Goal: Task Accomplishment & Management: Use online tool/utility

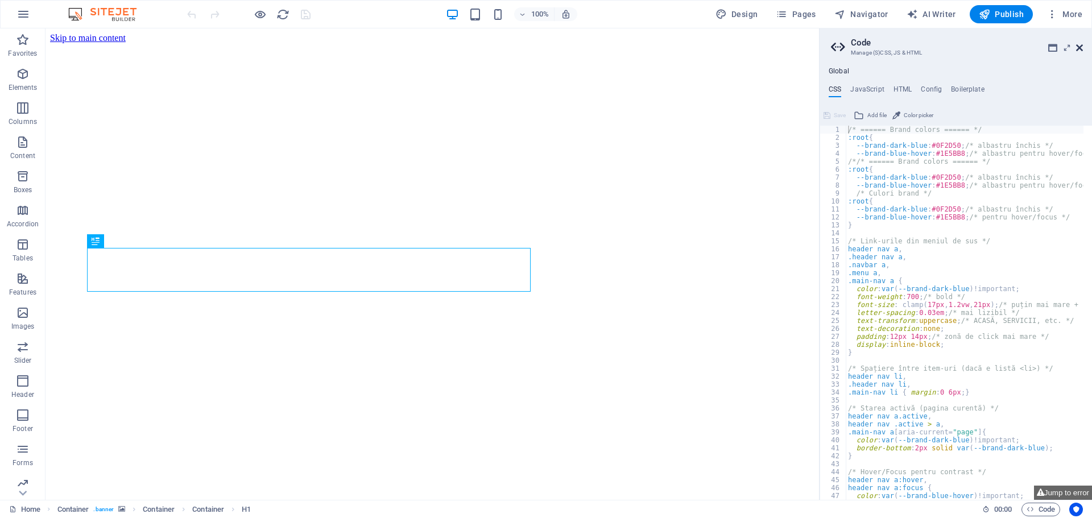
click at [1082, 45] on icon at bounding box center [1079, 47] width 7 height 9
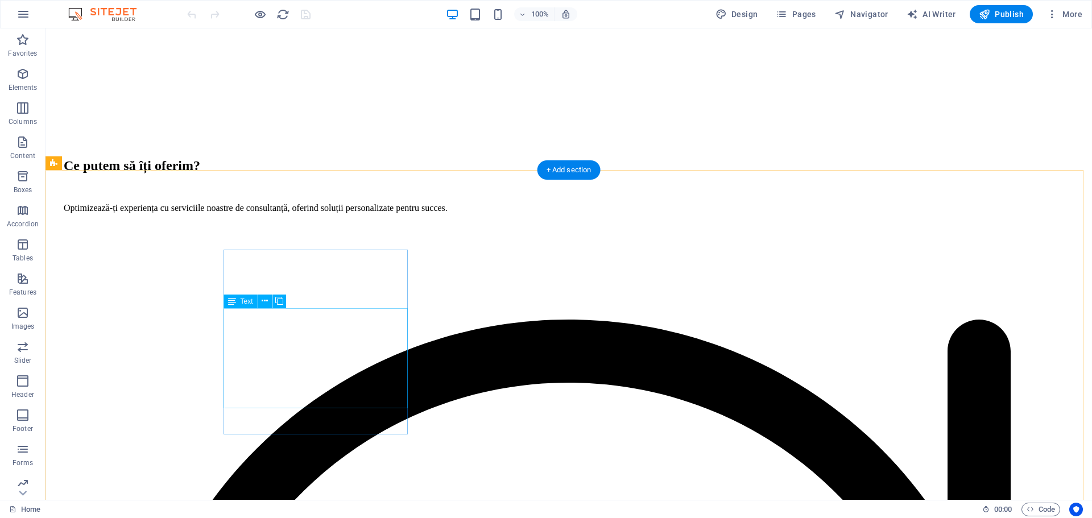
scroll to position [1251, 0]
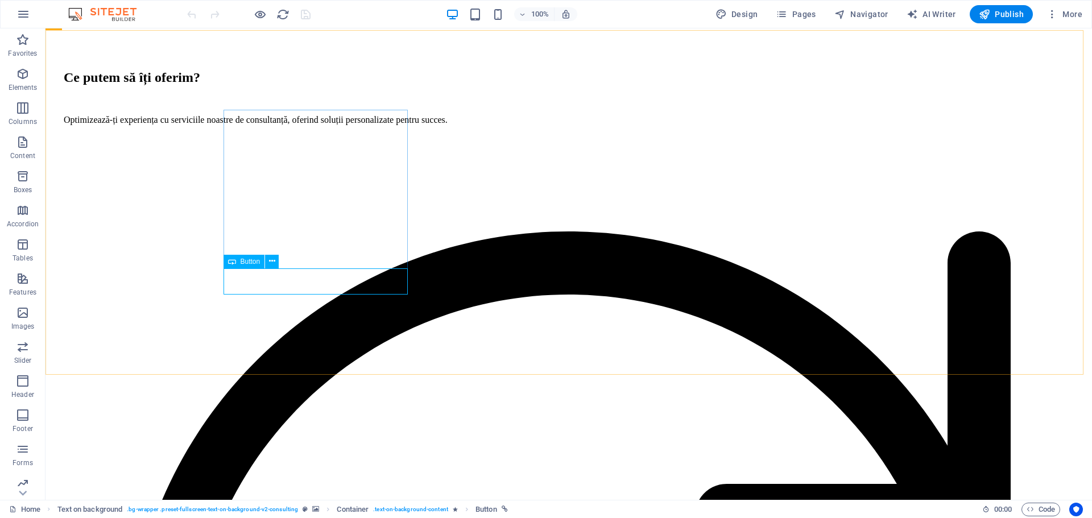
click at [254, 260] on span "Button" at bounding box center [251, 261] width 20 height 7
select select "5"
select select
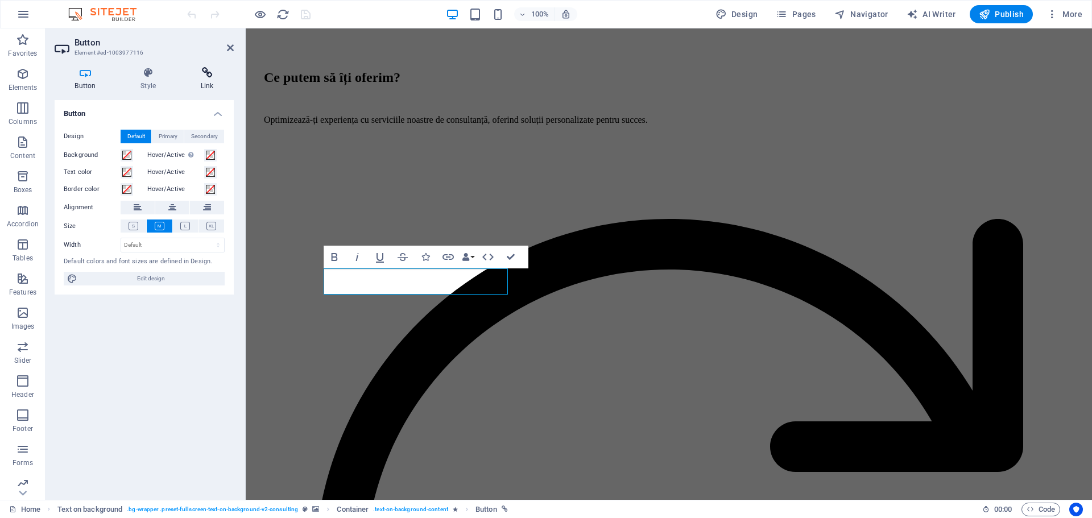
click at [199, 70] on icon at bounding box center [206, 72] width 53 height 11
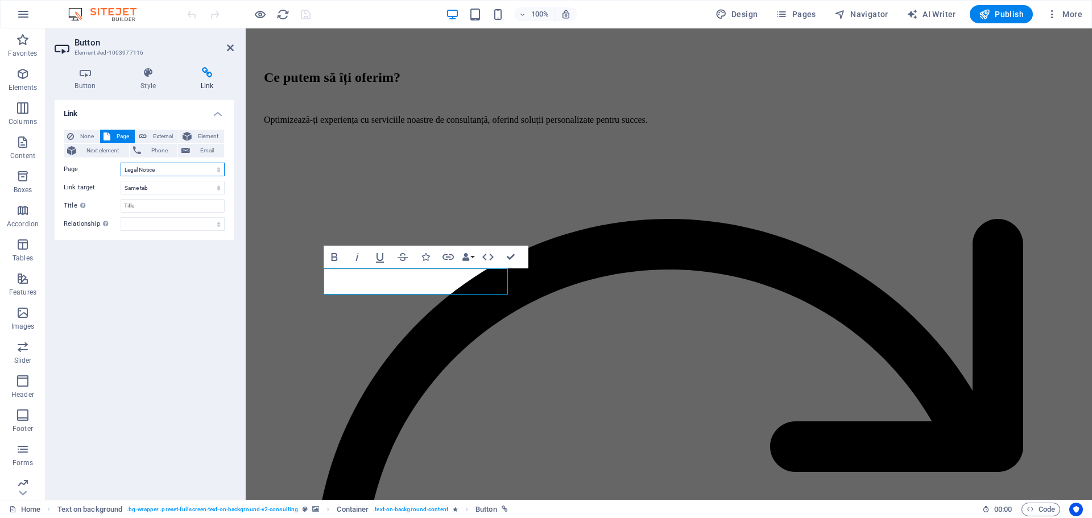
click at [173, 171] on select "Home Despre noi Servicii Blog Contact Legal Notice Misiune socială" at bounding box center [173, 170] width 104 height 14
select select "6"
click at [121, 163] on select "Home Despre noi Servicii Blog Contact Legal Notice Misiune socială" at bounding box center [173, 170] width 104 height 14
click at [231, 47] on icon at bounding box center [230, 47] width 7 height 9
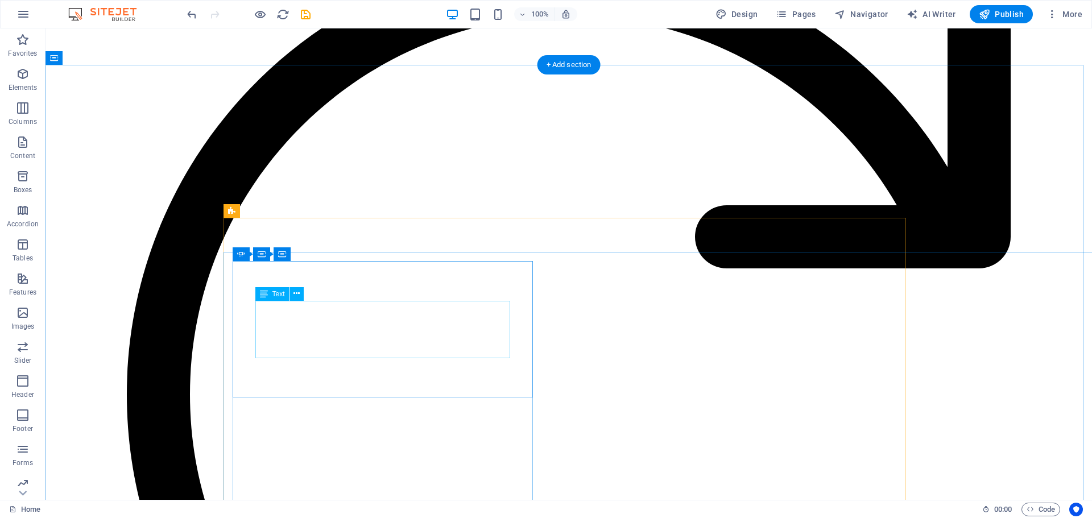
scroll to position [1478, 0]
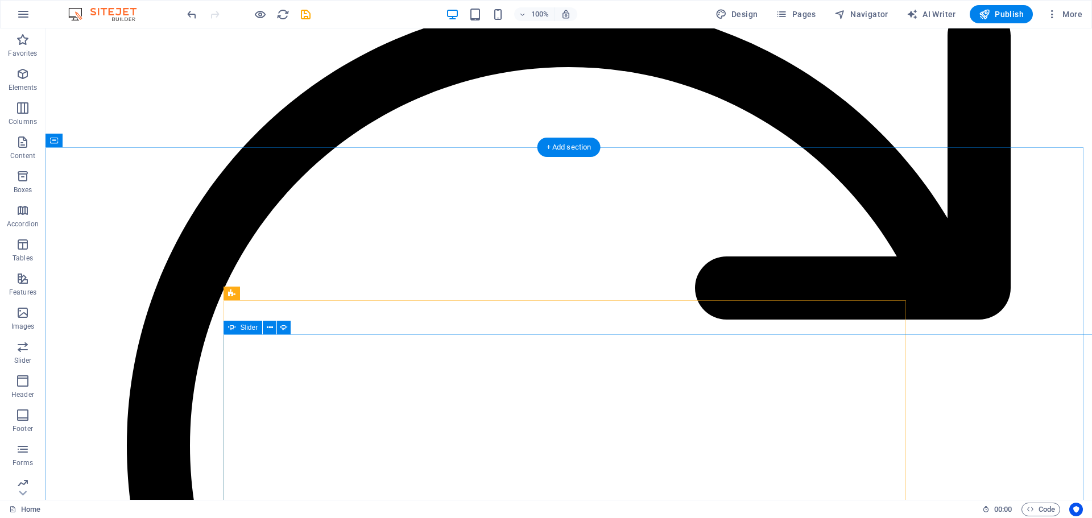
select select "ms"
select select "s"
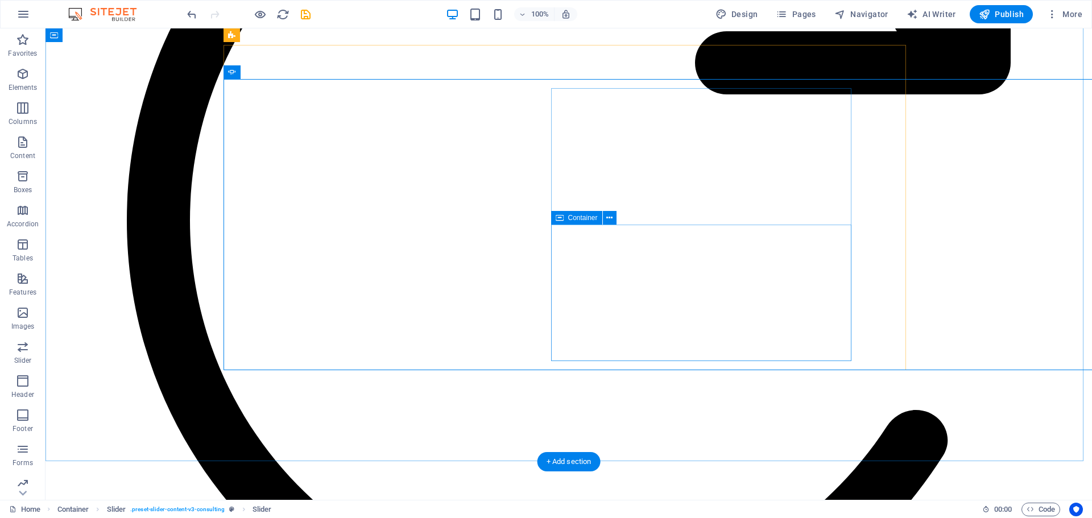
scroll to position [1649, 0]
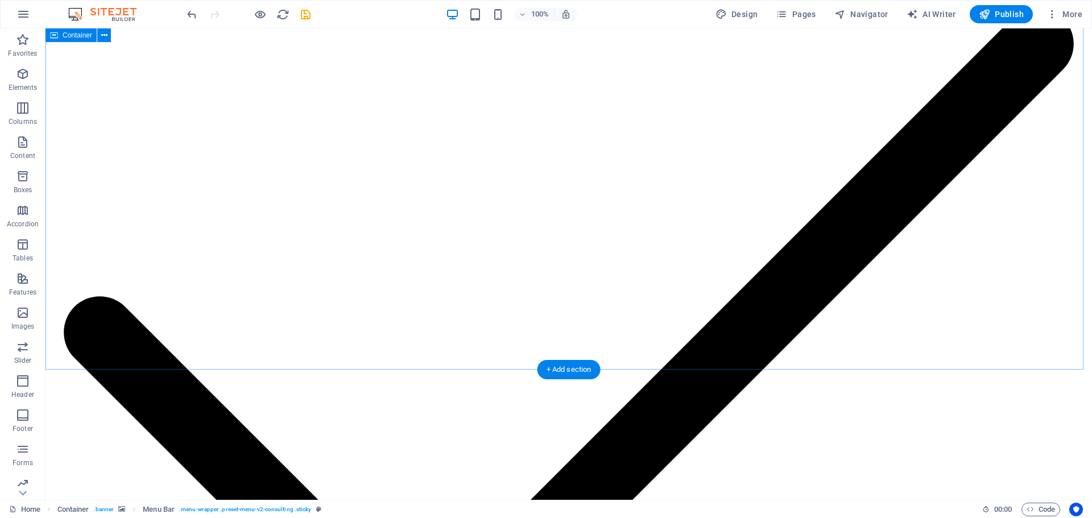
scroll to position [2900, 0]
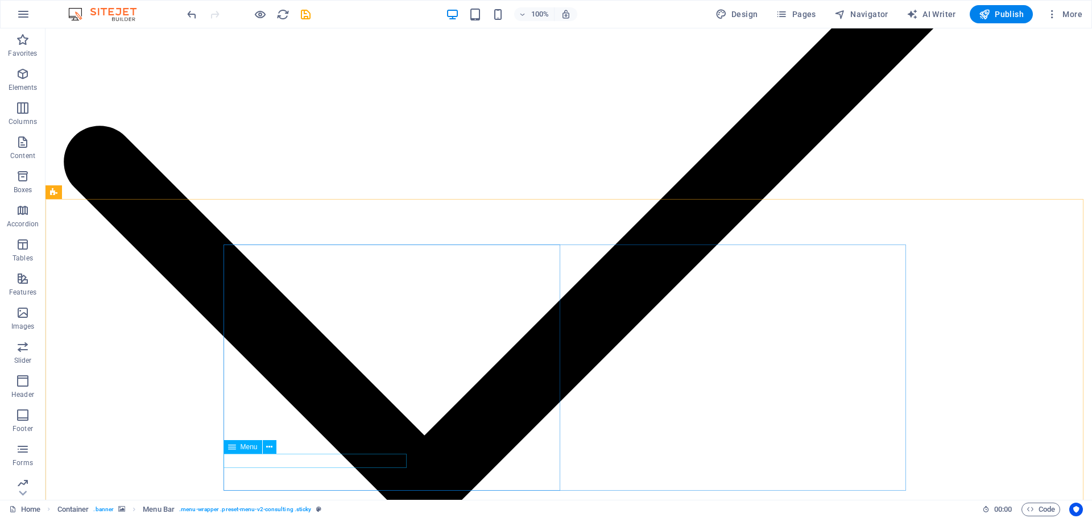
click at [236, 447] on div "Menu" at bounding box center [242, 447] width 39 height 14
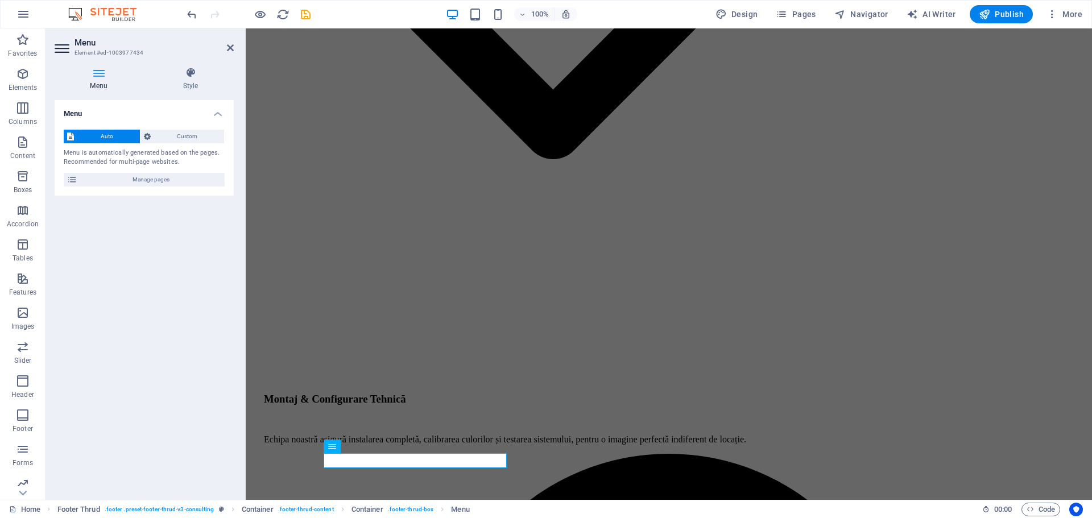
click at [98, 69] on icon at bounding box center [99, 72] width 88 height 11
click at [185, 136] on span "Custom" at bounding box center [187, 137] width 67 height 14
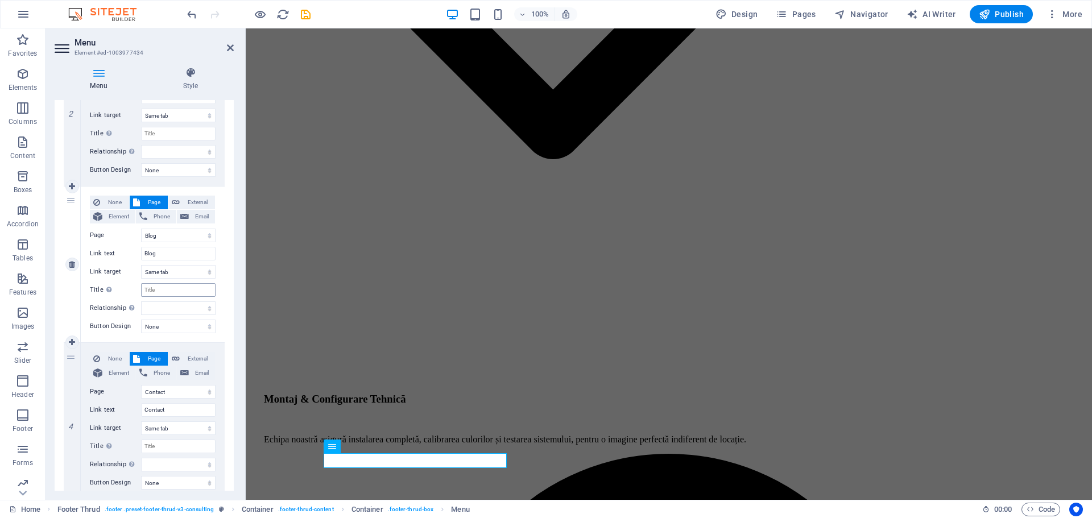
scroll to position [374, 0]
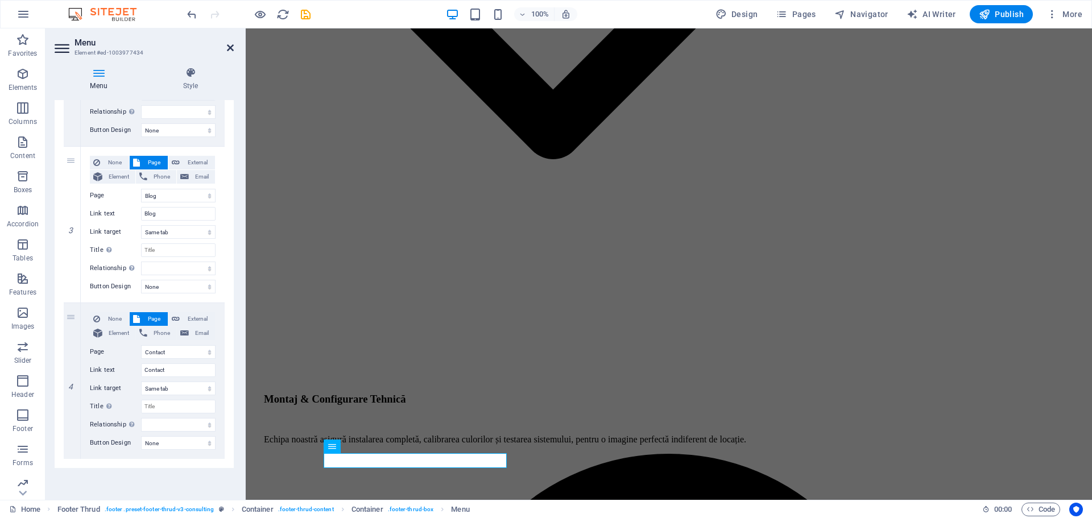
click at [230, 44] on icon at bounding box center [230, 47] width 7 height 9
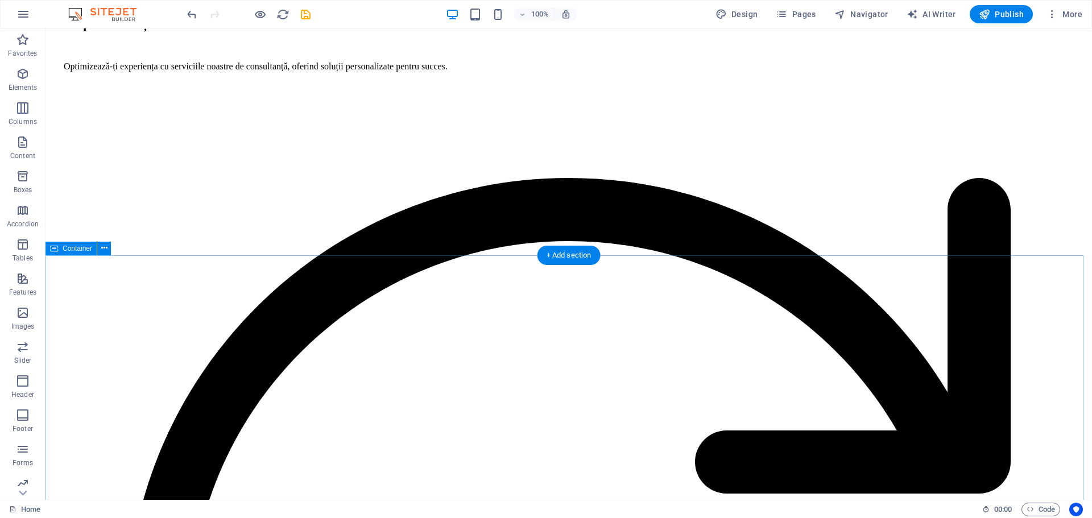
scroll to position [1478, 0]
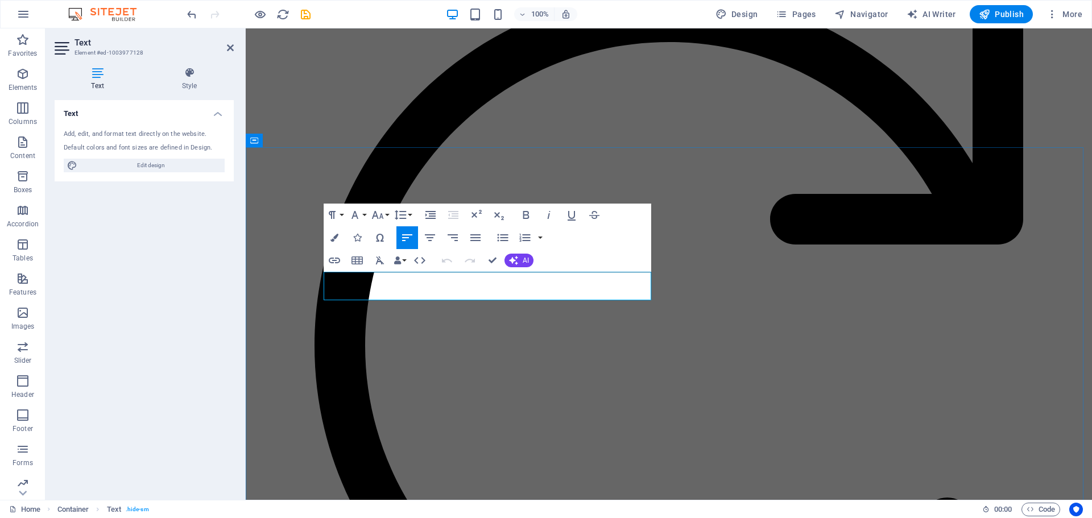
drag, startPoint x: 561, startPoint y: 292, endPoint x: 327, endPoint y: 278, distance: 234.1
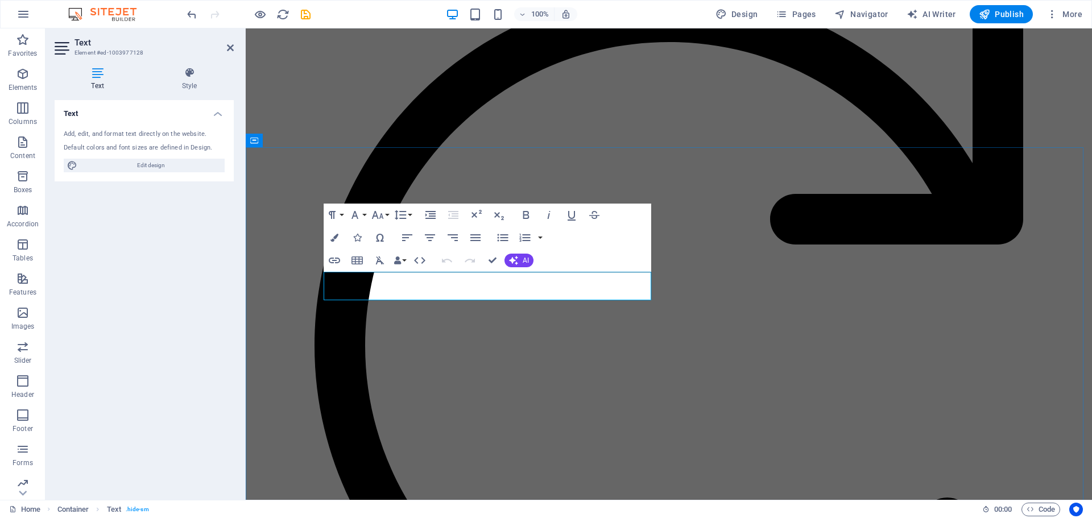
drag, startPoint x: 549, startPoint y: 293, endPoint x: 322, endPoint y: 270, distance: 228.7
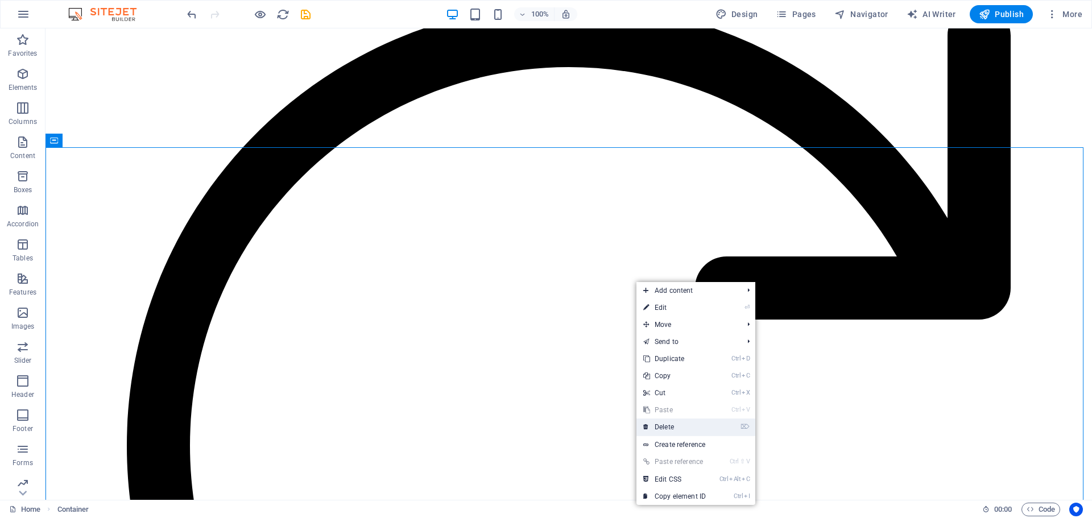
click at [668, 429] on link "⌦ Delete" at bounding box center [674, 427] width 76 height 17
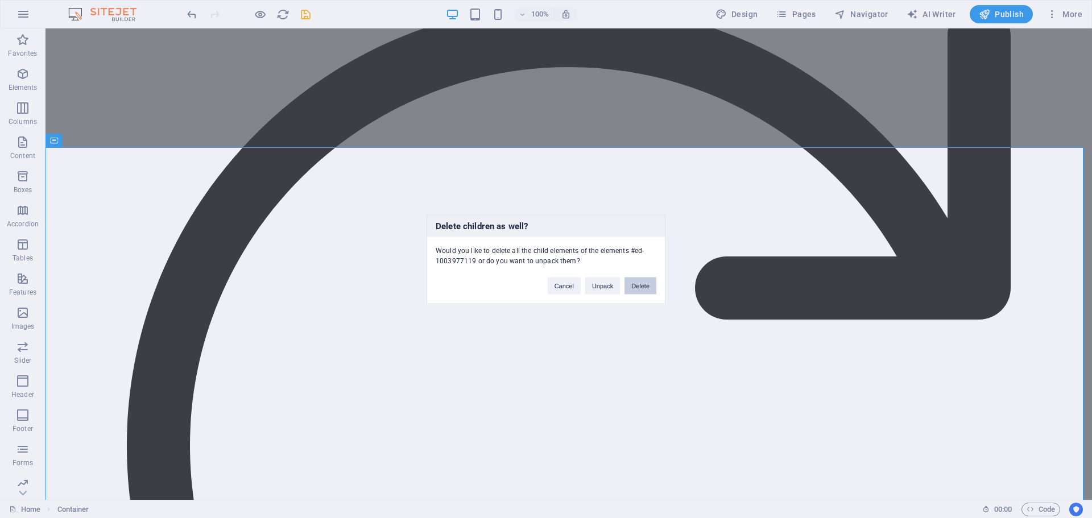
click at [639, 283] on button "Delete" at bounding box center [640, 285] width 32 height 17
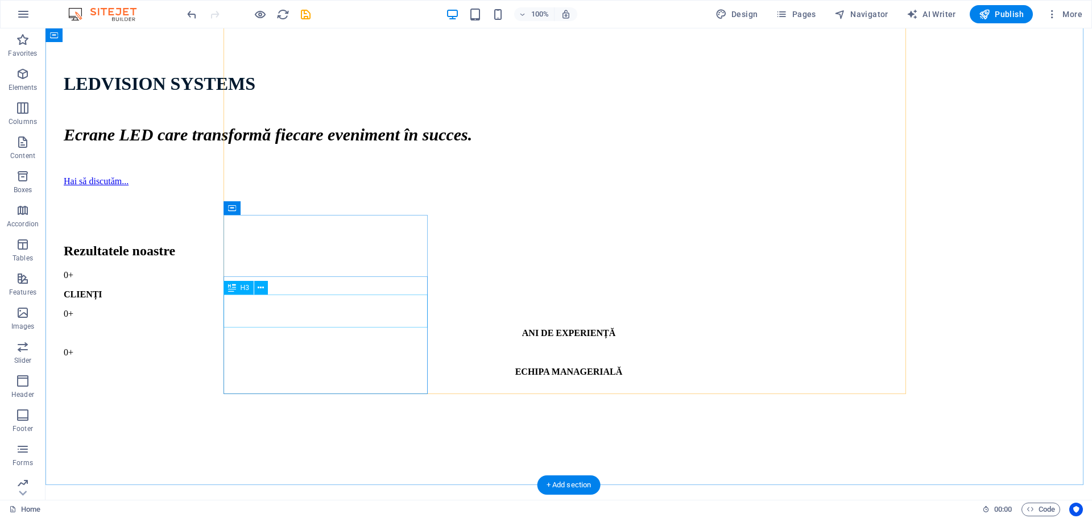
scroll to position [626, 0]
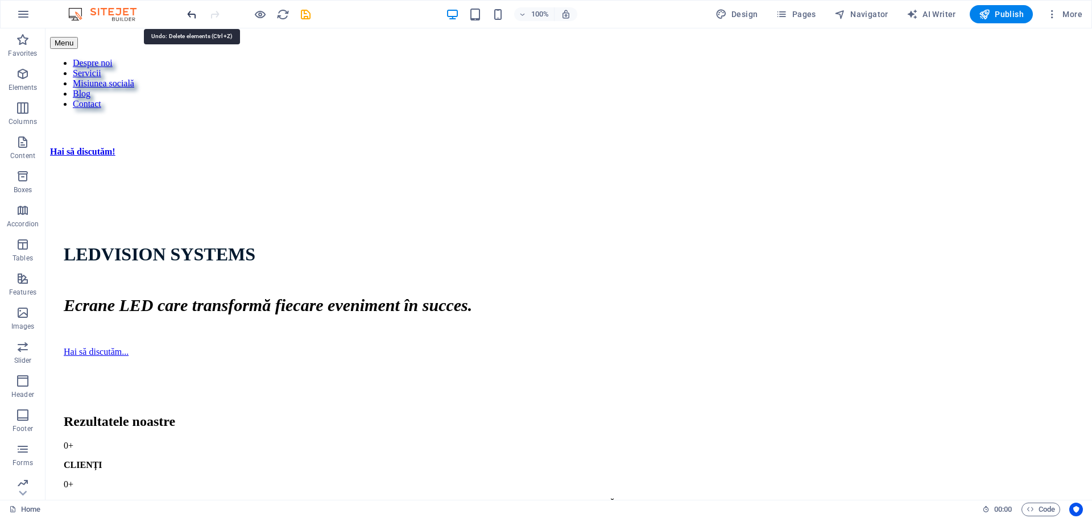
click at [188, 15] on icon "undo" at bounding box center [191, 14] width 13 height 13
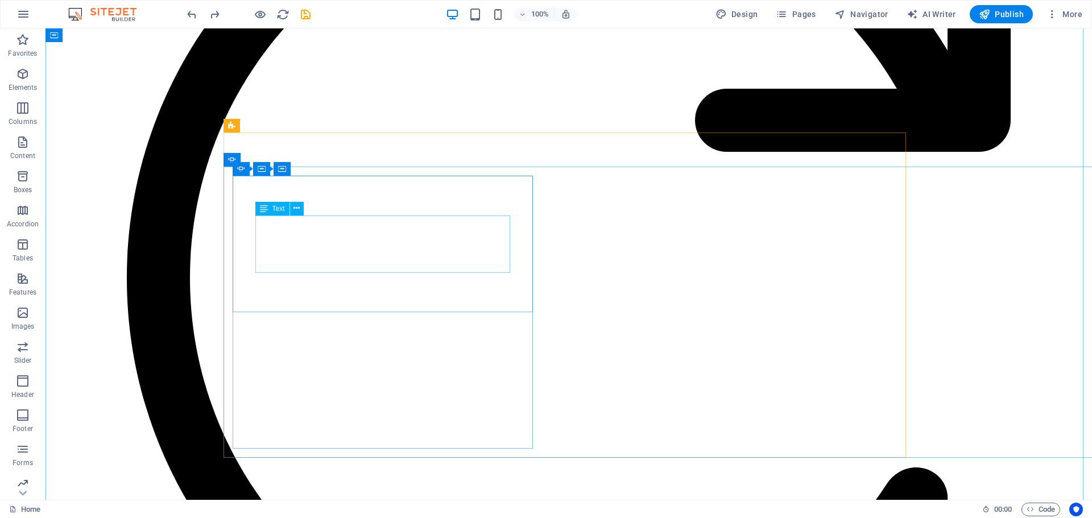
scroll to position [1419, 0]
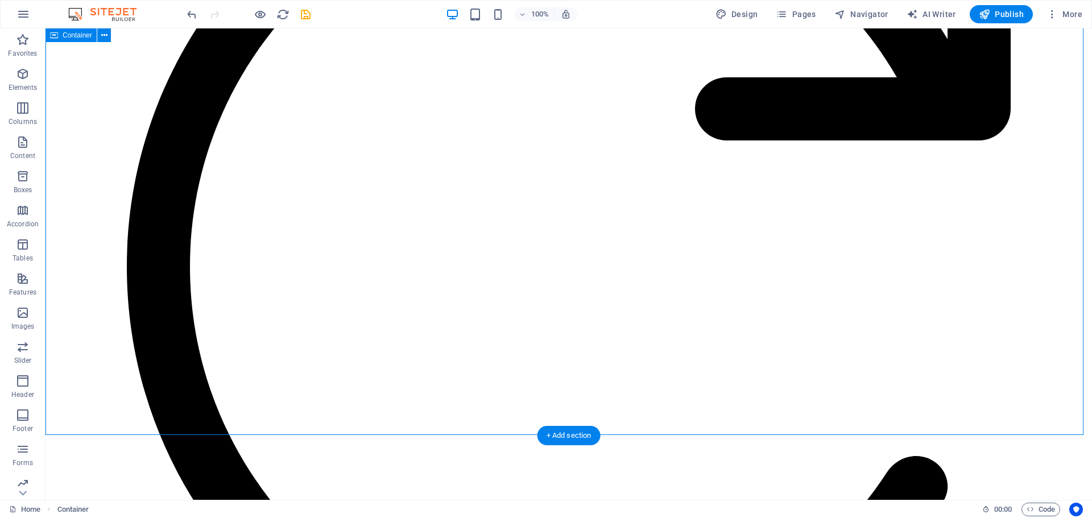
scroll to position [1589, 0]
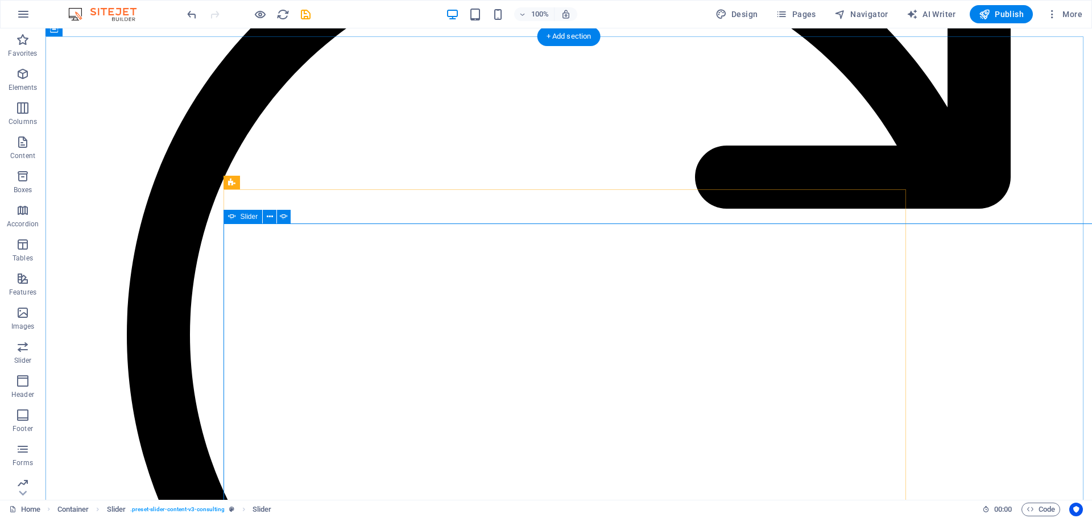
select select "ms"
select select "s"
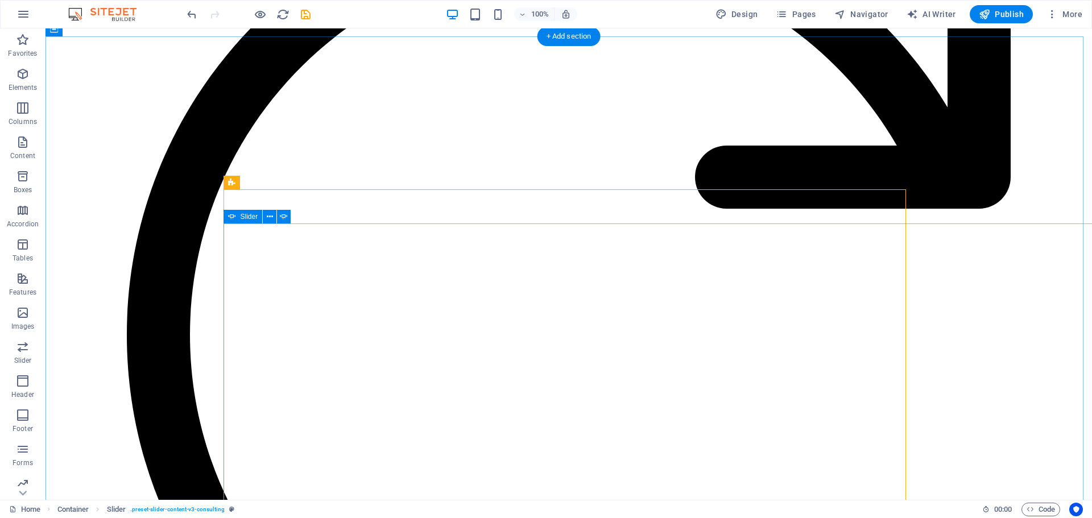
select select "ms"
select select "s"
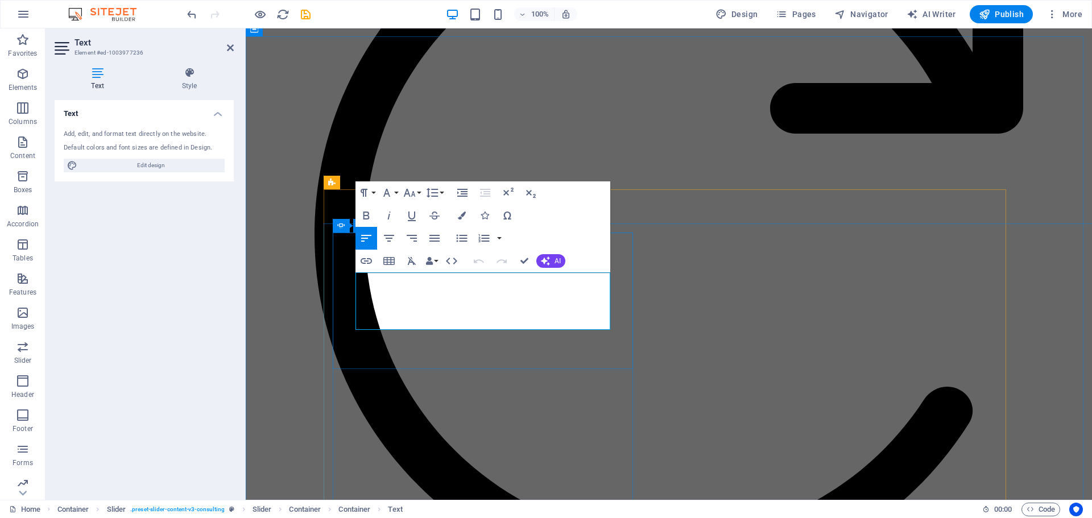
drag, startPoint x: 396, startPoint y: 322, endPoint x: 358, endPoint y: 277, distance: 58.5
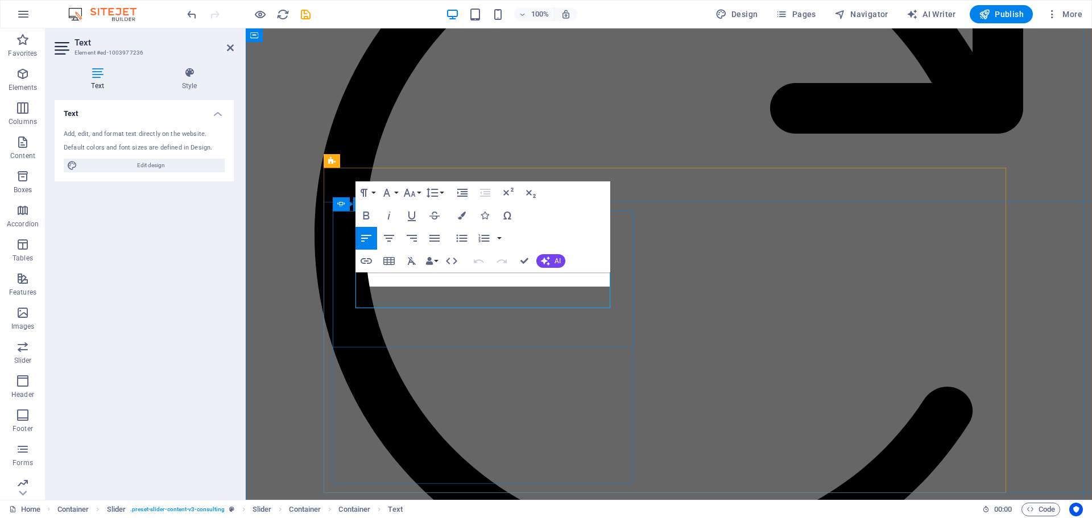
scroll to position [1611, 0]
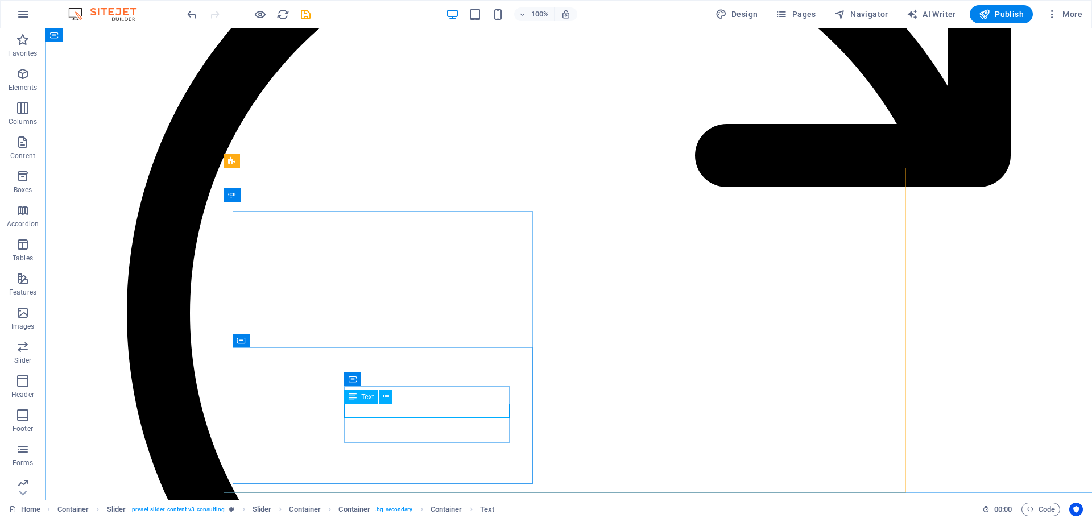
drag, startPoint x: 449, startPoint y: 414, endPoint x: 248, endPoint y: 413, distance: 200.2
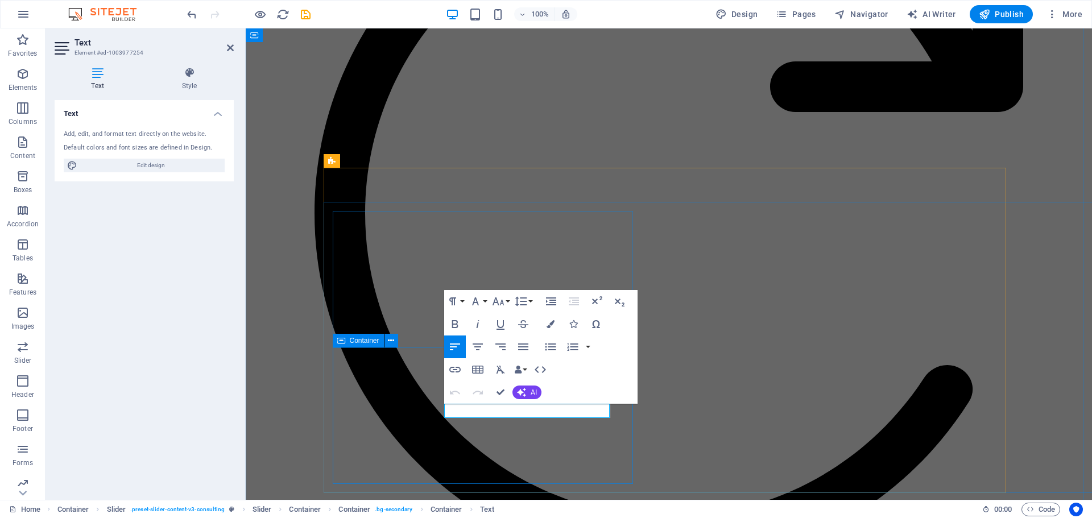
drag, startPoint x: 575, startPoint y: 412, endPoint x: 423, endPoint y: 412, distance: 152.4
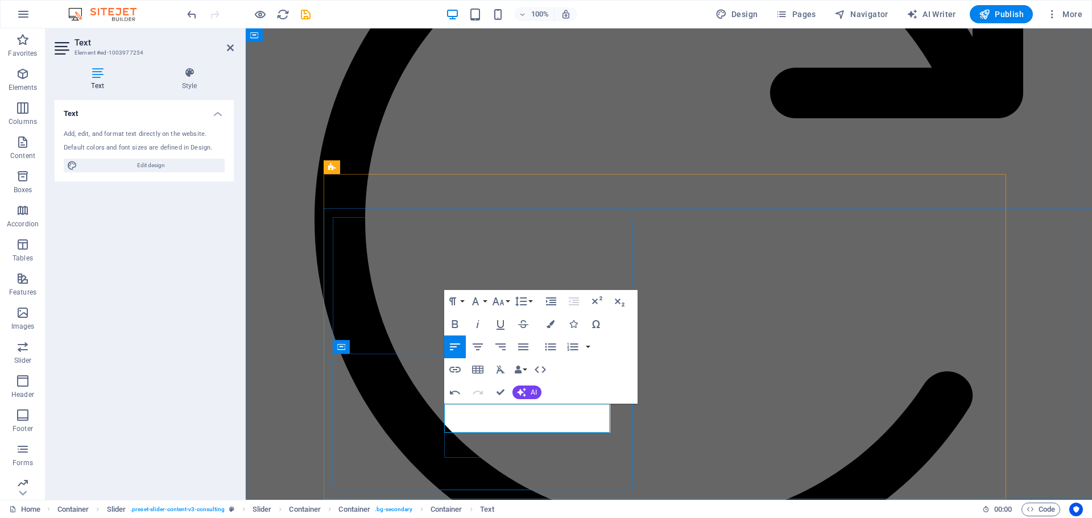
drag, startPoint x: 495, startPoint y: 423, endPoint x: 426, endPoint y: 407, distance: 71.2
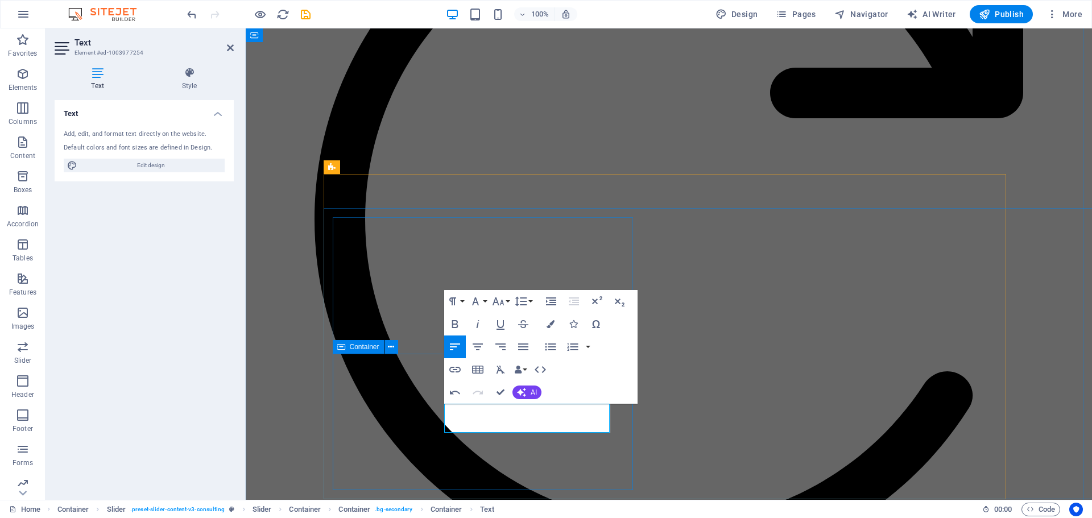
drag, startPoint x: 495, startPoint y: 426, endPoint x: 429, endPoint y: 403, distance: 70.5
click at [552, 322] on icon "button" at bounding box center [550, 324] width 8 height 8
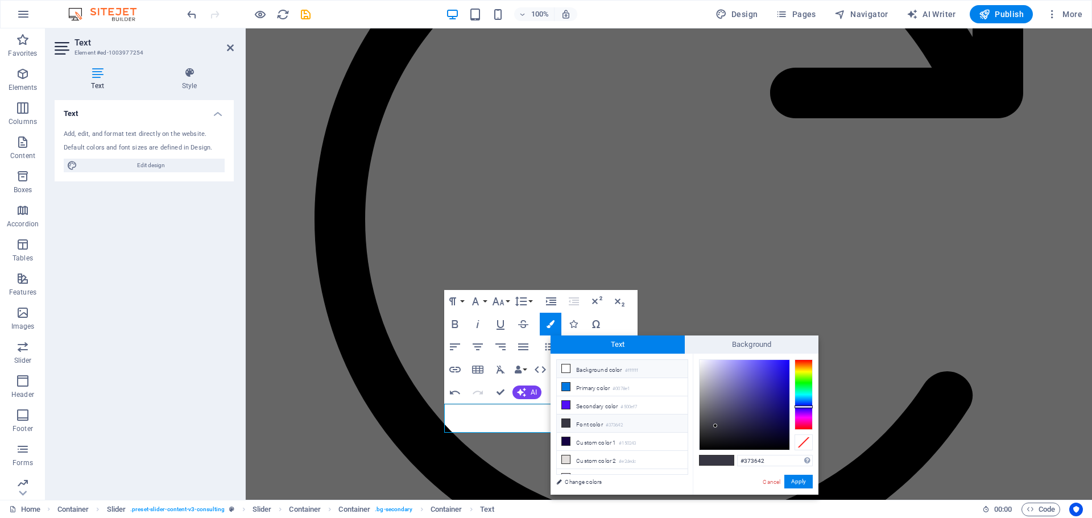
click at [586, 368] on li "Background color #ffffff" at bounding box center [622, 369] width 131 height 18
type input "#ffffff"
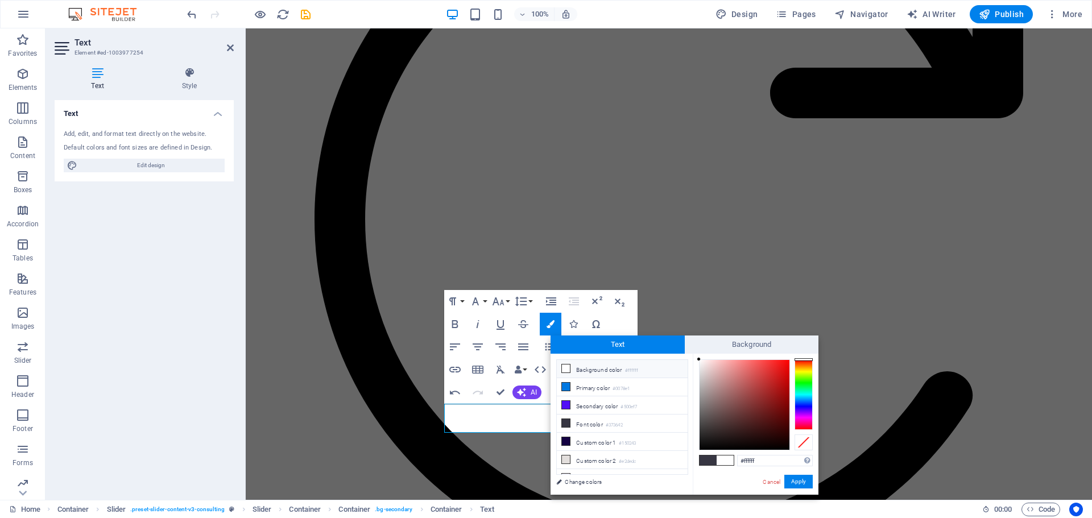
click at [589, 367] on li "Background color #ffffff" at bounding box center [622, 369] width 131 height 18
click at [643, 344] on span "Text" at bounding box center [617, 344] width 134 height 18
click at [793, 482] on button "Apply" at bounding box center [798, 482] width 28 height 14
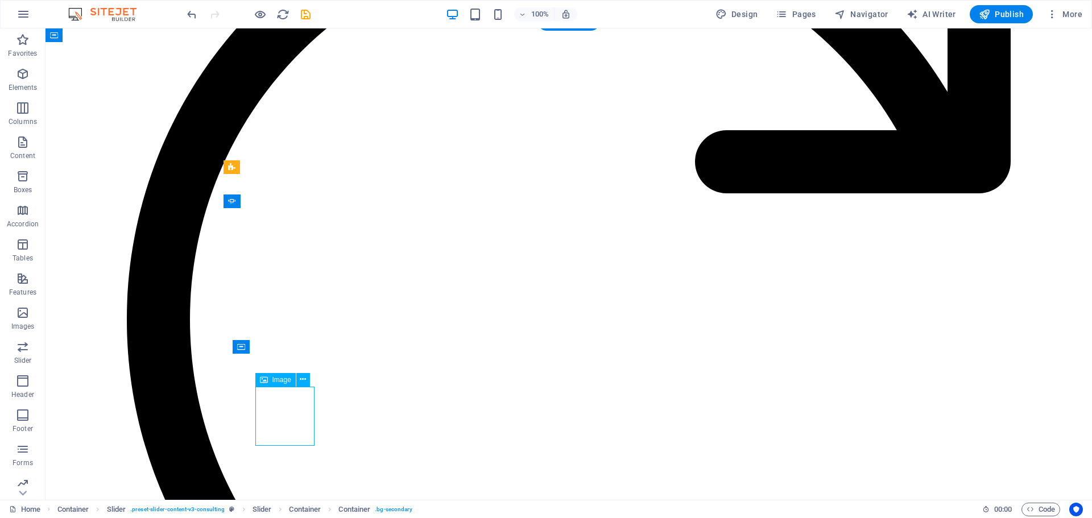
select select "px"
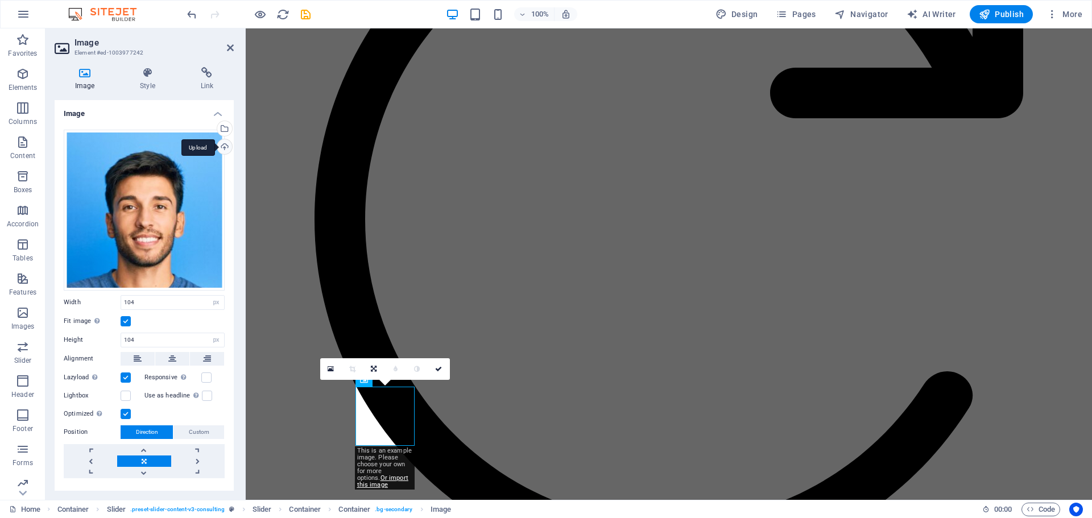
click at [217, 146] on div "Upload" at bounding box center [223, 147] width 17 height 17
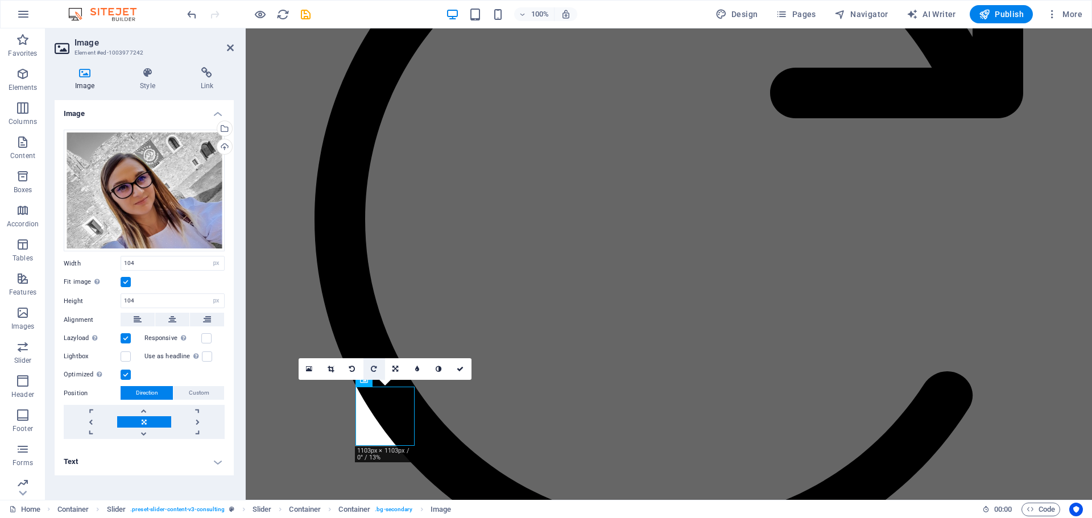
click at [370, 367] on link at bounding box center [374, 369] width 22 height 22
click at [351, 369] on icon at bounding box center [352, 369] width 6 height 7
click at [144, 433] on link at bounding box center [143, 433] width 53 height 11
click at [143, 433] on link at bounding box center [143, 433] width 53 height 11
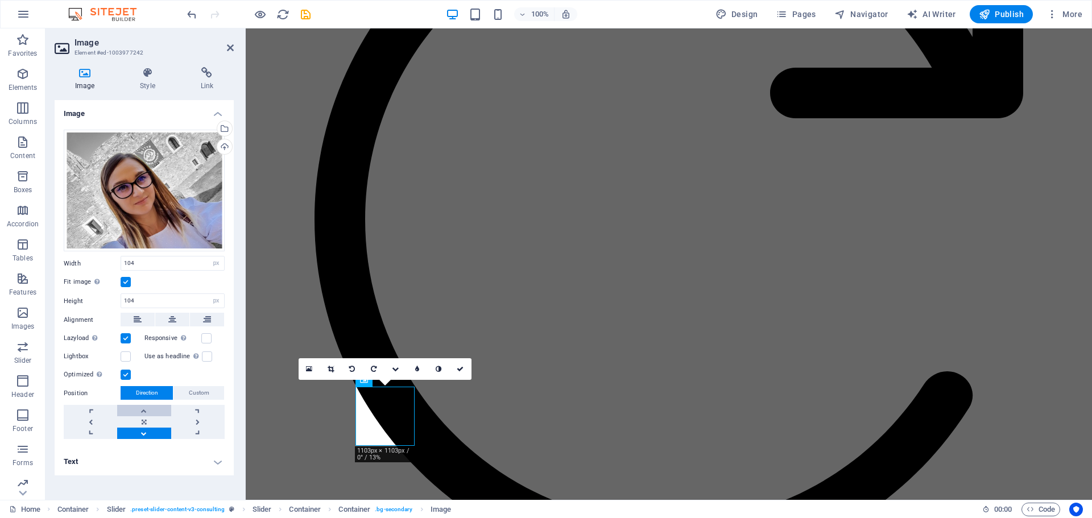
click at [147, 413] on link at bounding box center [143, 410] width 53 height 11
click at [200, 419] on link at bounding box center [197, 421] width 53 height 11
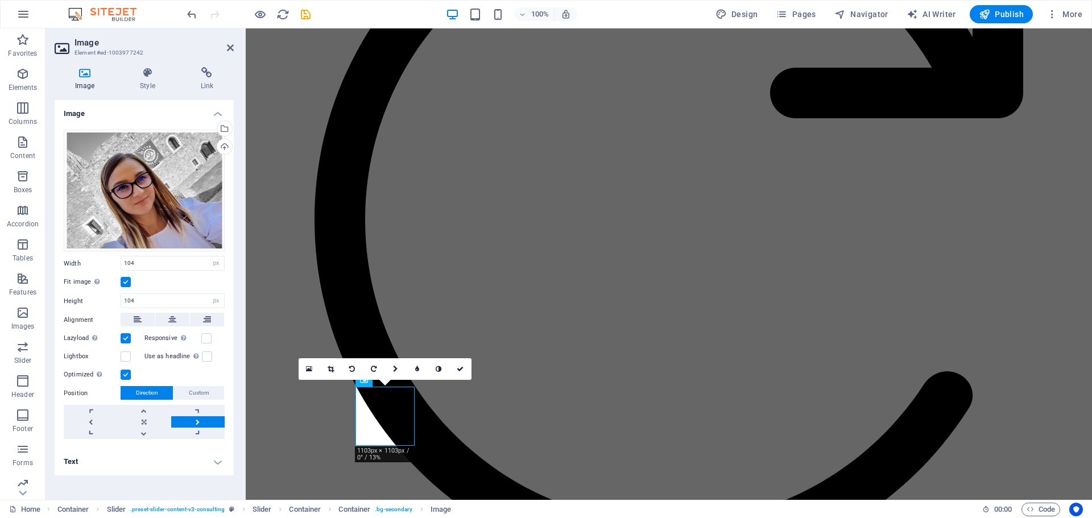
click at [200, 419] on link at bounding box center [197, 421] width 53 height 11
click at [94, 420] on link at bounding box center [90, 421] width 53 height 11
click at [189, 422] on link at bounding box center [197, 421] width 53 height 11
click at [141, 421] on link at bounding box center [143, 421] width 53 height 11
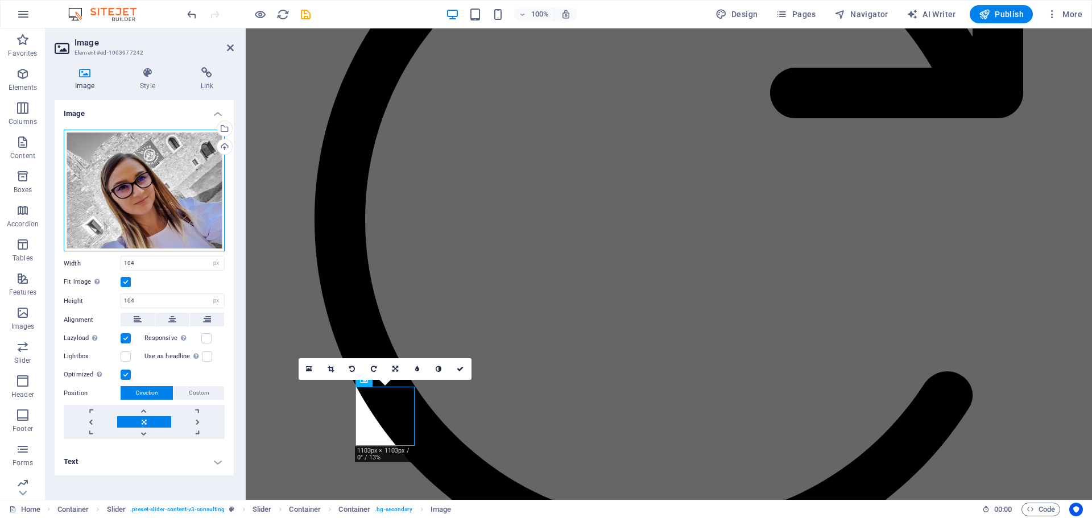
click at [175, 150] on div "Drag files here, click to choose files or select files from Files or our free s…" at bounding box center [144, 191] width 161 height 122
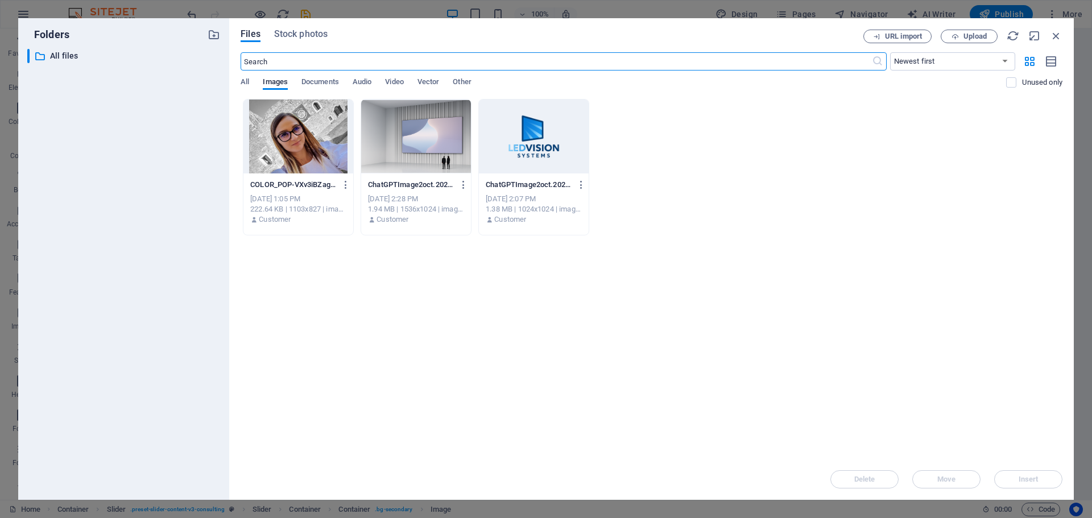
scroll to position [1756, 0]
click at [680, 130] on div "COLOR_POP-VXv3iBZagpQvWUJj71blOQ.jpg COLOR_POP-VXv3iBZagpQvWUJj71blOQ.jpg Oct 4…" at bounding box center [652, 167] width 822 height 136
click at [952, 38] on icon "button" at bounding box center [954, 36] width 7 height 7
drag, startPoint x: 1054, startPoint y: 35, endPoint x: 808, endPoint y: 8, distance: 247.7
click at [1054, 35] on icon "button" at bounding box center [1056, 36] width 13 height 13
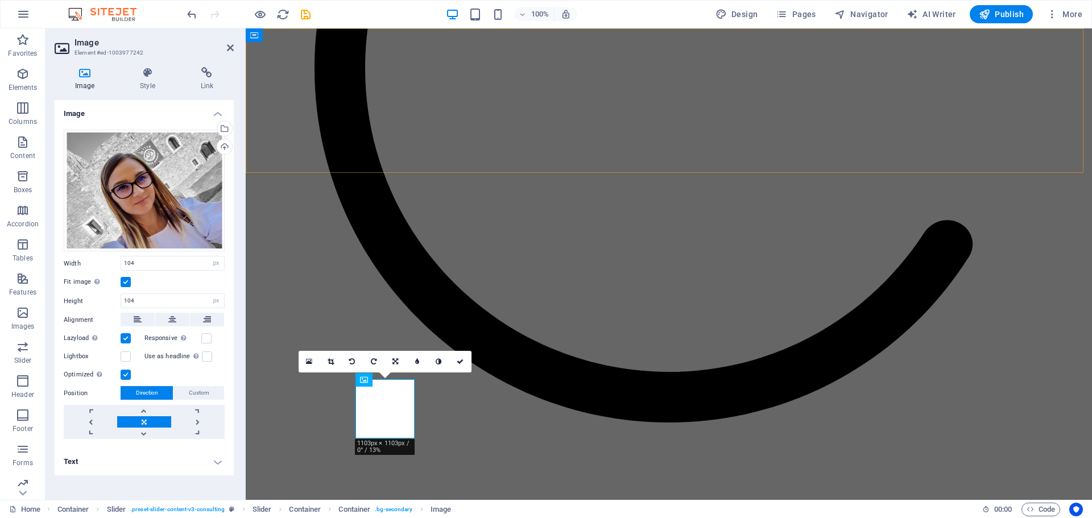
scroll to position [1605, 0]
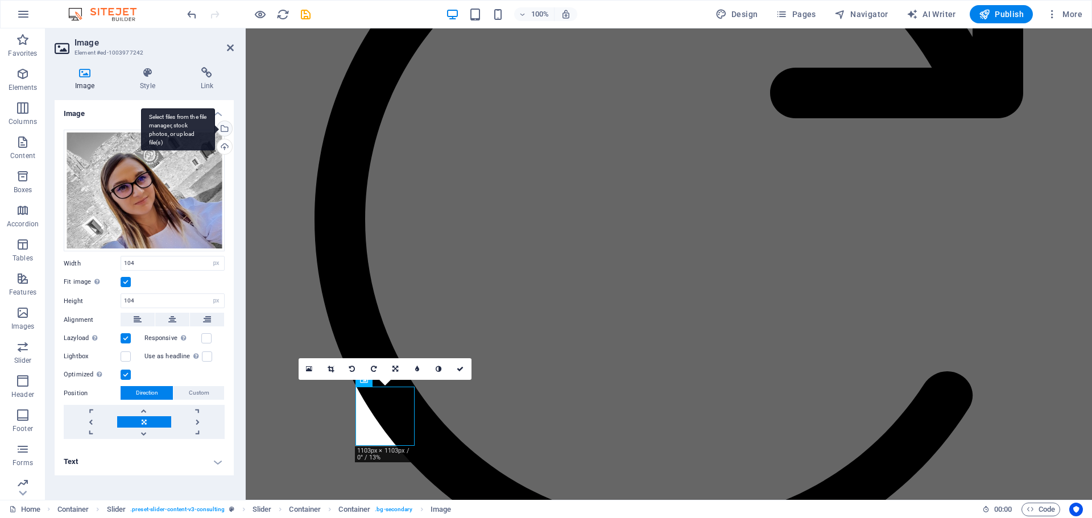
click at [225, 129] on div "Select files from the file manager, stock photos, or upload file(s)" at bounding box center [223, 129] width 17 height 17
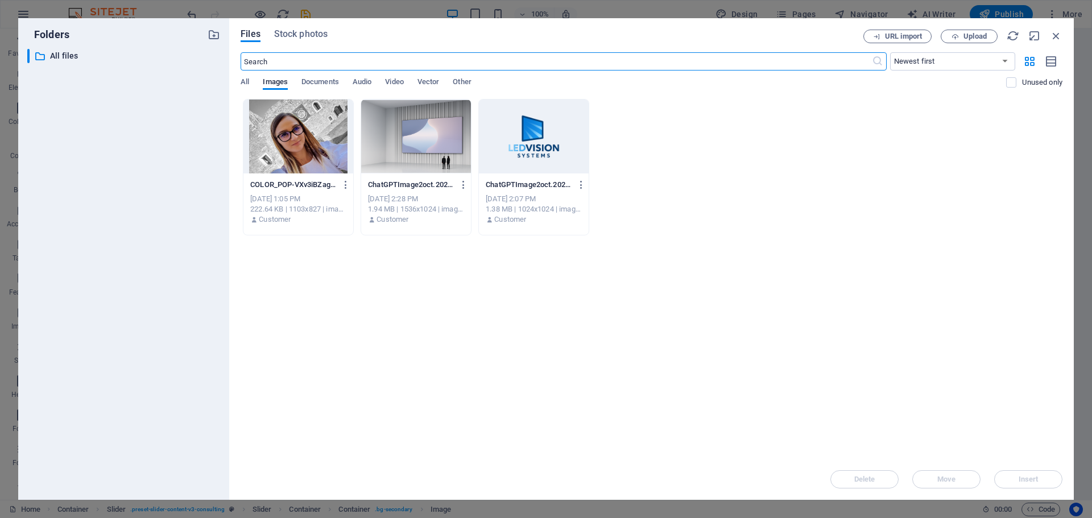
scroll to position [1756, 0]
click at [300, 156] on div at bounding box center [298, 137] width 110 height 74
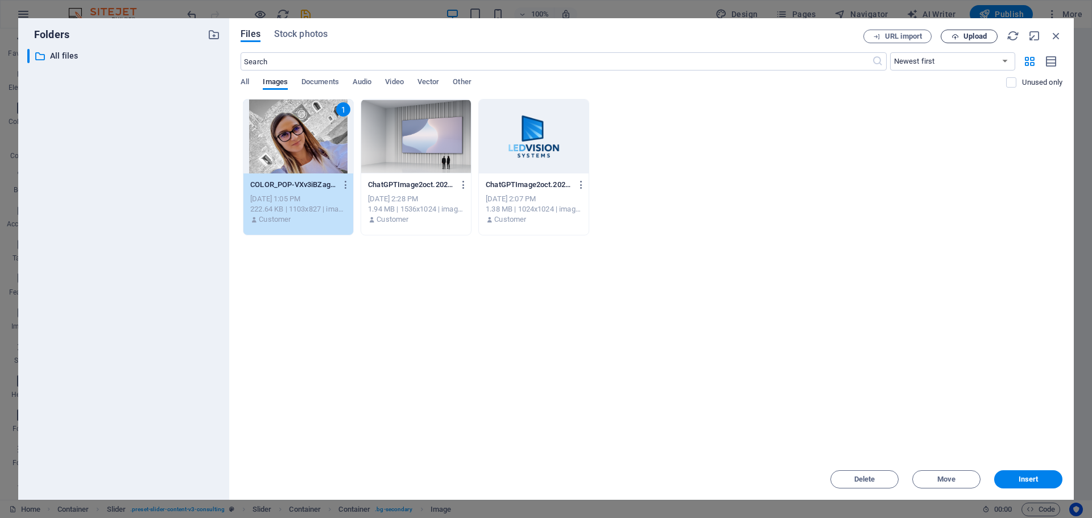
click at [979, 36] on span "Upload" at bounding box center [974, 36] width 23 height 7
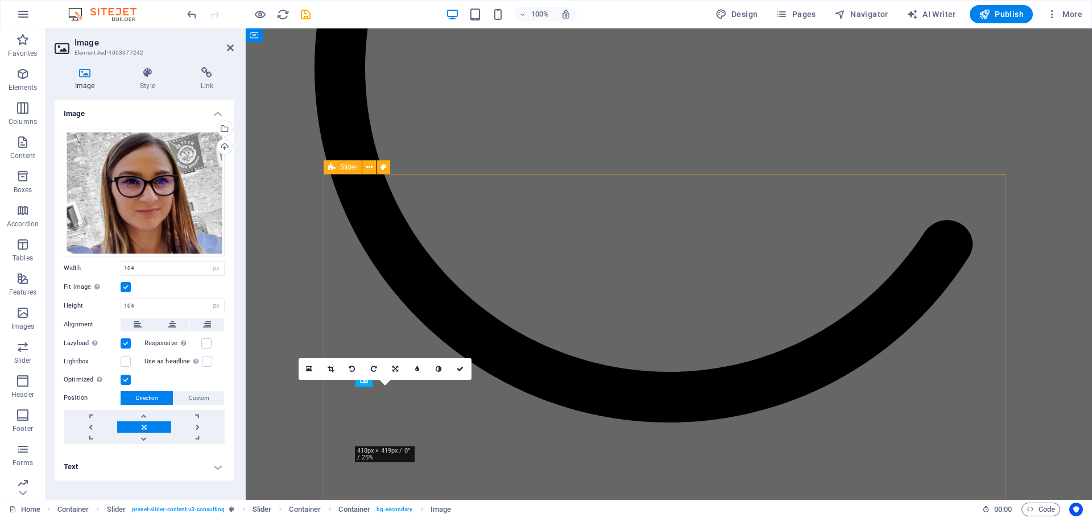
scroll to position [1605, 0]
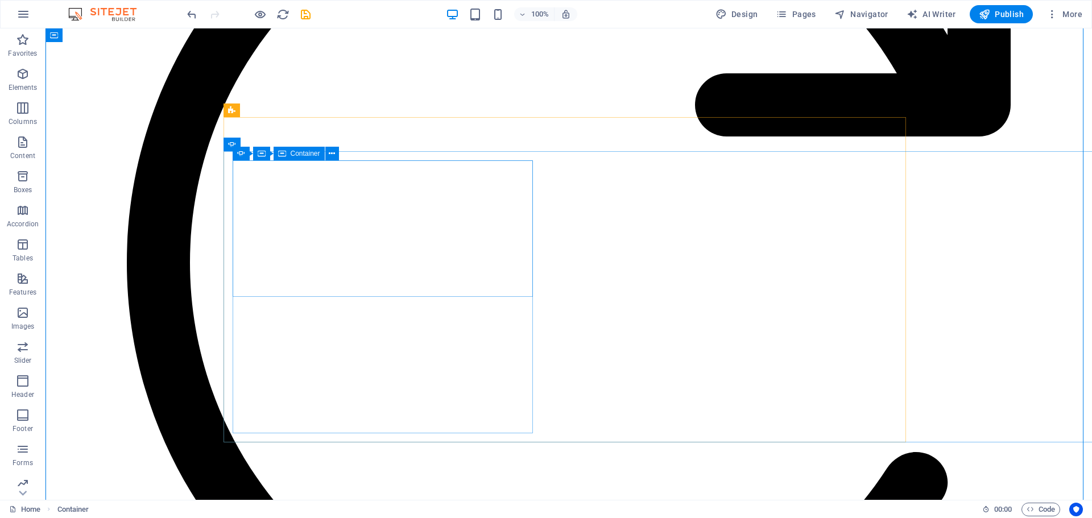
scroll to position [1548, 0]
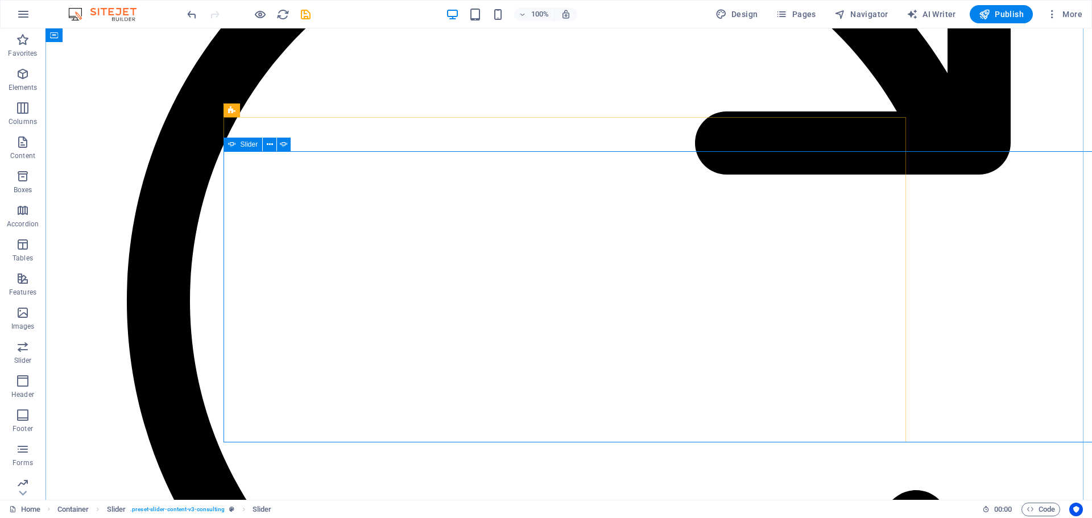
scroll to position [1605, 0]
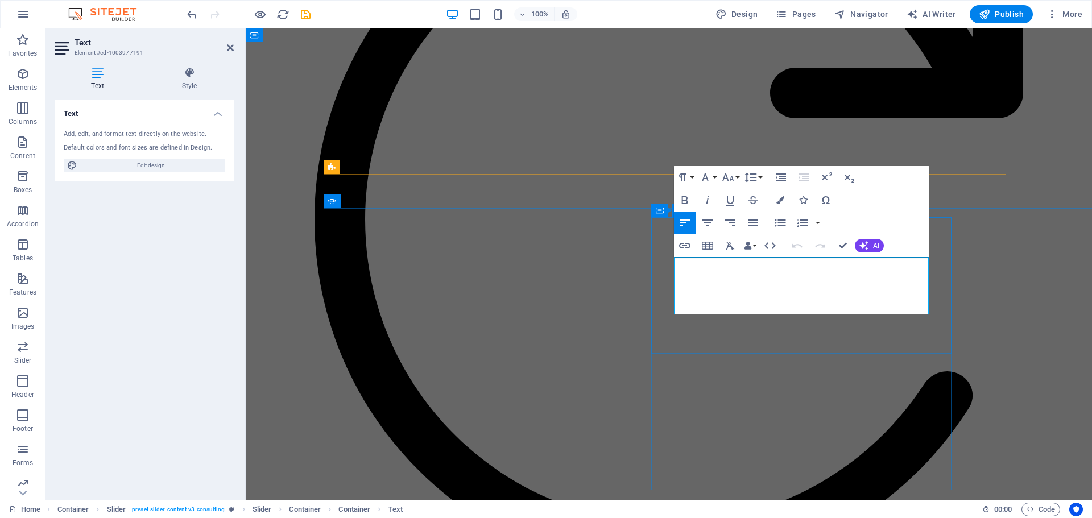
drag, startPoint x: 738, startPoint y: 307, endPoint x: 672, endPoint y: 264, distance: 79.0
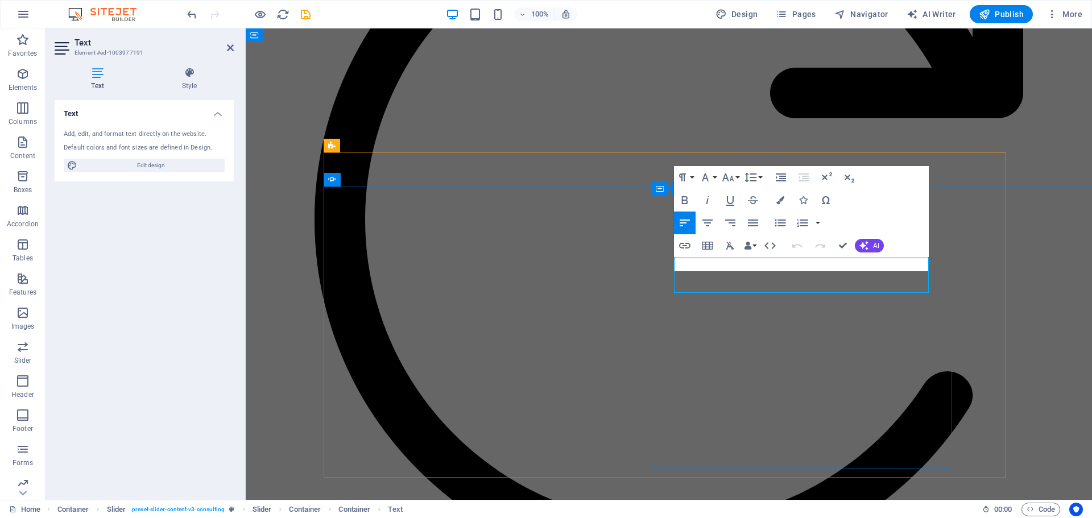
scroll to position [1626, 0]
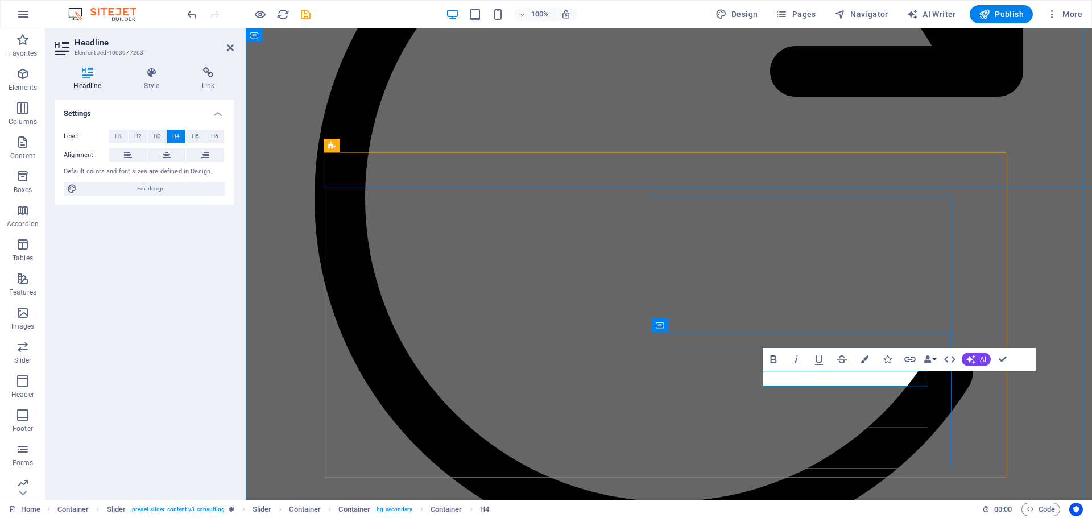
click at [433, 185] on icon at bounding box center [432, 189] width 6 height 12
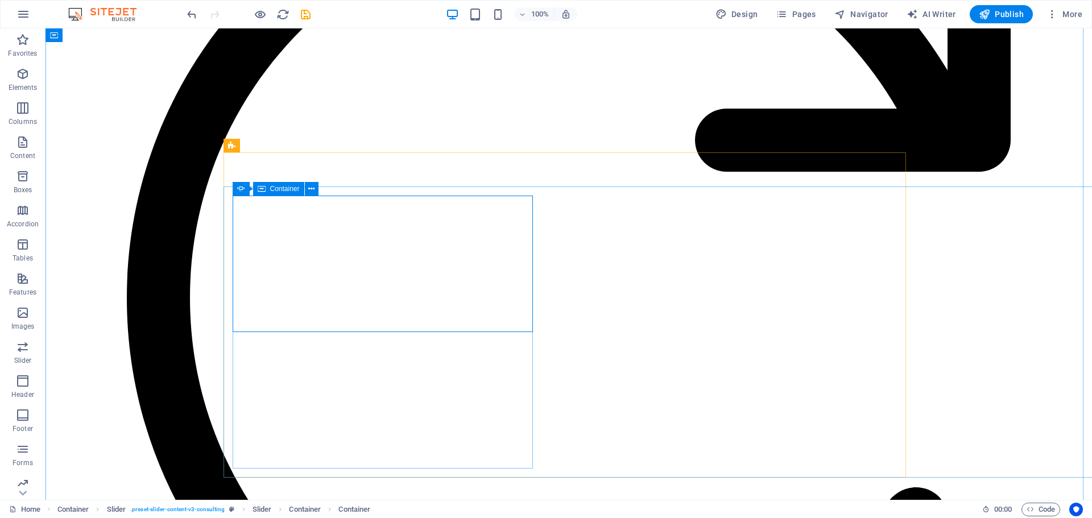
click at [287, 187] on span "Container" at bounding box center [285, 188] width 30 height 7
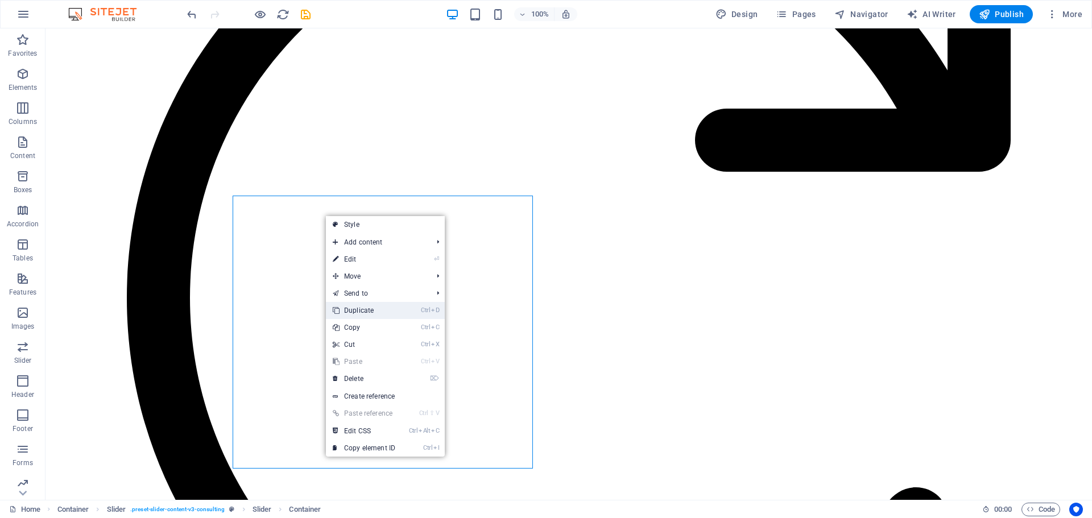
click at [364, 308] on link "Ctrl D Duplicate" at bounding box center [364, 310] width 76 height 17
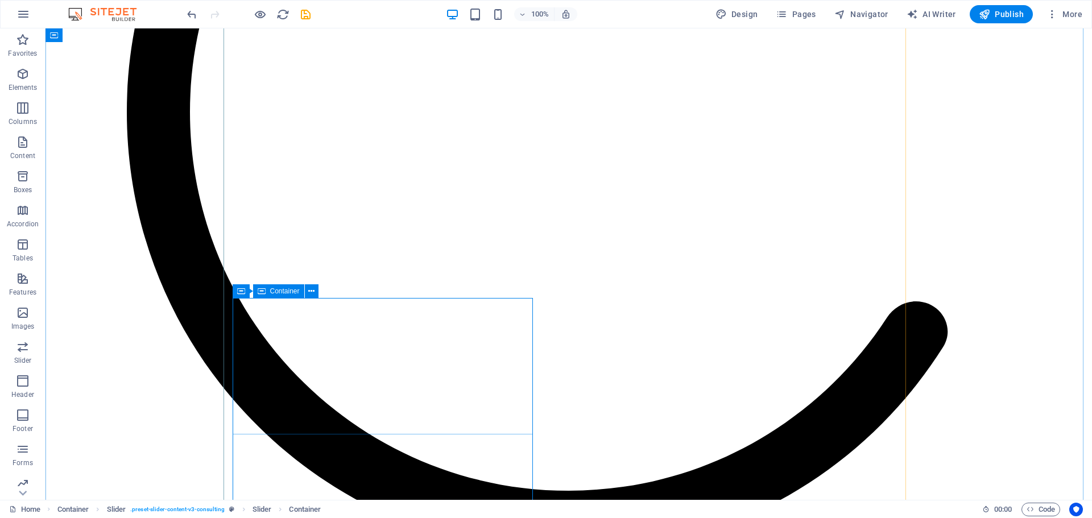
scroll to position [1797, 0]
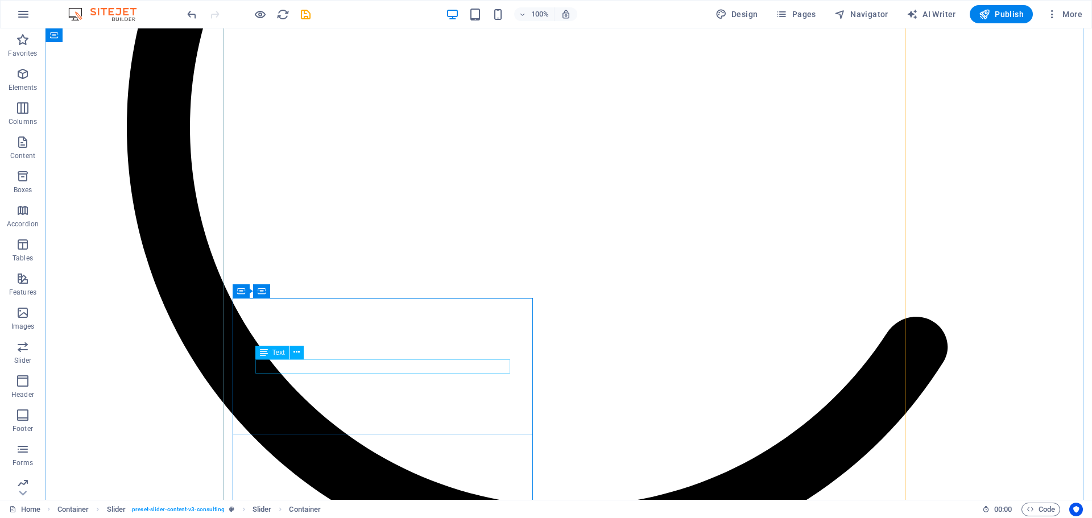
click at [309, 291] on icon at bounding box center [311, 291] width 6 height 12
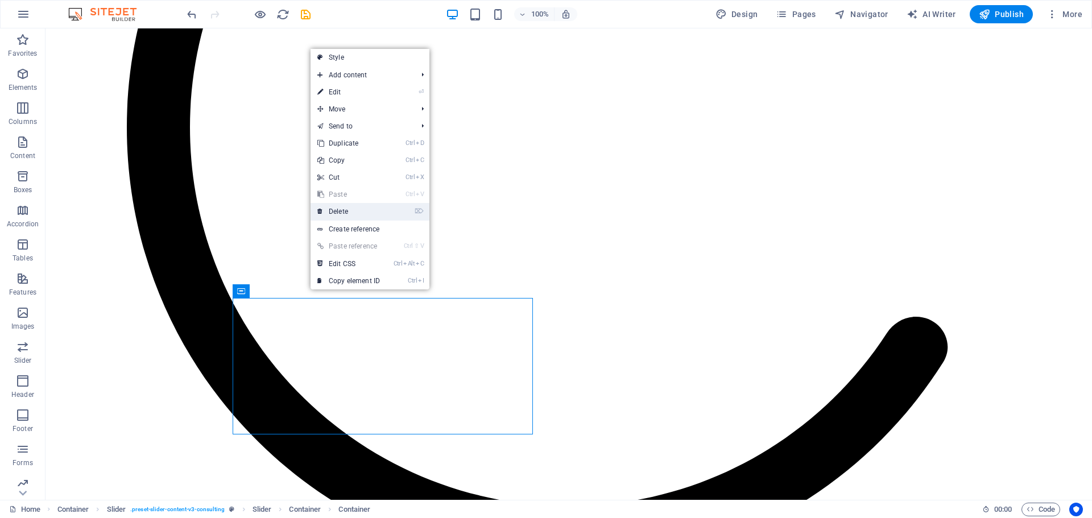
click at [342, 207] on link "⌦ Delete" at bounding box center [348, 211] width 76 height 17
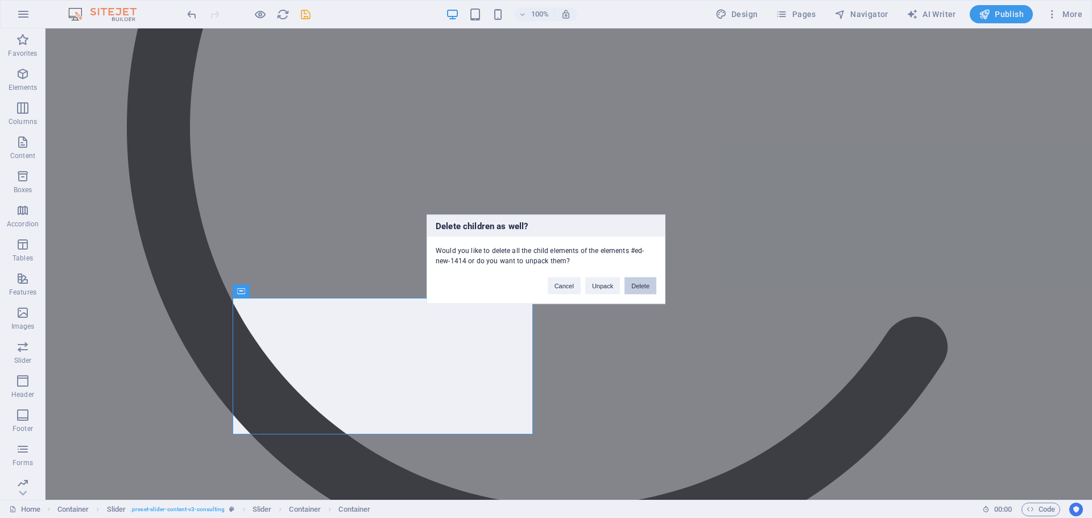
click at [637, 285] on button "Delete" at bounding box center [640, 285] width 32 height 17
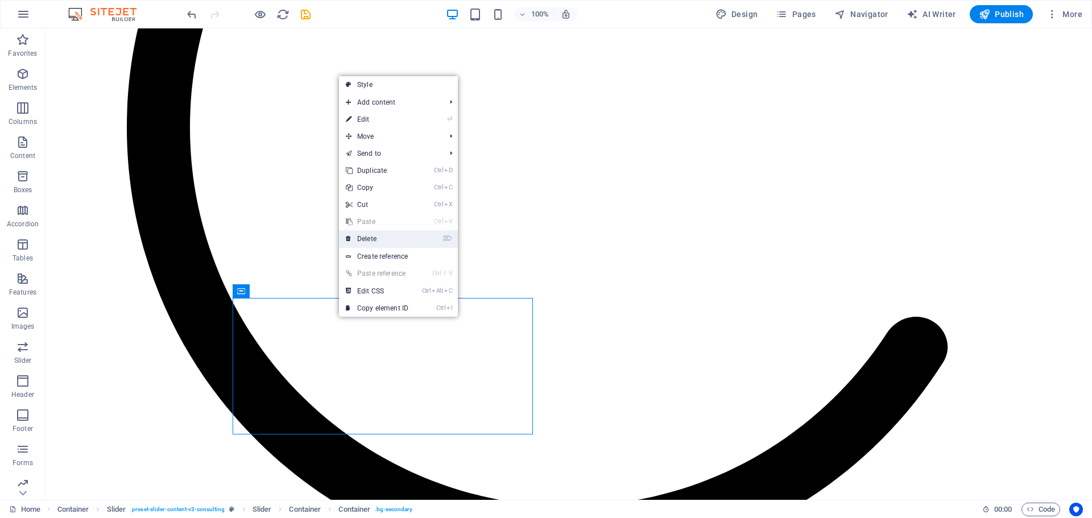
click at [388, 234] on link "⌦ Delete" at bounding box center [377, 238] width 76 height 17
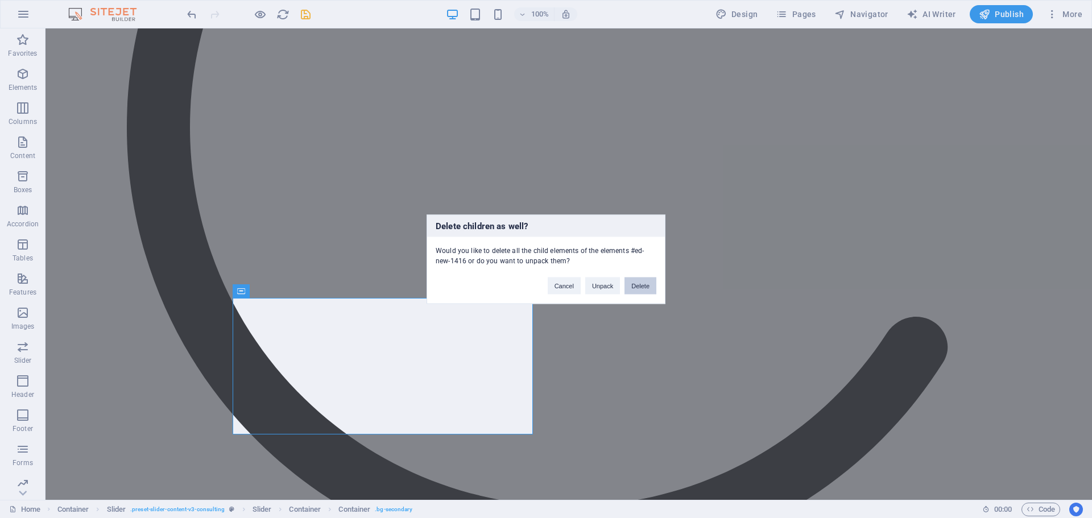
click at [645, 283] on button "Delete" at bounding box center [640, 285] width 32 height 17
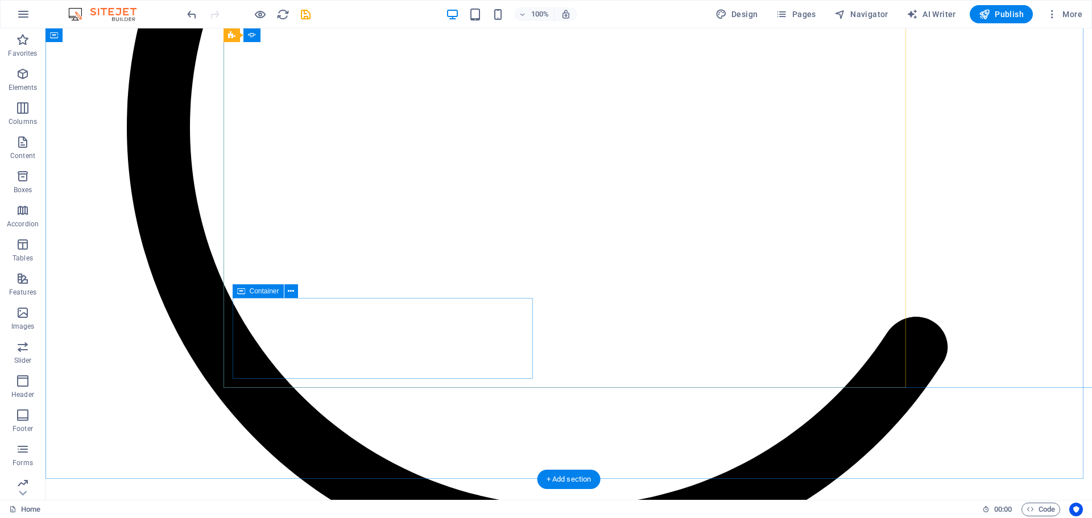
click at [290, 292] on icon at bounding box center [291, 291] width 6 height 12
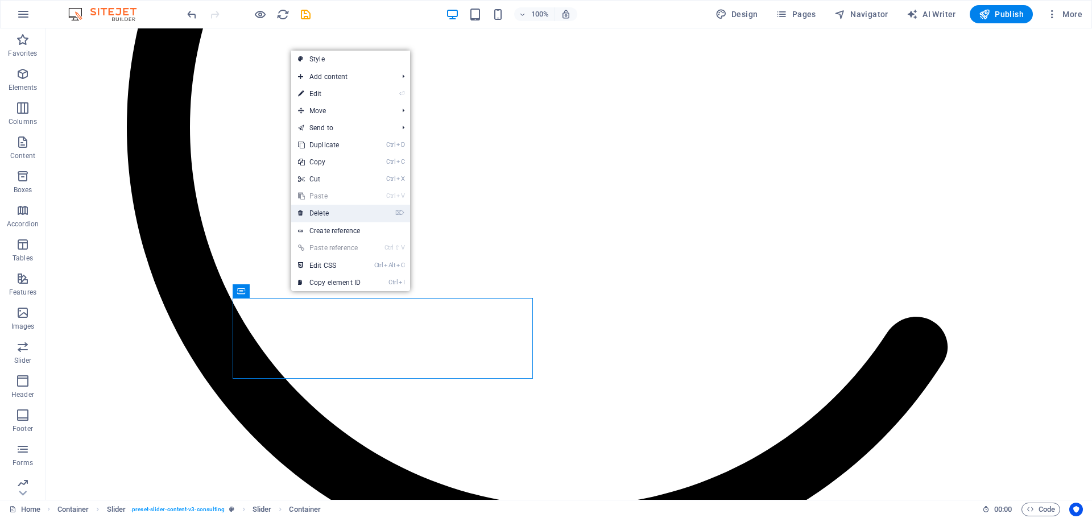
click at [324, 213] on link "⌦ Delete" at bounding box center [329, 213] width 76 height 17
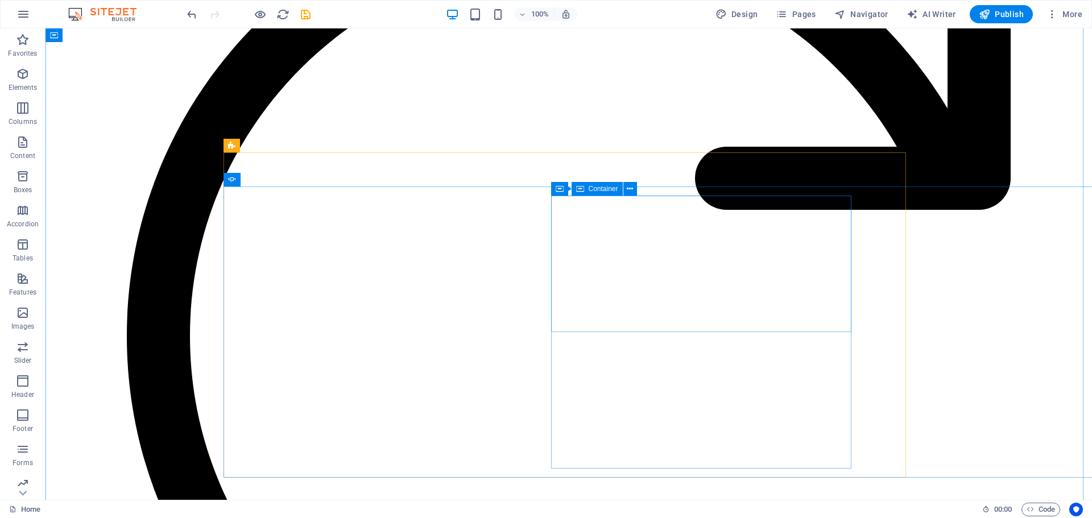
scroll to position [1569, 0]
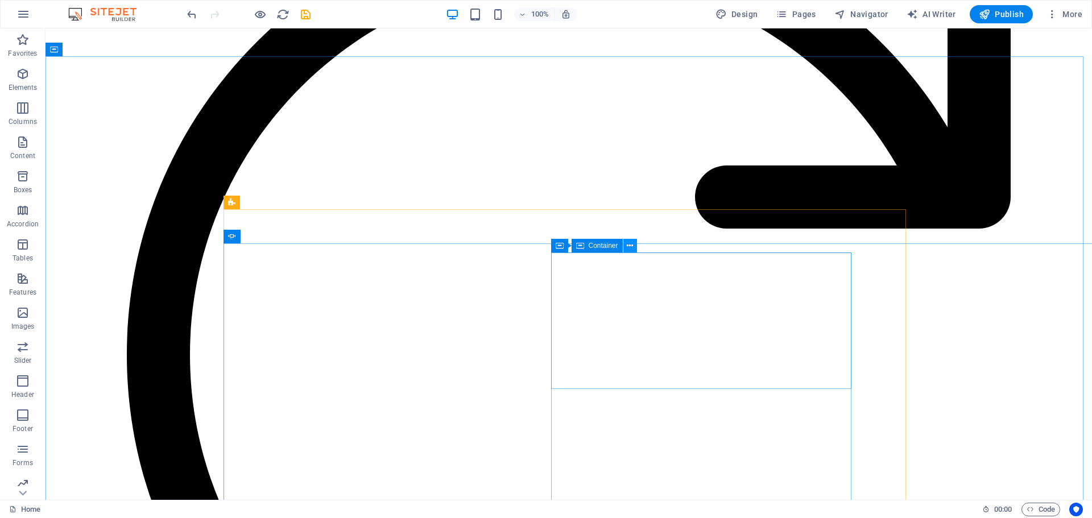
click at [627, 245] on icon at bounding box center [630, 246] width 6 height 12
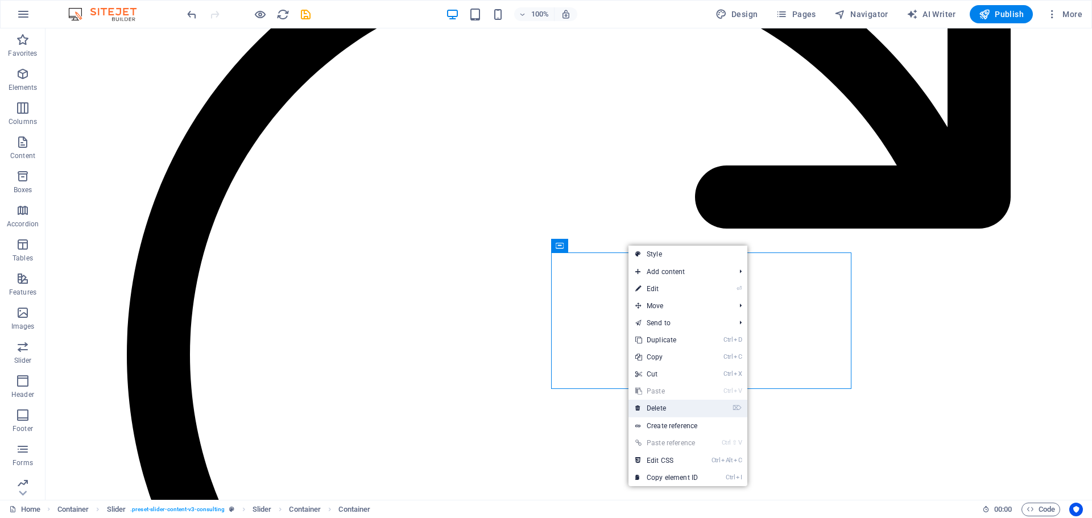
click at [665, 407] on link "⌦ Delete" at bounding box center [666, 408] width 76 height 17
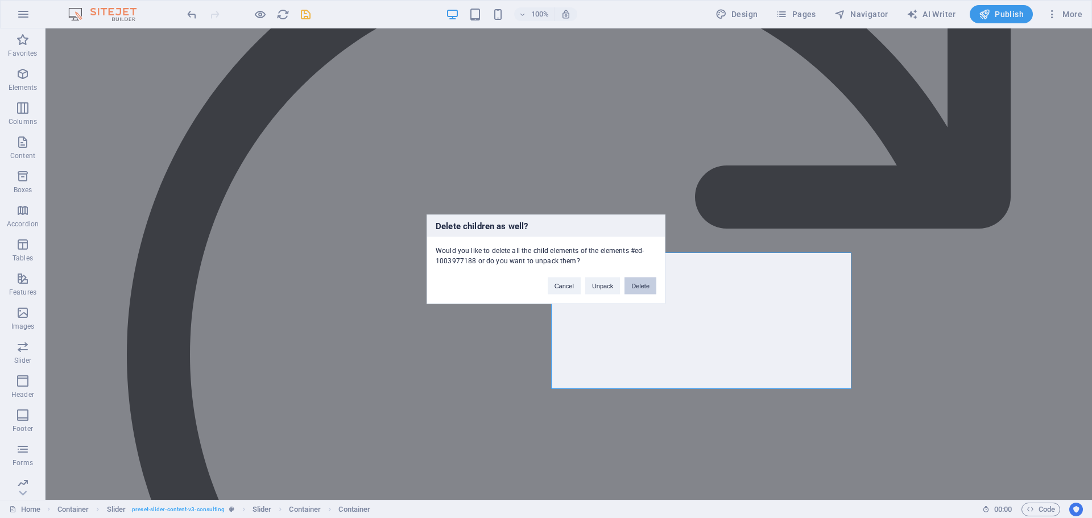
click at [637, 285] on button "Delete" at bounding box center [640, 285] width 32 height 17
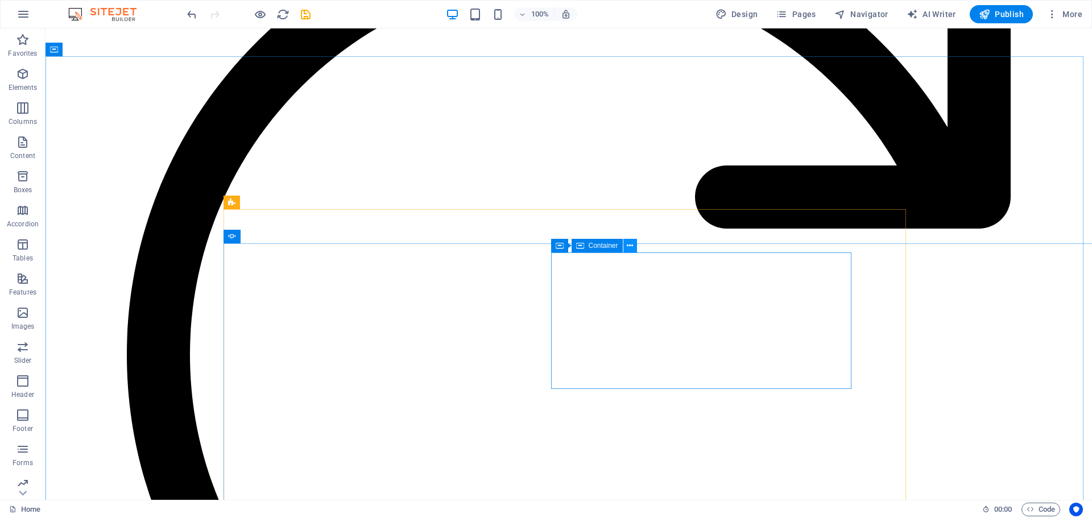
click at [628, 245] on icon at bounding box center [630, 246] width 6 height 12
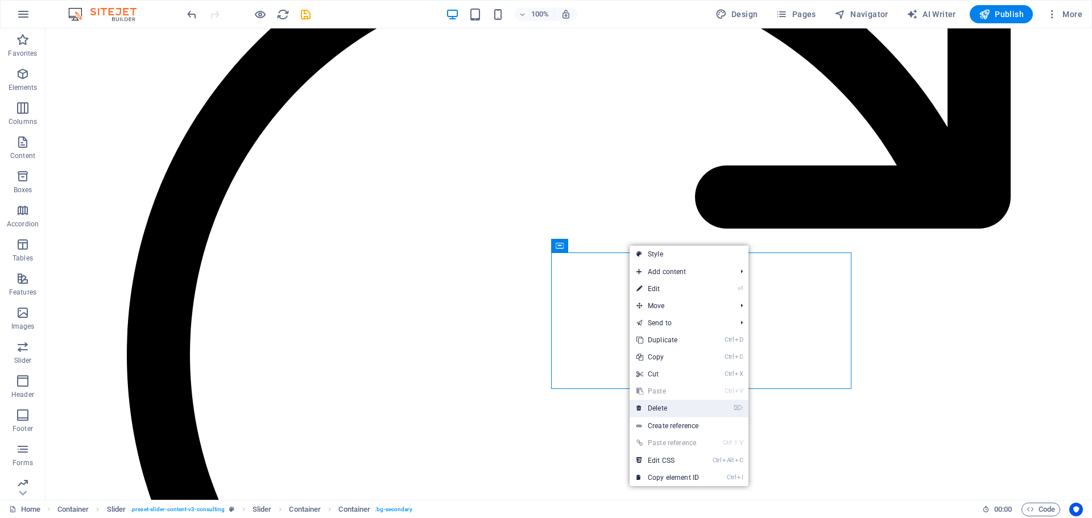
click at [661, 407] on link "⌦ Delete" at bounding box center [667, 408] width 76 height 17
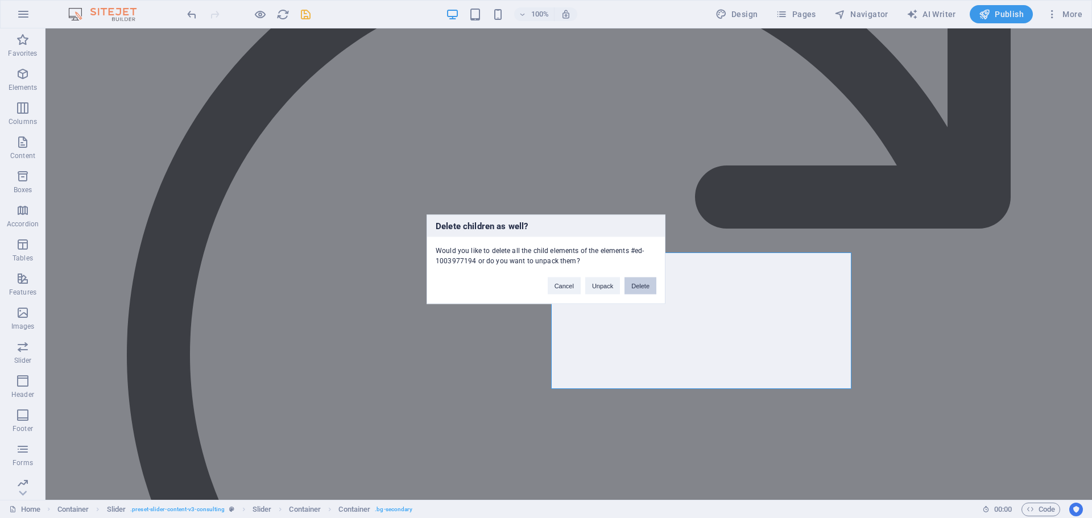
click at [640, 284] on button "Delete" at bounding box center [640, 285] width 32 height 17
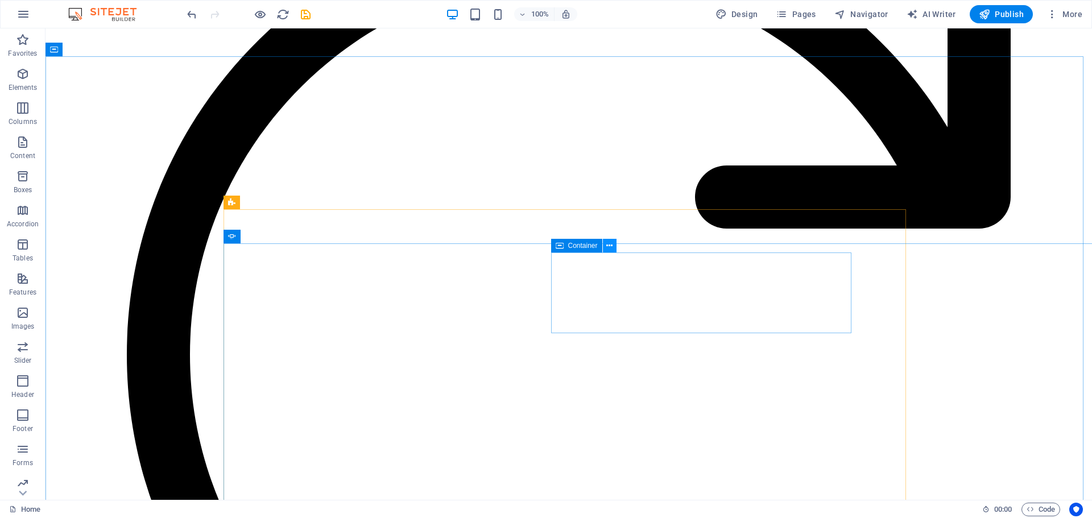
click at [610, 244] on icon at bounding box center [609, 246] width 6 height 12
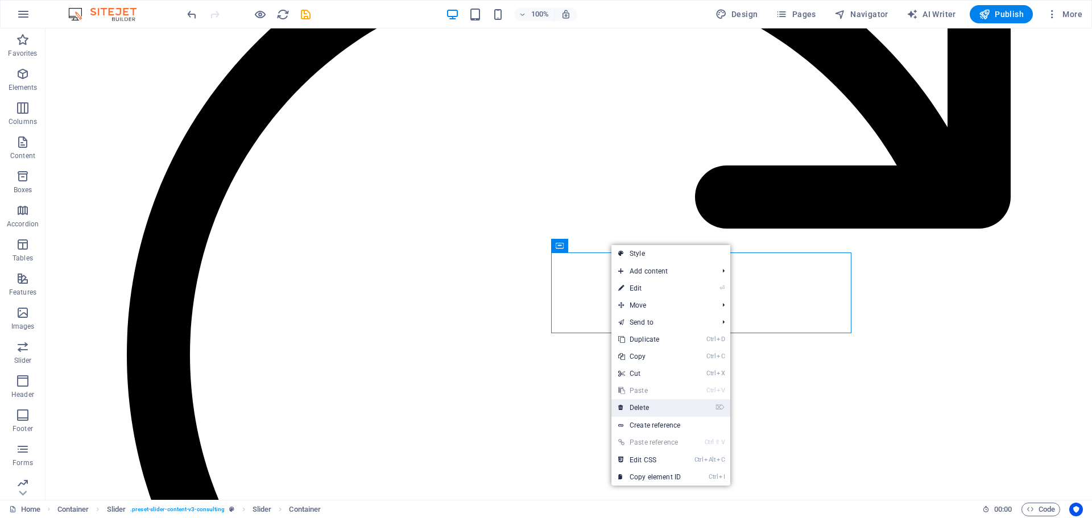
click at [654, 407] on link "⌦ Delete" at bounding box center [649, 407] width 76 height 17
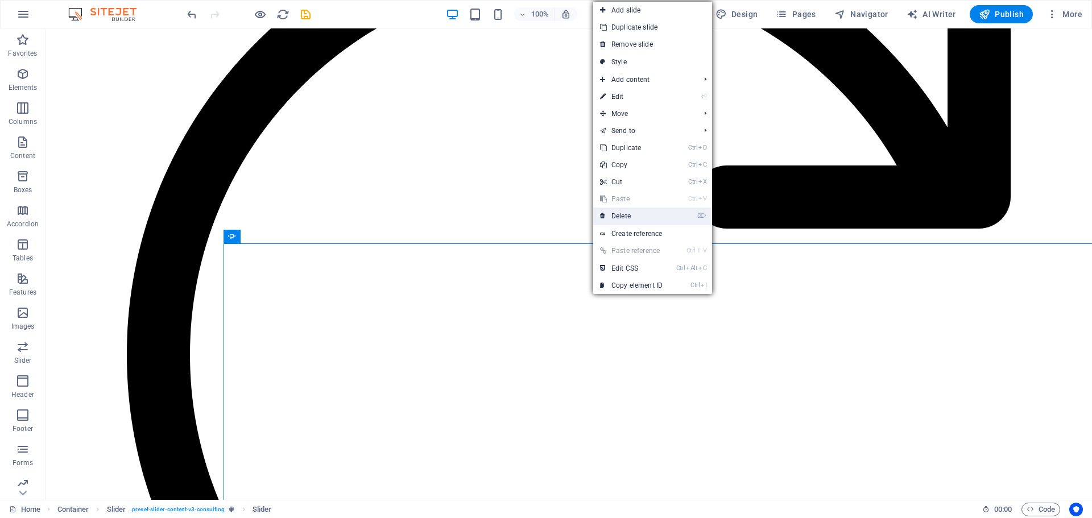
click at [627, 210] on link "⌦ Delete" at bounding box center [631, 216] width 76 height 17
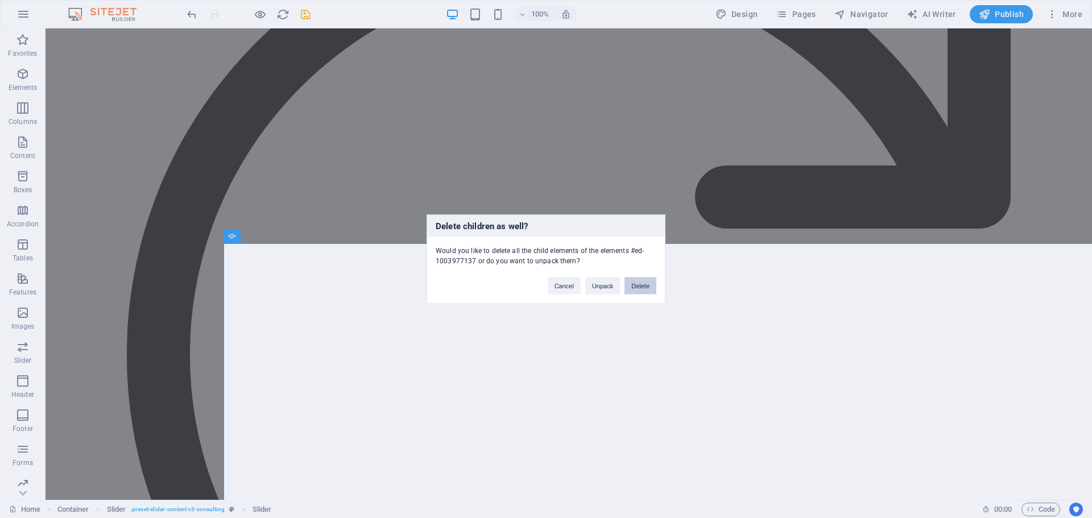
click at [644, 287] on button "Delete" at bounding box center [640, 285] width 32 height 17
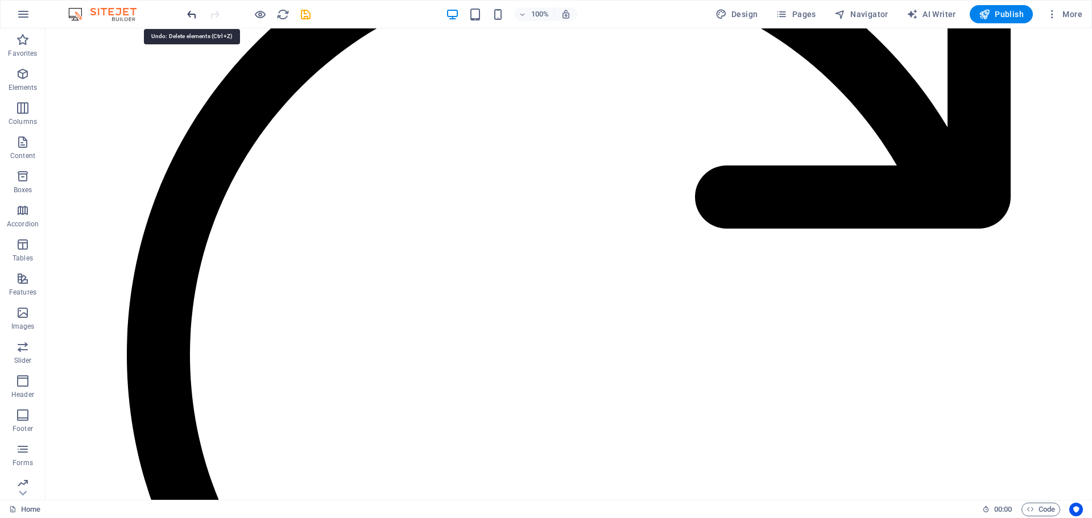
click at [191, 14] on icon "undo" at bounding box center [191, 14] width 13 height 13
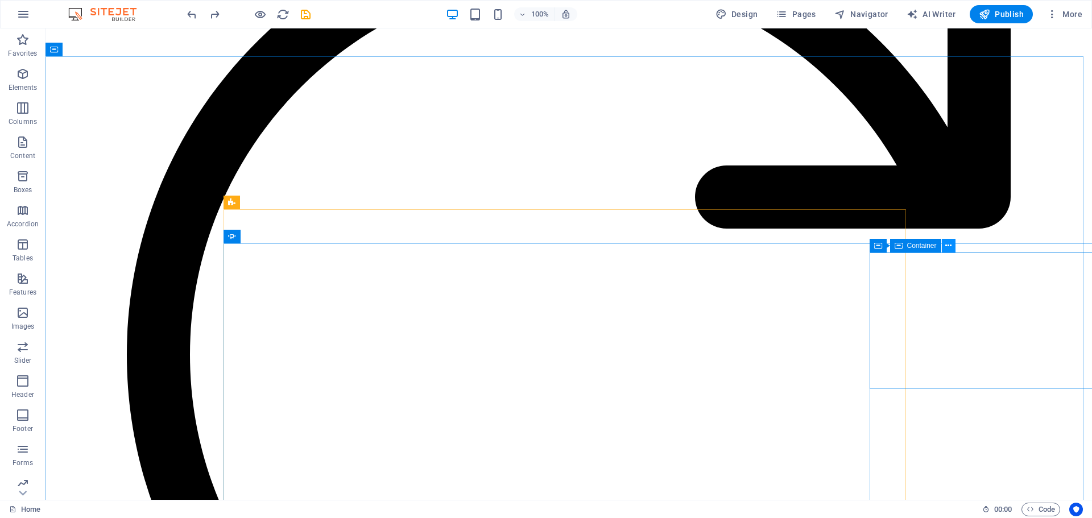
click at [948, 248] on icon at bounding box center [948, 246] width 6 height 12
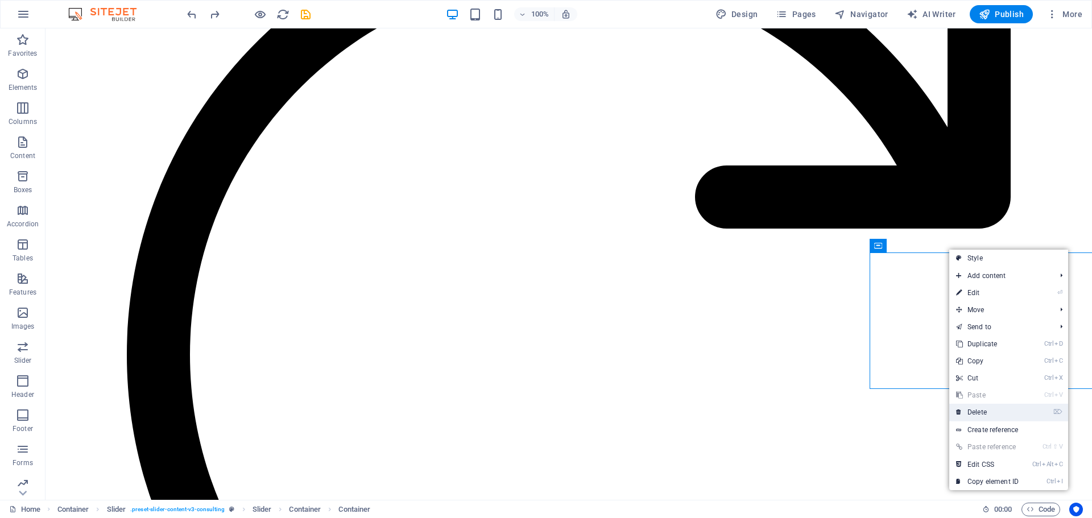
click at [980, 415] on link "⌦ Delete" at bounding box center [987, 412] width 76 height 17
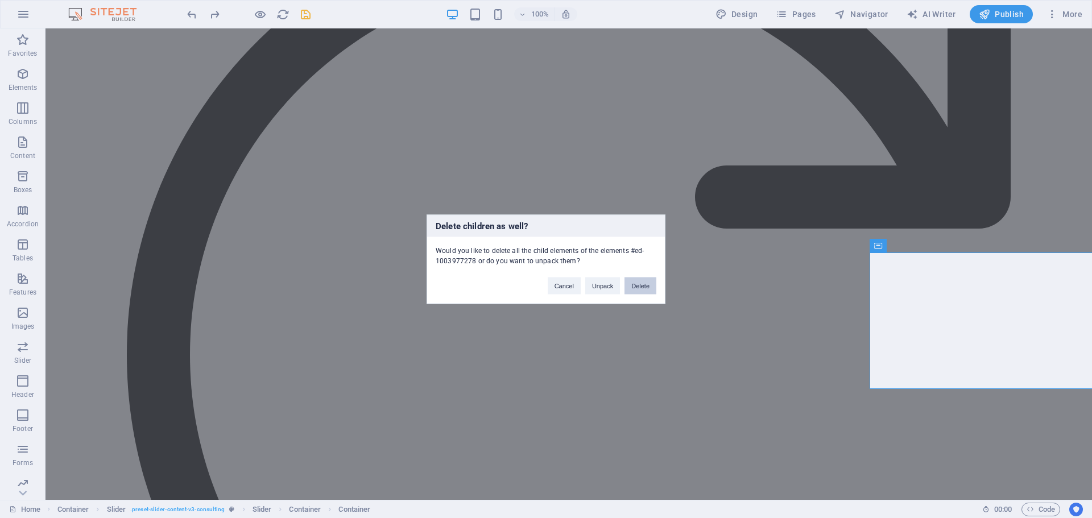
click at [643, 290] on button "Delete" at bounding box center [640, 285] width 32 height 17
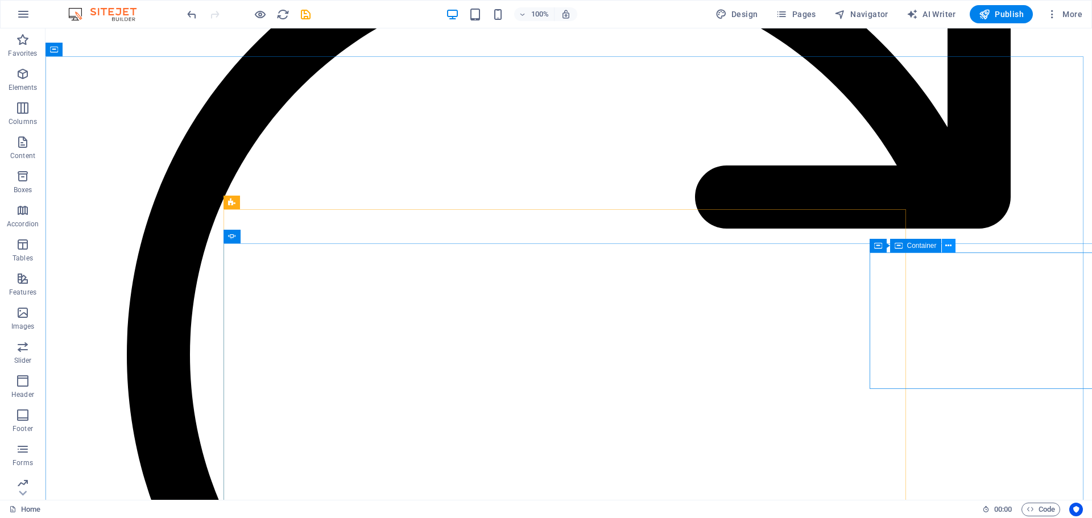
click at [947, 248] on icon at bounding box center [948, 246] width 6 height 12
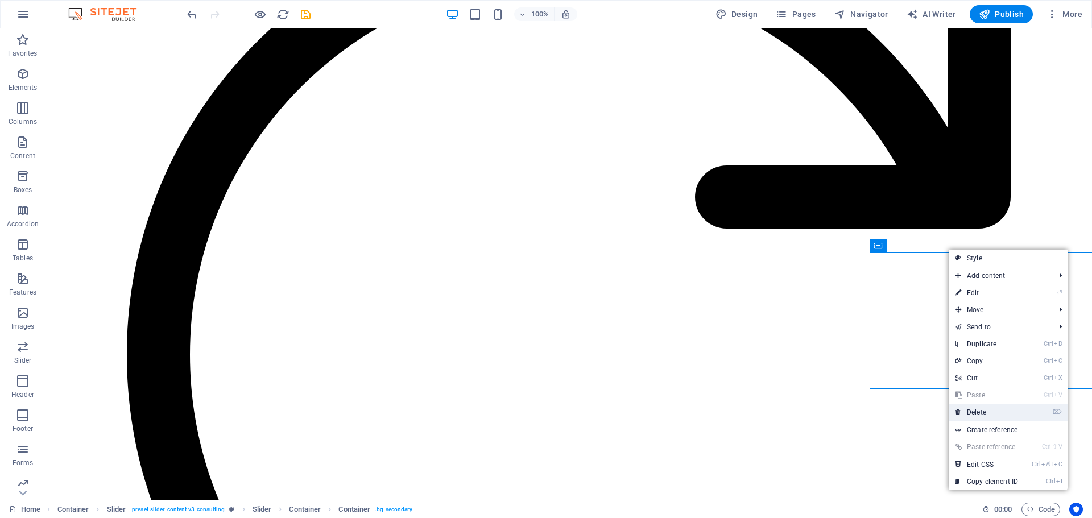
click at [981, 412] on link "⌦ Delete" at bounding box center [986, 412] width 76 height 17
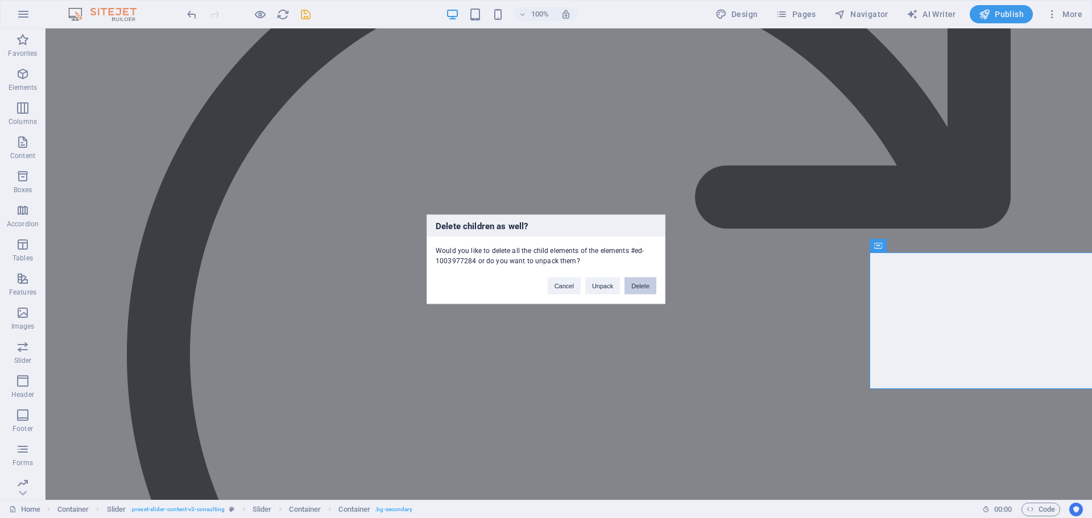
click at [648, 283] on button "Delete" at bounding box center [640, 285] width 32 height 17
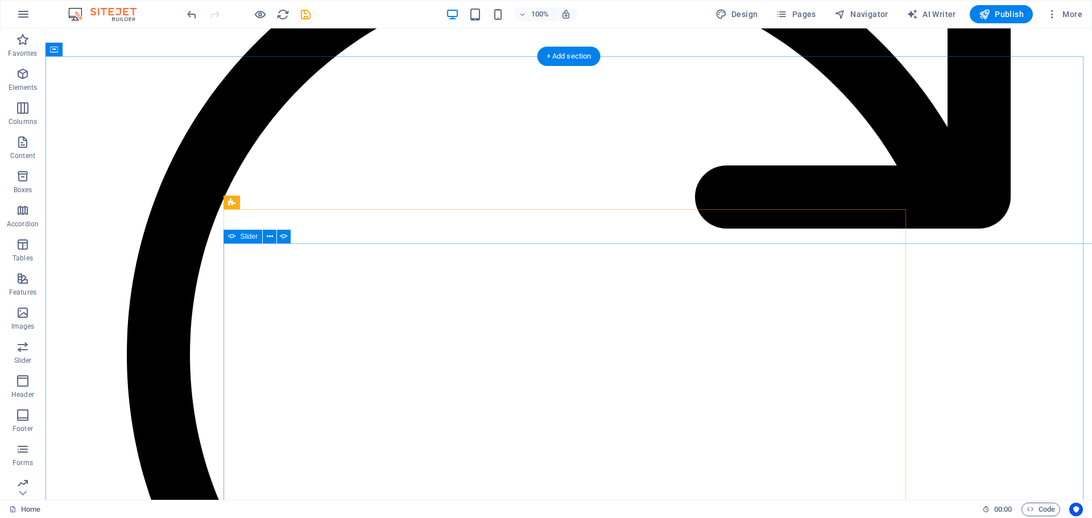
select select "ms"
select select "s"
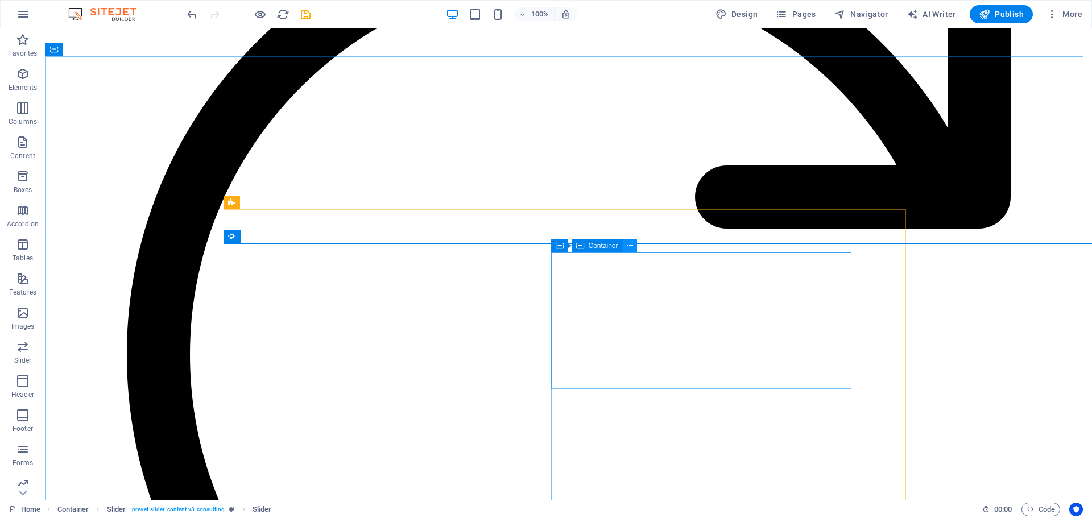
click at [632, 245] on icon at bounding box center [630, 246] width 6 height 12
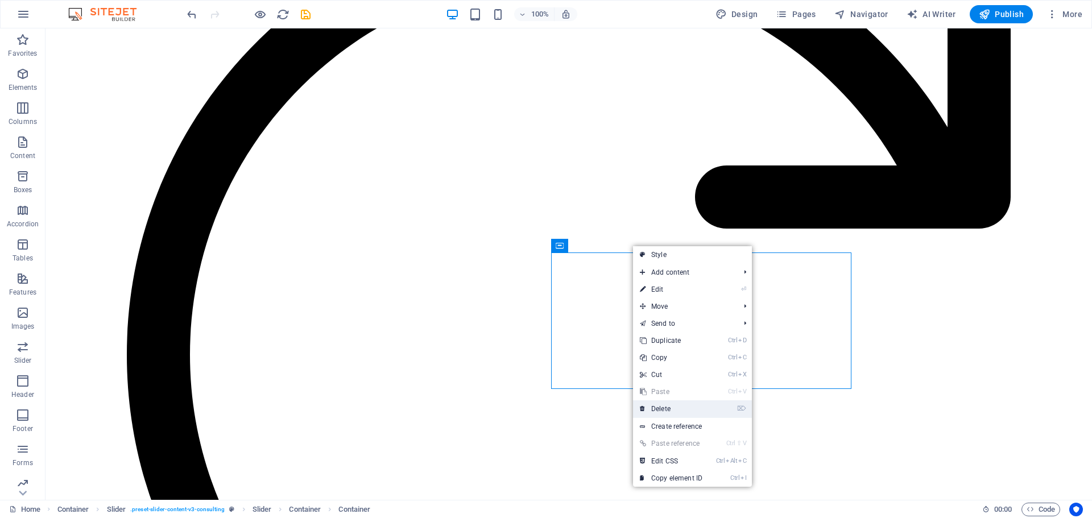
click at [678, 409] on link "⌦ Delete" at bounding box center [671, 408] width 76 height 17
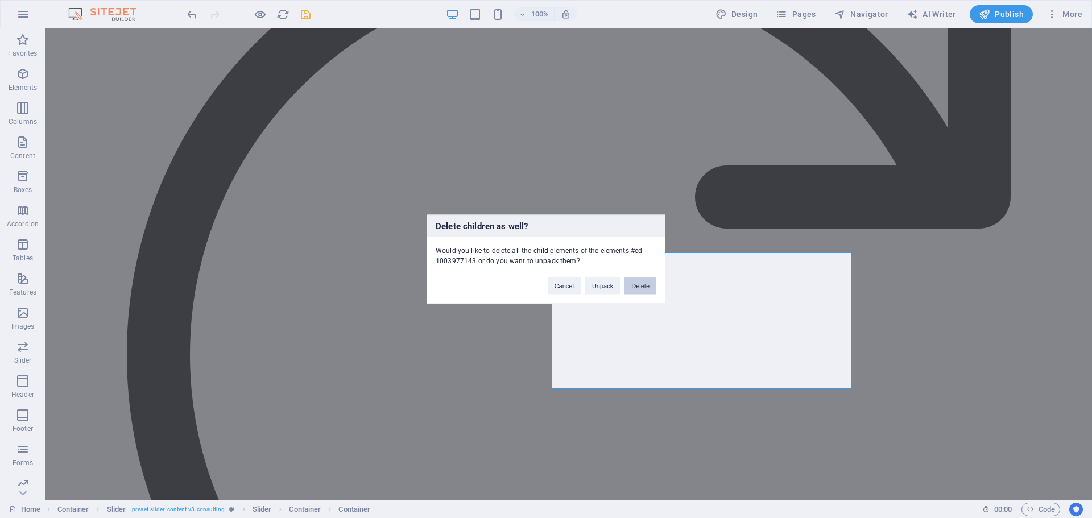
click at [642, 278] on button "Delete" at bounding box center [640, 285] width 32 height 17
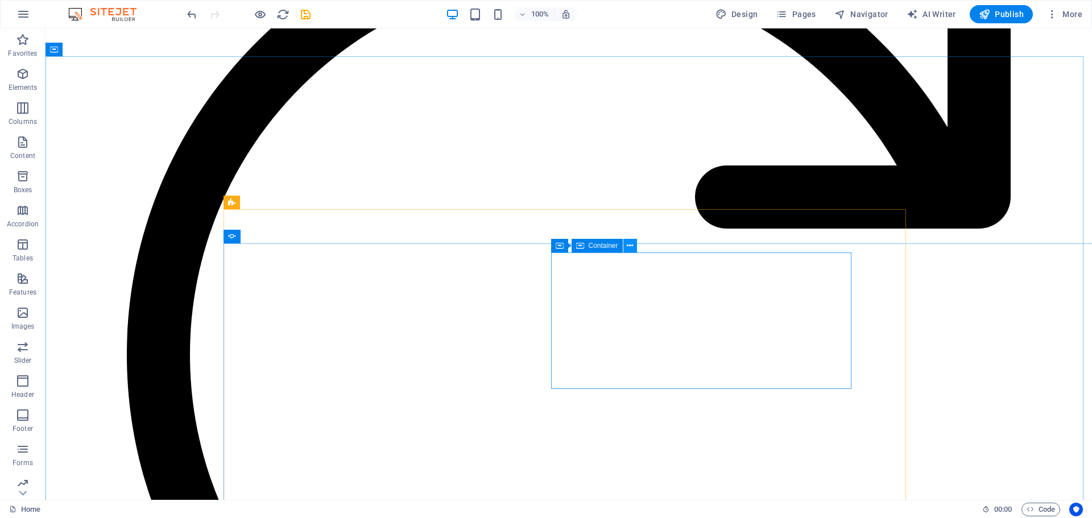
click at [629, 246] on icon at bounding box center [630, 246] width 6 height 12
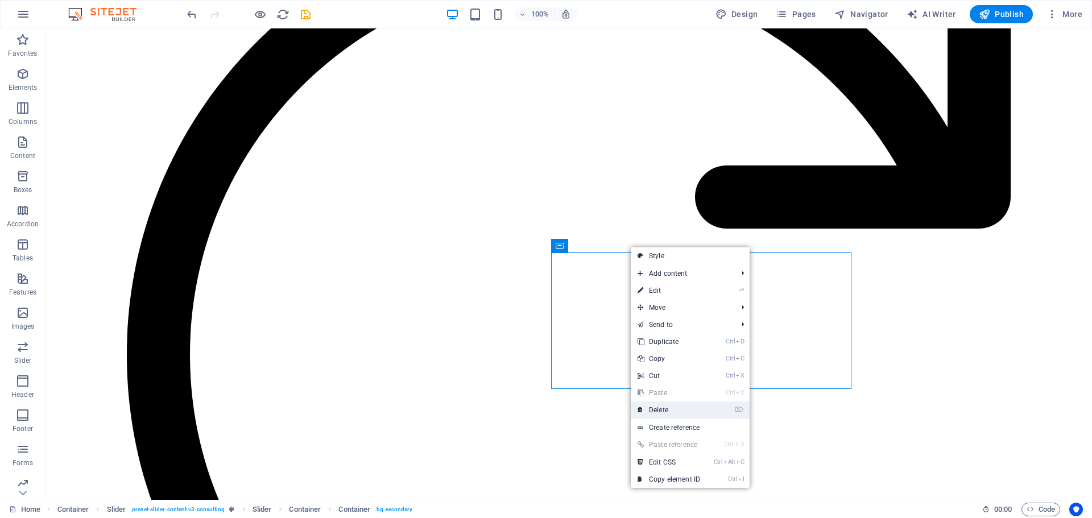
click at [676, 413] on link "⌦ Delete" at bounding box center [669, 409] width 76 height 17
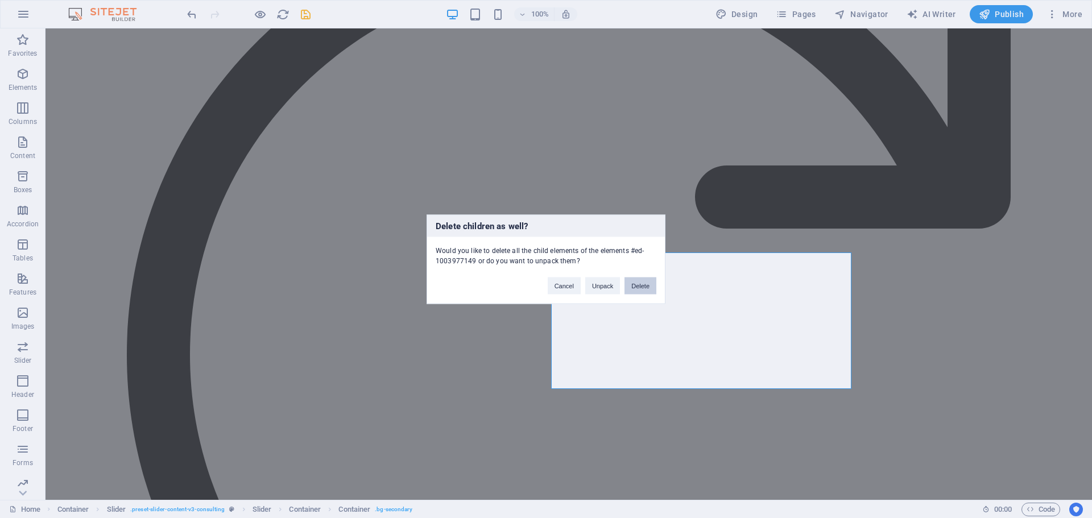
click at [641, 283] on button "Delete" at bounding box center [640, 285] width 32 height 17
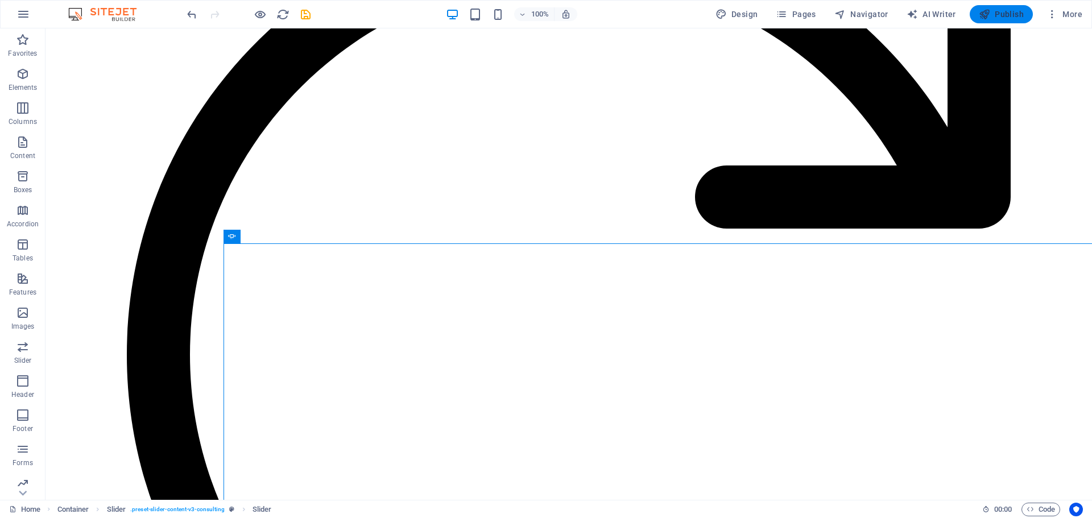
click at [1006, 14] on span "Publish" at bounding box center [1001, 14] width 45 height 11
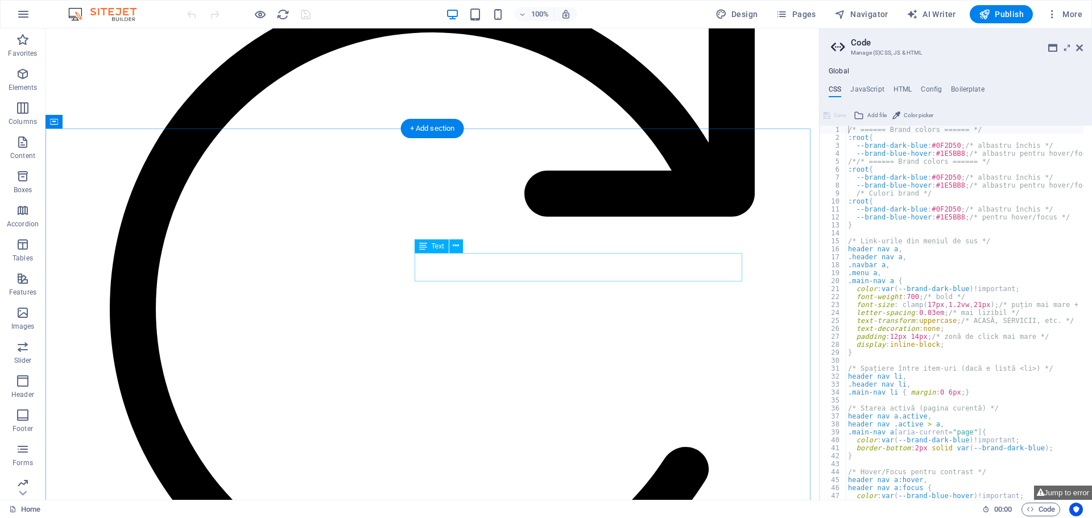
scroll to position [1478, 0]
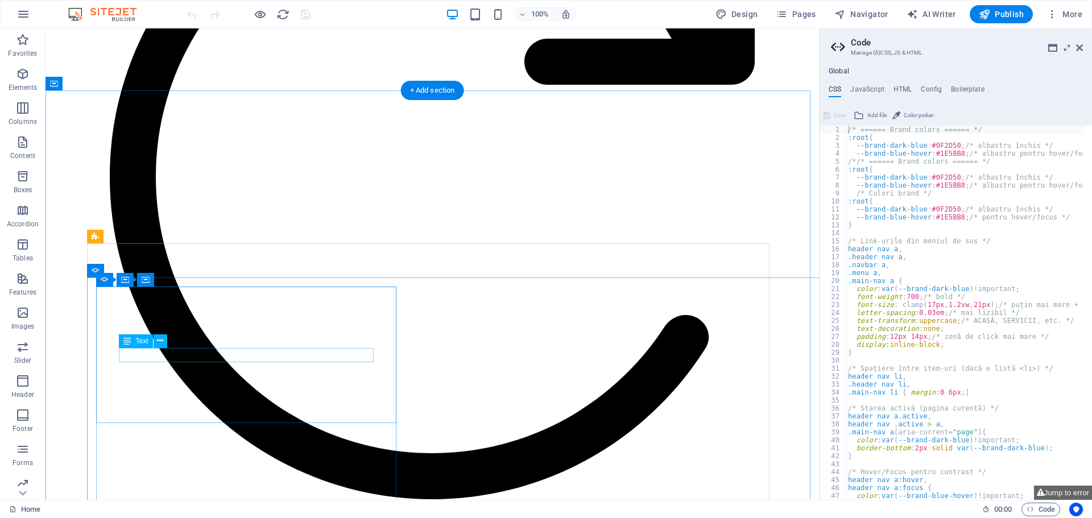
scroll to position [1706, 0]
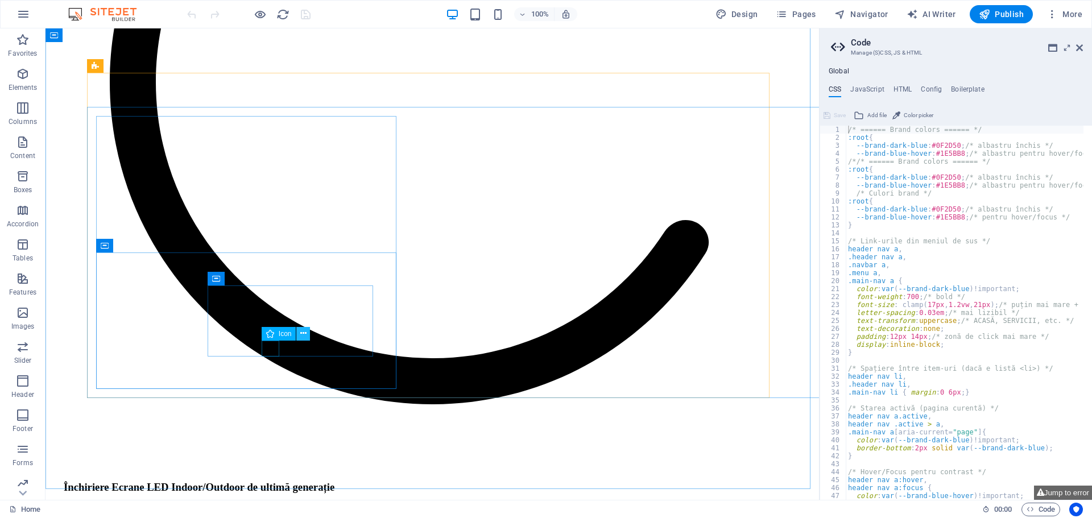
click at [303, 334] on icon at bounding box center [303, 334] width 6 height 12
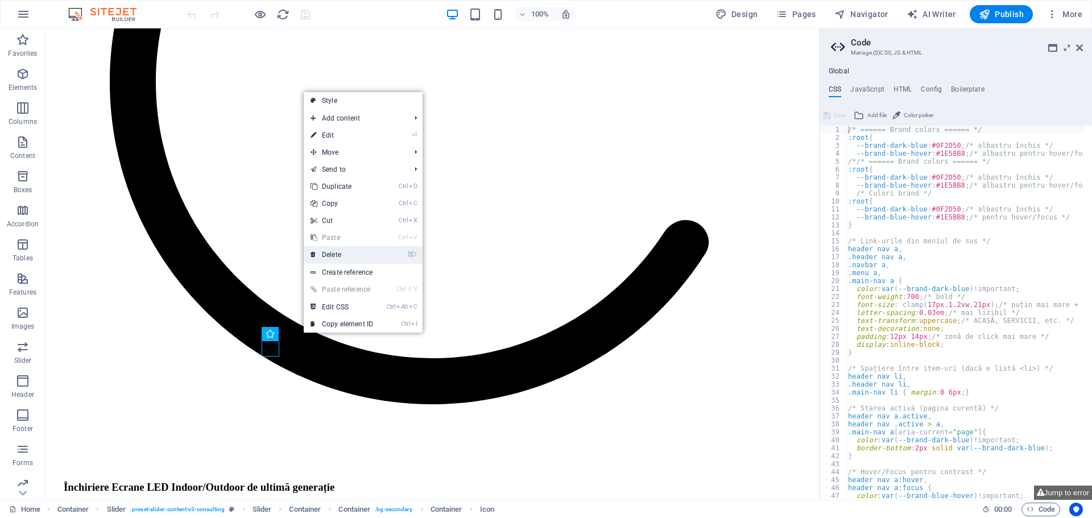
click at [332, 250] on link "⌦ Delete" at bounding box center [342, 254] width 76 height 17
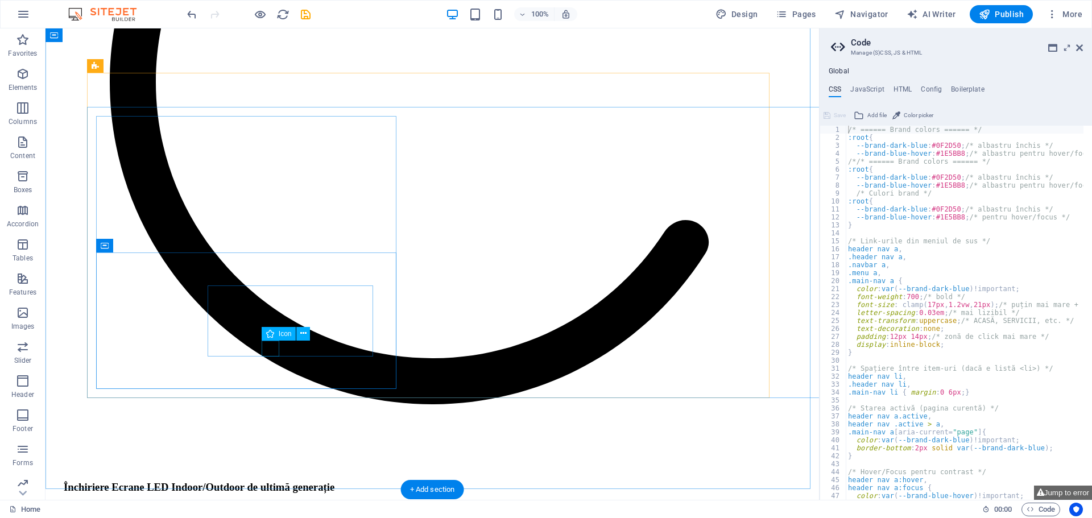
click at [297, 335] on button at bounding box center [303, 334] width 14 height 14
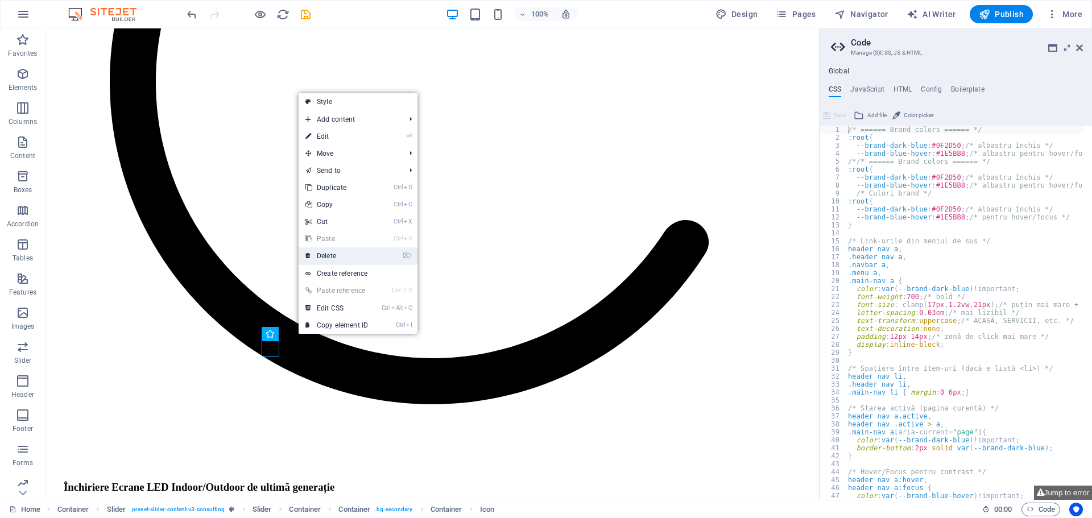
click at [328, 252] on link "⌦ Delete" at bounding box center [337, 255] width 76 height 17
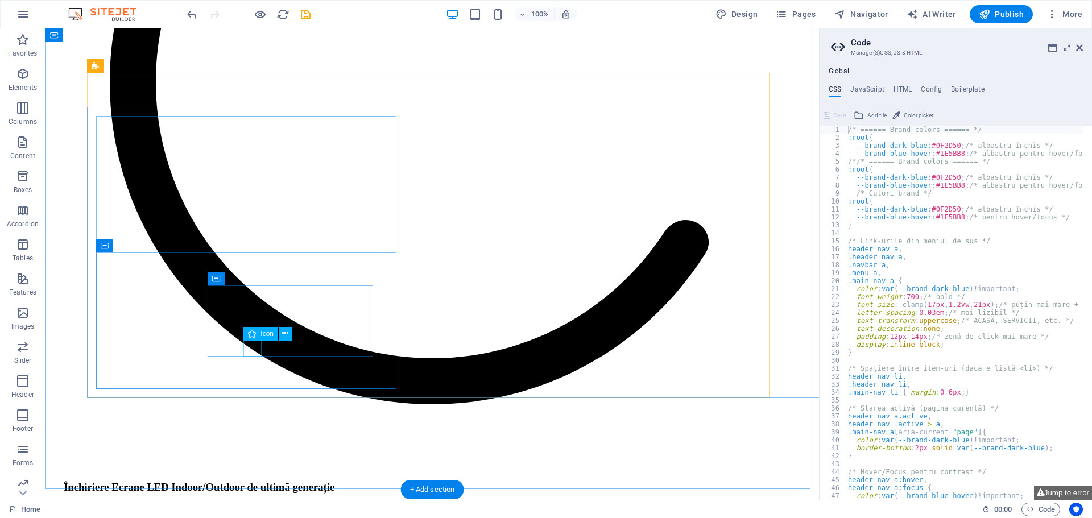
click at [288, 338] on icon at bounding box center [285, 334] width 6 height 12
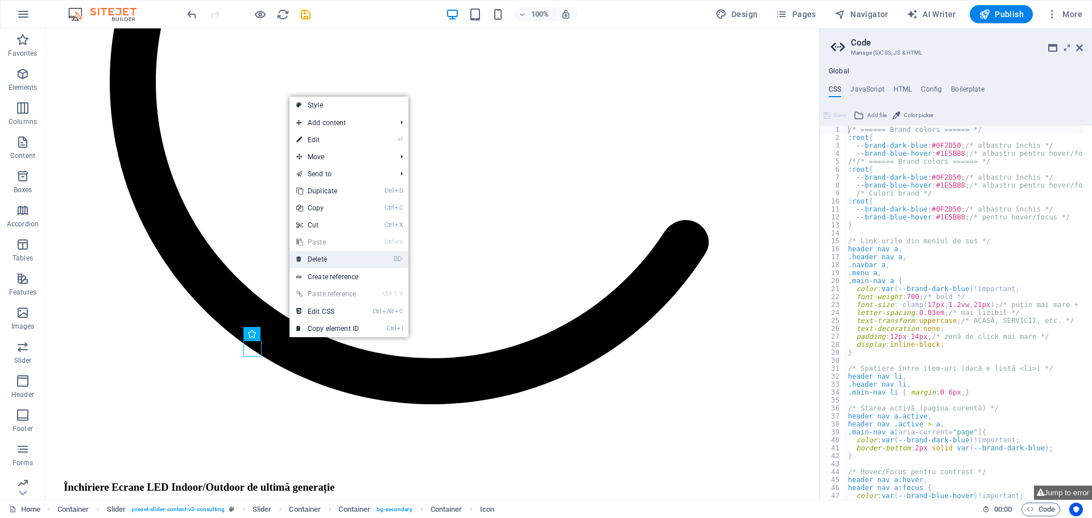
click at [320, 256] on link "⌦ Delete" at bounding box center [327, 259] width 76 height 17
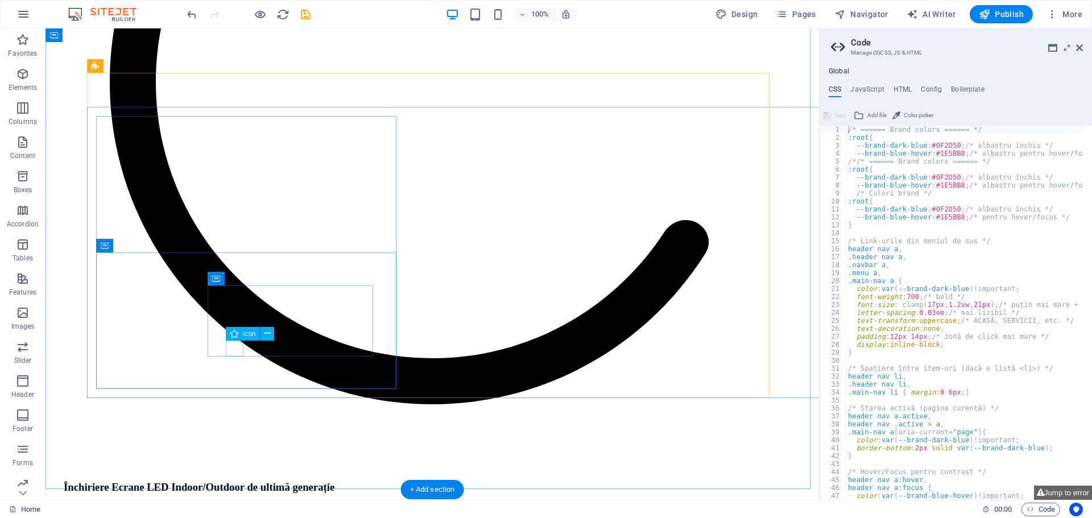
click at [268, 333] on icon at bounding box center [267, 334] width 6 height 12
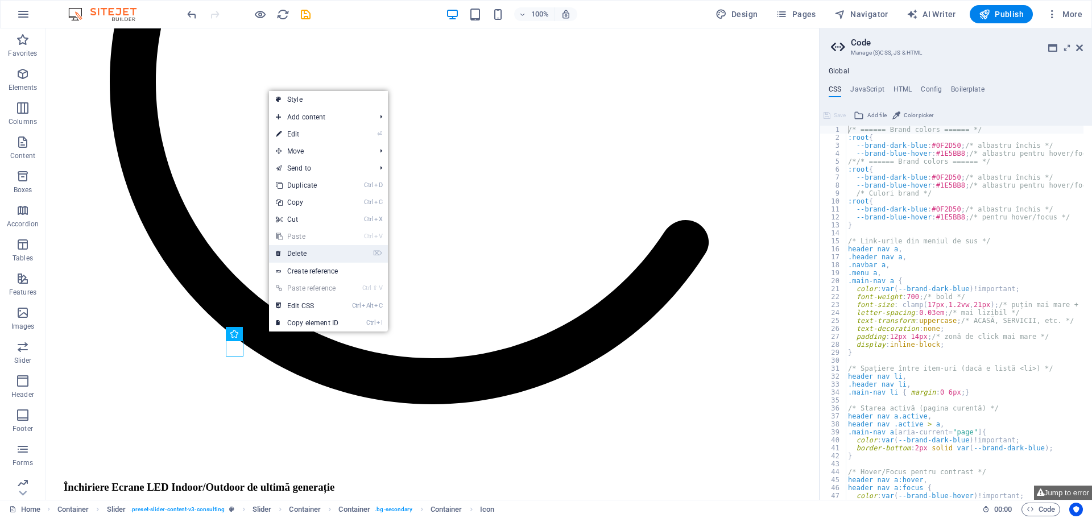
click at [302, 248] on link "⌦ Delete" at bounding box center [307, 253] width 76 height 17
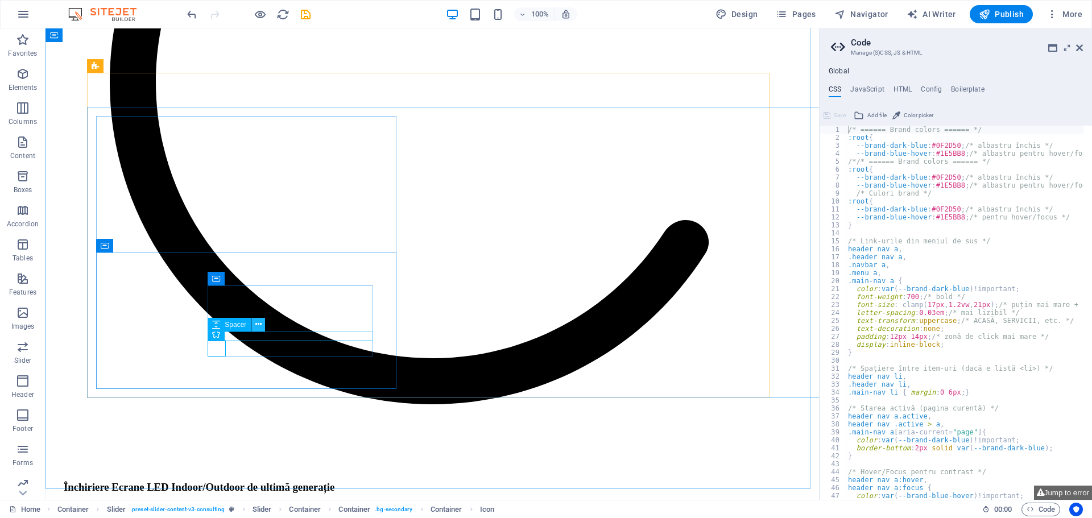
click at [259, 320] on icon at bounding box center [258, 324] width 6 height 12
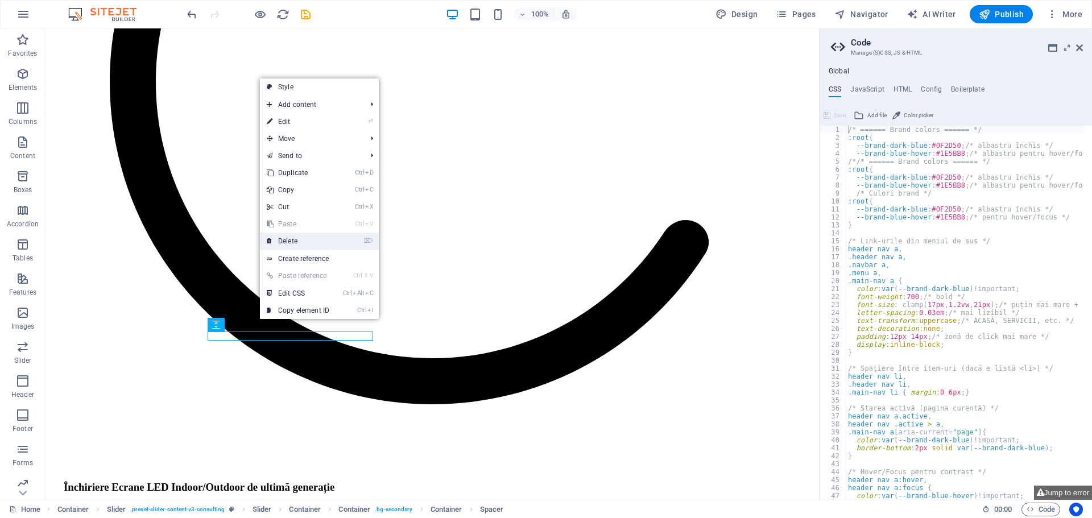
click at [296, 243] on link "⌦ Delete" at bounding box center [298, 241] width 76 height 17
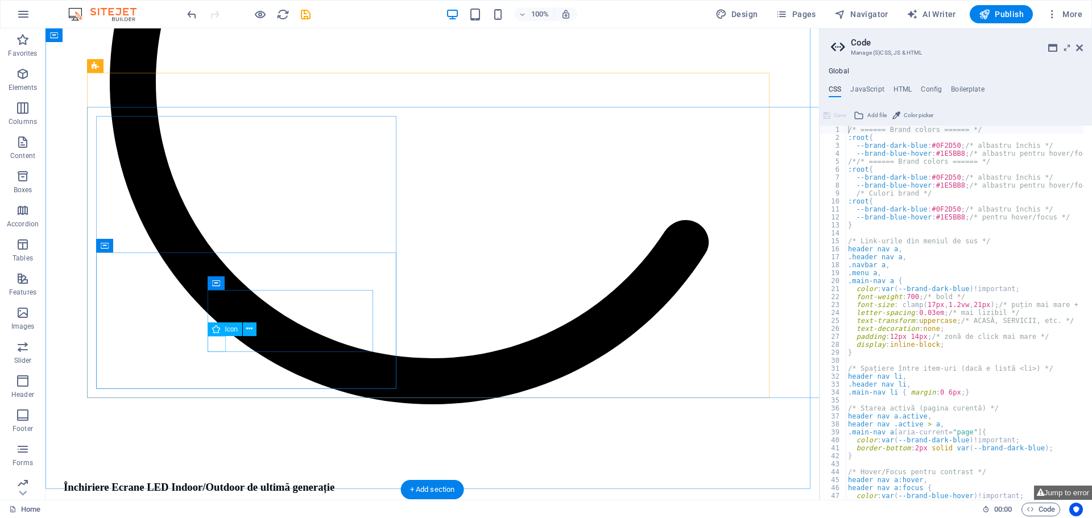
click at [248, 329] on icon at bounding box center [249, 329] width 6 height 12
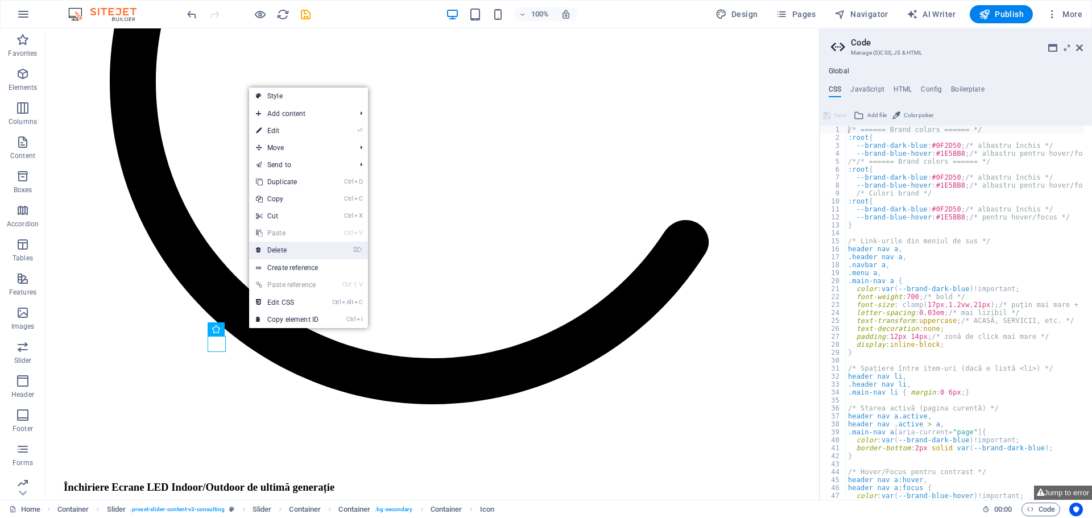
click at [287, 250] on link "⌦ Delete" at bounding box center [287, 250] width 76 height 17
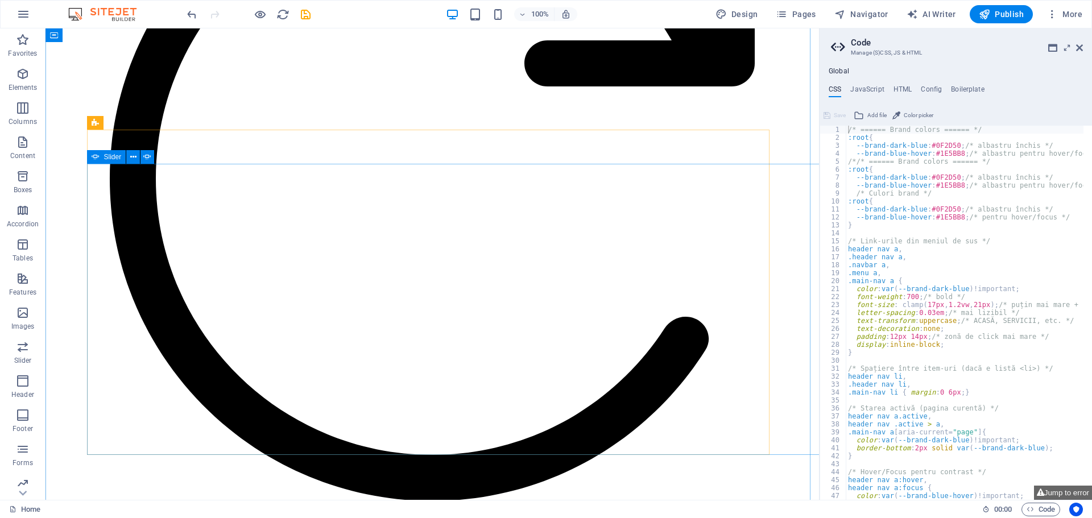
scroll to position [1592, 0]
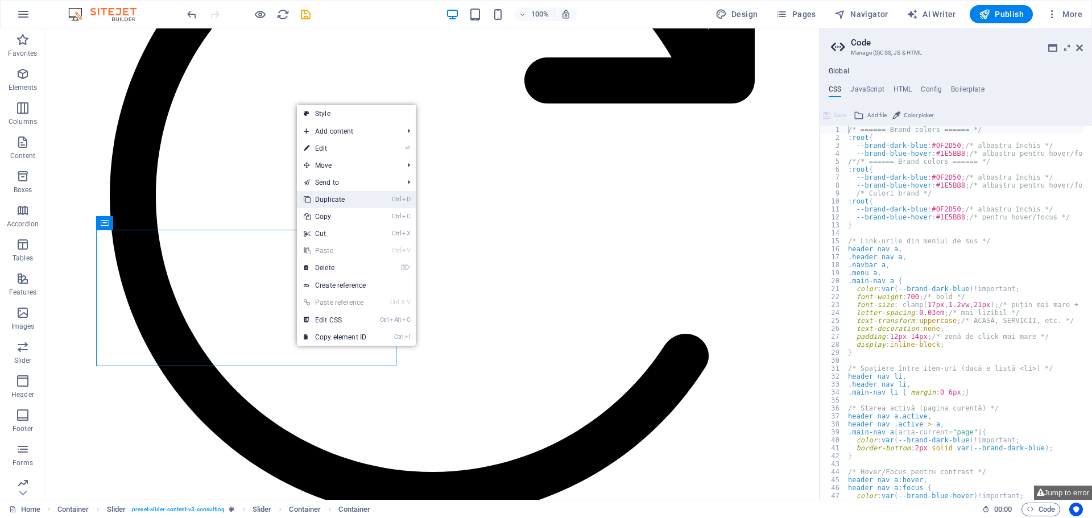
click at [322, 200] on link "Ctrl D Duplicate" at bounding box center [335, 199] width 76 height 17
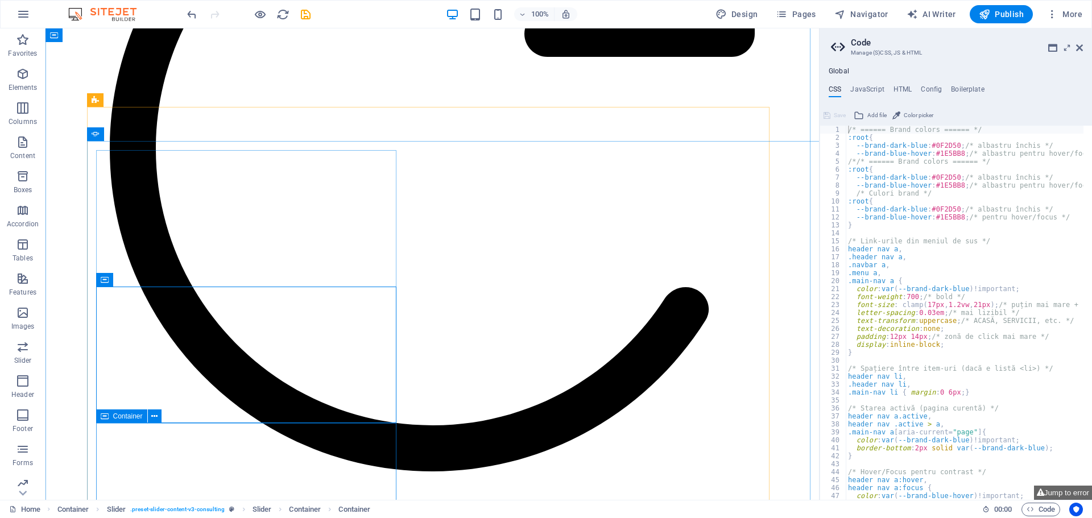
scroll to position [1706, 0]
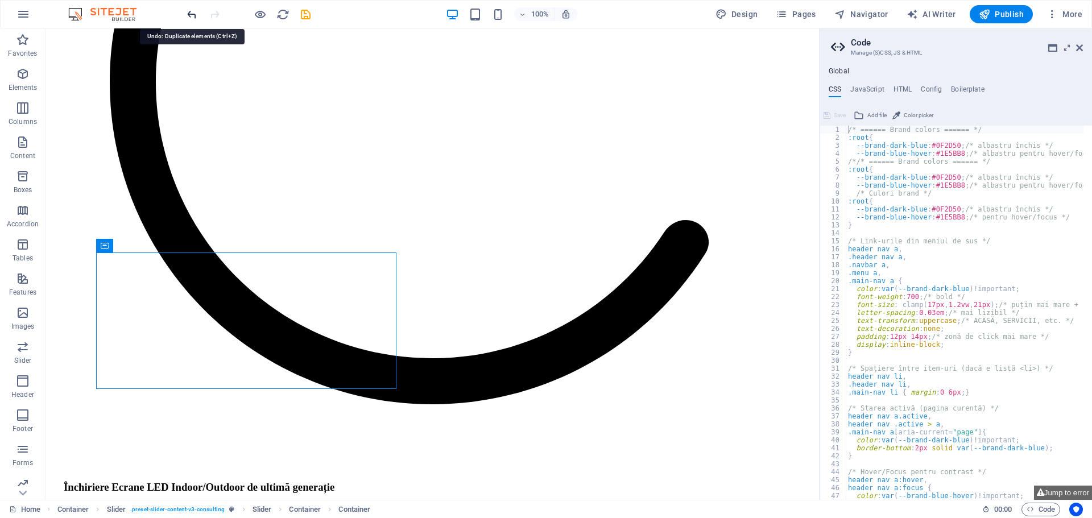
click at [187, 12] on icon "undo" at bounding box center [191, 14] width 13 height 13
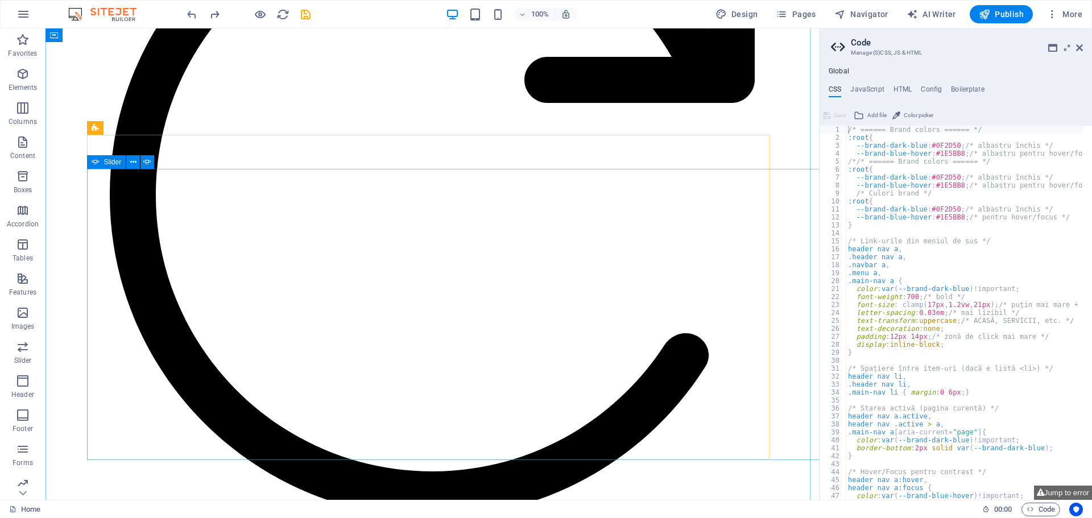
scroll to position [1592, 0]
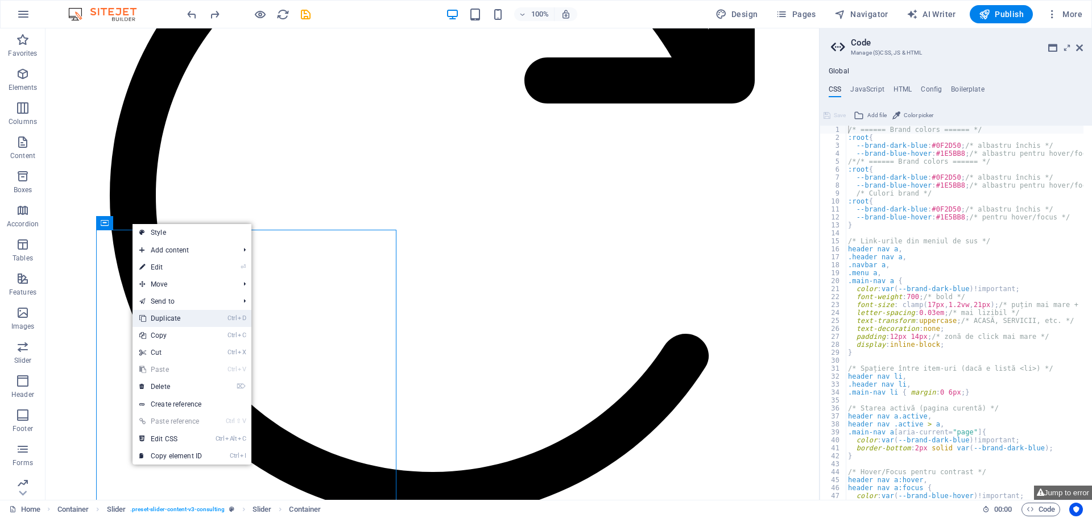
click at [180, 322] on link "Ctrl D Duplicate" at bounding box center [170, 318] width 76 height 17
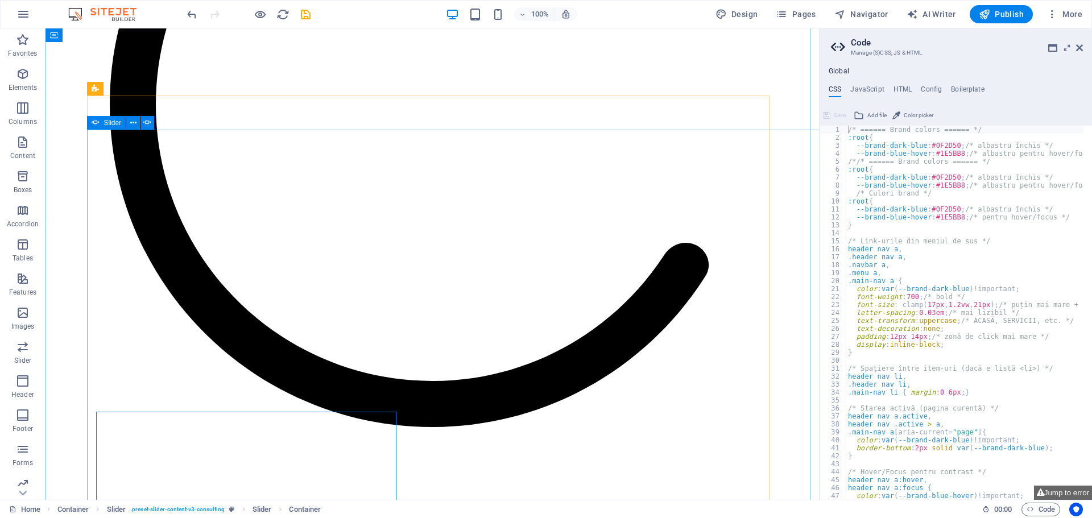
scroll to position [1626, 0]
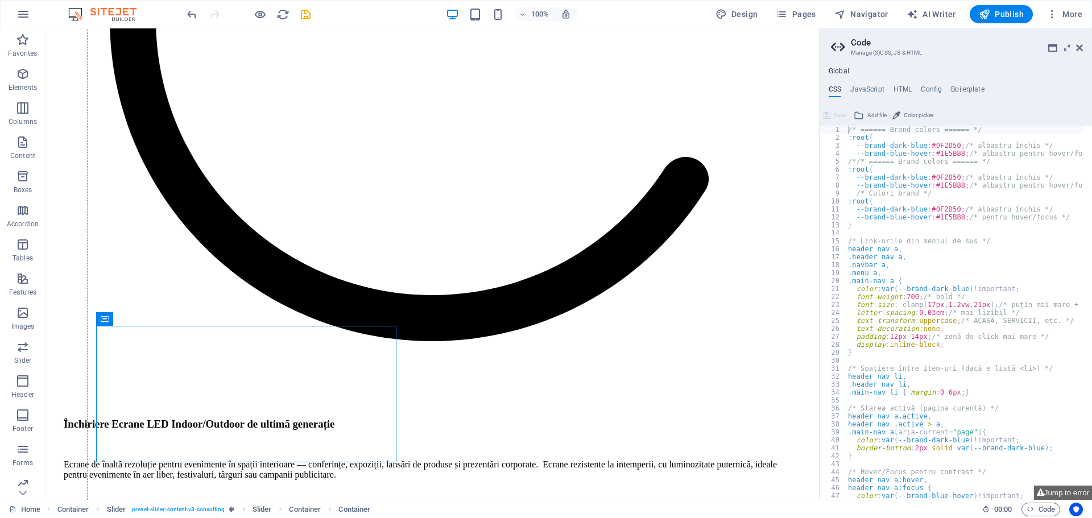
drag, startPoint x: 187, startPoint y: 481, endPoint x: 384, endPoint y: 390, distance: 216.8
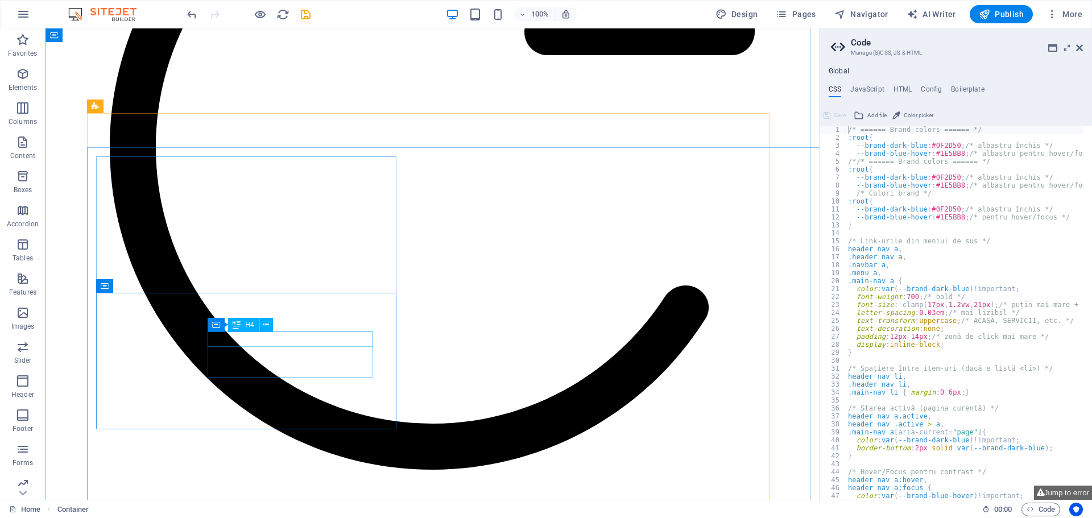
scroll to position [1624, 0]
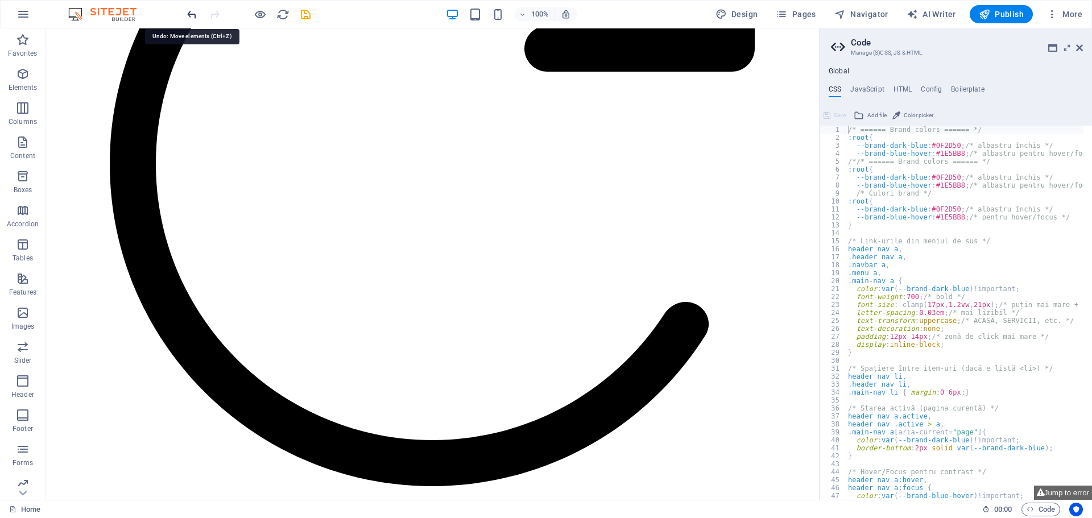
click at [190, 14] on icon "undo" at bounding box center [191, 14] width 13 height 13
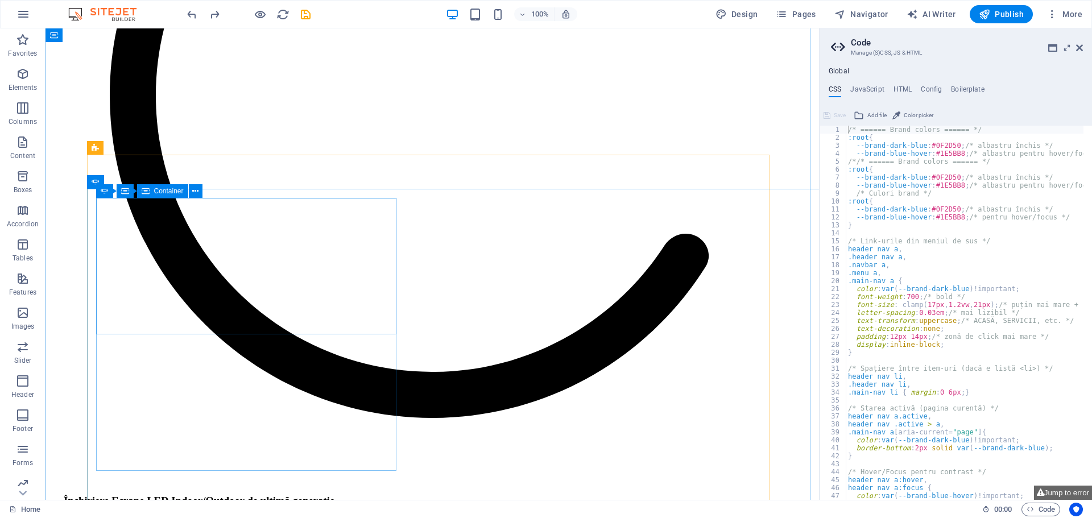
scroll to position [1738, 0]
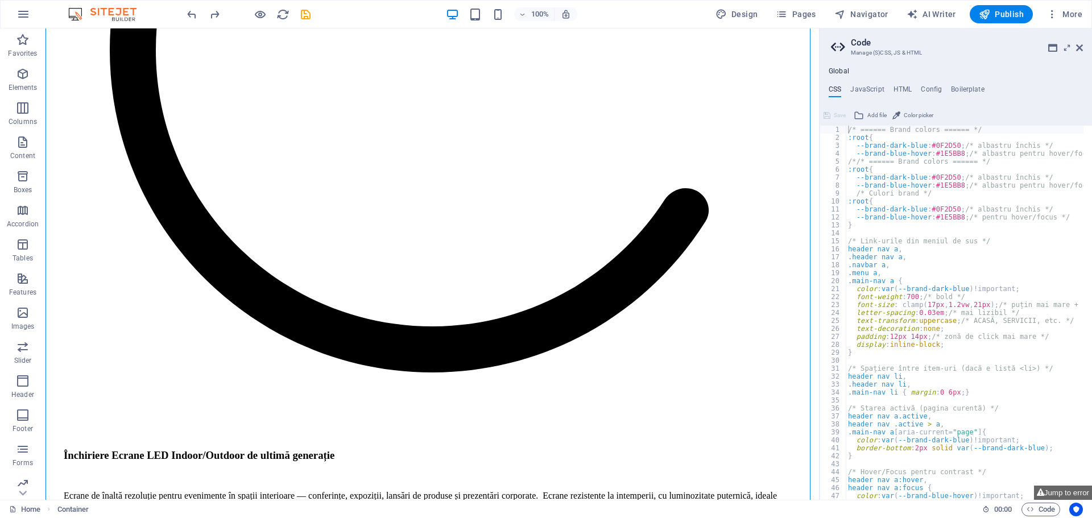
drag, startPoint x: 339, startPoint y: 383, endPoint x: 507, endPoint y: 150, distance: 286.9
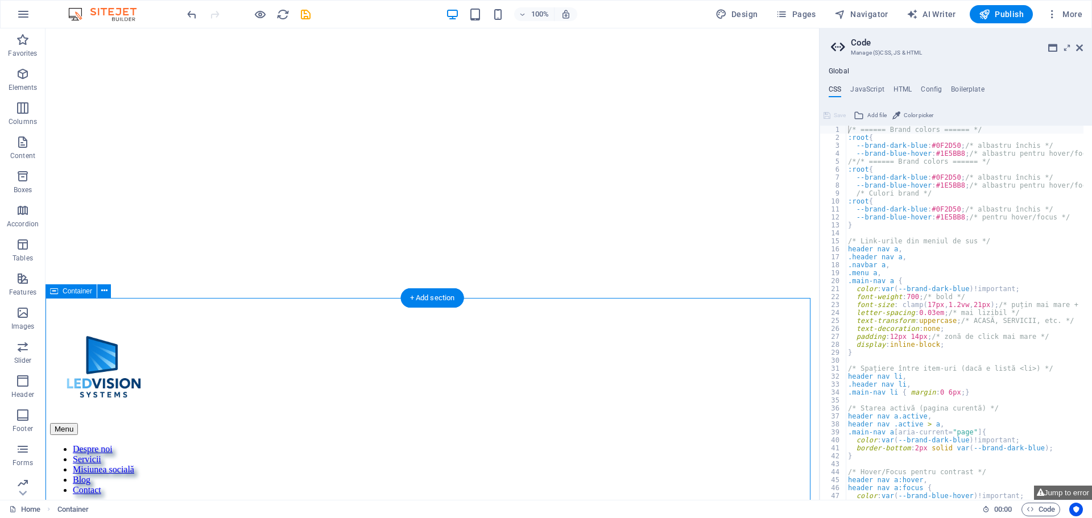
scroll to position [467, 0]
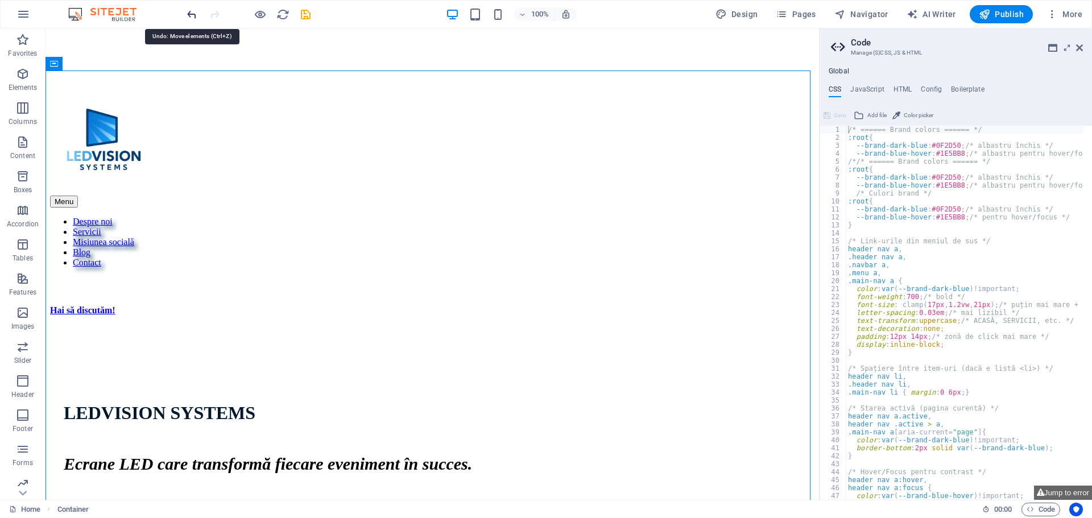
click at [190, 9] on icon "undo" at bounding box center [191, 14] width 13 height 13
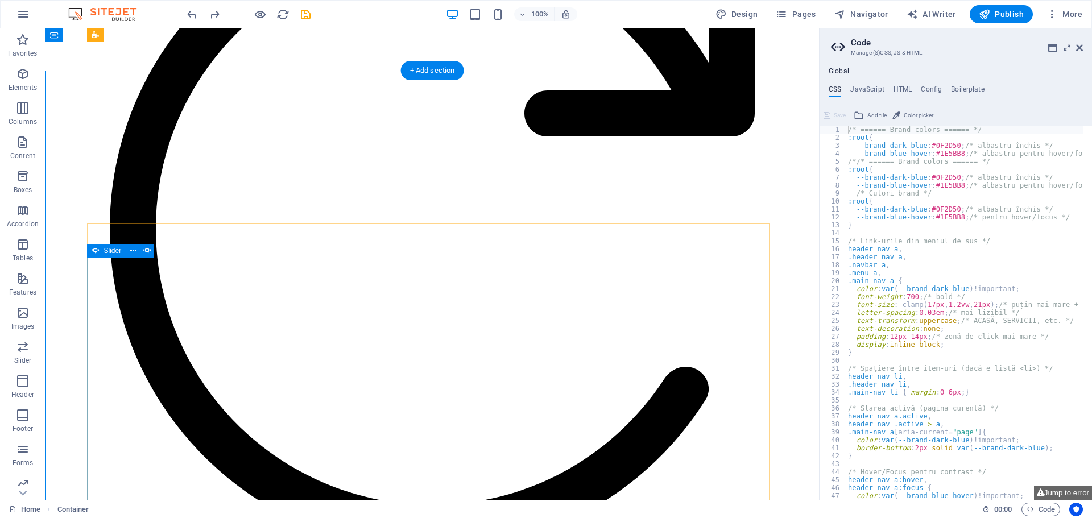
scroll to position [1555, 0]
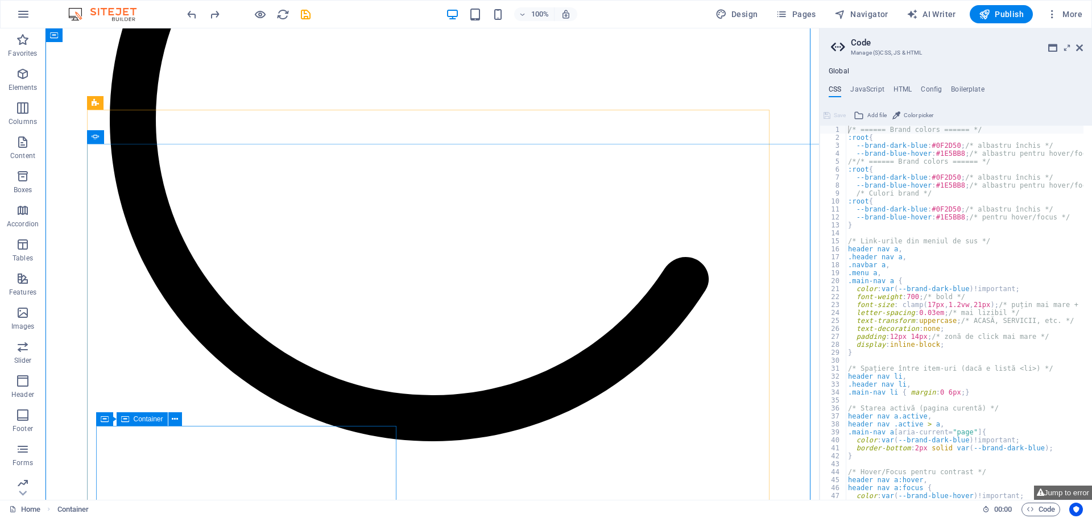
scroll to position [1726, 0]
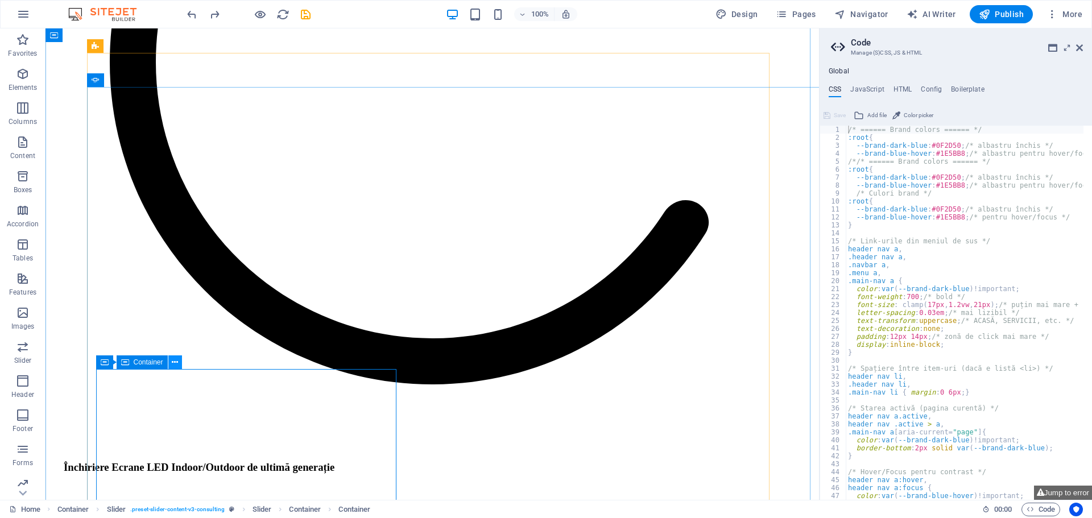
click at [175, 362] on icon at bounding box center [175, 363] width 6 height 12
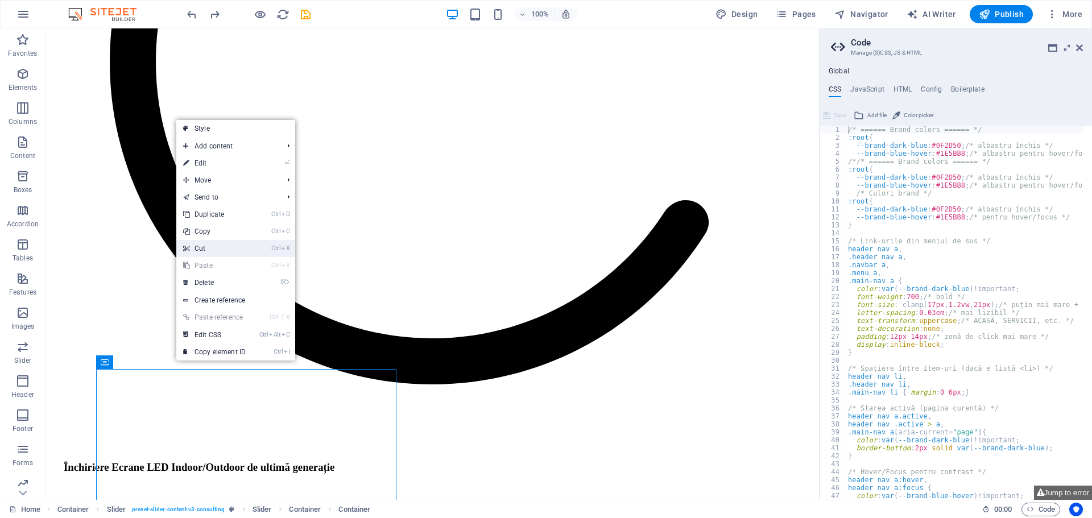
click at [213, 248] on link "Ctrl X Cut" at bounding box center [214, 248] width 76 height 17
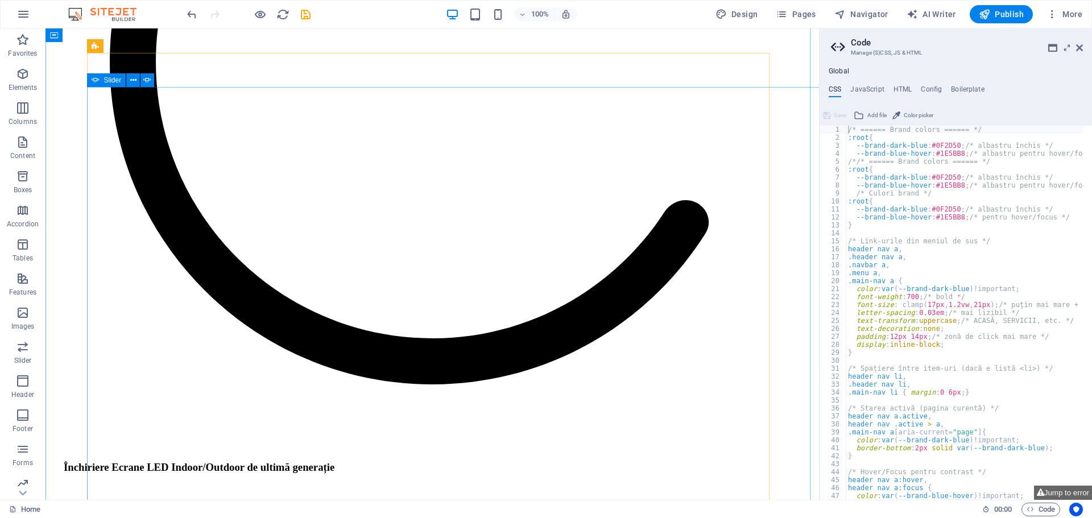
scroll to position [1555, 0]
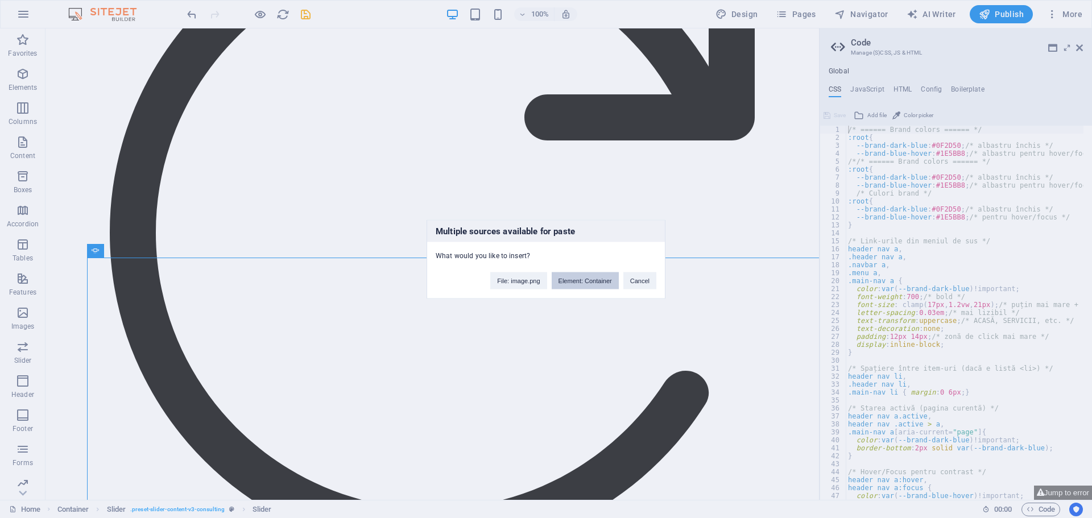
click at [590, 284] on button "Element: Container" at bounding box center [585, 280] width 67 height 17
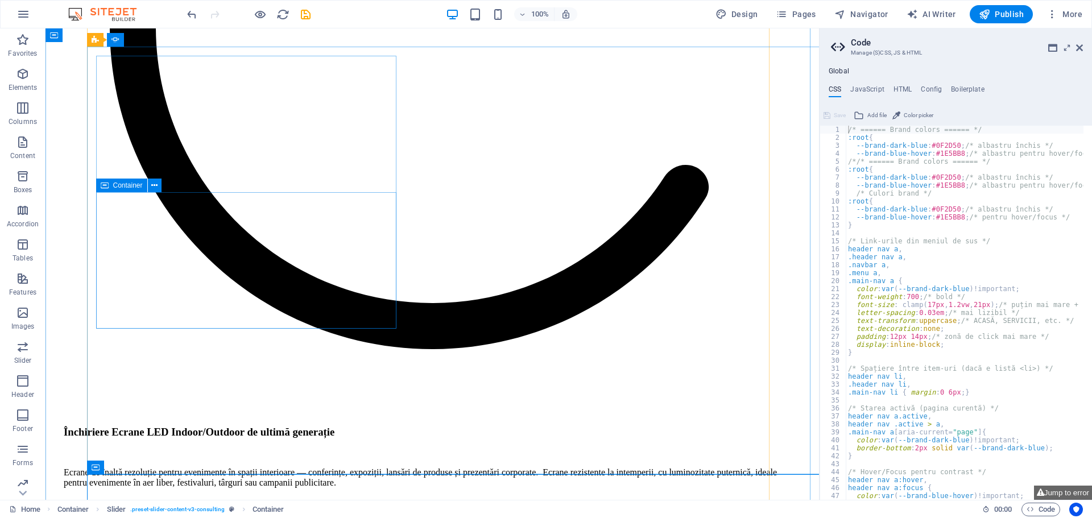
scroll to position [1761, 0]
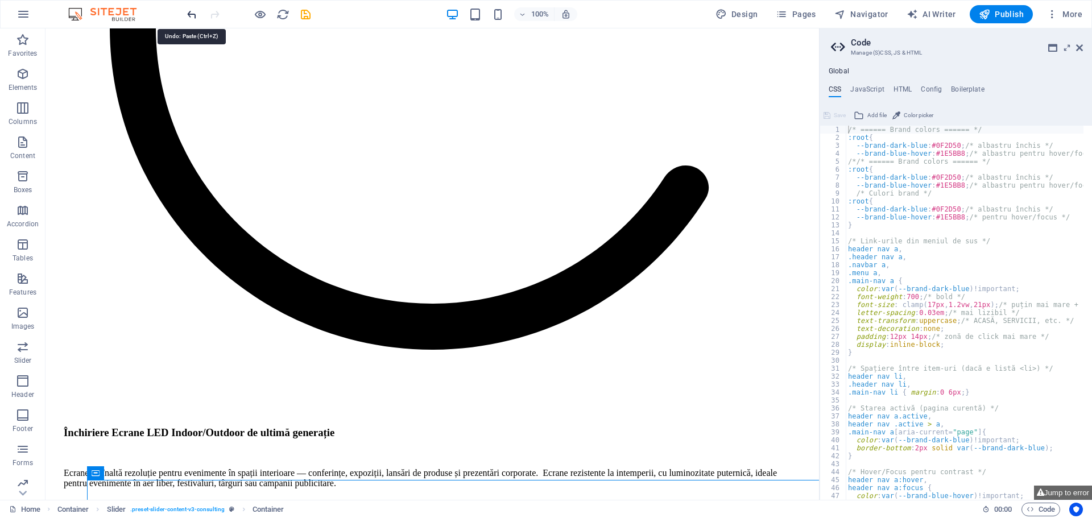
click at [188, 15] on icon "undo" at bounding box center [191, 14] width 13 height 13
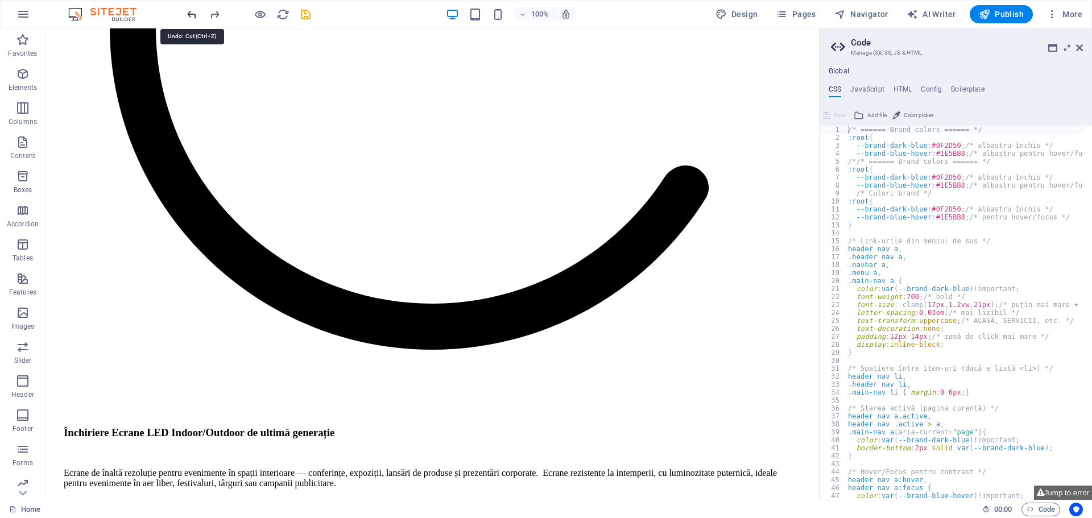
click at [187, 14] on icon "undo" at bounding box center [191, 14] width 13 height 13
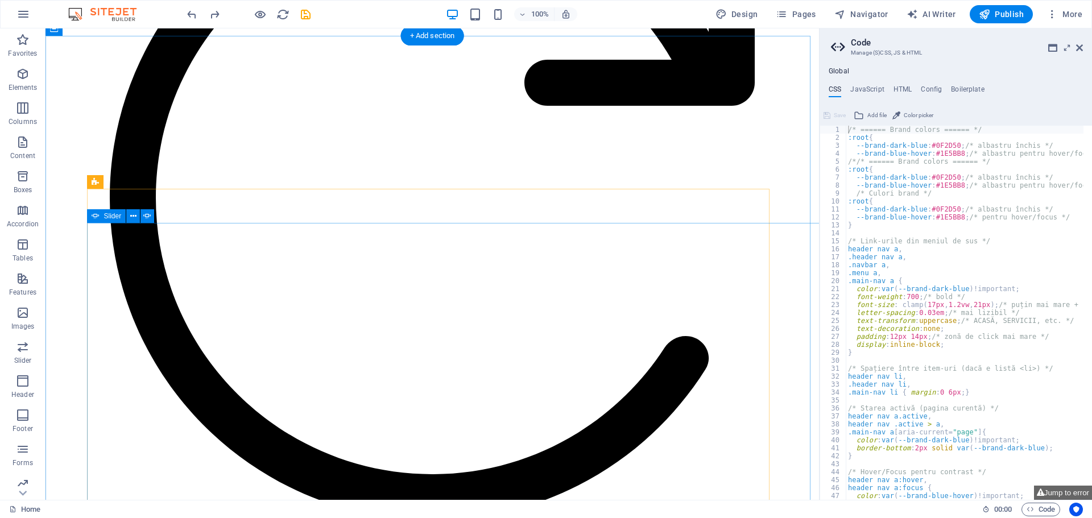
scroll to position [1533, 0]
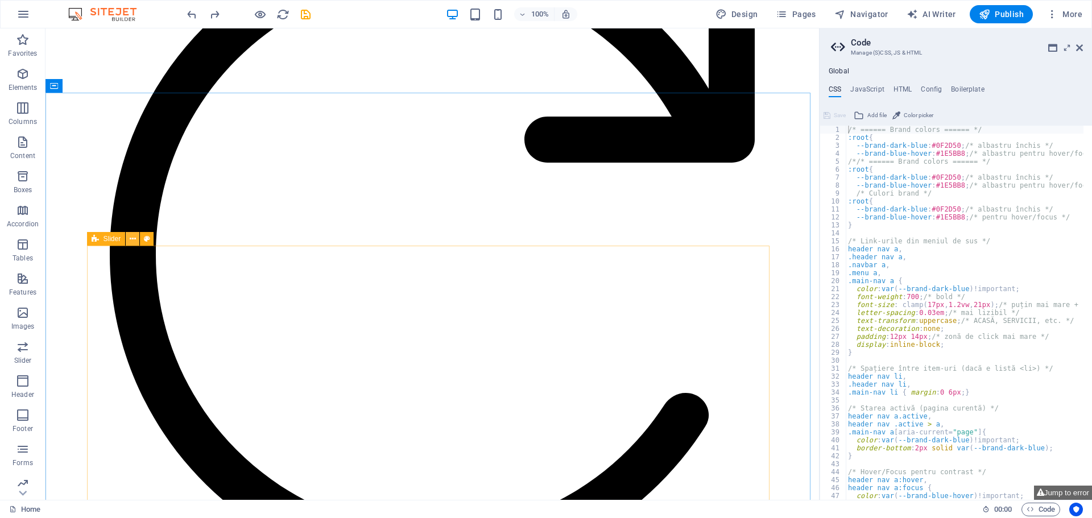
click at [131, 239] on icon at bounding box center [133, 239] width 6 height 12
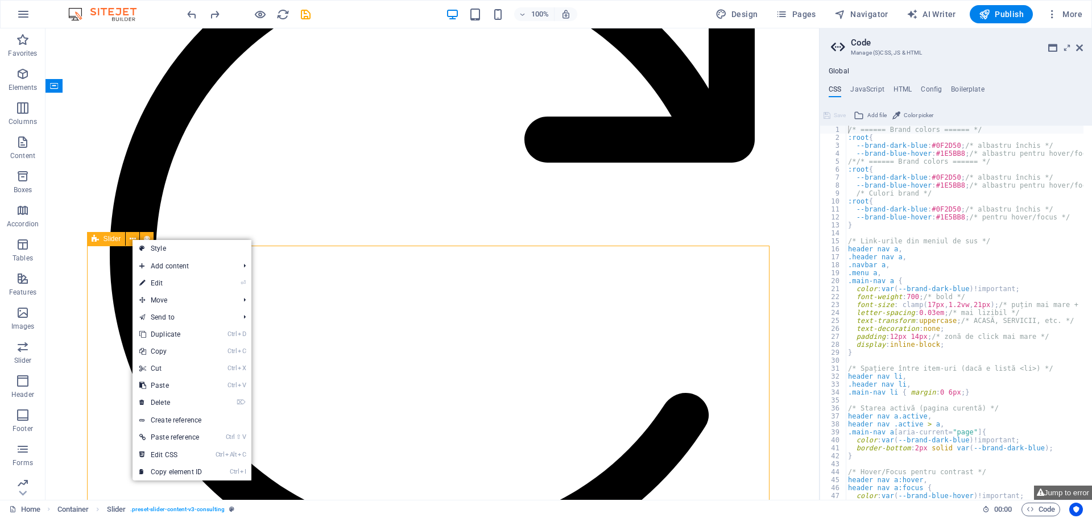
click at [109, 242] on span "Slider" at bounding box center [112, 238] width 18 height 7
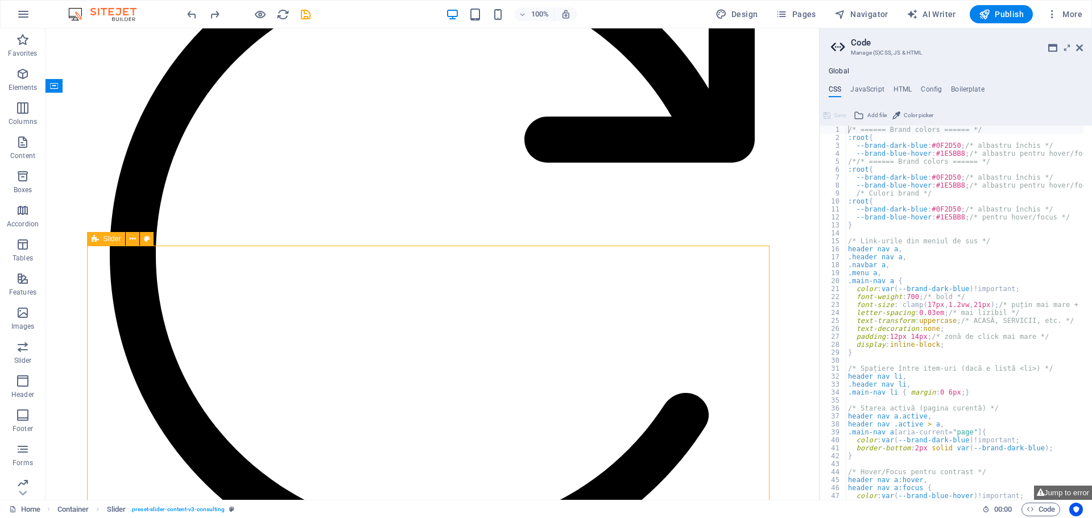
click at [110, 240] on span "Slider" at bounding box center [112, 238] width 18 height 7
click at [145, 239] on icon at bounding box center [147, 239] width 6 height 12
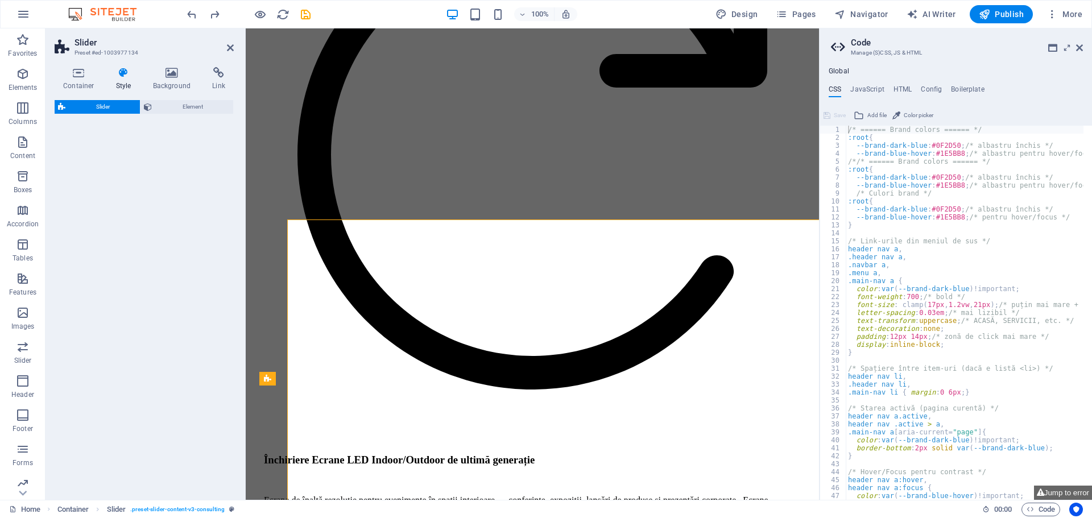
select select "rem"
select select "px"
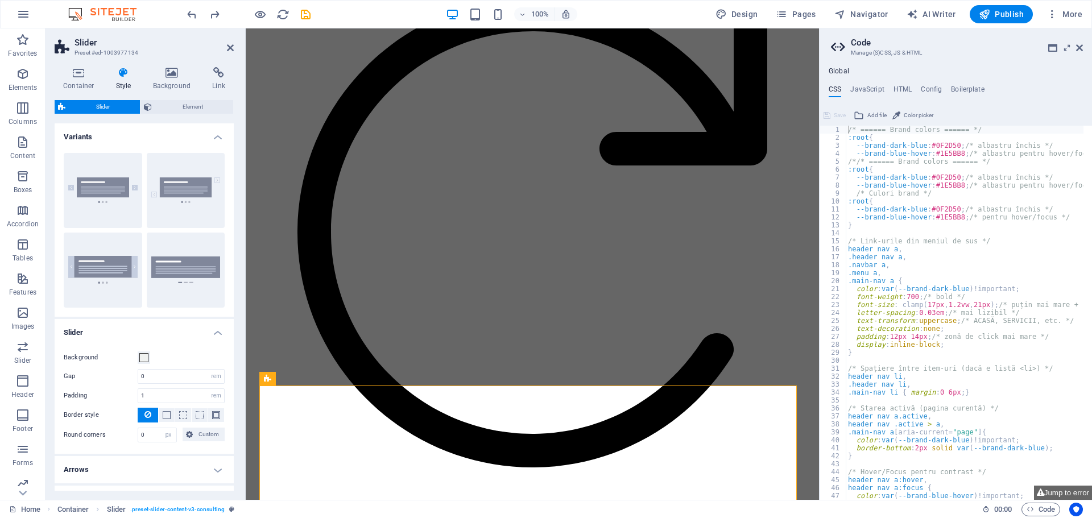
scroll to position [1559, 0]
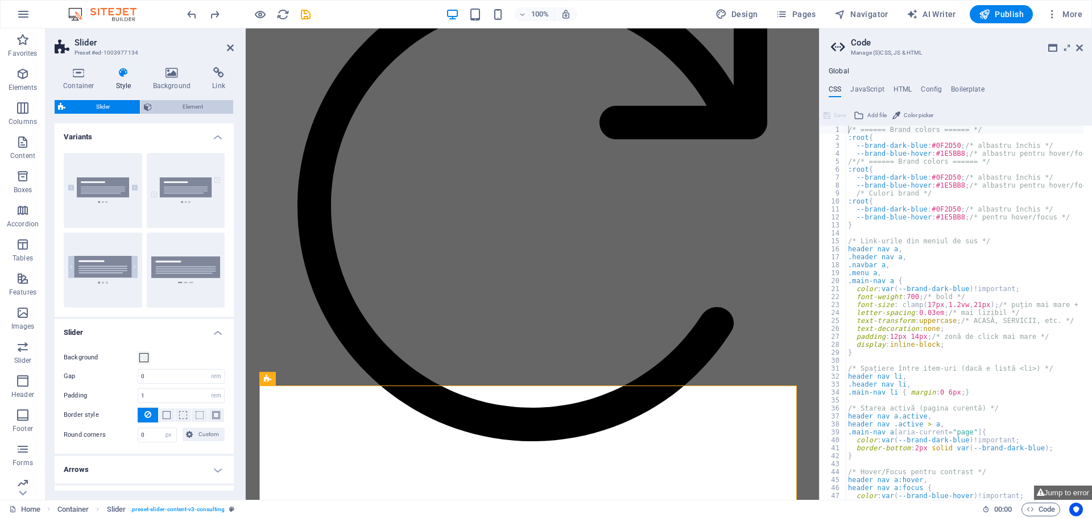
click at [194, 111] on span "Element" at bounding box center [192, 107] width 74 height 14
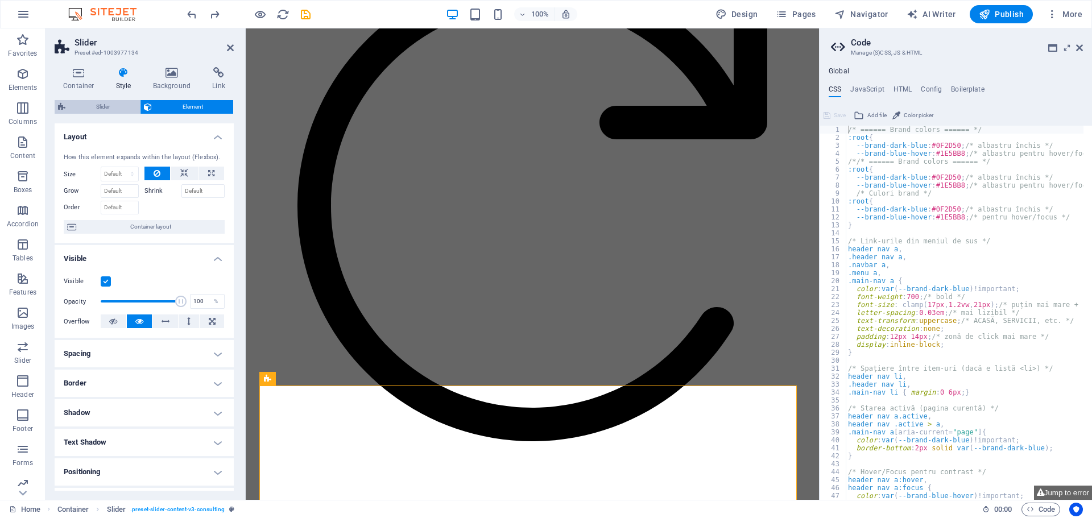
click at [108, 101] on span "Slider" at bounding box center [103, 107] width 68 height 14
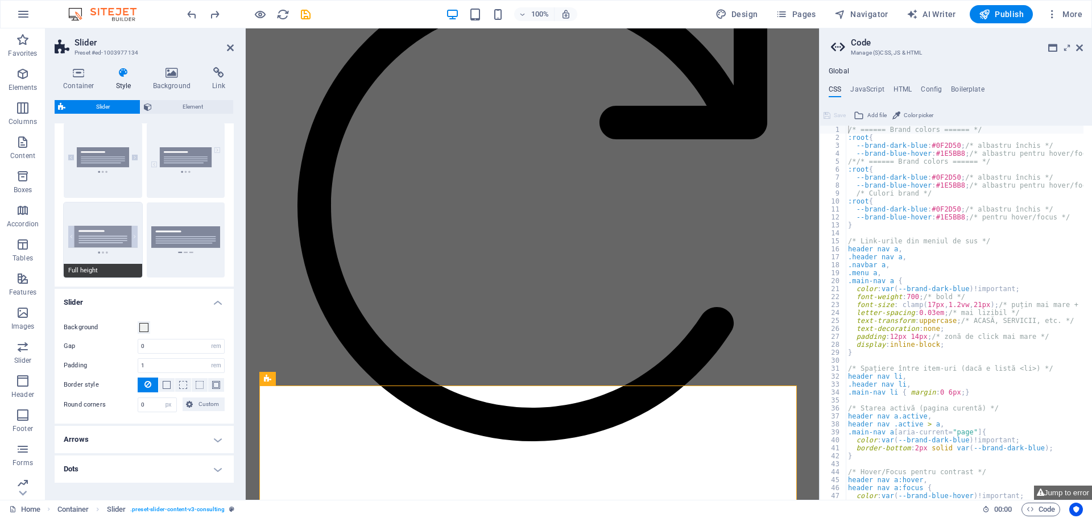
scroll to position [0, 0]
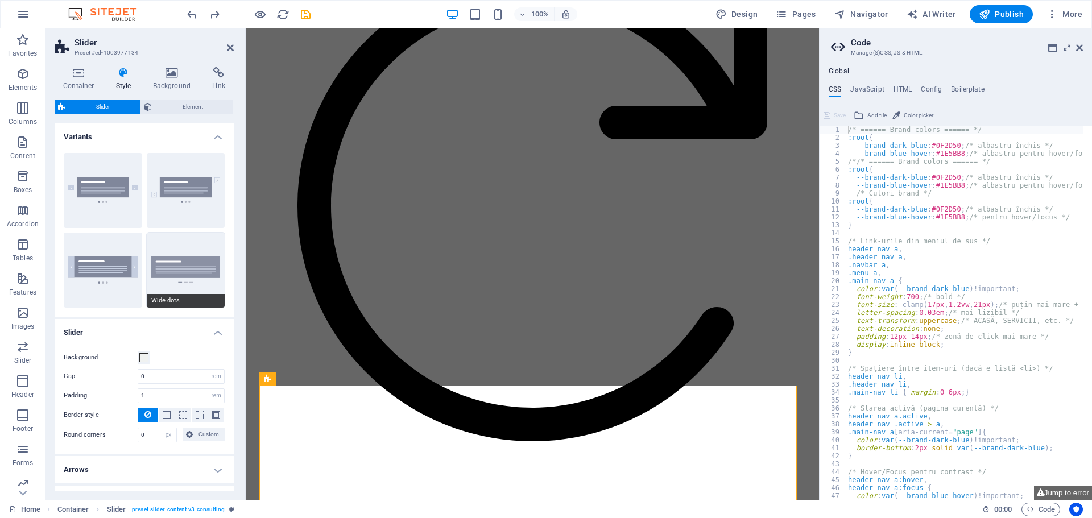
click at [184, 267] on button "Wide dots" at bounding box center [186, 270] width 78 height 75
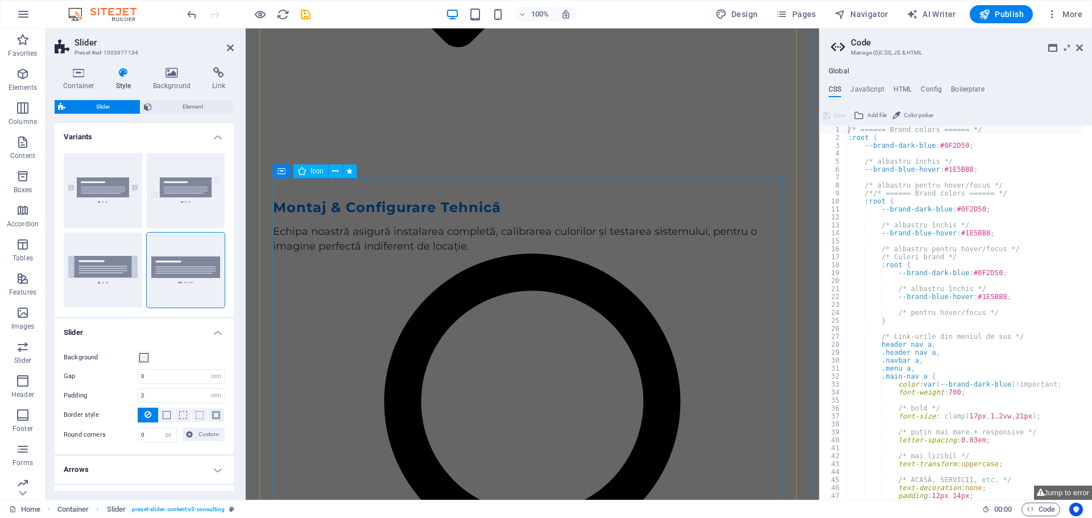
scroll to position [2981, 0]
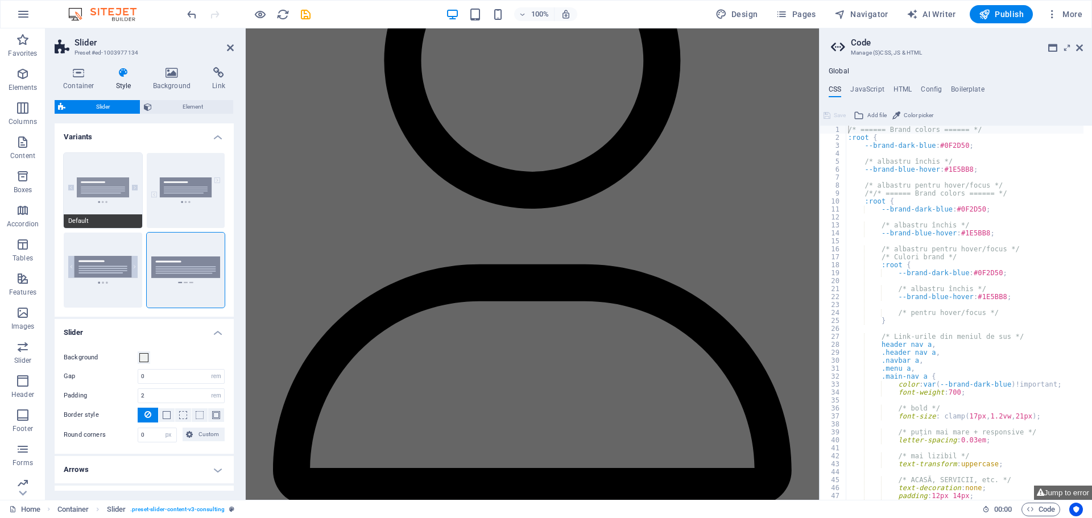
click at [105, 180] on button "Default" at bounding box center [103, 190] width 78 height 75
type input "1"
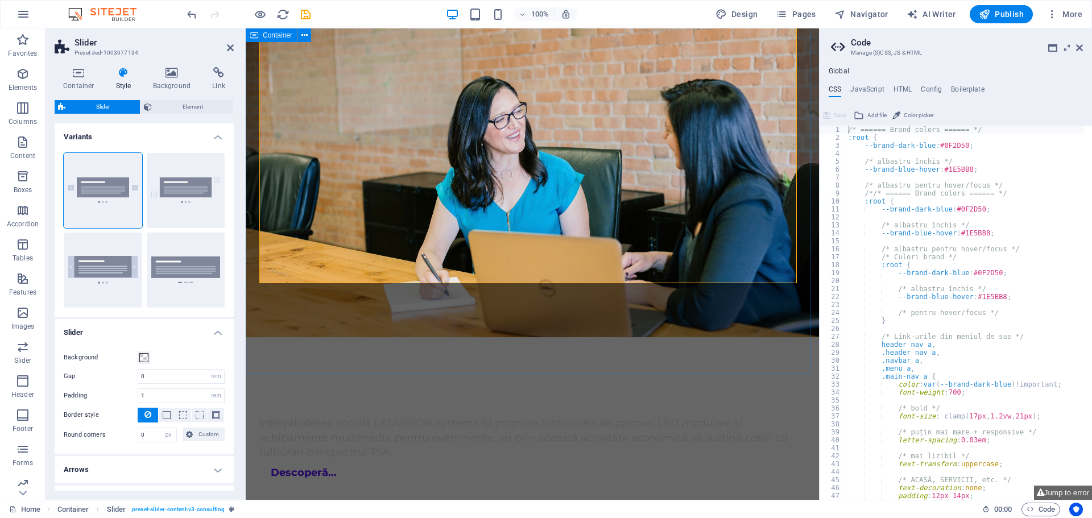
scroll to position [5385, 0]
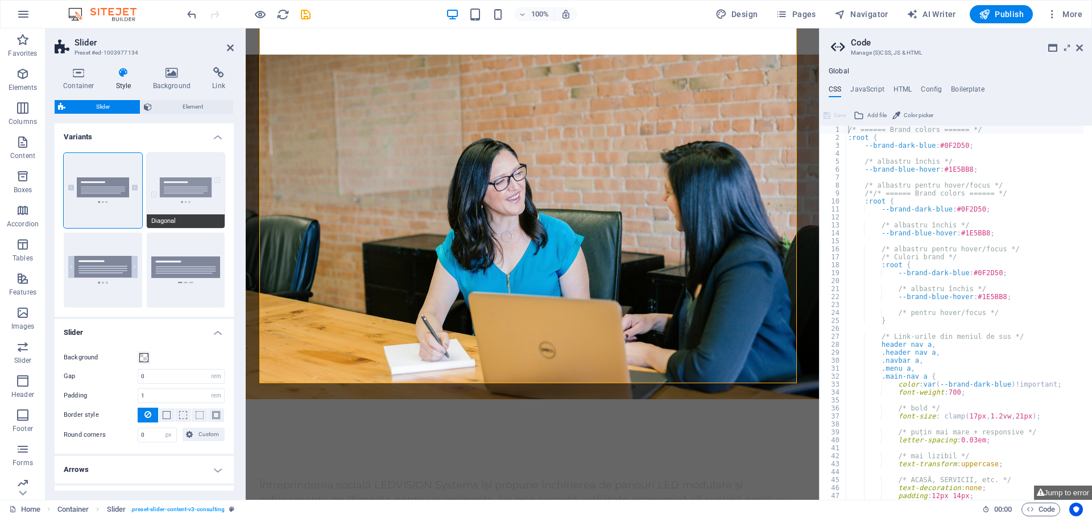
click at [189, 204] on button "Diagonal" at bounding box center [186, 190] width 78 height 75
type input "10"
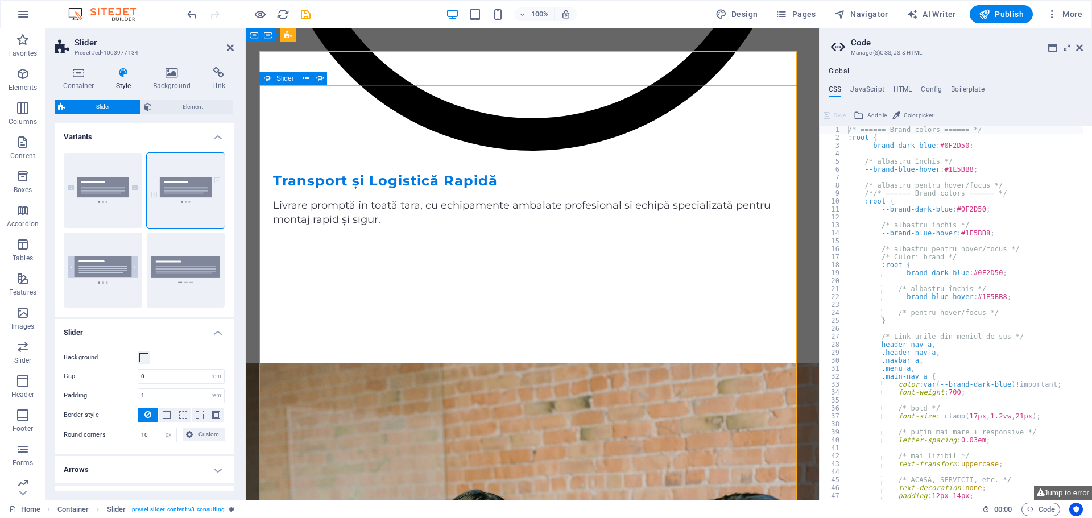
scroll to position [5044, 0]
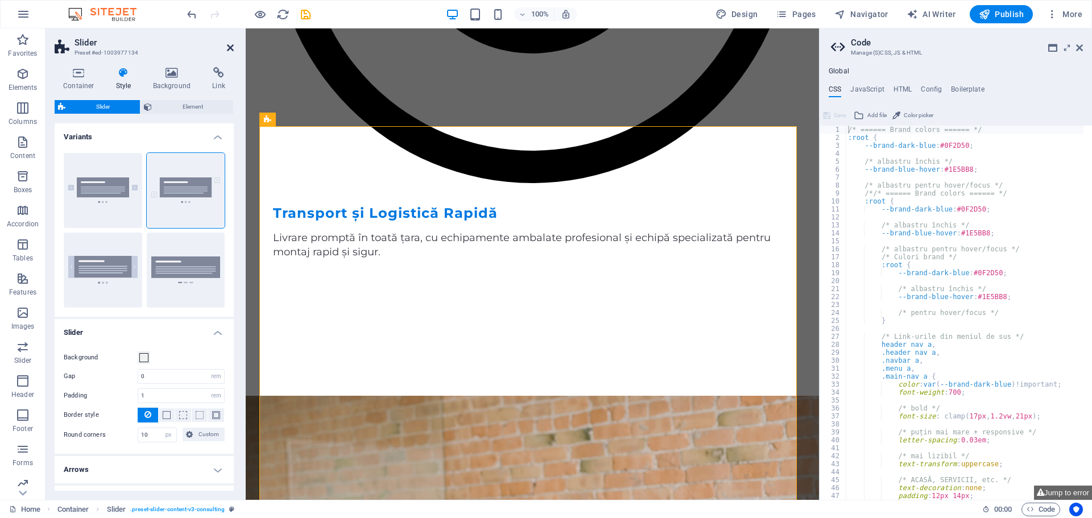
click at [229, 47] on icon at bounding box center [230, 47] width 7 height 9
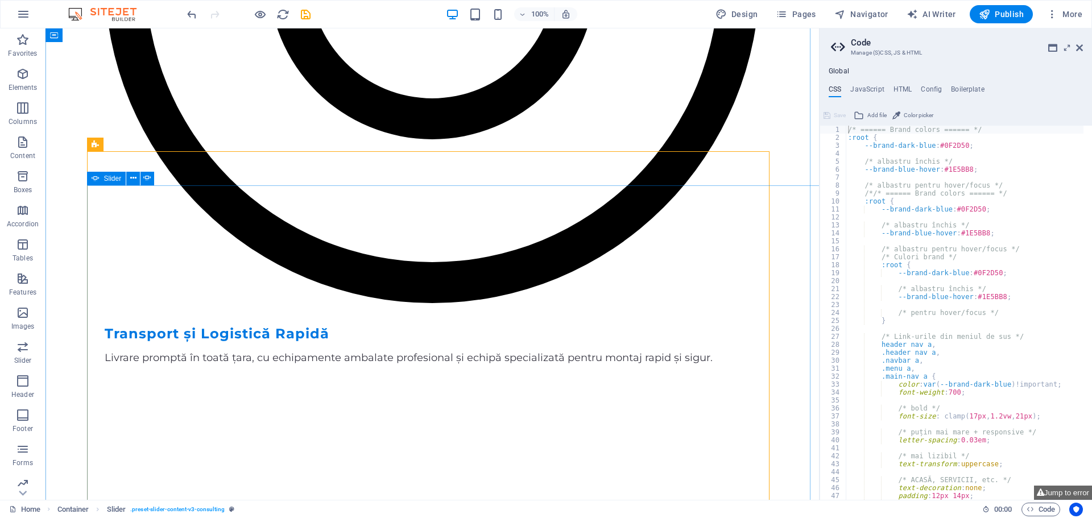
scroll to position [5618, 0]
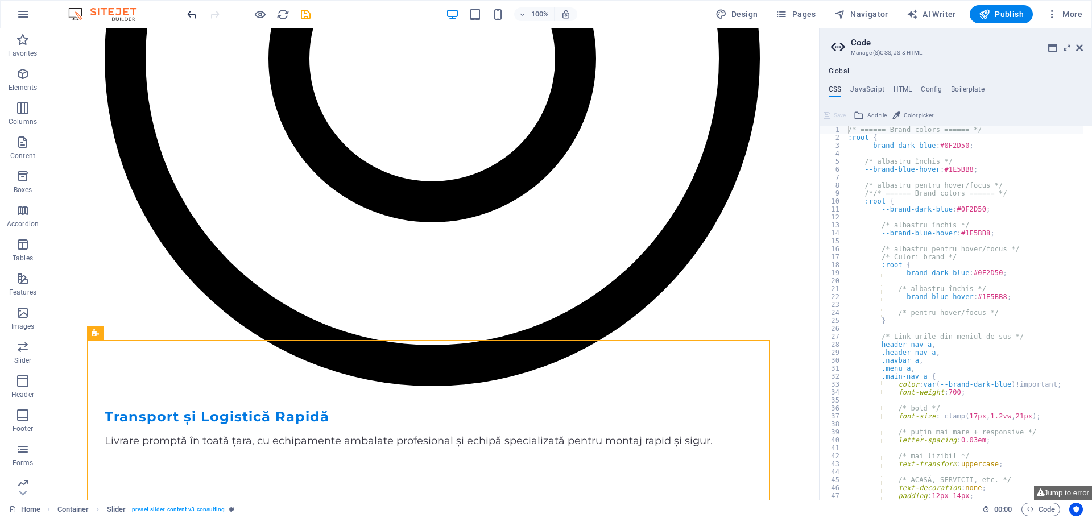
click at [189, 14] on icon "undo" at bounding box center [191, 14] width 13 height 13
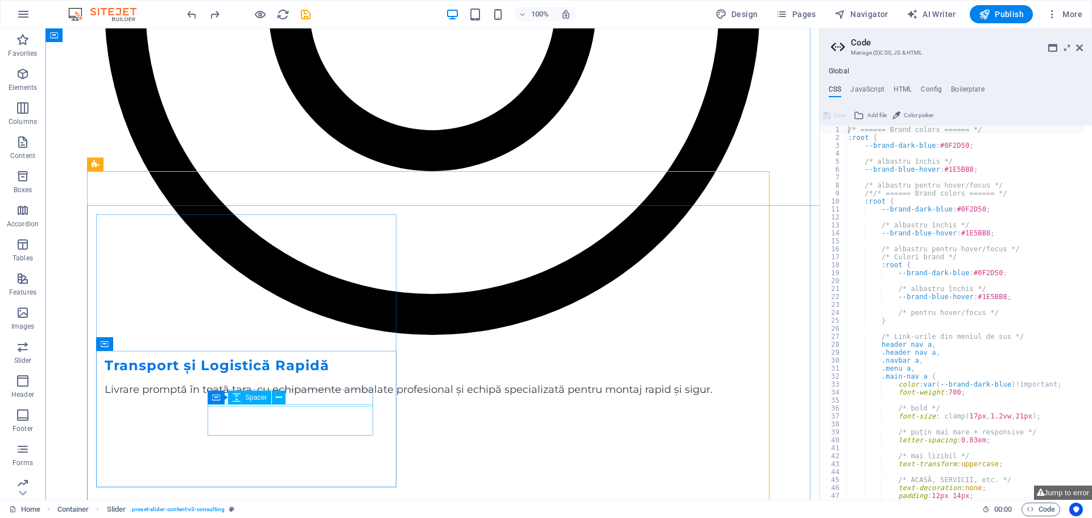
scroll to position [5959, 0]
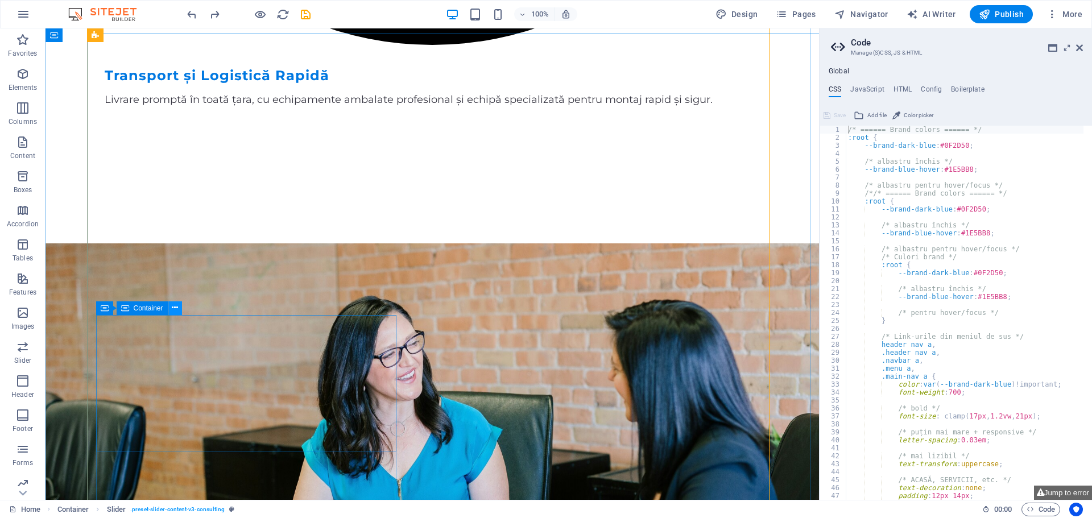
click at [176, 308] on icon at bounding box center [175, 308] width 6 height 12
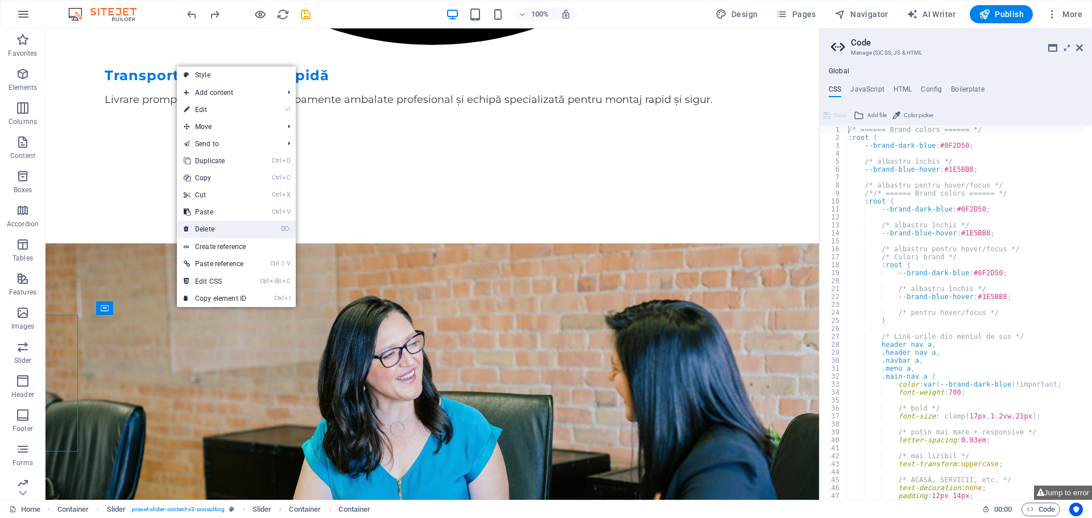
click at [212, 231] on link "⌦ Delete" at bounding box center [215, 229] width 76 height 17
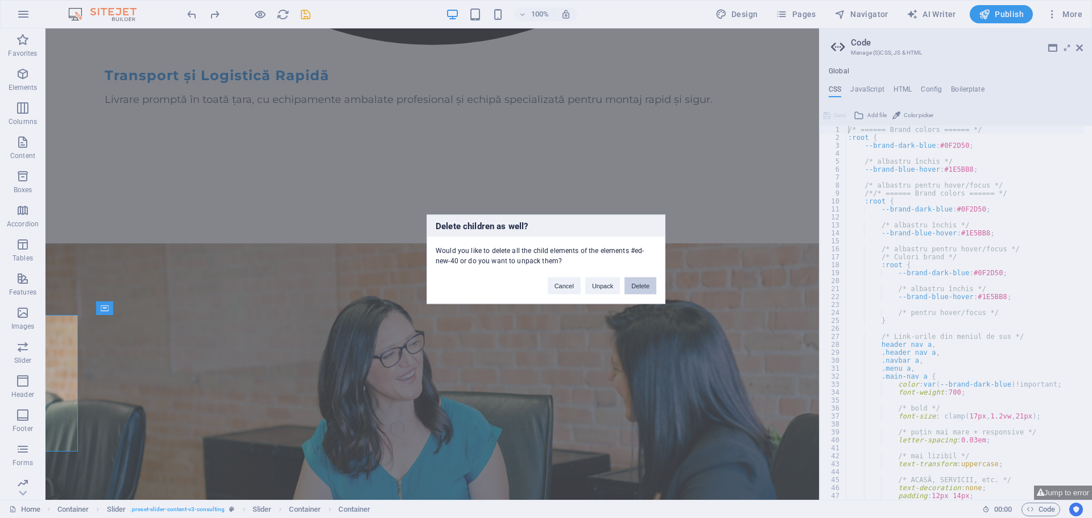
click at [647, 283] on button "Delete" at bounding box center [640, 285] width 32 height 17
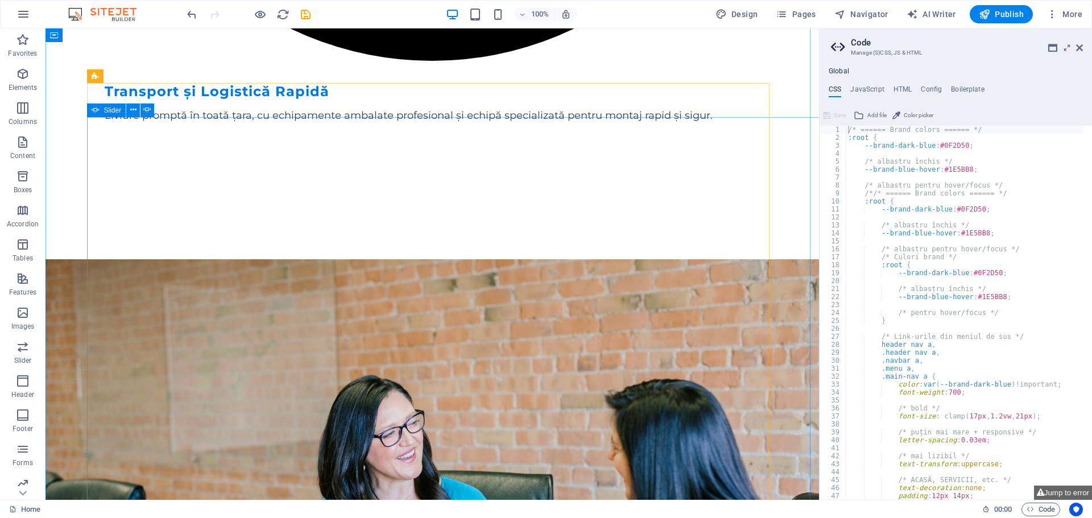
scroll to position [5846, 0]
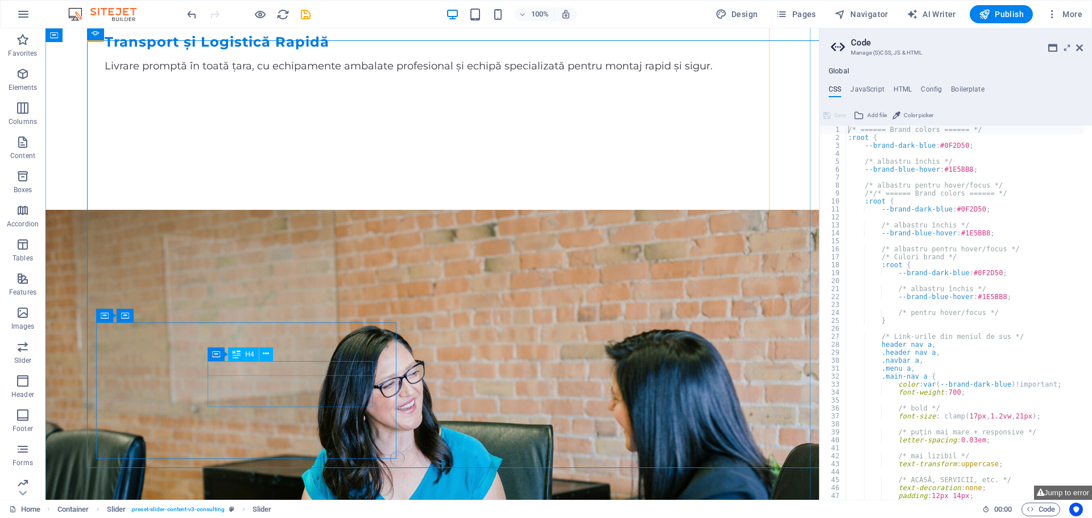
scroll to position [6016, 0]
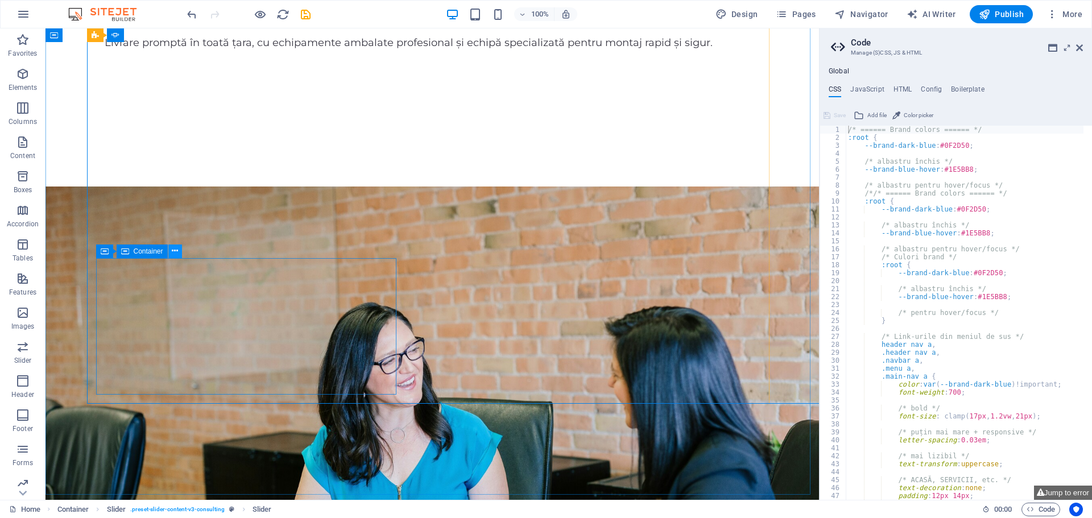
click at [172, 256] on icon at bounding box center [175, 251] width 6 height 12
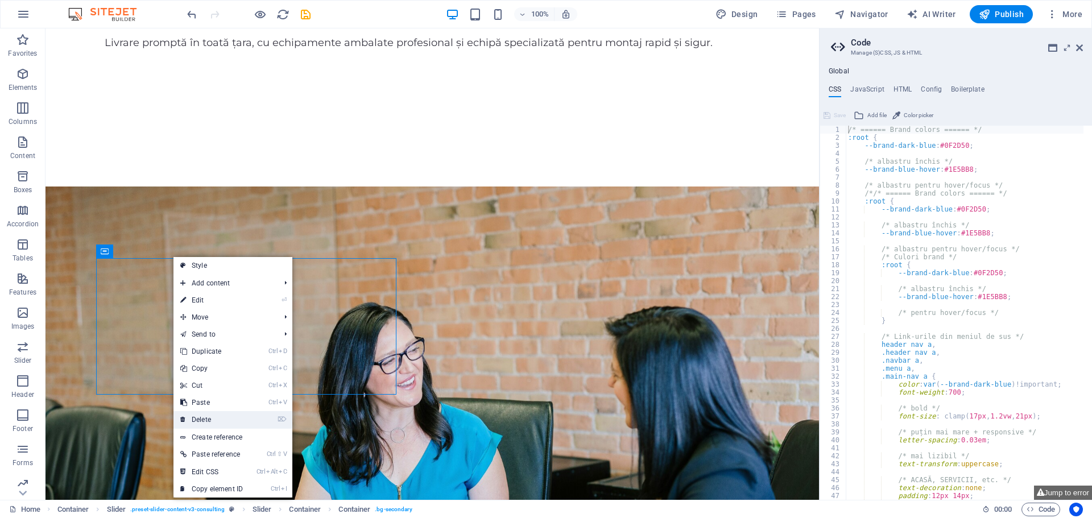
click at [213, 423] on link "⌦ Delete" at bounding box center [211, 419] width 76 height 17
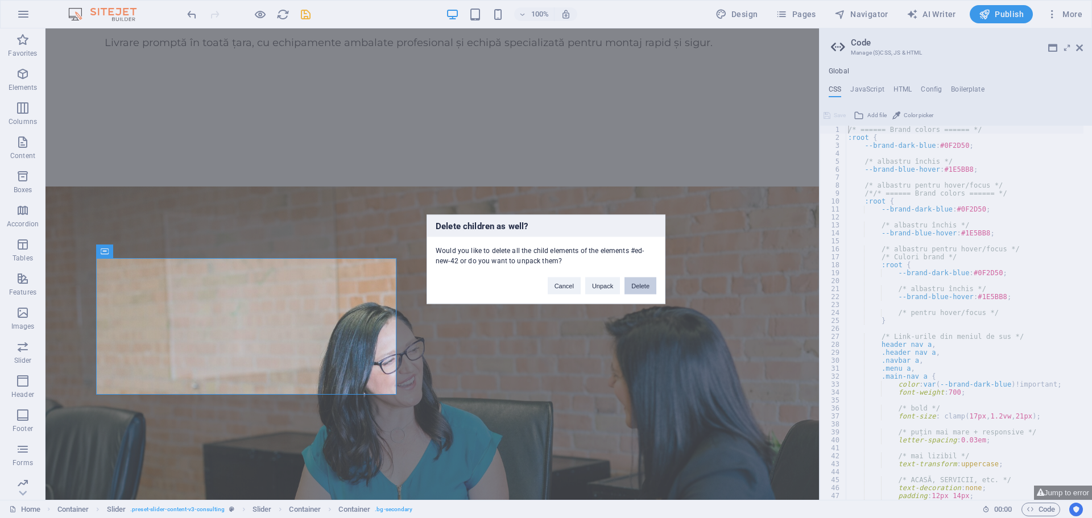
click at [643, 284] on button "Delete" at bounding box center [640, 285] width 32 height 17
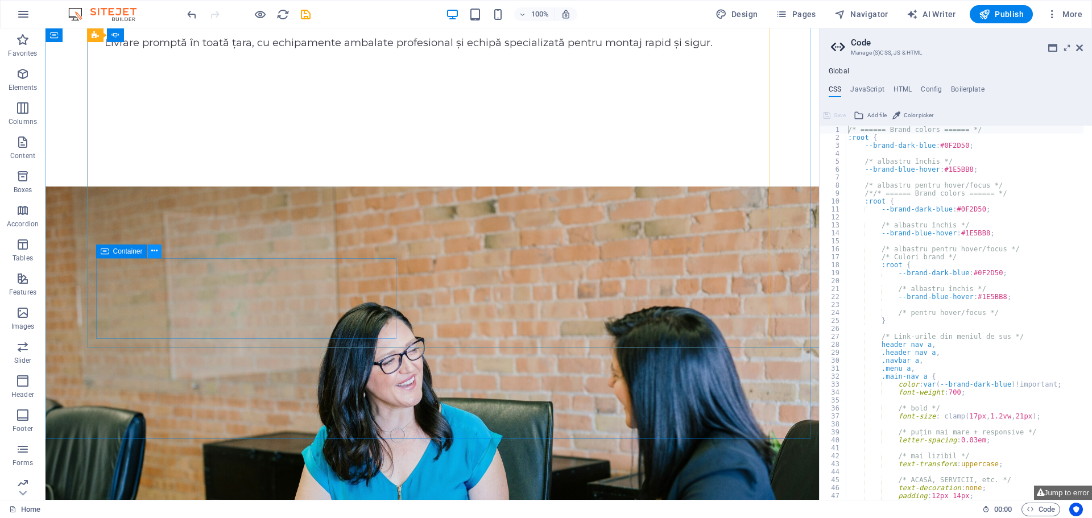
click at [155, 252] on icon at bounding box center [154, 251] width 6 height 12
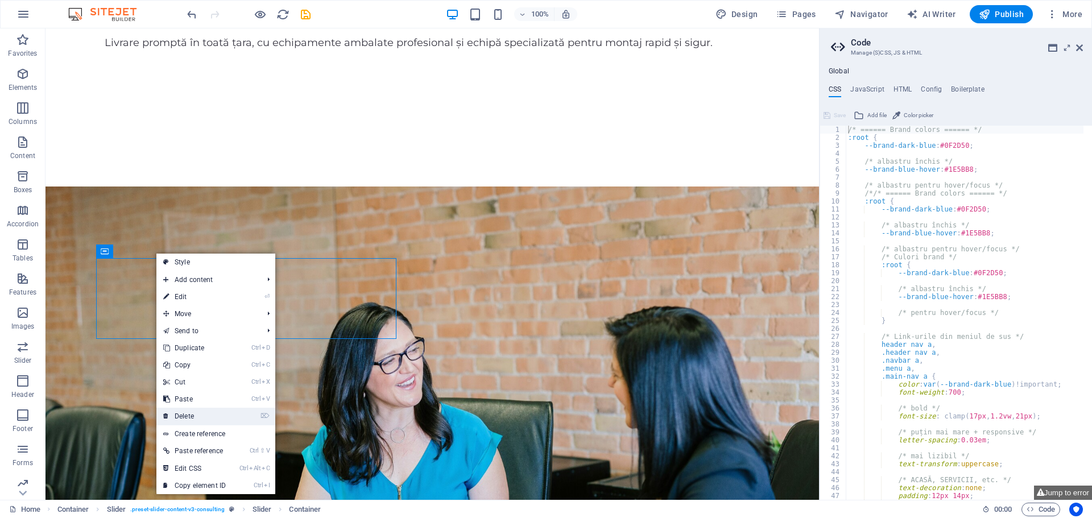
click at [202, 412] on link "⌦ Delete" at bounding box center [194, 416] width 76 height 17
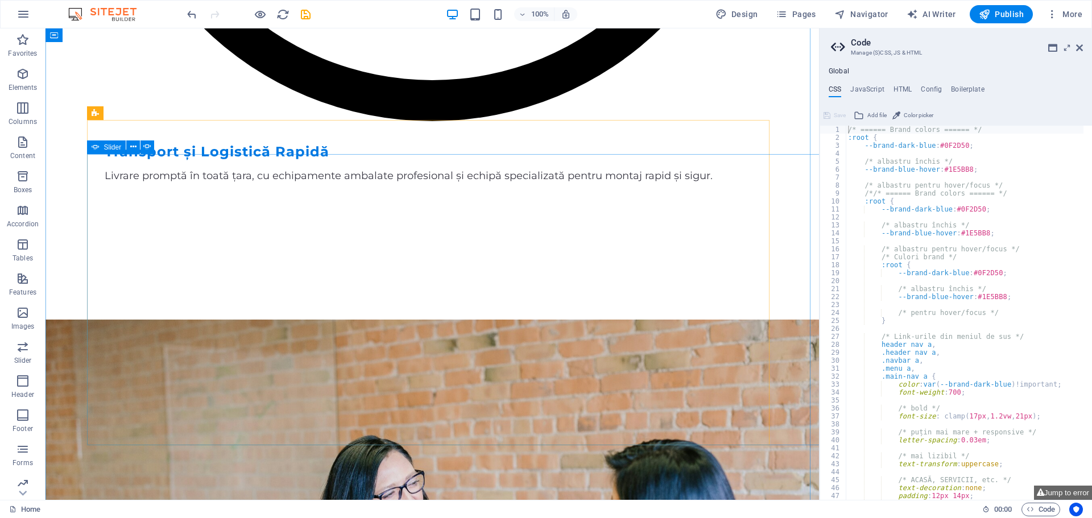
scroll to position [5789, 0]
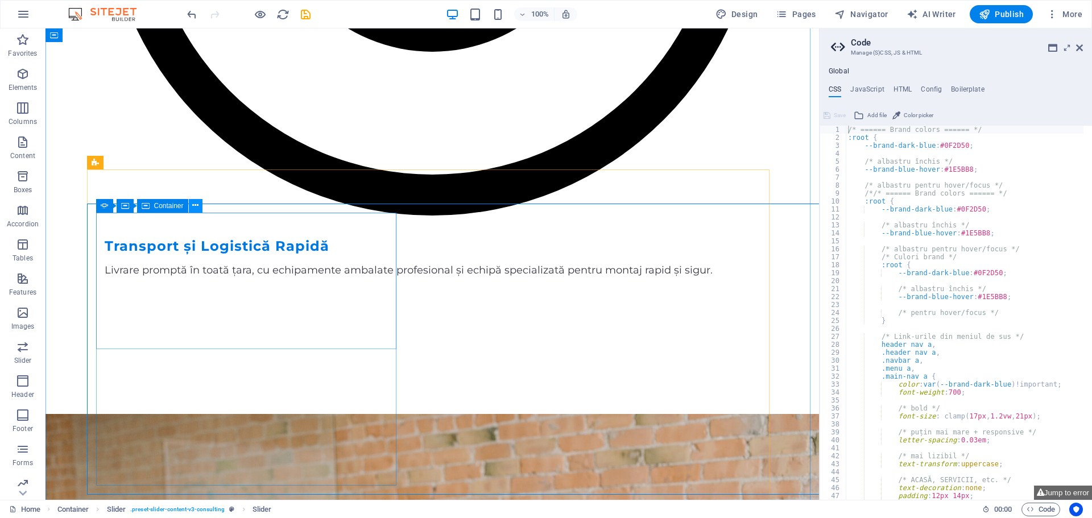
click at [193, 206] on icon at bounding box center [195, 206] width 6 height 12
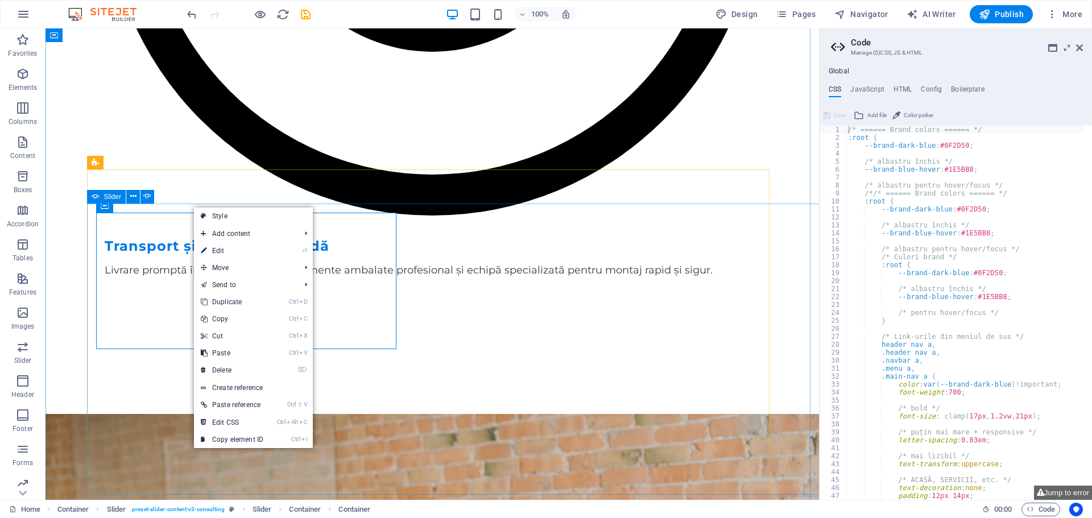
click at [104, 202] on div "Slider" at bounding box center [106, 197] width 39 height 14
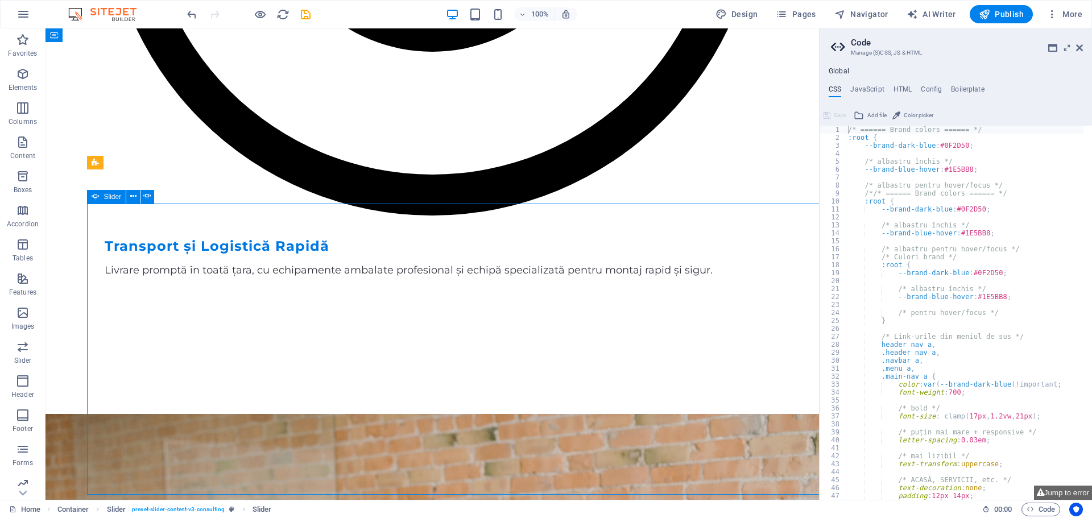
click at [108, 197] on span "Slider" at bounding box center [113, 196] width 18 height 7
click at [135, 195] on icon at bounding box center [133, 196] width 6 height 12
click at [172, 206] on icon at bounding box center [175, 206] width 6 height 12
click at [146, 205] on span "Container" at bounding box center [149, 205] width 30 height 7
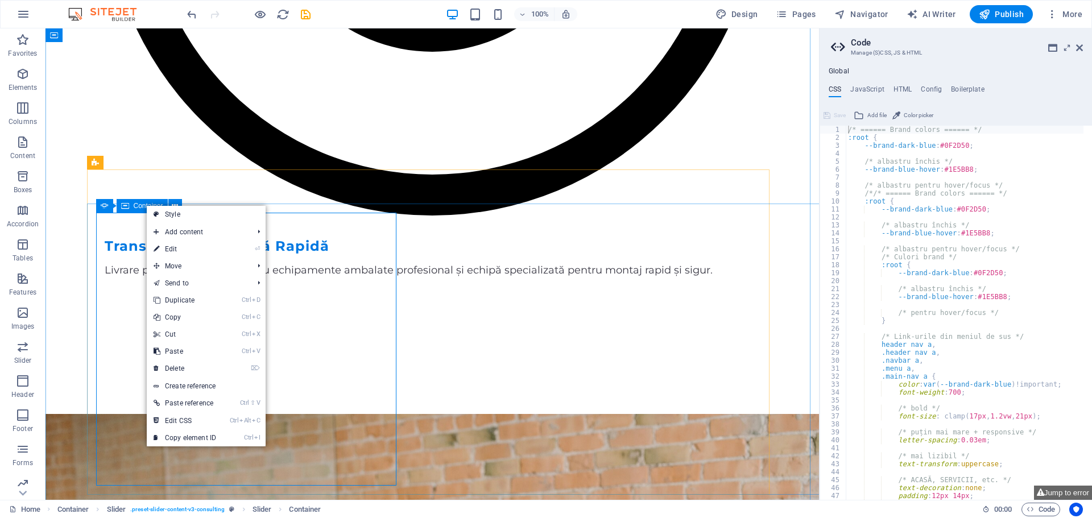
click at [121, 206] on icon at bounding box center [125, 206] width 8 height 14
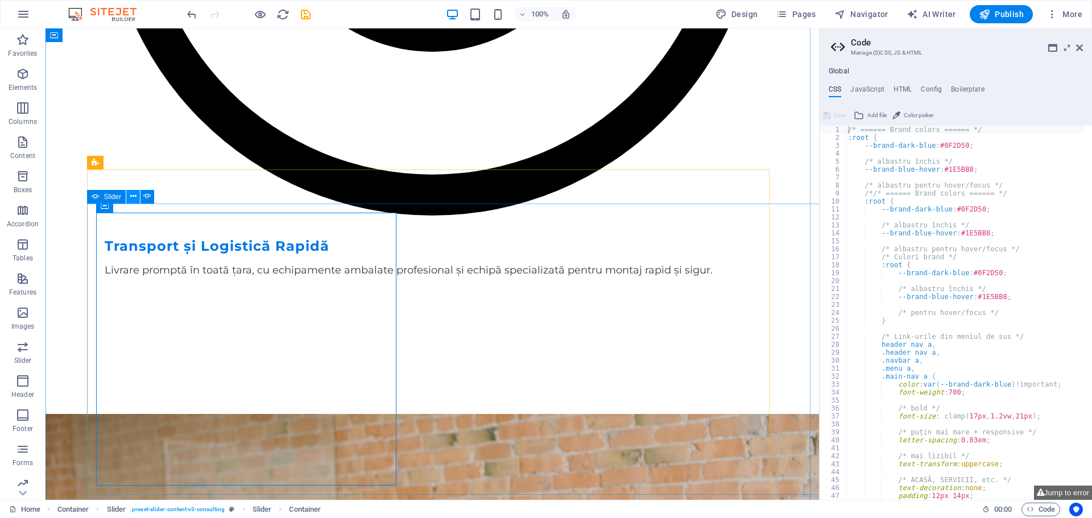
click at [135, 195] on icon at bounding box center [133, 196] width 6 height 12
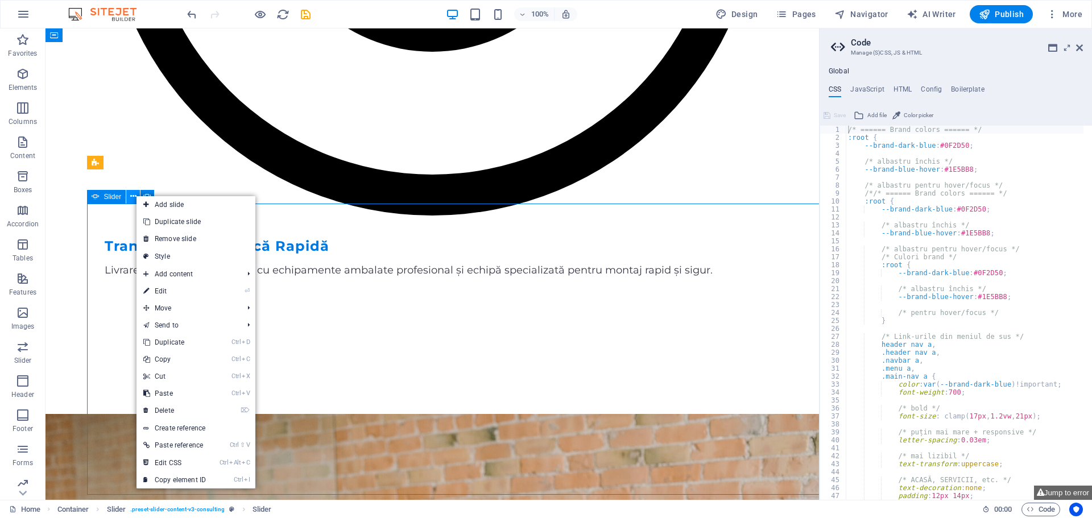
click at [135, 195] on icon at bounding box center [133, 196] width 6 height 12
click at [114, 196] on span "Slider" at bounding box center [113, 196] width 18 height 7
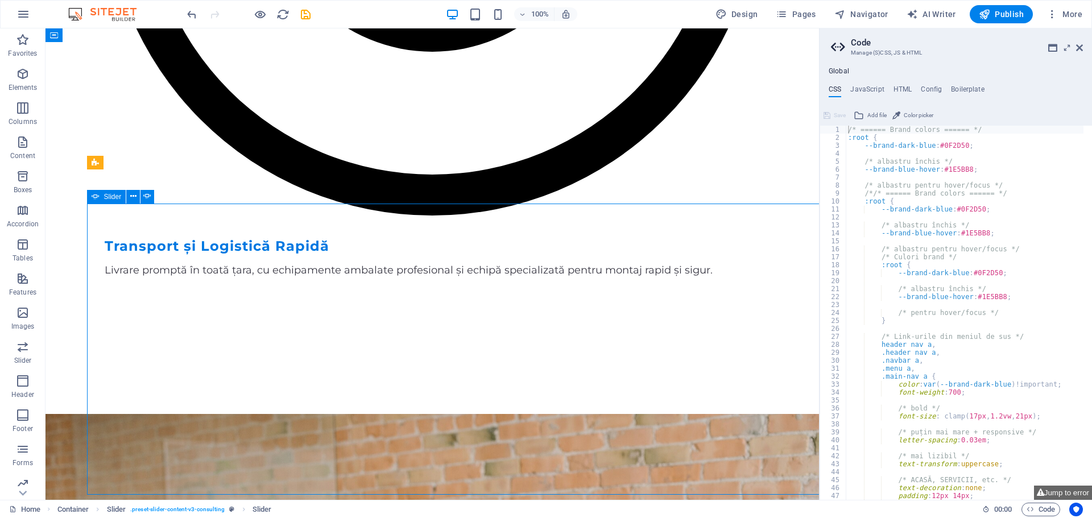
click at [113, 196] on span "Slider" at bounding box center [113, 196] width 18 height 7
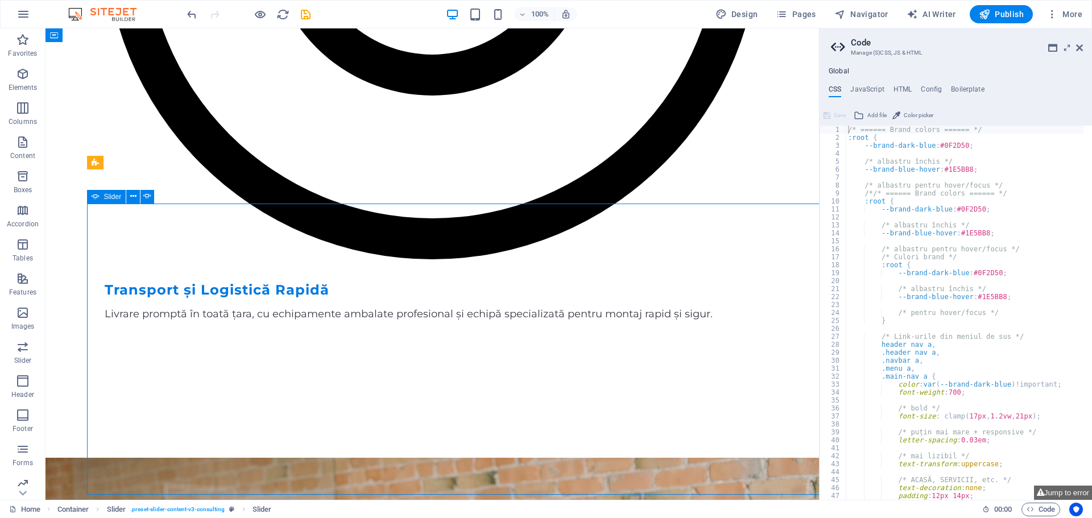
scroll to position [4987, 0]
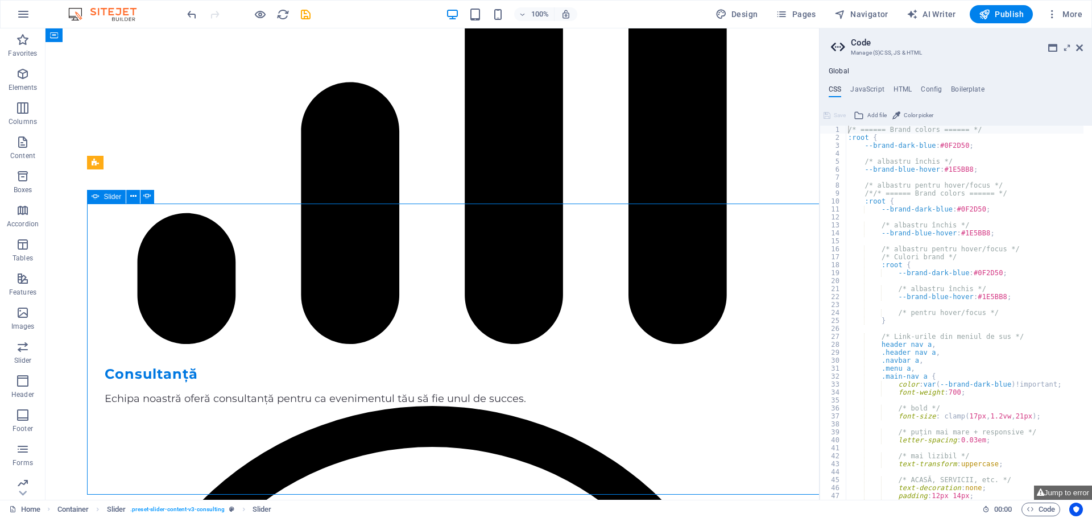
select select "ms"
select select "s"
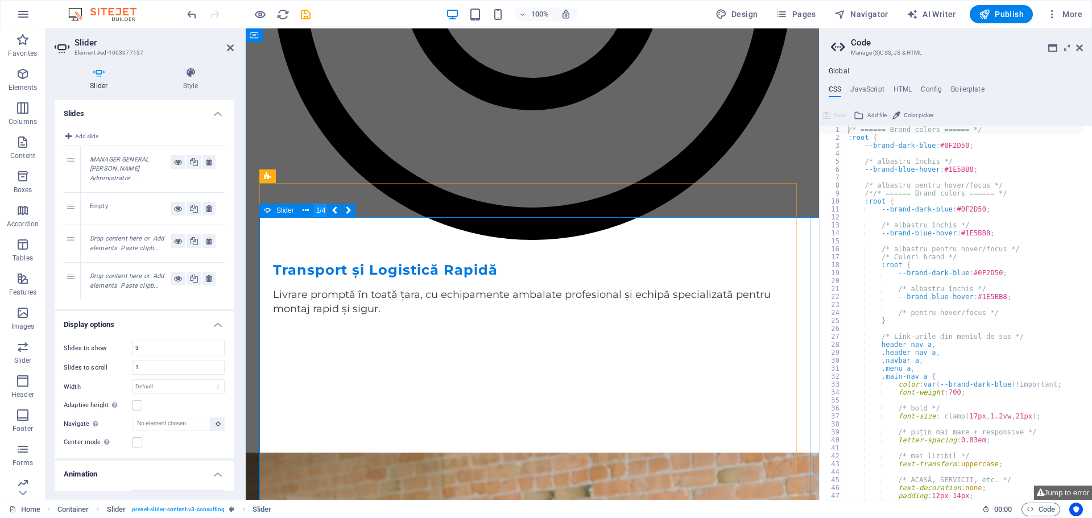
click at [320, 212] on button "1/4" at bounding box center [320, 211] width 14 height 14
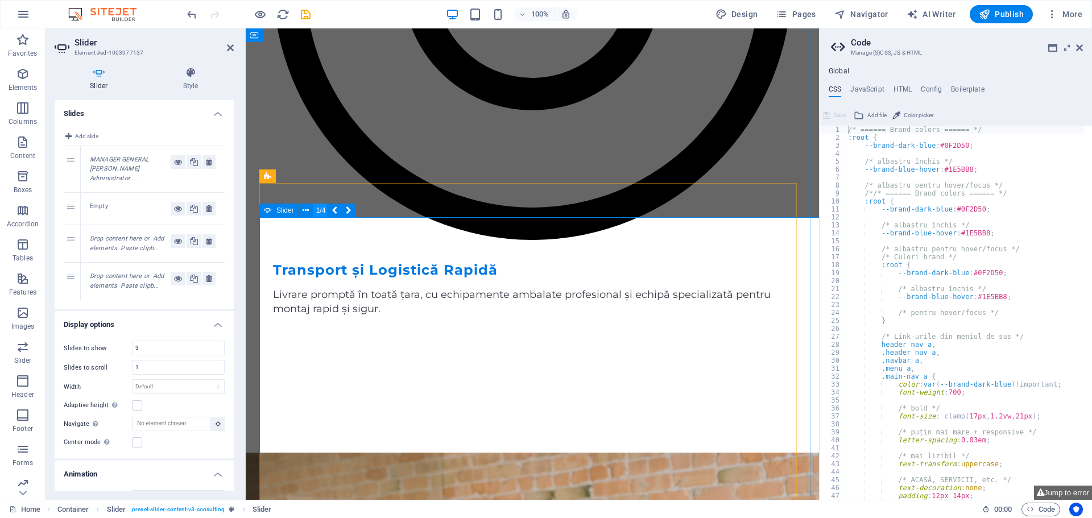
click at [320, 212] on button "1/4" at bounding box center [320, 211] width 14 height 14
click at [103, 208] on div "Empty" at bounding box center [130, 209] width 81 height 14
click at [210, 207] on button at bounding box center [208, 209] width 13 height 14
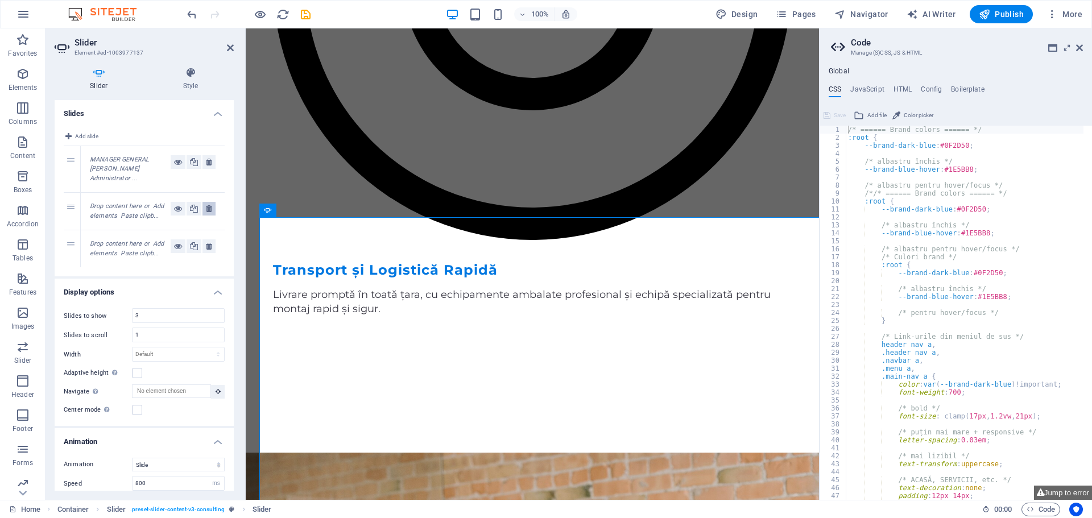
click at [206, 210] on icon at bounding box center [209, 209] width 6 height 14
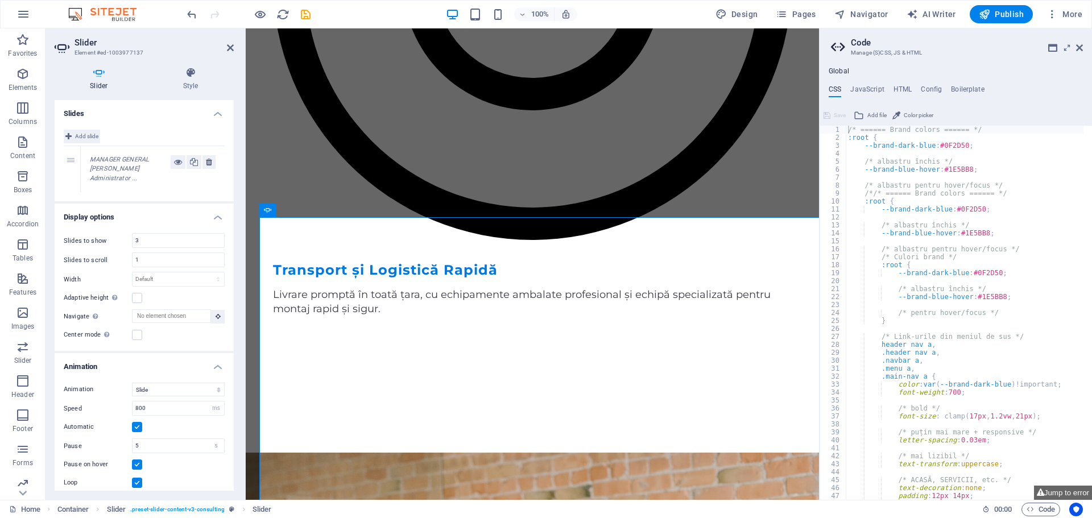
click at [77, 133] on span "Add slide" at bounding box center [86, 137] width 23 height 14
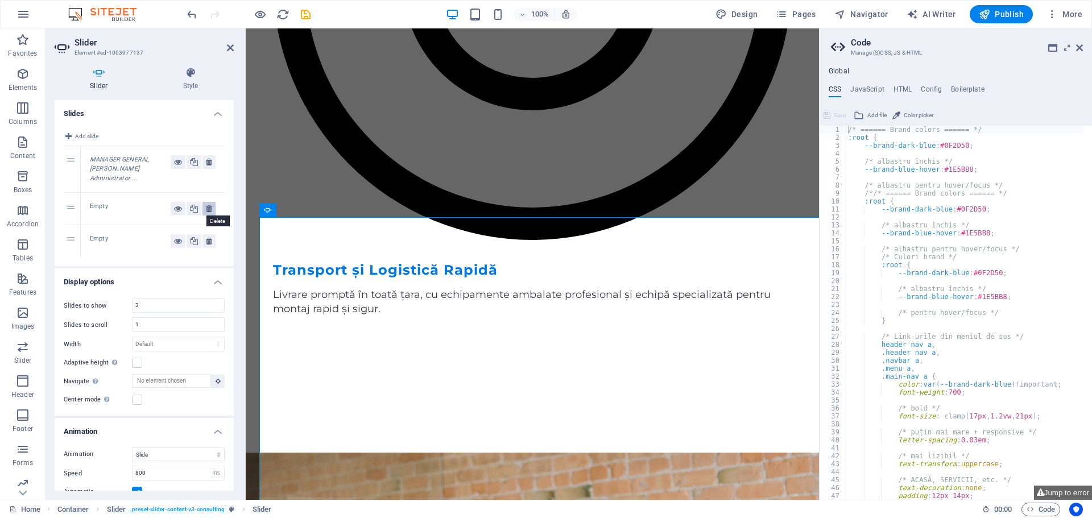
click at [211, 208] on button at bounding box center [208, 209] width 13 height 14
click at [210, 208] on button at bounding box center [208, 209] width 13 height 14
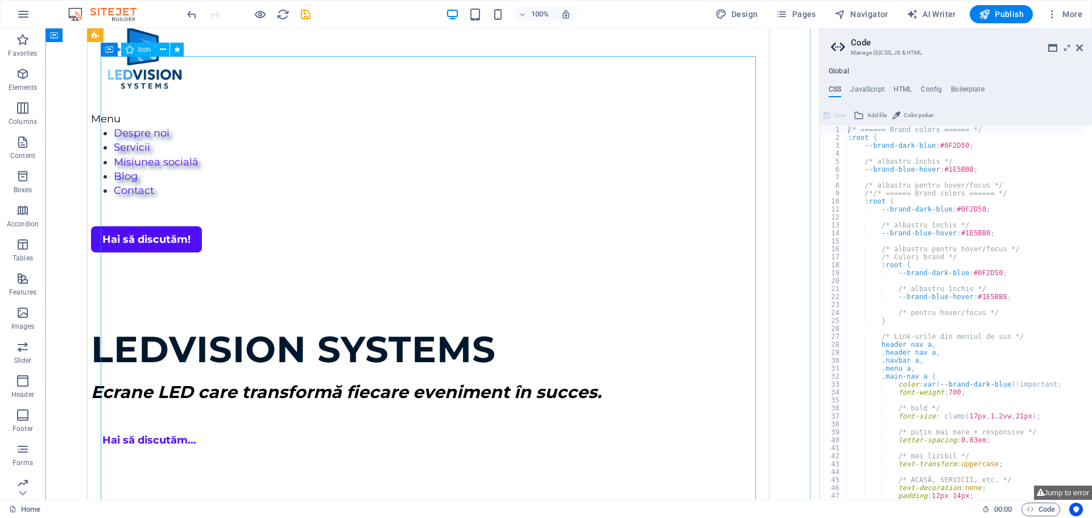
scroll to position [455, 0]
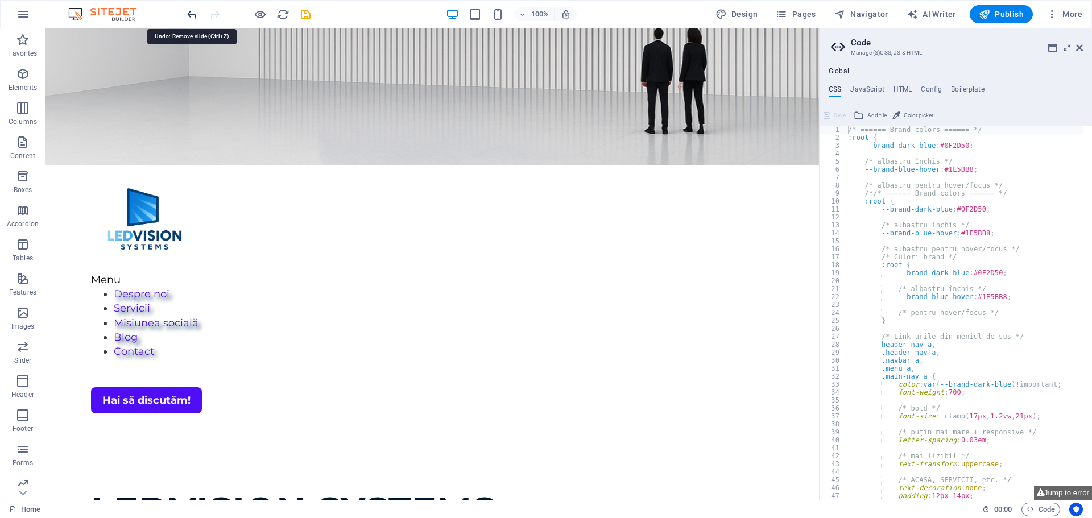
click at [191, 17] on icon "undo" at bounding box center [191, 14] width 13 height 13
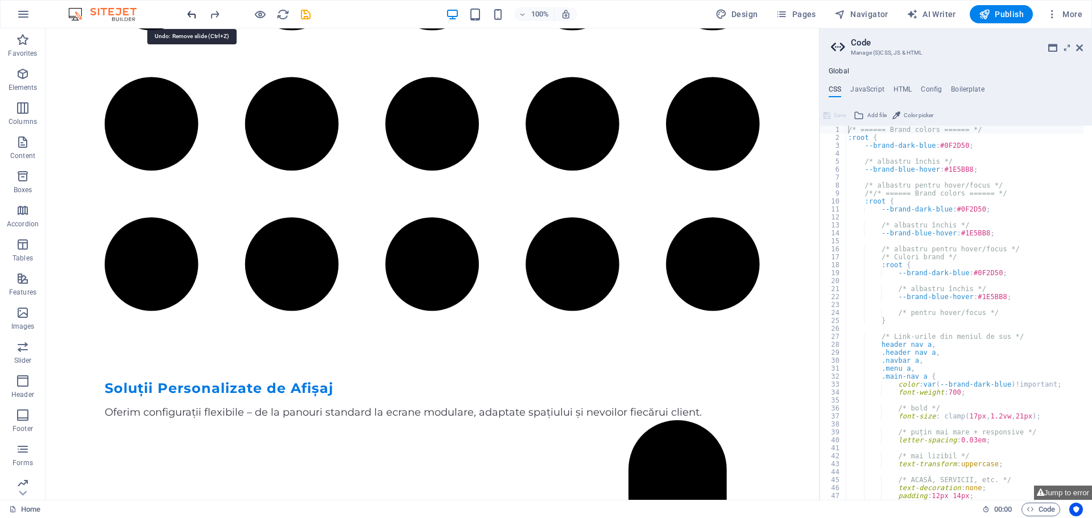
scroll to position [5874, 0]
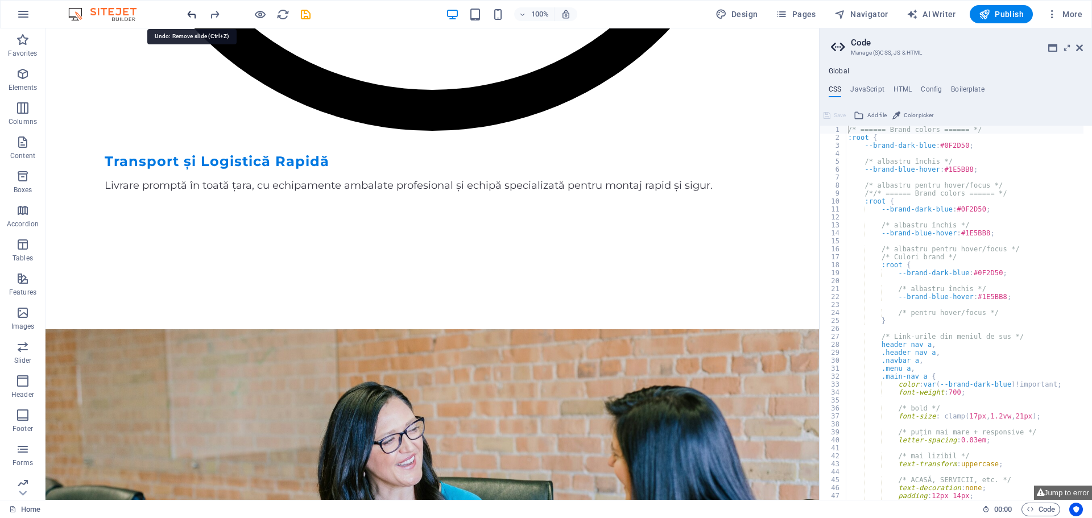
click at [191, 17] on icon "undo" at bounding box center [191, 14] width 13 height 13
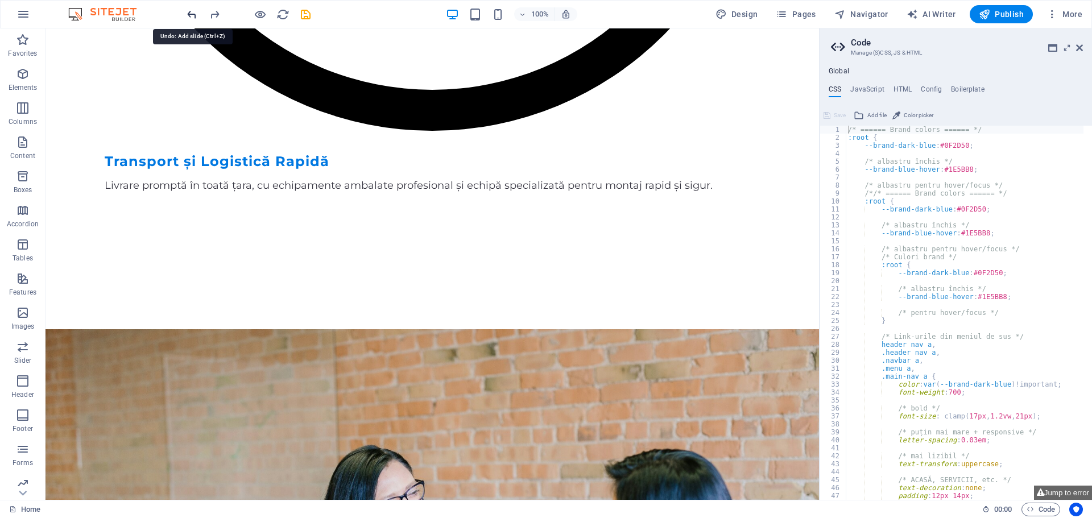
click at [191, 17] on icon "undo" at bounding box center [191, 14] width 13 height 13
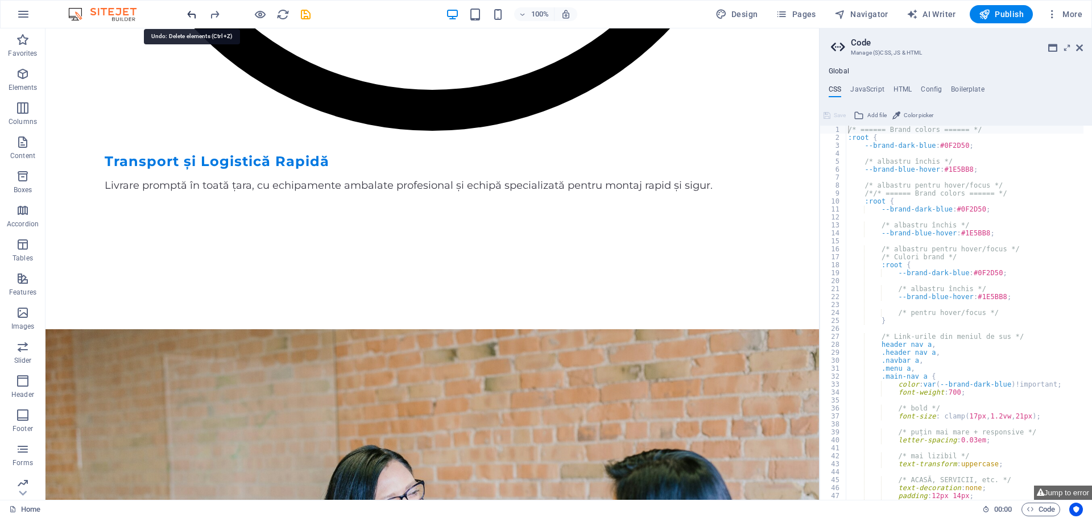
click at [191, 17] on icon "undo" at bounding box center [191, 14] width 13 height 13
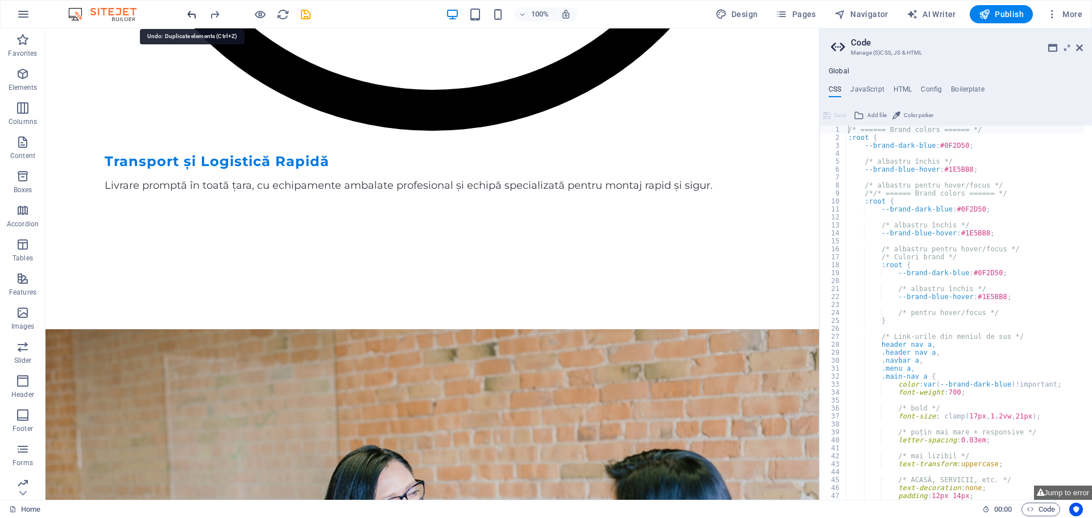
click at [191, 17] on icon "undo" at bounding box center [191, 14] width 13 height 13
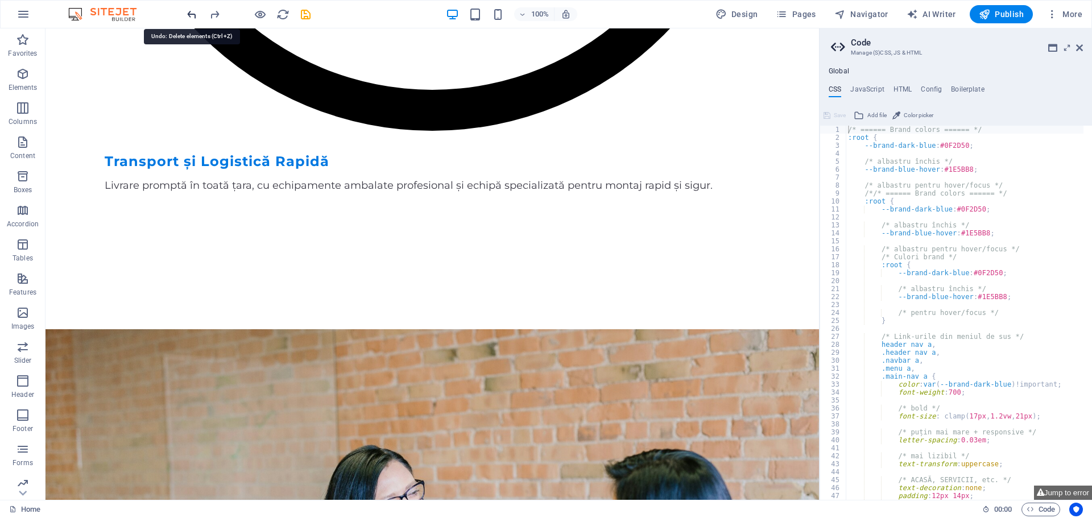
click at [191, 17] on icon "undo" at bounding box center [191, 14] width 13 height 13
click at [191, 17] on div at bounding box center [248, 14] width 127 height 18
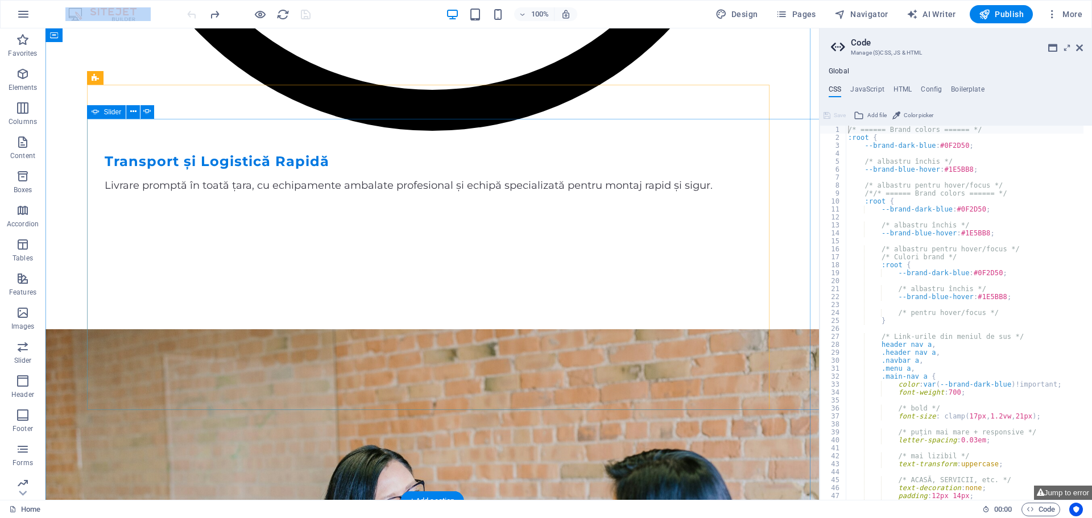
scroll to position [5532, 0]
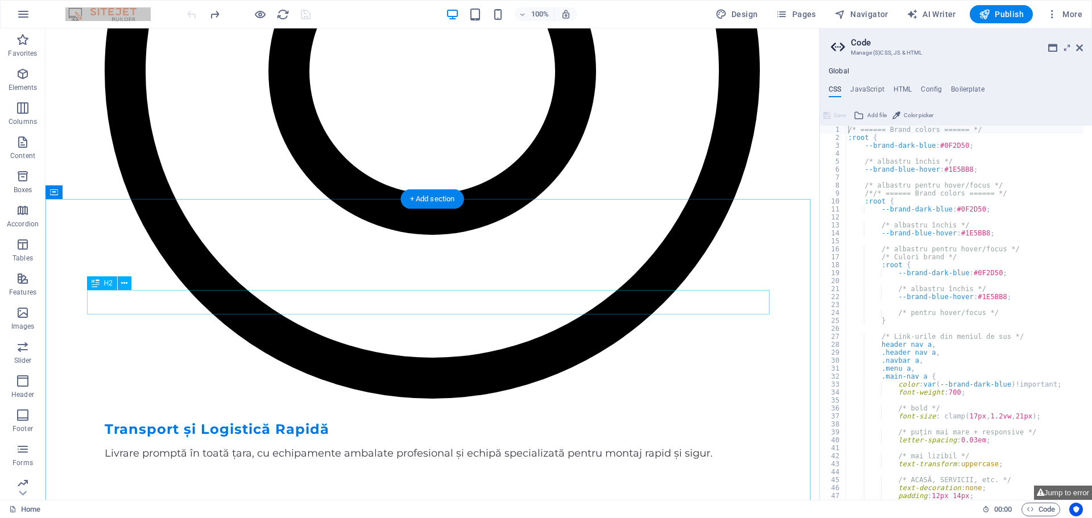
scroll to position [5817, 0]
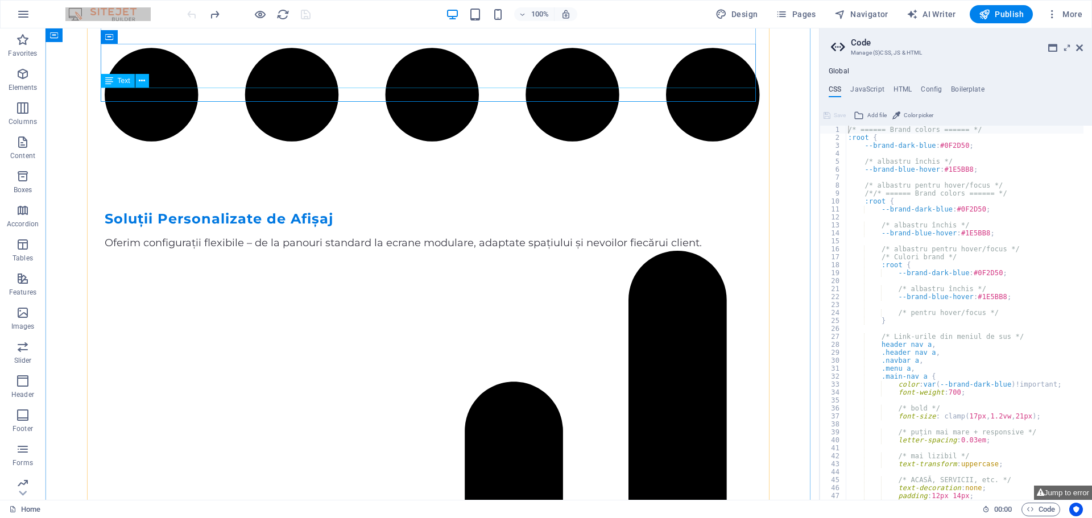
scroll to position [4509, 0]
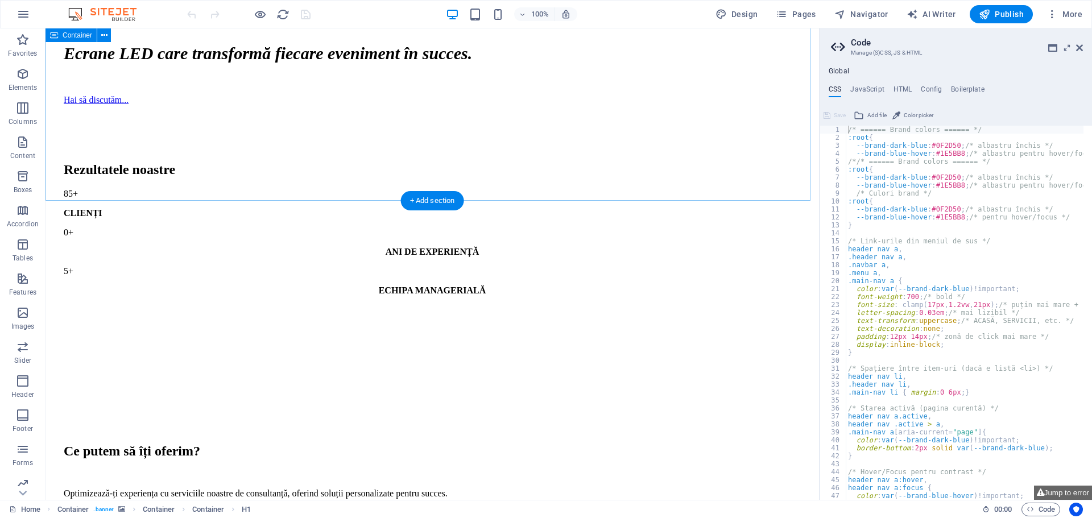
scroll to position [1080, 0]
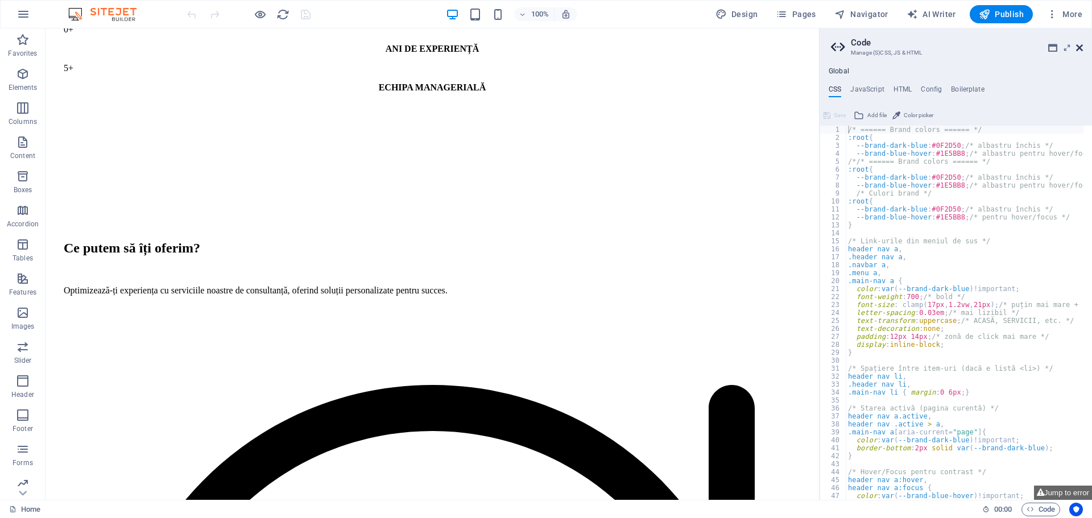
click at [1080, 47] on icon at bounding box center [1079, 47] width 7 height 9
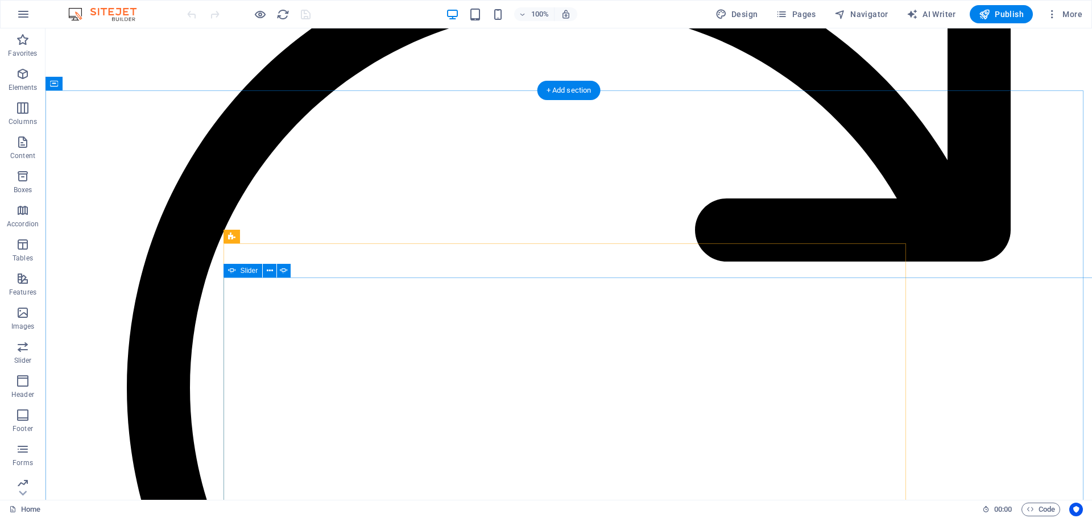
scroll to position [1535, 0]
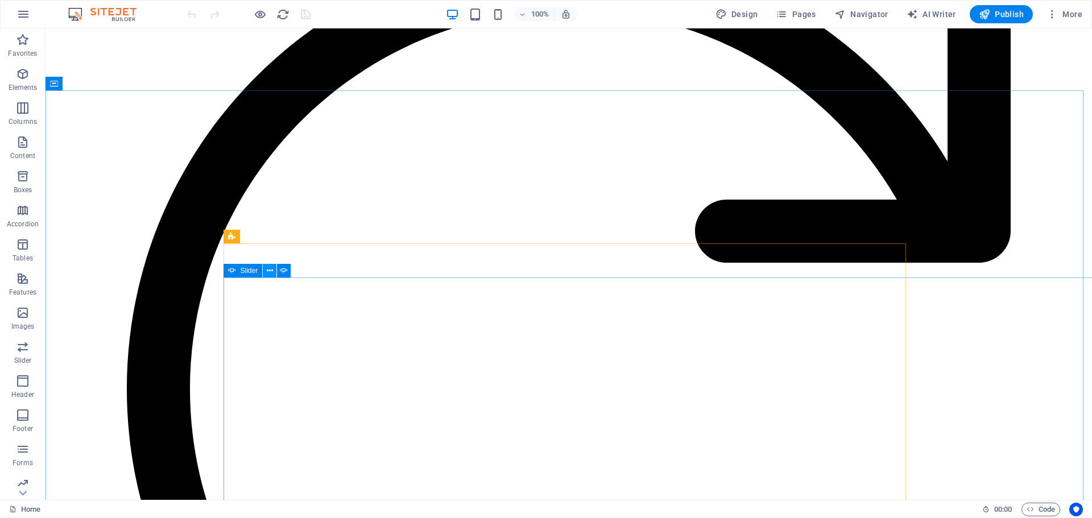
click at [272, 271] on icon at bounding box center [270, 271] width 6 height 12
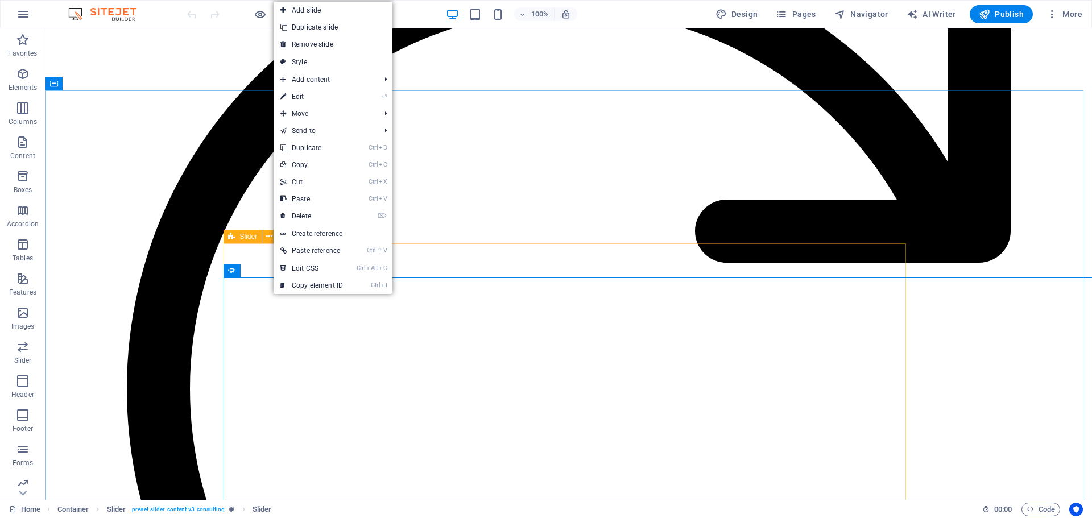
click at [250, 238] on span "Slider" at bounding box center [249, 236] width 18 height 7
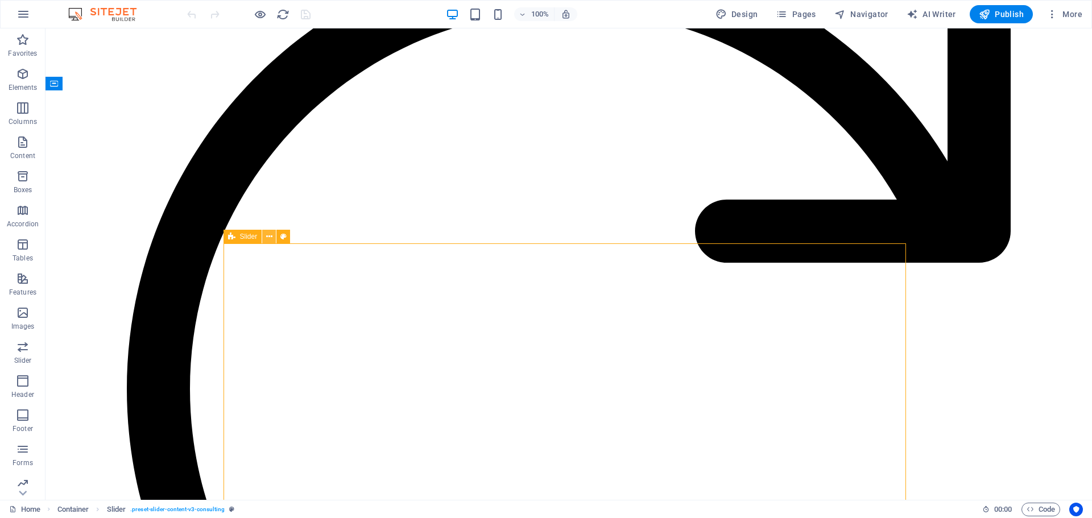
click at [267, 237] on icon at bounding box center [269, 237] width 6 height 12
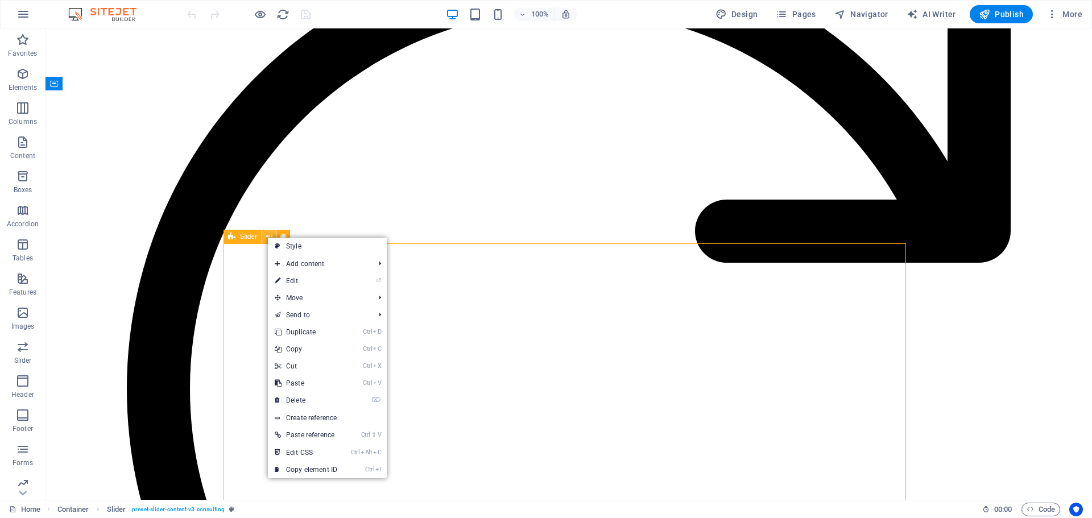
click at [267, 237] on icon at bounding box center [269, 237] width 6 height 12
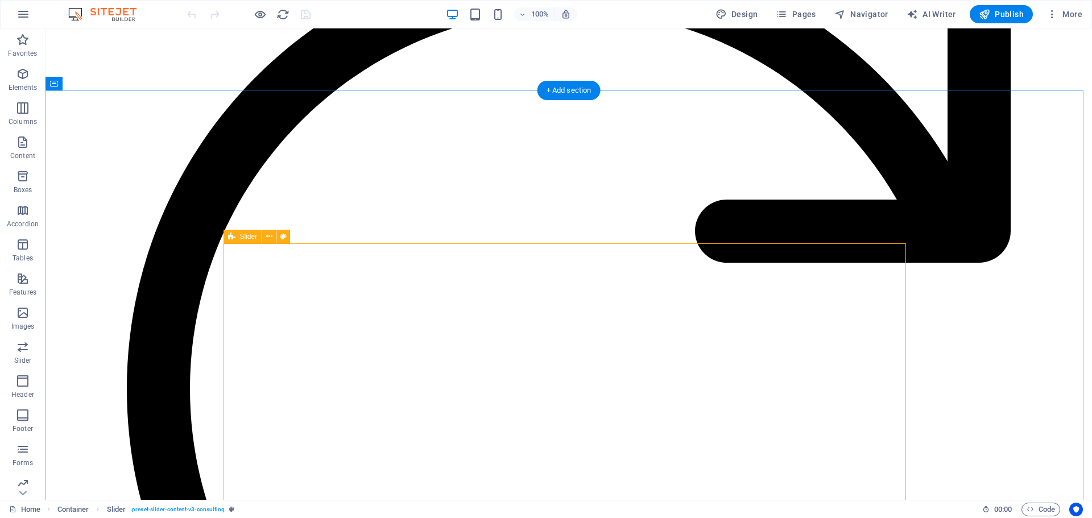
select select "%"
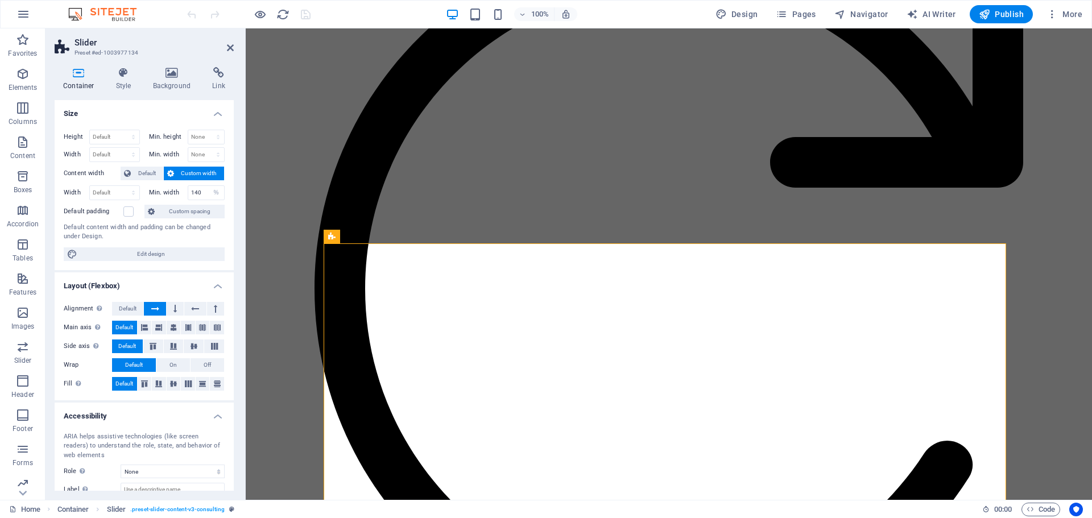
scroll to position [69, 0]
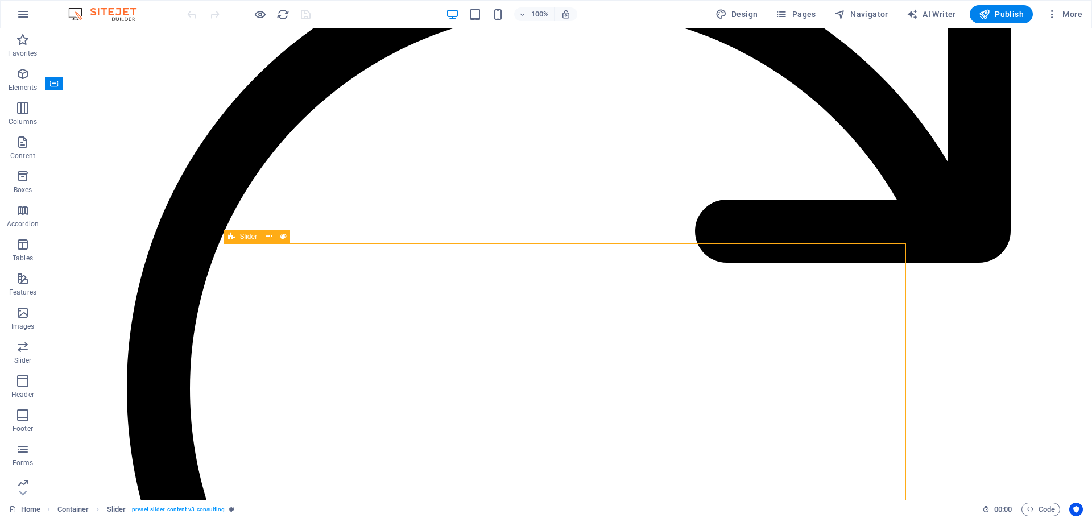
select select "%"
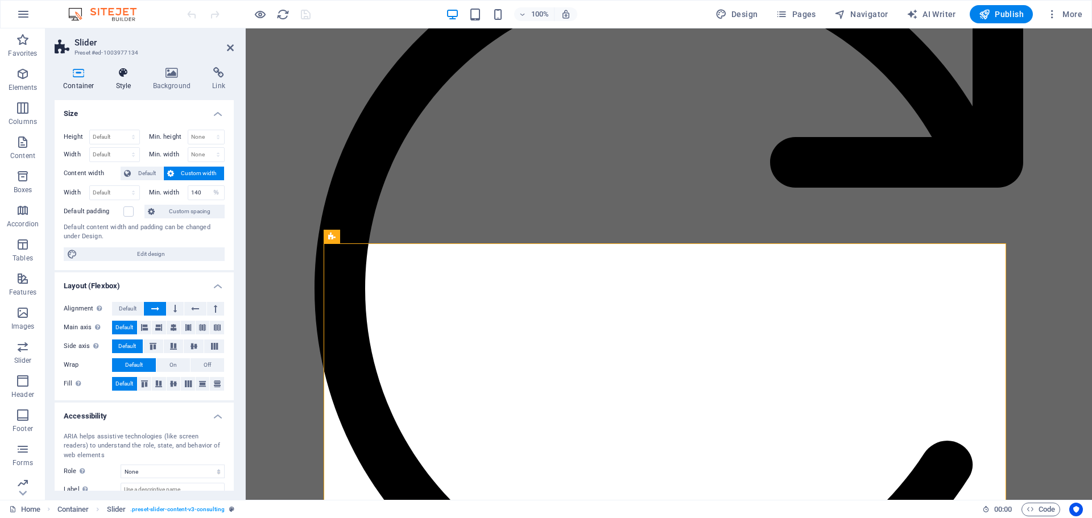
click at [127, 73] on icon at bounding box center [123, 72] width 32 height 11
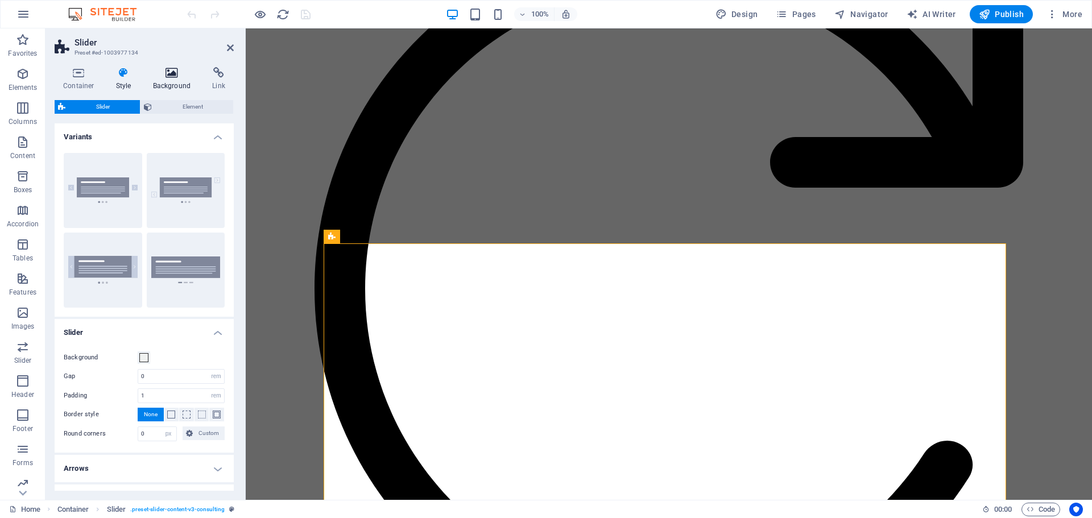
click at [154, 73] on icon at bounding box center [171, 72] width 55 height 11
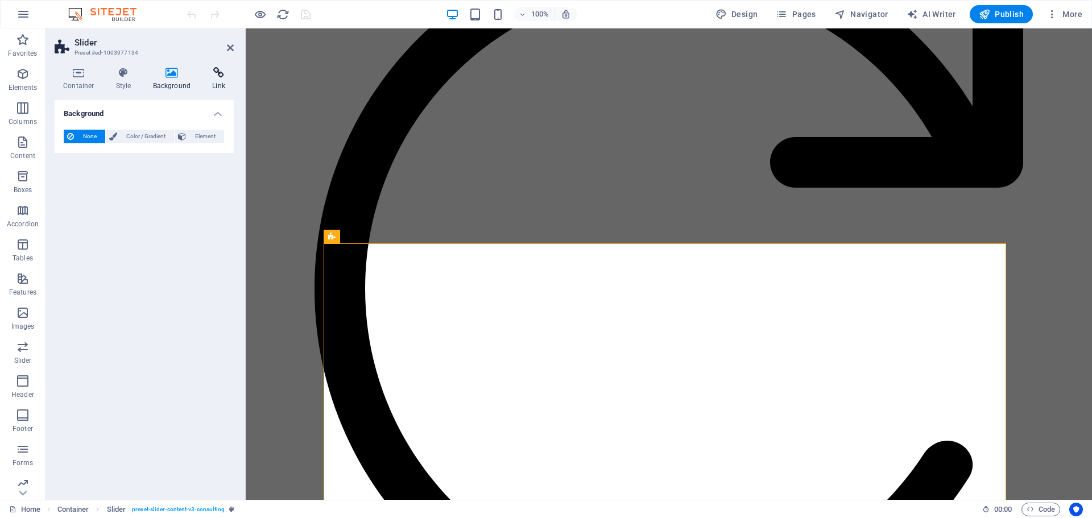
click at [204, 71] on icon at bounding box center [219, 72] width 30 height 11
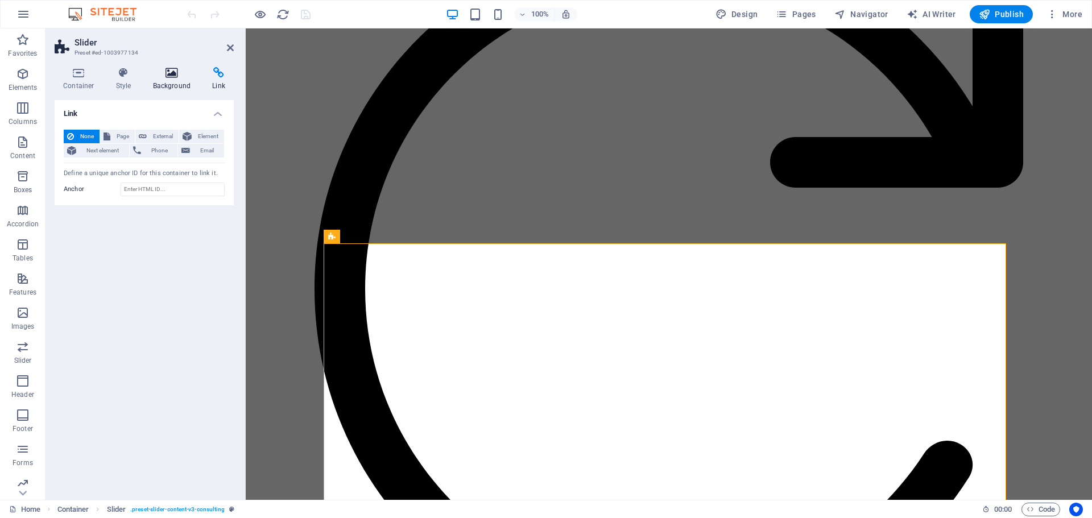
click at [173, 74] on icon at bounding box center [171, 72] width 55 height 11
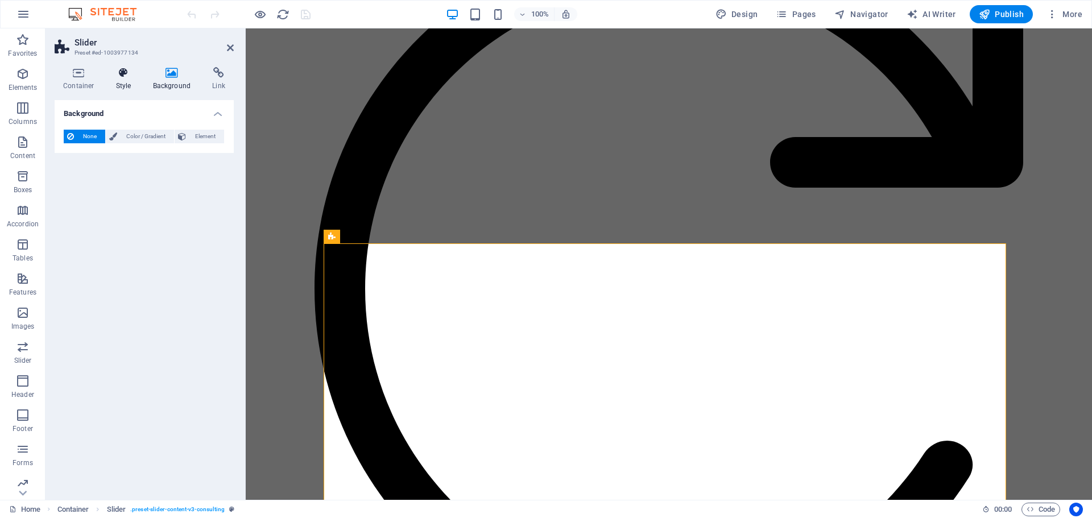
click at [134, 74] on icon at bounding box center [123, 72] width 32 height 11
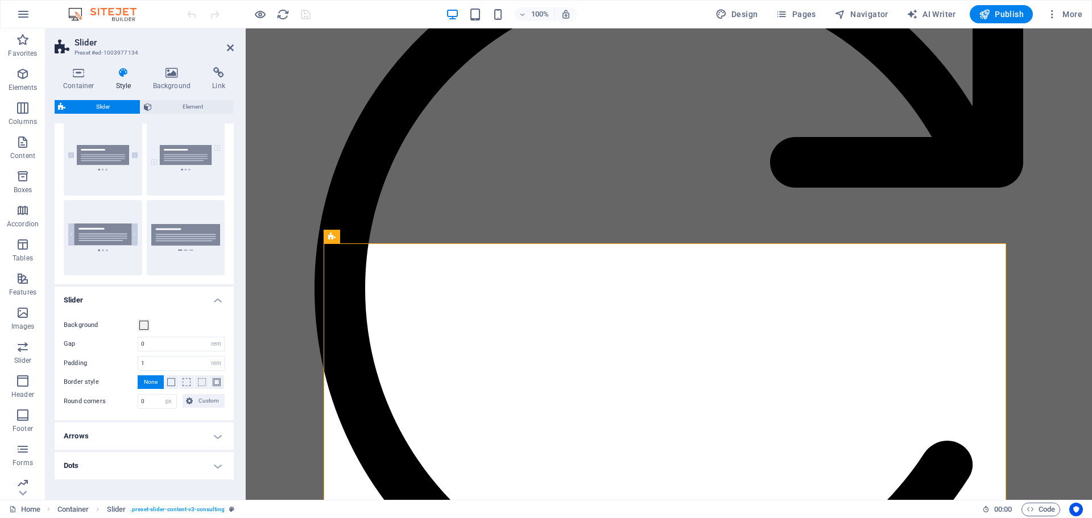
scroll to position [0, 0]
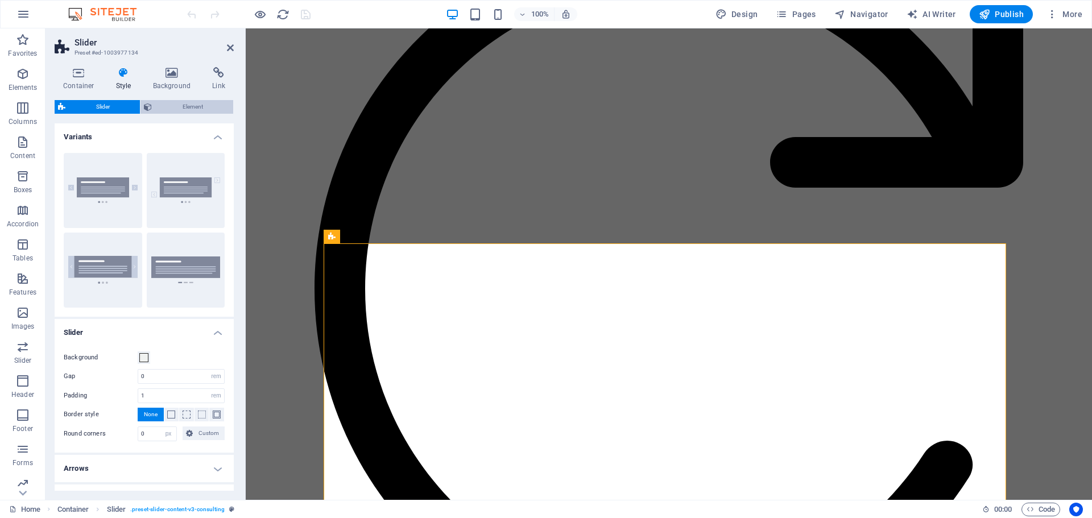
click at [176, 106] on span "Element" at bounding box center [192, 107] width 74 height 14
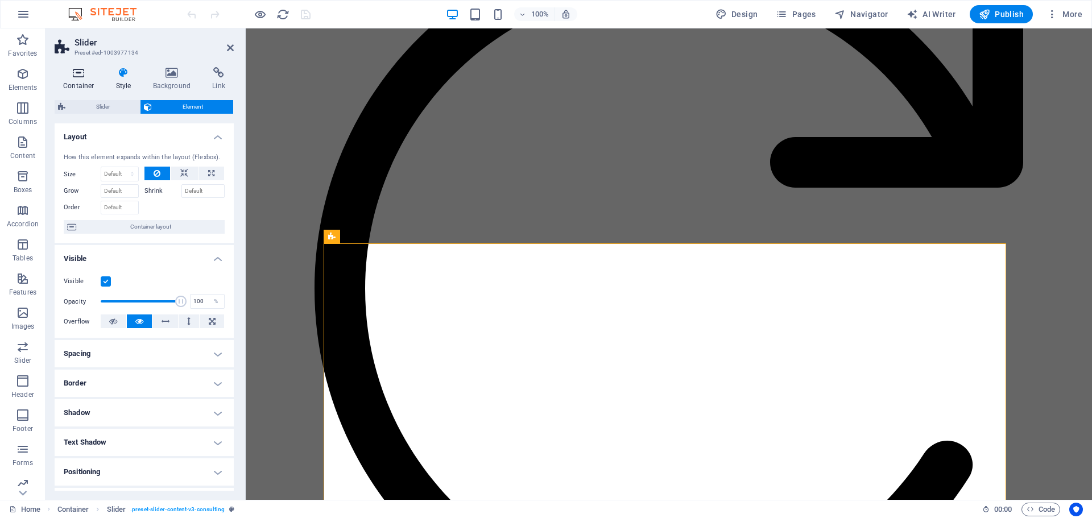
click at [90, 80] on h4 "Container" at bounding box center [81, 79] width 53 height 24
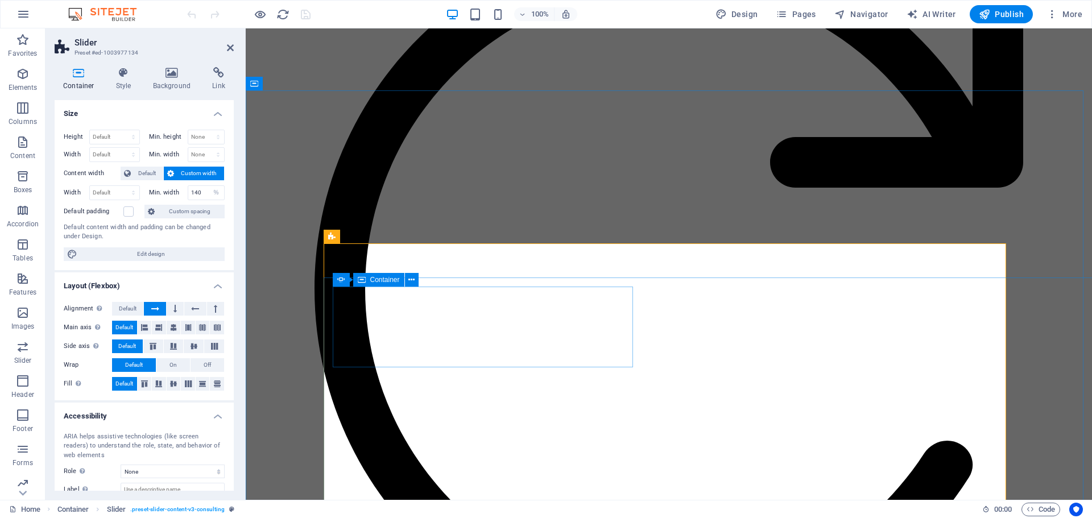
click at [369, 278] on div "Container" at bounding box center [378, 280] width 51 height 14
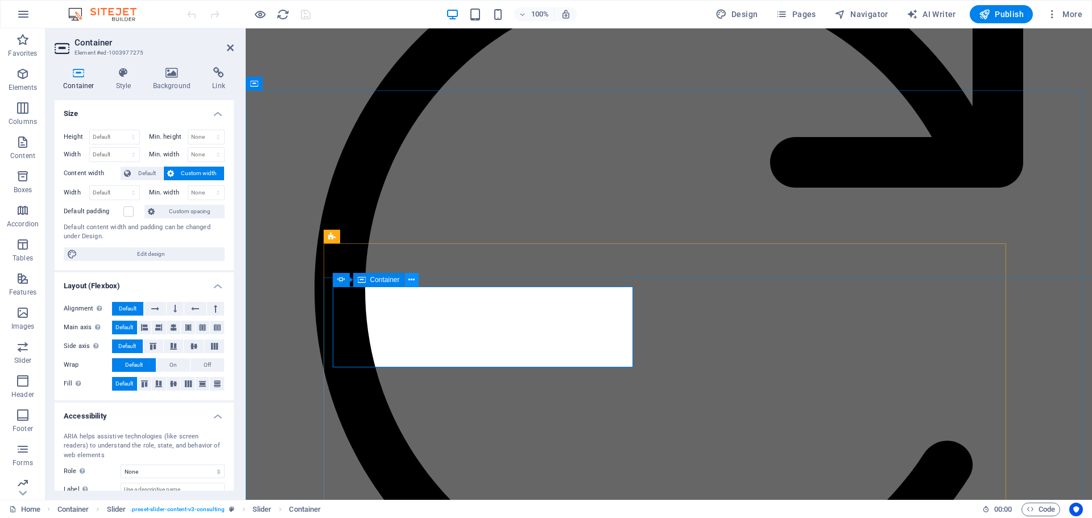
click at [412, 277] on icon at bounding box center [411, 280] width 6 height 12
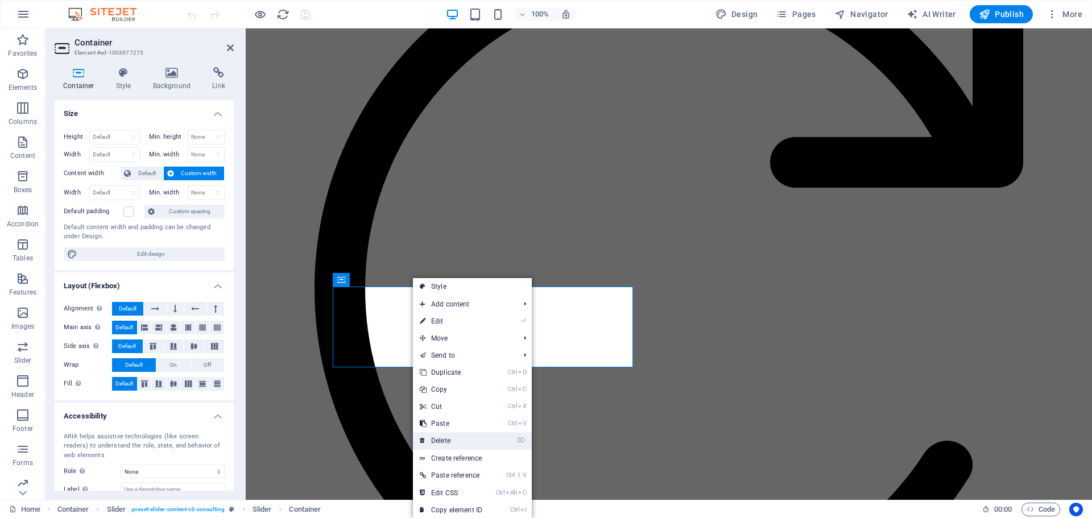
click at [445, 436] on link "⌦ Delete" at bounding box center [451, 440] width 76 height 17
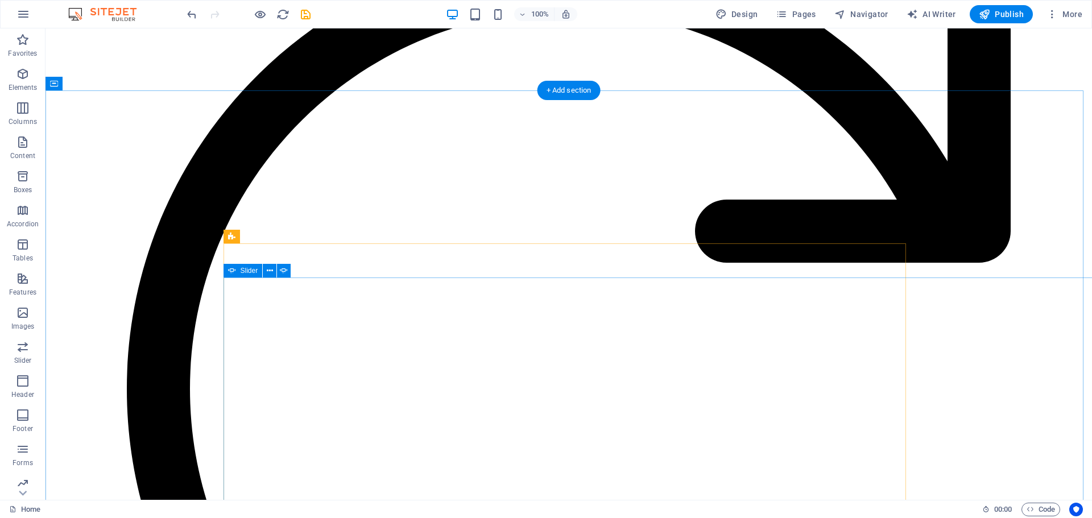
select select "ms"
select select "s"
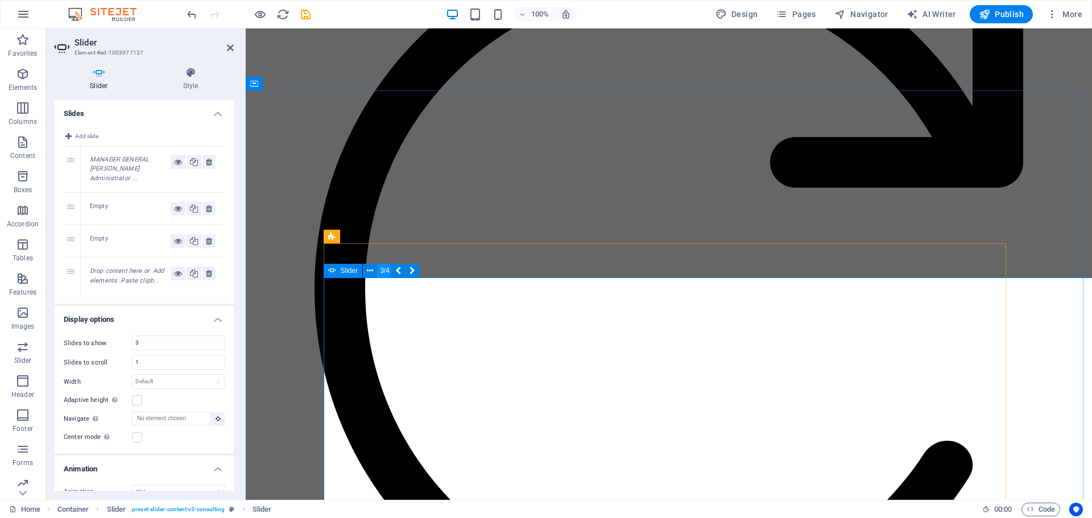
click at [383, 270] on button "3/4" at bounding box center [384, 271] width 14 height 14
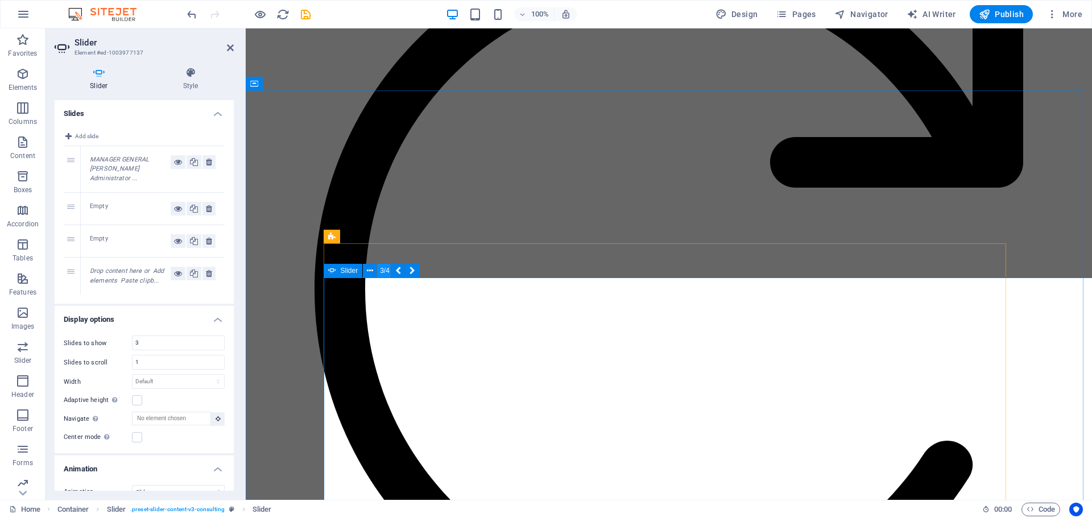
click at [385, 273] on button "3/4" at bounding box center [384, 271] width 14 height 14
click at [368, 270] on icon at bounding box center [370, 271] width 6 height 12
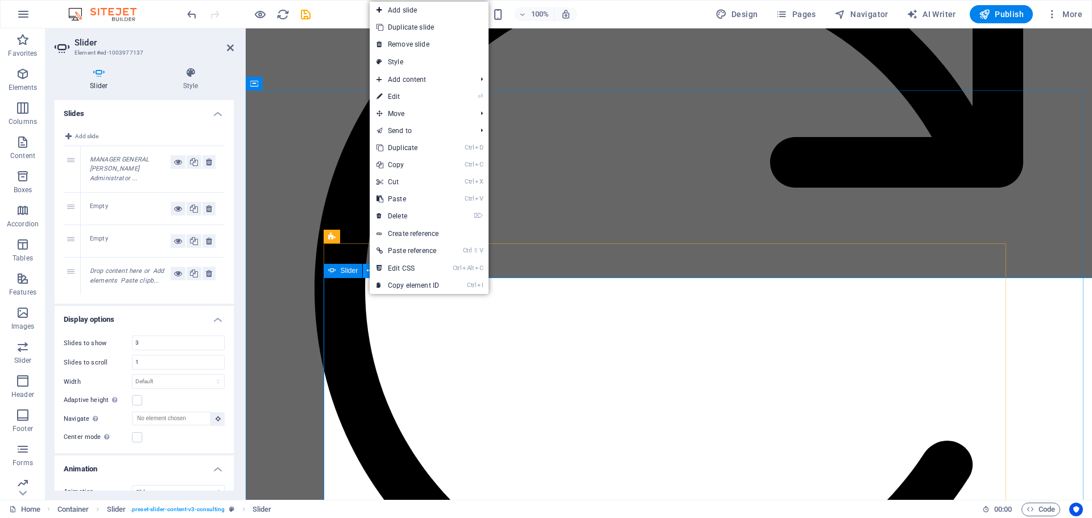
click at [368, 270] on icon at bounding box center [370, 271] width 6 height 12
click at [347, 271] on span "Slider" at bounding box center [350, 270] width 18 height 7
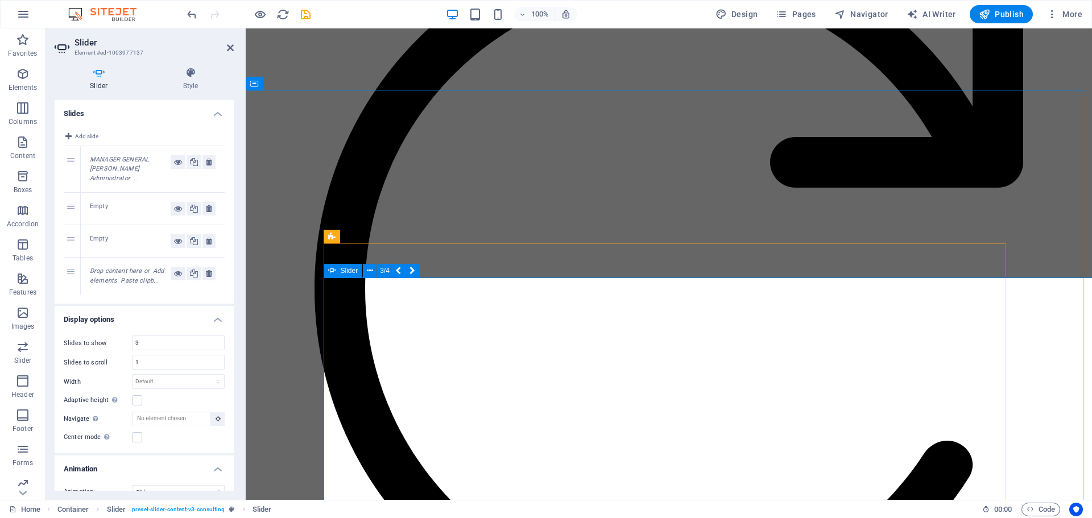
click at [342, 270] on span "Slider" at bounding box center [350, 270] width 18 height 7
click at [209, 209] on icon at bounding box center [209, 209] width 6 height 14
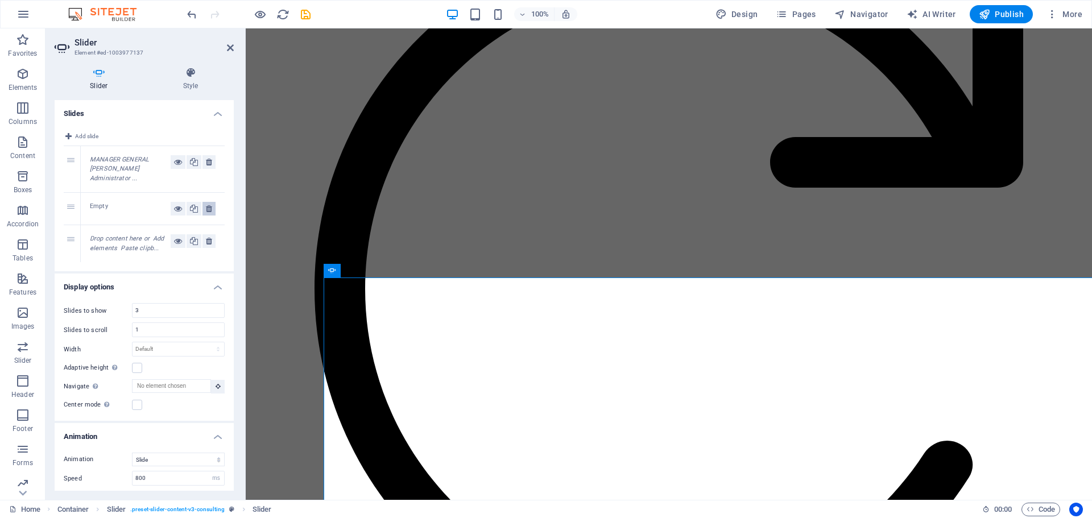
click at [209, 209] on icon at bounding box center [209, 209] width 6 height 14
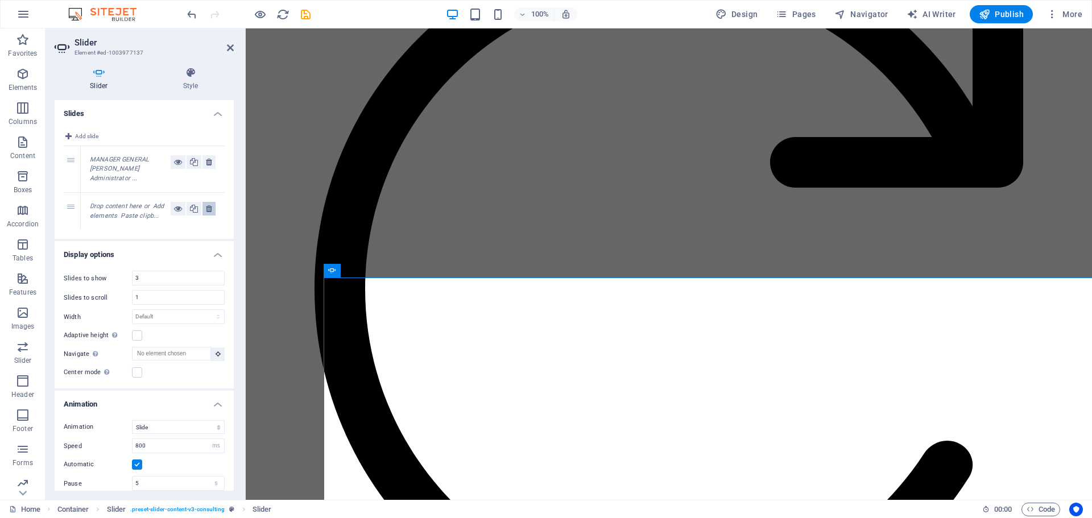
click at [208, 209] on icon at bounding box center [209, 209] width 6 height 14
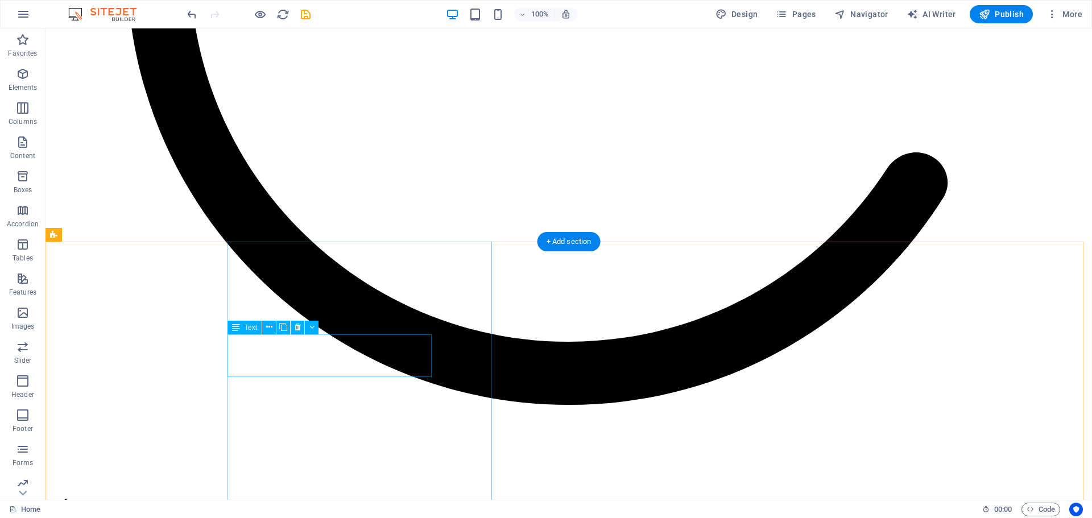
scroll to position [1933, 0]
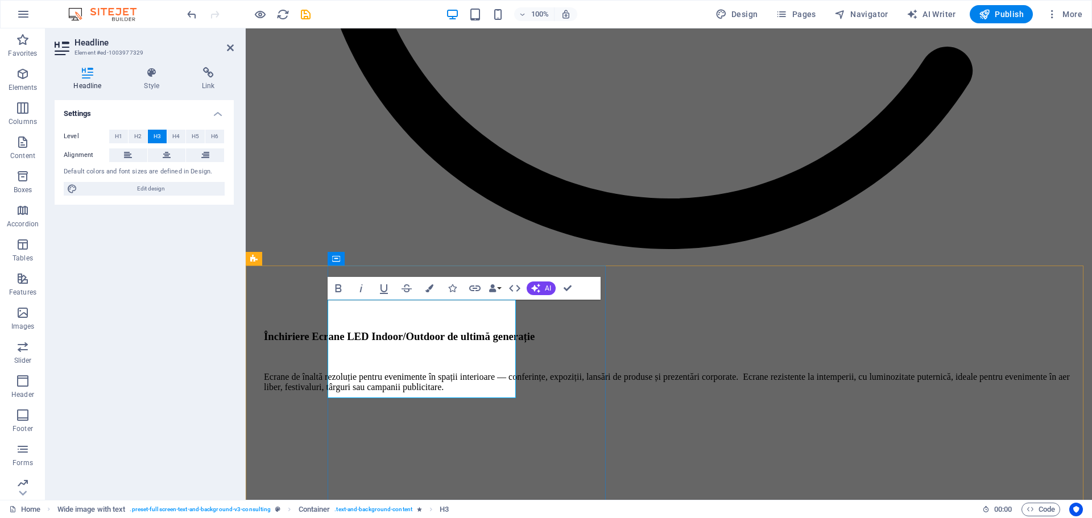
drag, startPoint x: 388, startPoint y: 342, endPoint x: 334, endPoint y: 311, distance: 62.4
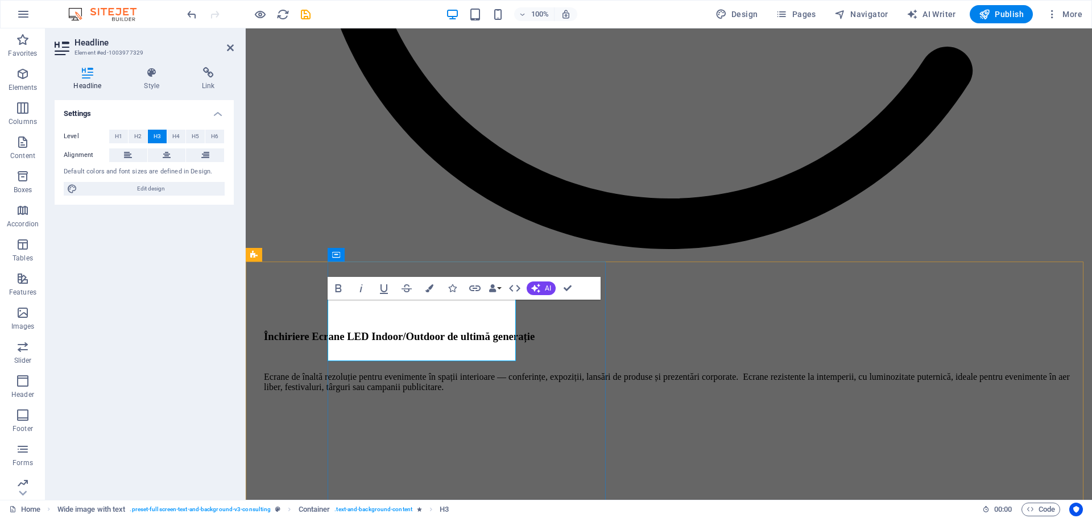
scroll to position [1933, 0]
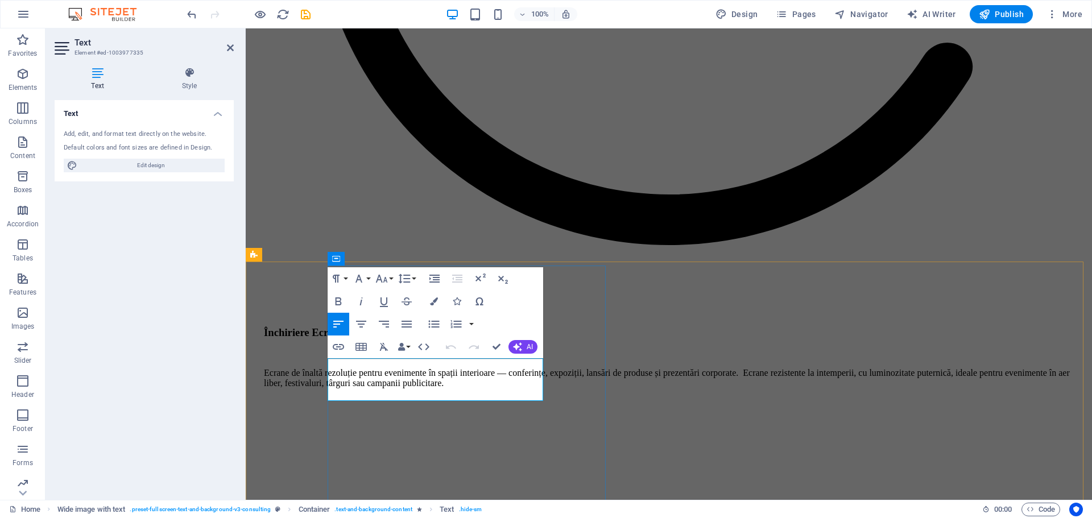
drag, startPoint x: 457, startPoint y: 397, endPoint x: 328, endPoint y: 365, distance: 132.4
drag, startPoint x: 362, startPoint y: 372, endPoint x: 368, endPoint y: 388, distance: 17.4
drag, startPoint x: 450, startPoint y: 391, endPoint x: 326, endPoint y: 364, distance: 126.8
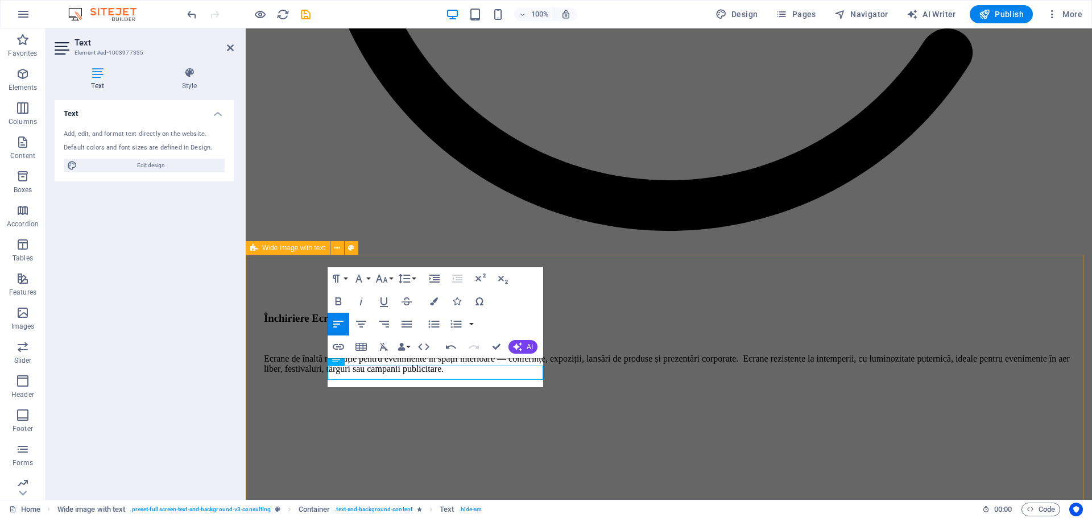
scroll to position [1940, 0]
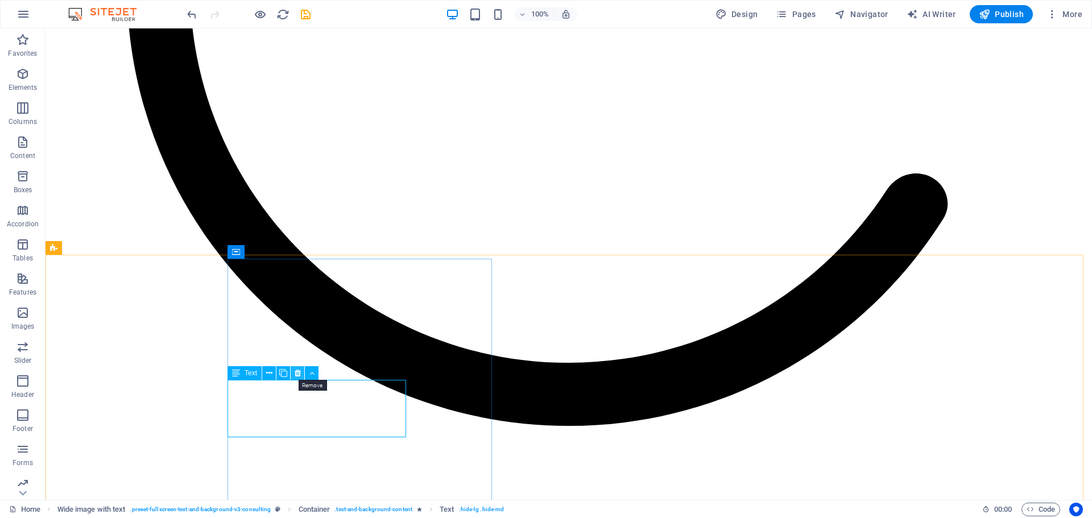
click at [295, 372] on icon at bounding box center [298, 373] width 6 height 12
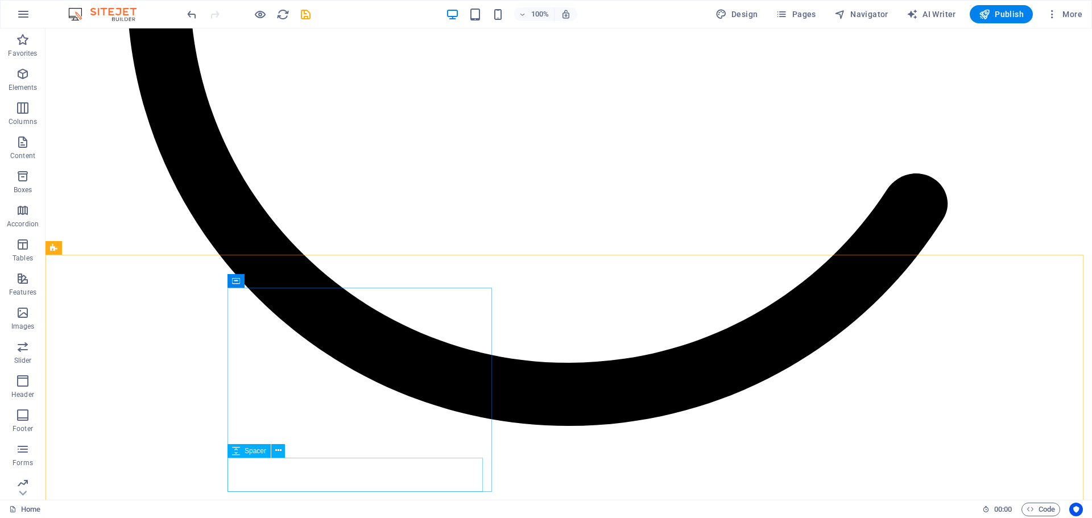
click at [250, 453] on span "Spacer" at bounding box center [256, 451] width 22 height 7
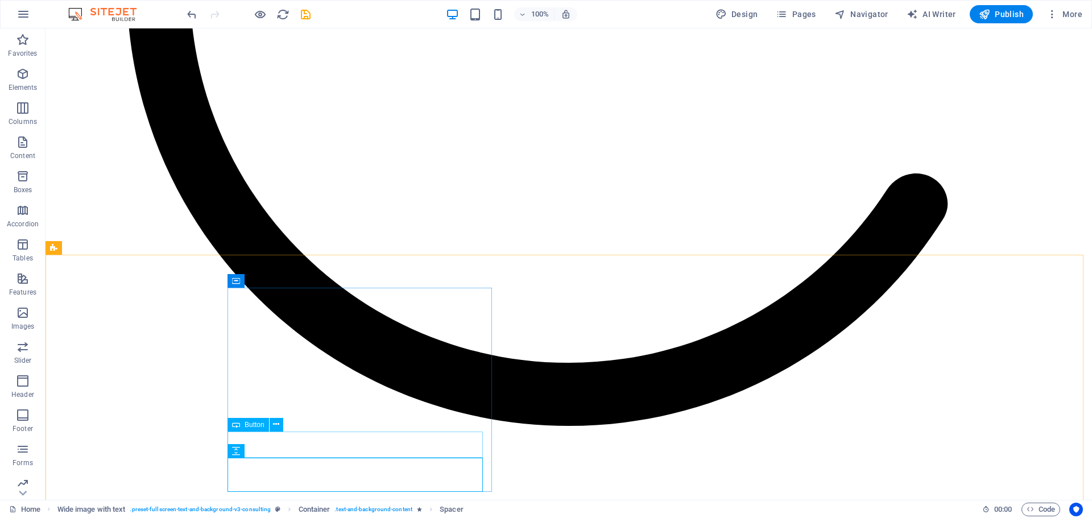
click at [253, 426] on span "Button" at bounding box center [255, 424] width 20 height 7
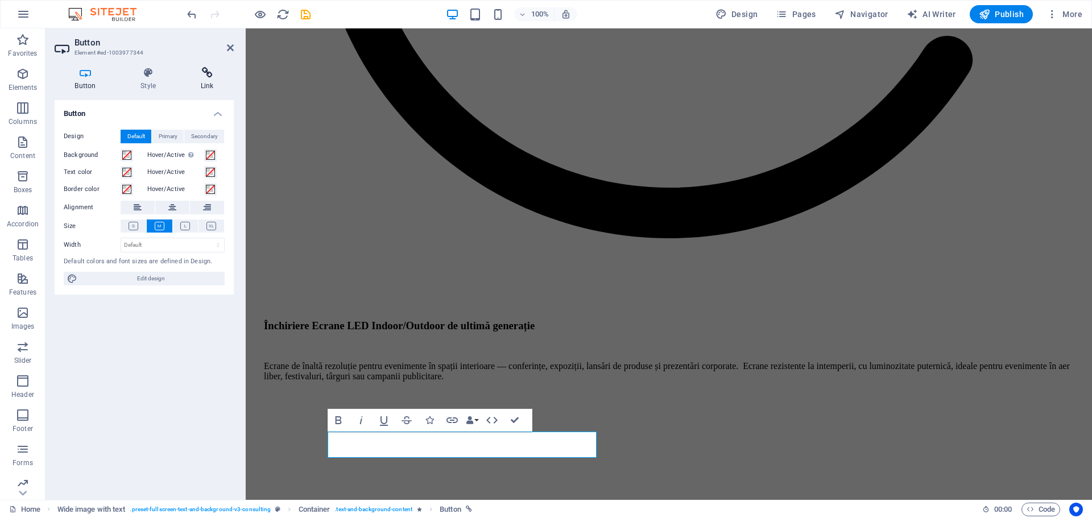
click at [192, 75] on icon at bounding box center [206, 72] width 53 height 11
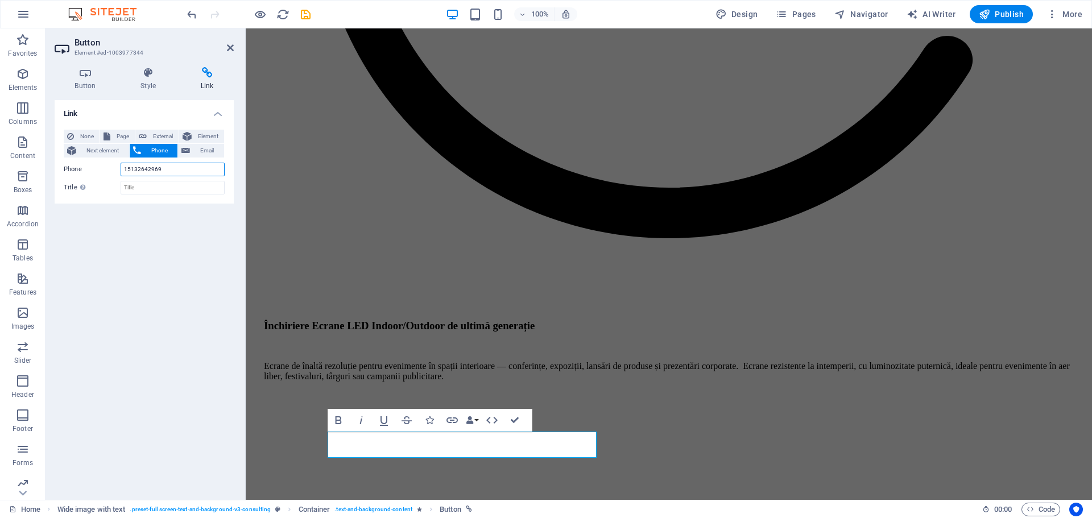
drag, startPoint x: 169, startPoint y: 167, endPoint x: 100, endPoint y: 175, distance: 69.8
click at [100, 175] on div "Phone 15132642969" at bounding box center [144, 170] width 161 height 14
type input "0747159125"
click at [201, 152] on span "Email" at bounding box center [206, 151] width 27 height 14
click at [142, 169] on input "Email" at bounding box center [173, 170] width 104 height 14
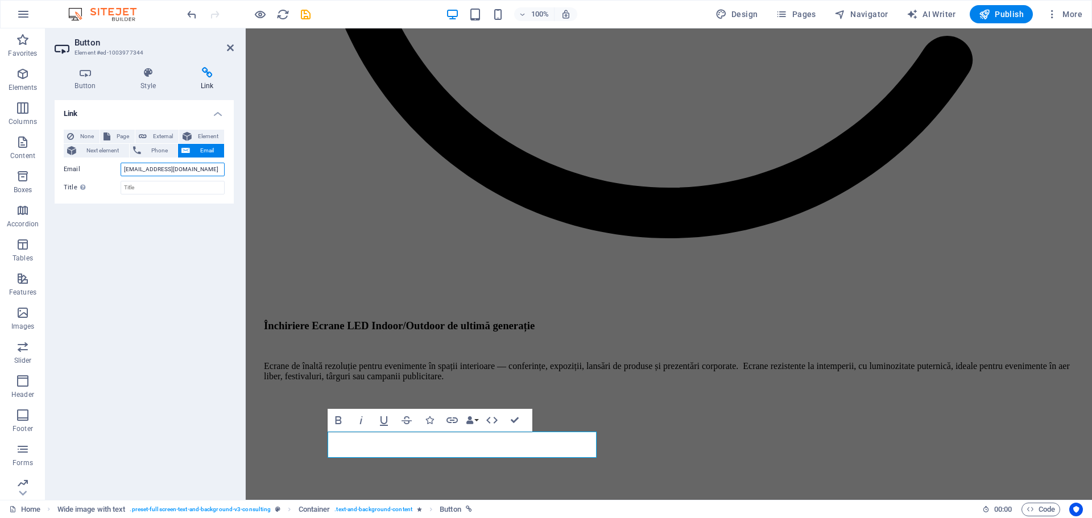
type input "contact@ledvisionsystems.ro"
click at [219, 396] on div "Link None Page External Element Next element Phone Email Page Home Despre noi S…" at bounding box center [144, 295] width 179 height 391
click at [216, 370] on div "Link None Page External Element Next element Phone Email Page Home Despre noi S…" at bounding box center [144, 295] width 179 height 391
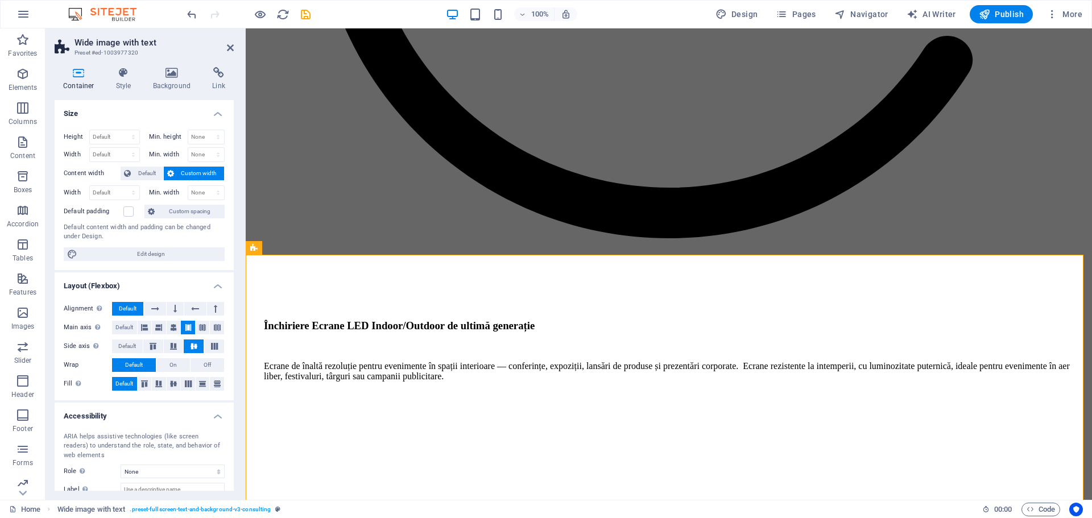
drag, startPoint x: 848, startPoint y: 384, endPoint x: 884, endPoint y: 276, distance: 114.2
select select "px"
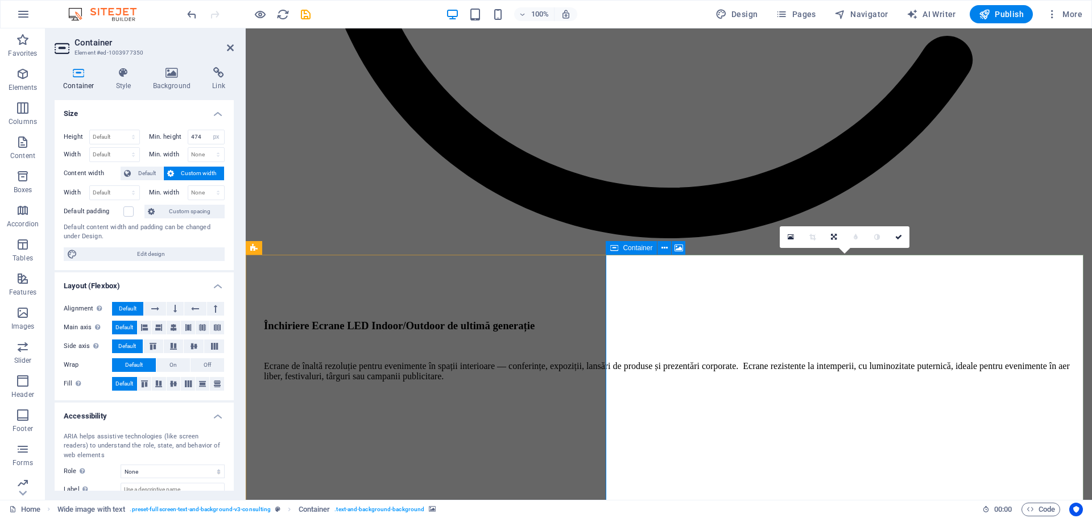
click at [620, 248] on div "Container" at bounding box center [631, 248] width 51 height 14
click at [791, 235] on icon at bounding box center [791, 237] width 6 height 8
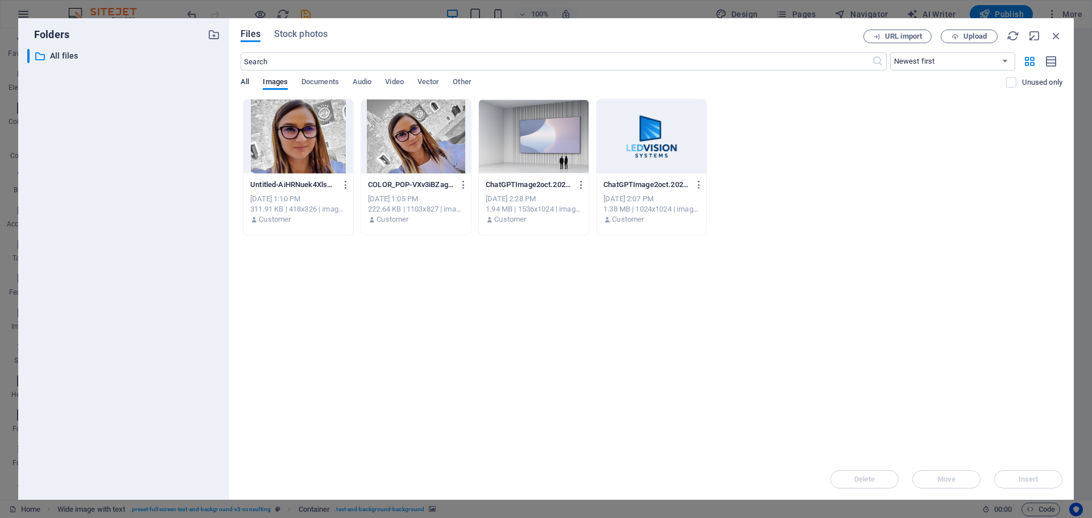
click at [245, 79] on span "All" at bounding box center [245, 83] width 9 height 16
click at [280, 77] on span "Images" at bounding box center [275, 83] width 25 height 16
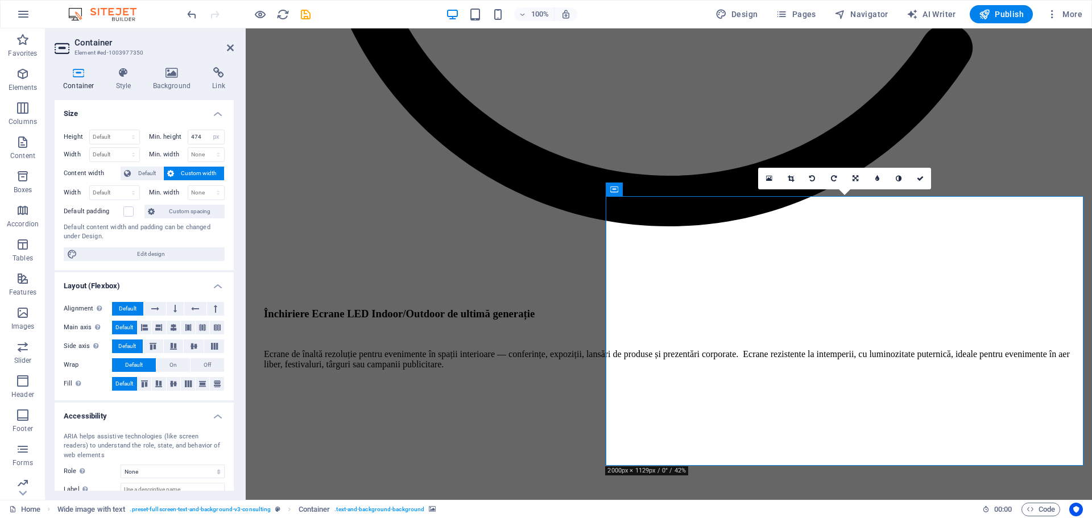
scroll to position [2002, 0]
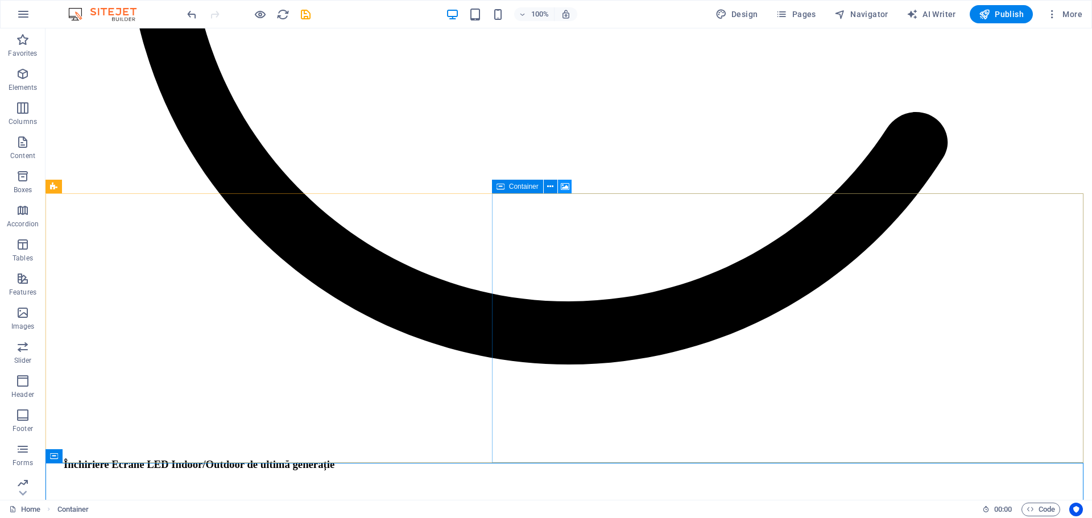
click at [564, 187] on icon at bounding box center [565, 187] width 9 height 12
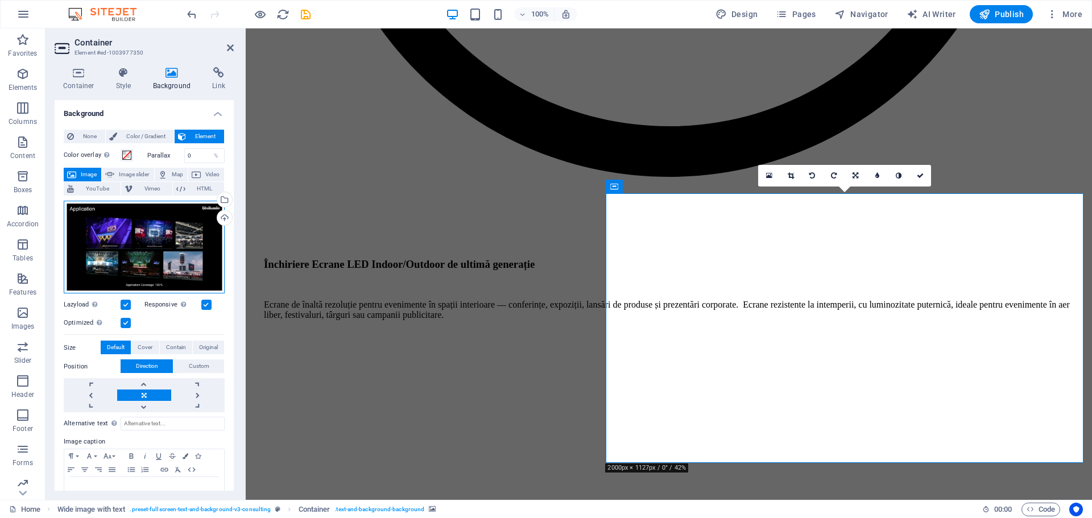
click at [172, 231] on div "Drag files here, click to choose files or select files from Files or our free s…" at bounding box center [144, 247] width 161 height 93
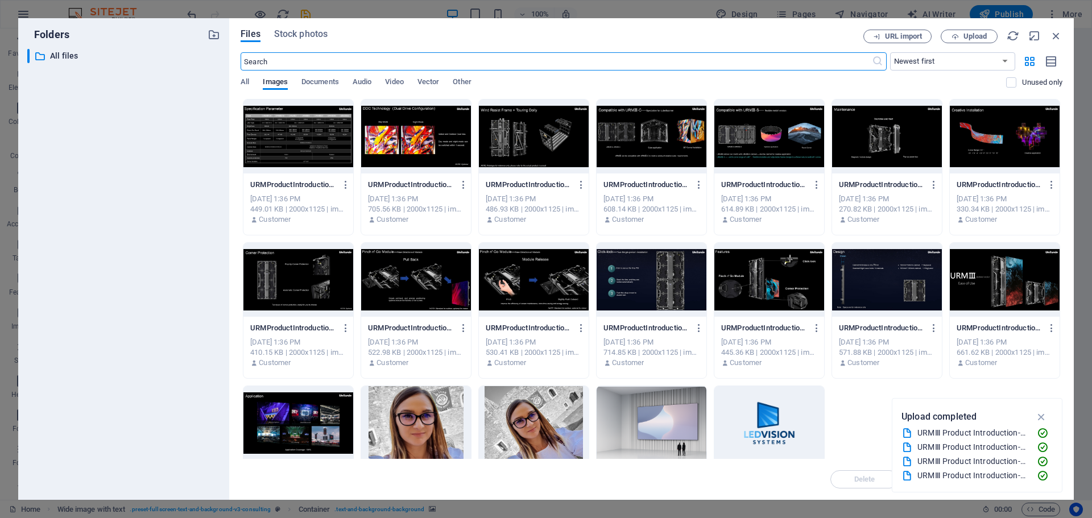
scroll to position [2167, 0]
click at [1059, 36] on icon "button" at bounding box center [1056, 36] width 13 height 13
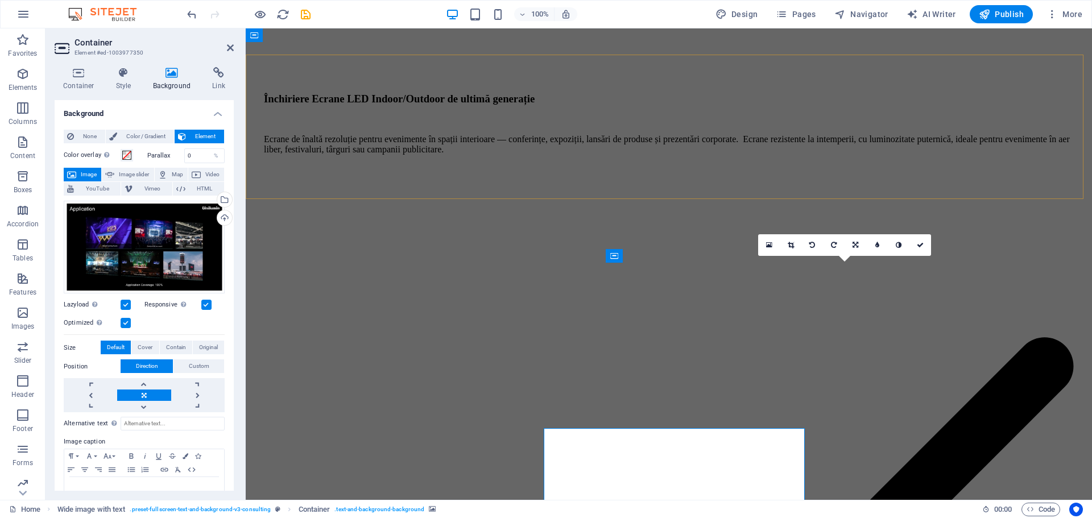
scroll to position [2001, 0]
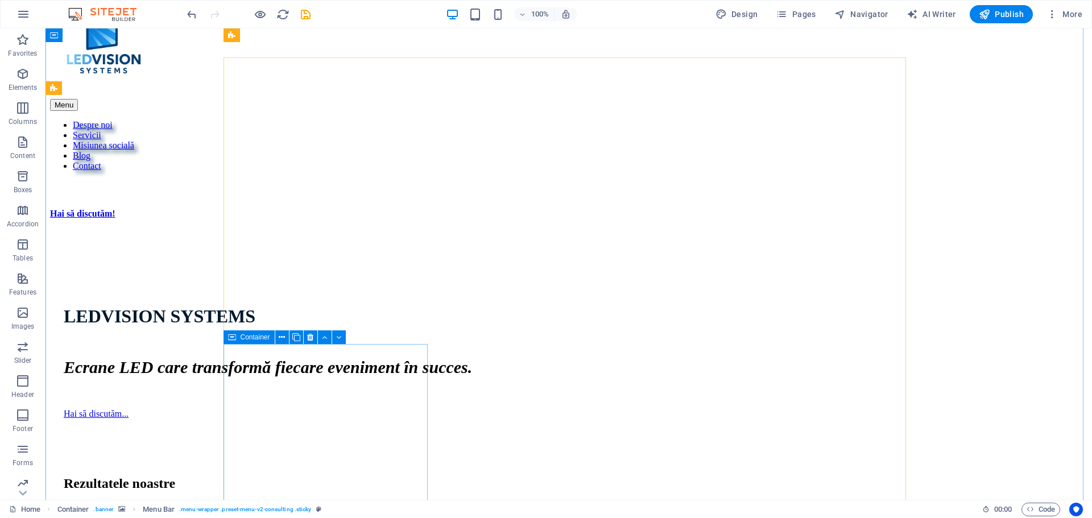
scroll to position [563, 0]
click at [505, 90] on div "Menu Despre noi Servicii Misiunea socială Blog Contact Hai să discutăm!" at bounding box center [568, 104] width 1037 height 230
click at [506, 121] on nav "Despre noi Servicii Misiunea socială Blog Contact" at bounding box center [568, 146] width 1037 height 51
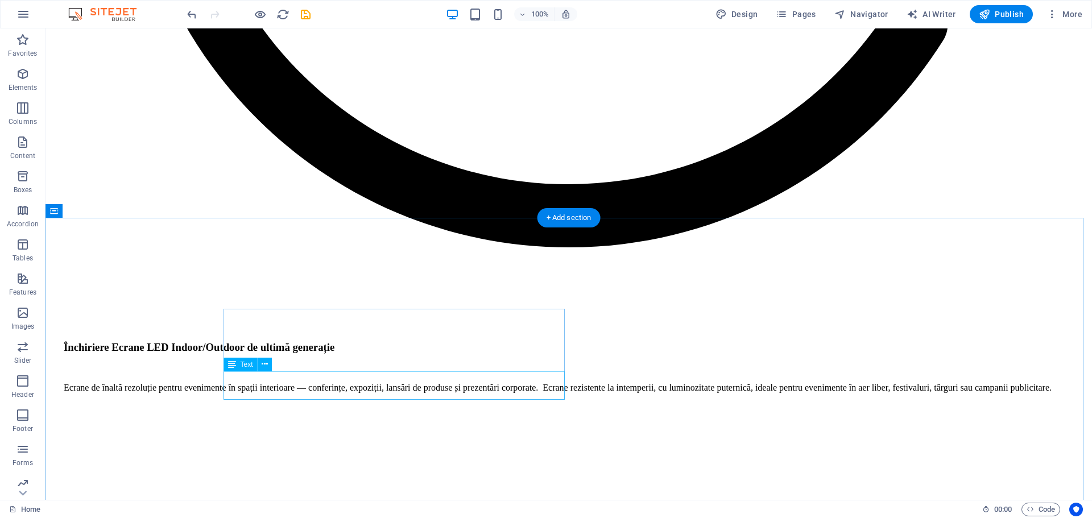
scroll to position [2275, 0]
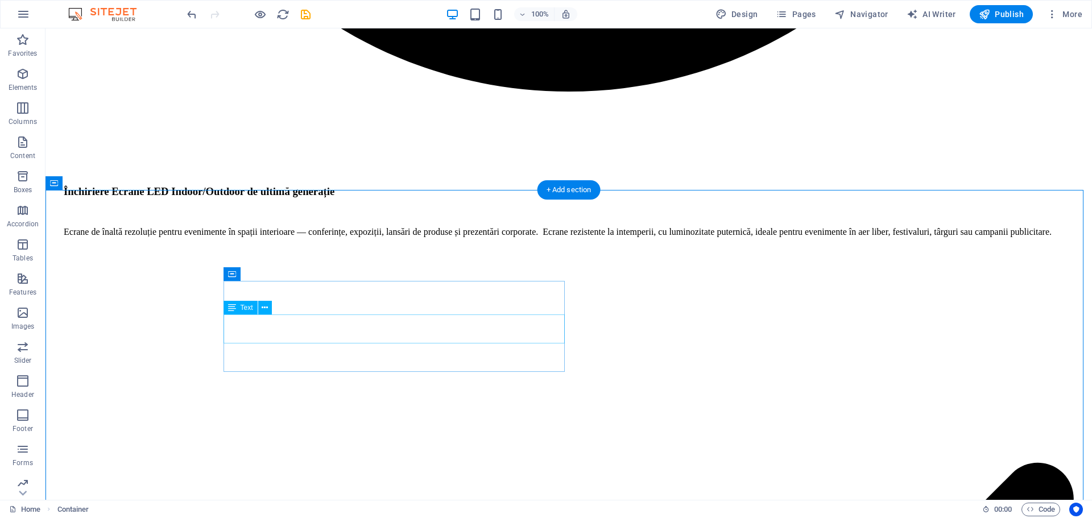
click at [262, 309] on icon at bounding box center [265, 308] width 6 height 12
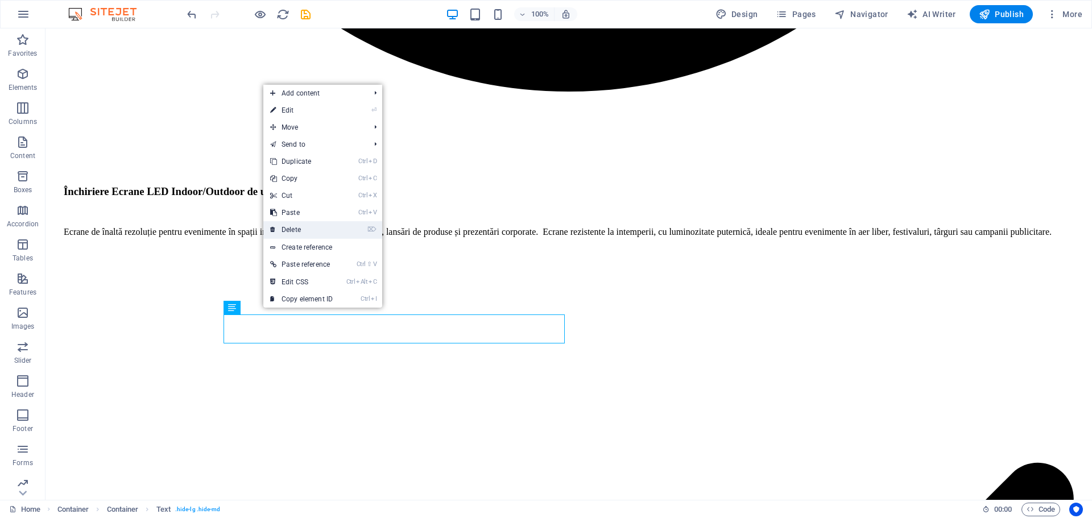
click at [297, 231] on link "⌦ Delete" at bounding box center [301, 229] width 76 height 17
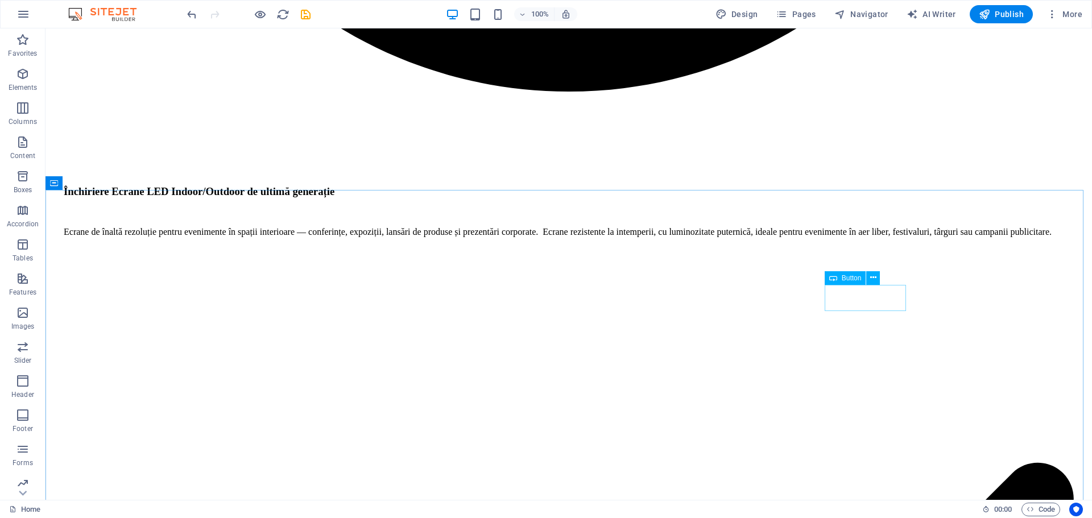
click at [852, 277] on span "Button" at bounding box center [852, 278] width 20 height 7
click at [849, 280] on span "Button" at bounding box center [852, 278] width 20 height 7
click at [849, 277] on span "Button" at bounding box center [852, 278] width 20 height 7
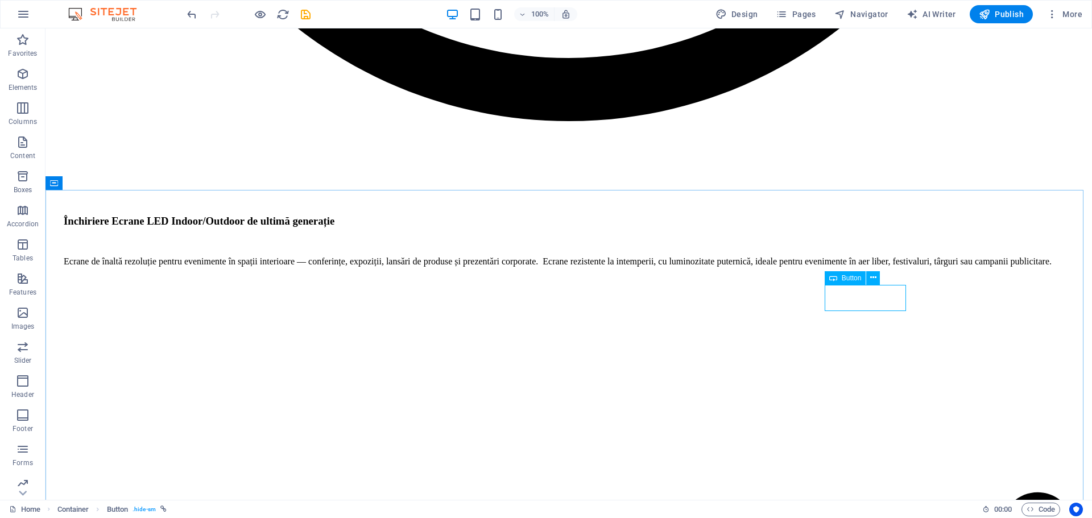
select select "3"
select select
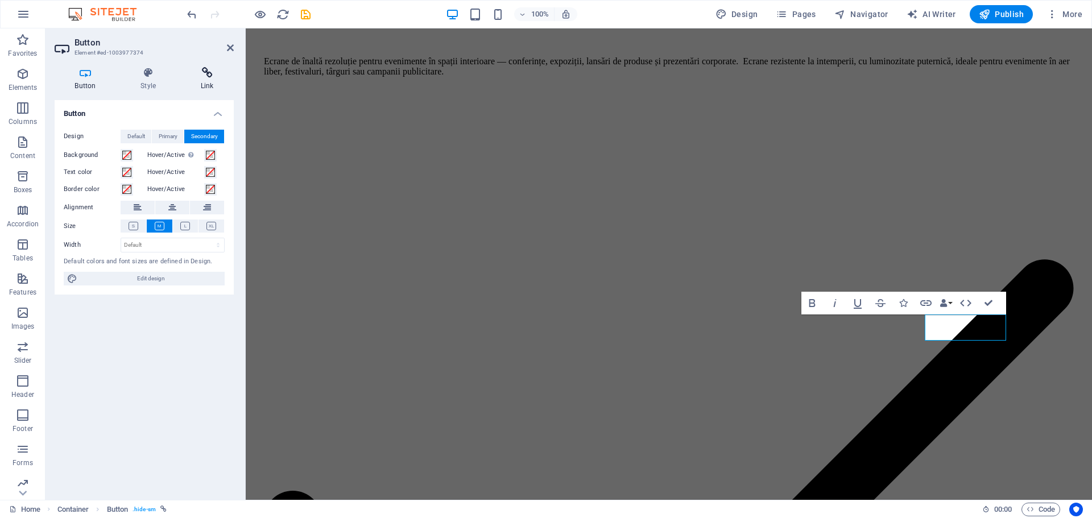
click at [196, 76] on icon at bounding box center [206, 72] width 53 height 11
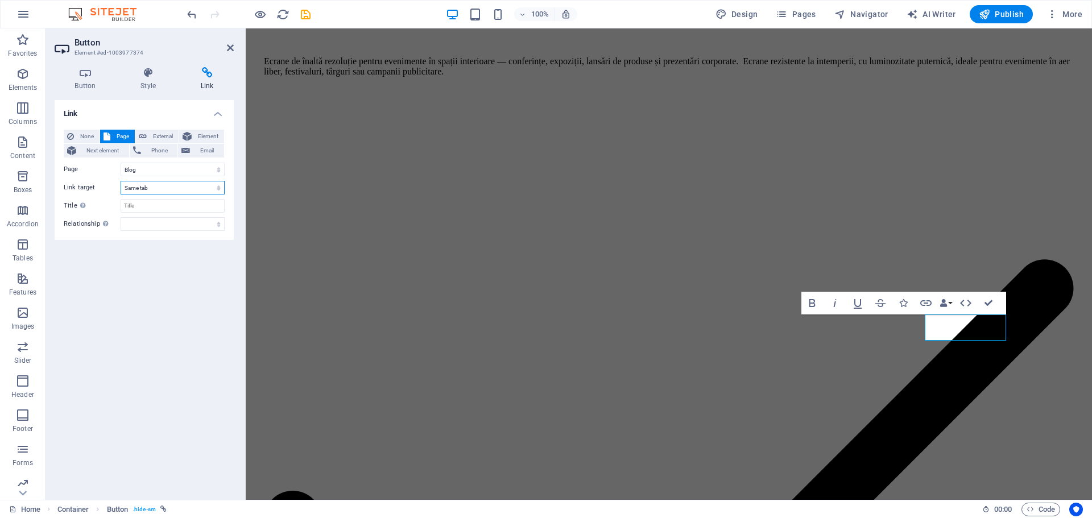
click at [157, 186] on select "New tab Same tab Overlay" at bounding box center [173, 188] width 104 height 14
click at [121, 181] on select "New tab Same tab Overlay" at bounding box center [173, 188] width 104 height 14
click at [226, 50] on header "Button Element #ed-1003977374" at bounding box center [144, 43] width 179 height 30
click at [231, 52] on link at bounding box center [230, 48] width 7 height 10
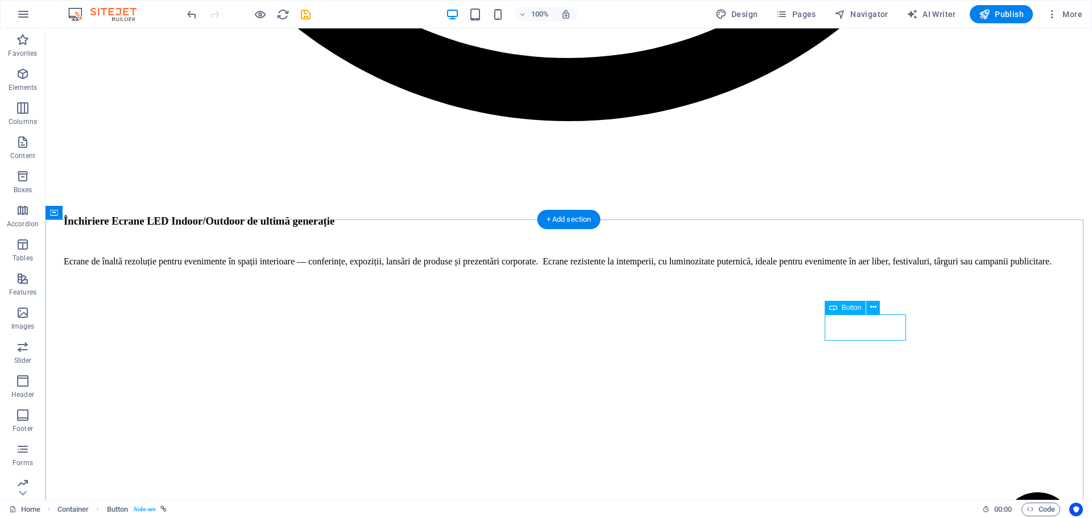
select select "3"
select select
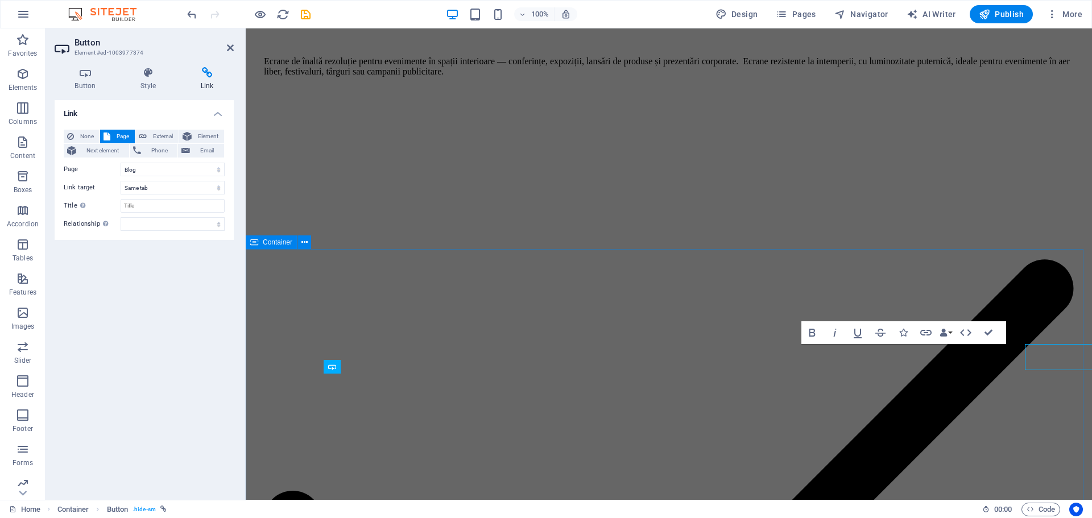
scroll to position [2215, 0]
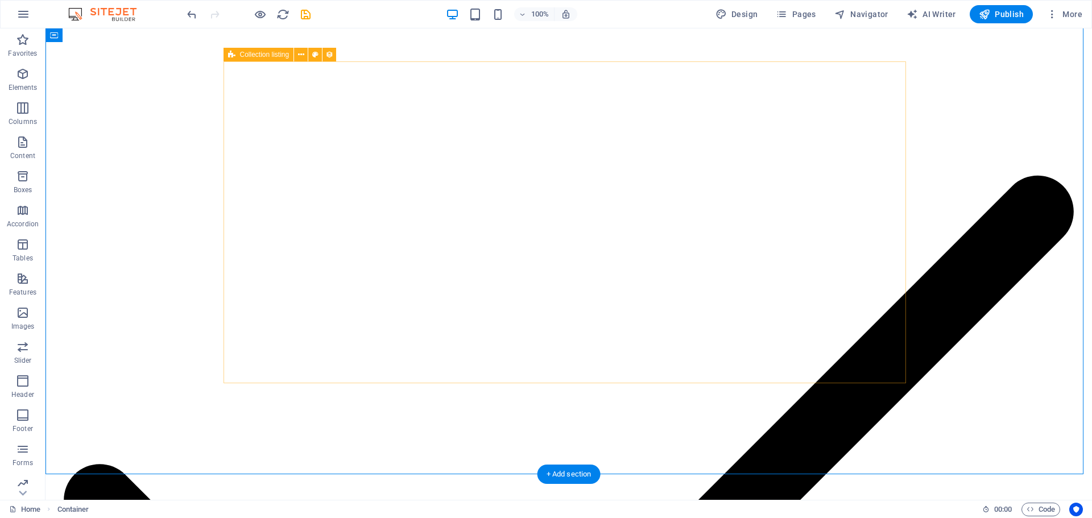
scroll to position [2670, 0]
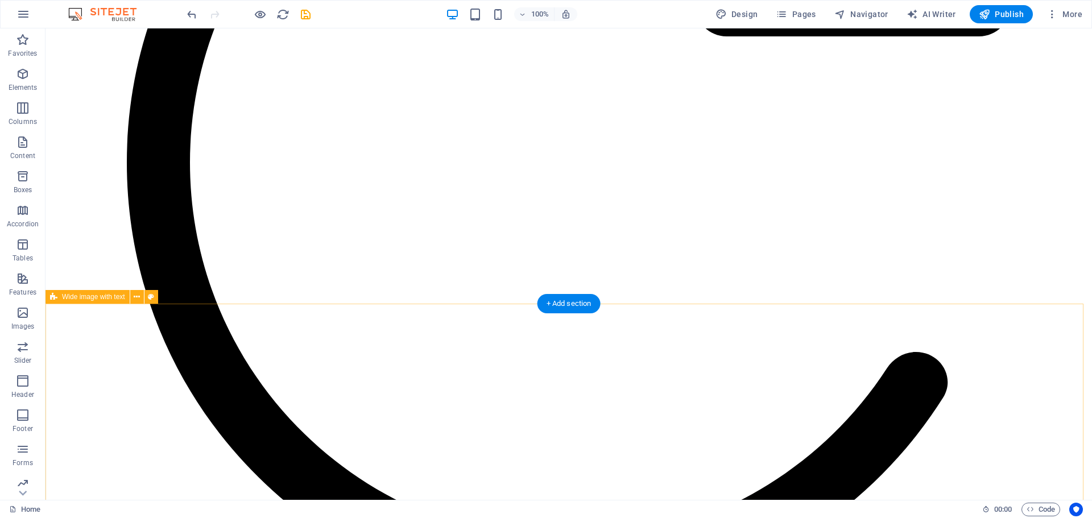
scroll to position [1761, 0]
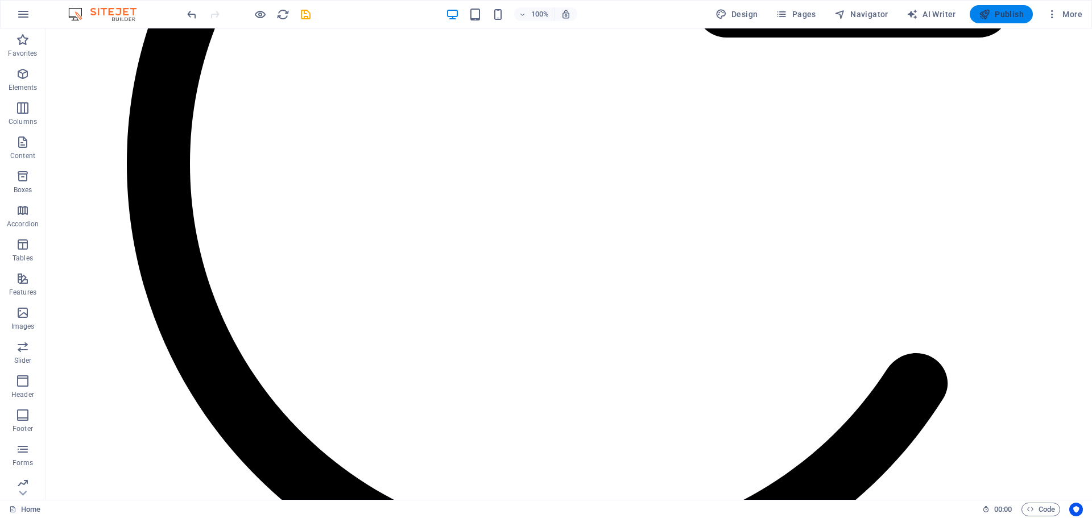
click at [993, 13] on span "Publish" at bounding box center [1001, 14] width 45 height 11
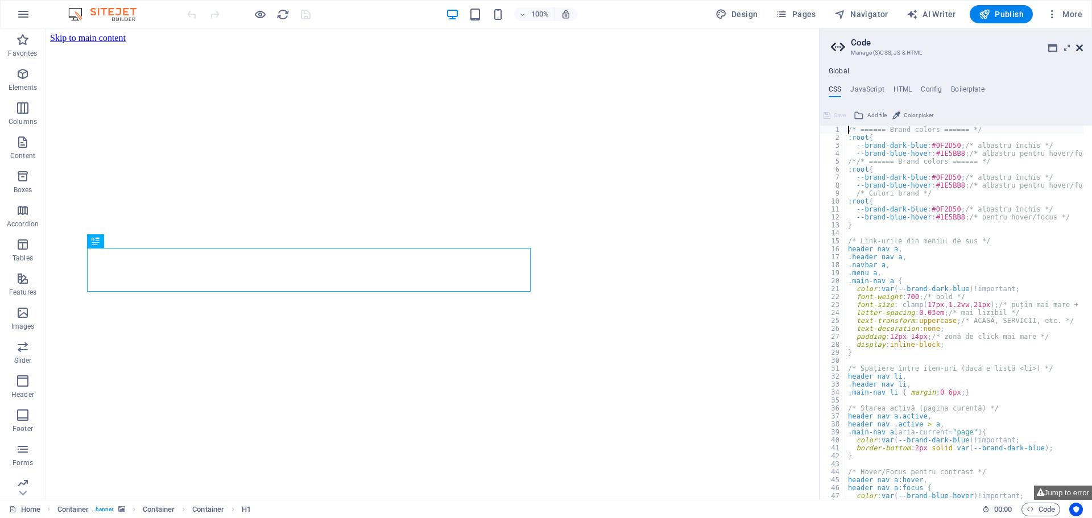
click at [1081, 47] on icon at bounding box center [1079, 47] width 7 height 9
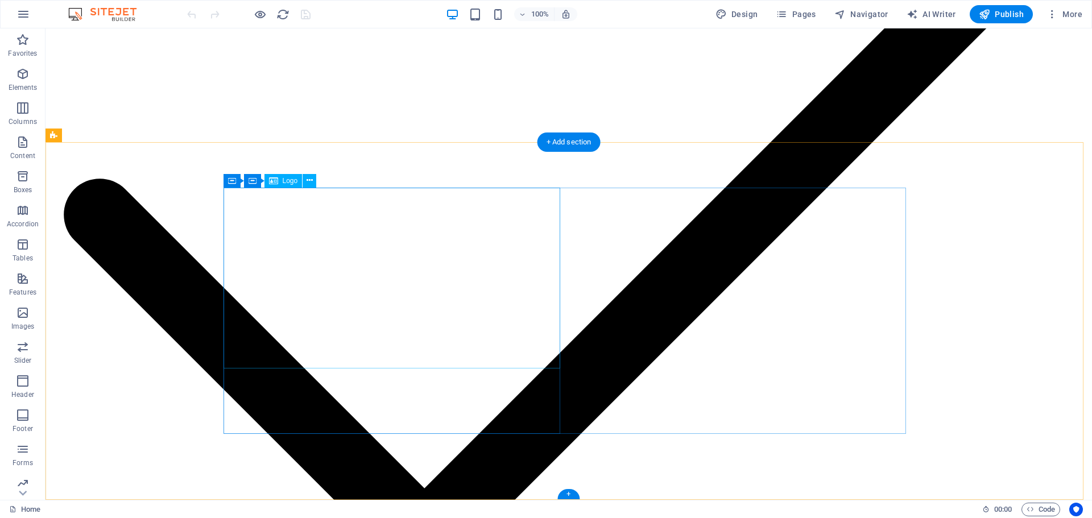
scroll to position [2894, 0]
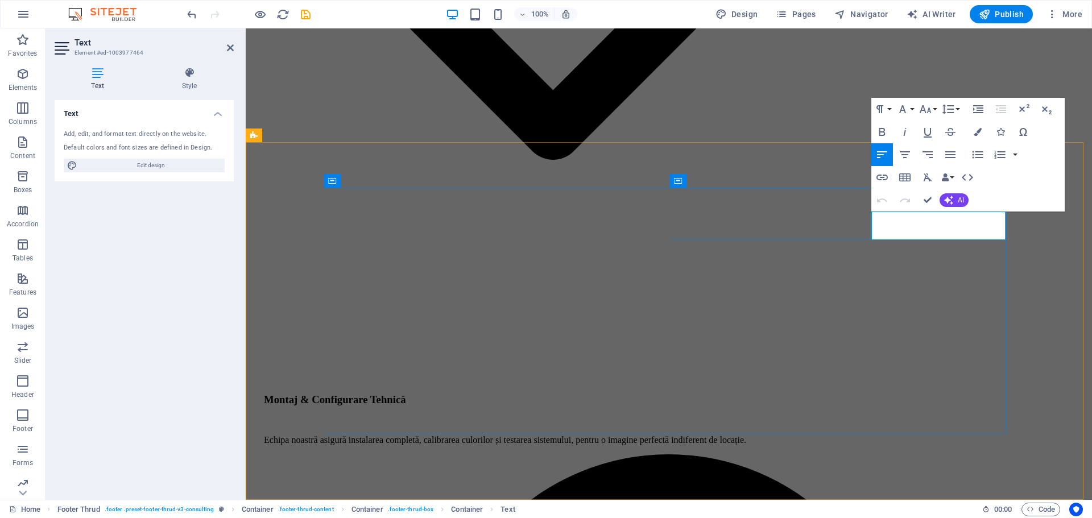
drag, startPoint x: 947, startPoint y: 232, endPoint x: 871, endPoint y: 217, distance: 77.6
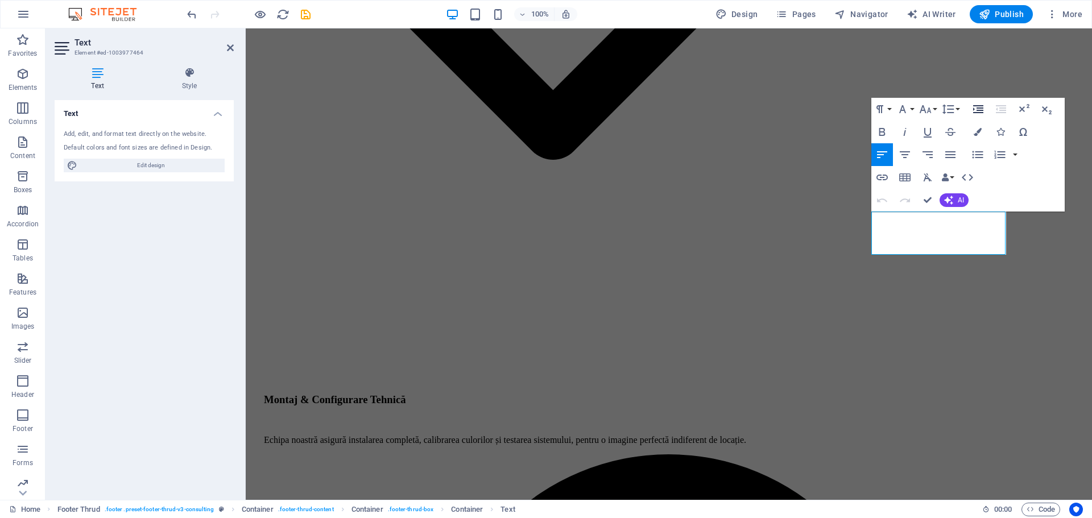
click at [977, 110] on icon "button" at bounding box center [978, 109] width 10 height 8
click at [974, 110] on icon "button" at bounding box center [978, 109] width 14 height 14
click at [1001, 107] on icon "button" at bounding box center [1001, 109] width 14 height 14
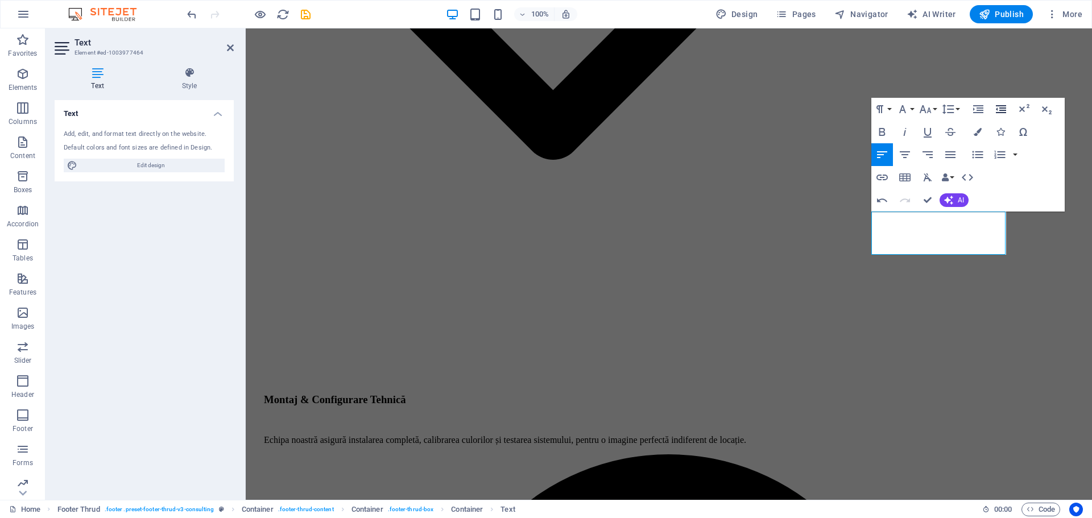
click at [1001, 107] on icon "button" at bounding box center [1001, 109] width 14 height 14
click at [933, 112] on button "Font Size" at bounding box center [928, 109] width 22 height 23
click at [938, 126] on link "14" at bounding box center [937, 125] width 41 height 17
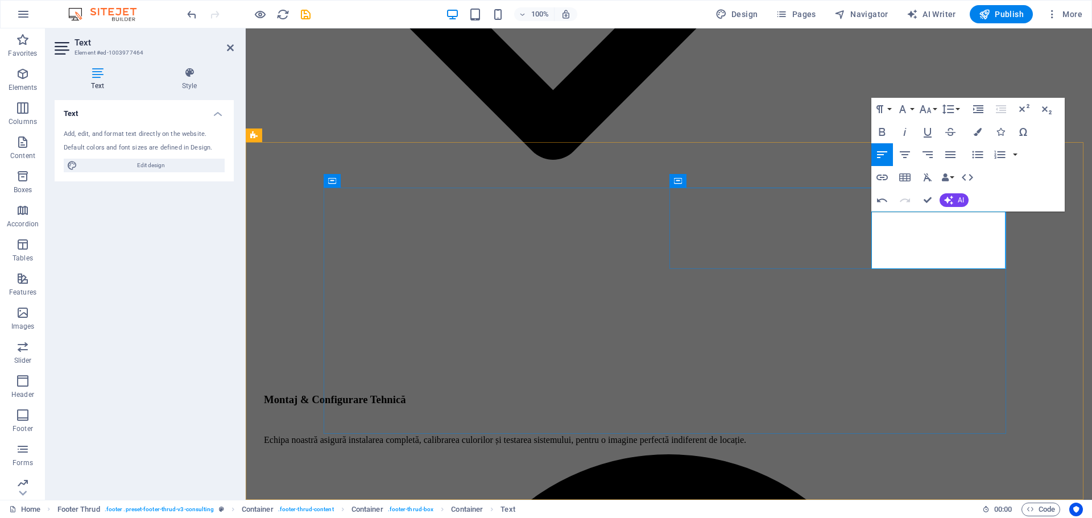
drag, startPoint x: 894, startPoint y: 261, endPoint x: 871, endPoint y: 246, distance: 27.1
click at [930, 108] on icon "button" at bounding box center [925, 109] width 14 height 14
click at [942, 125] on link "14" at bounding box center [937, 125] width 41 height 17
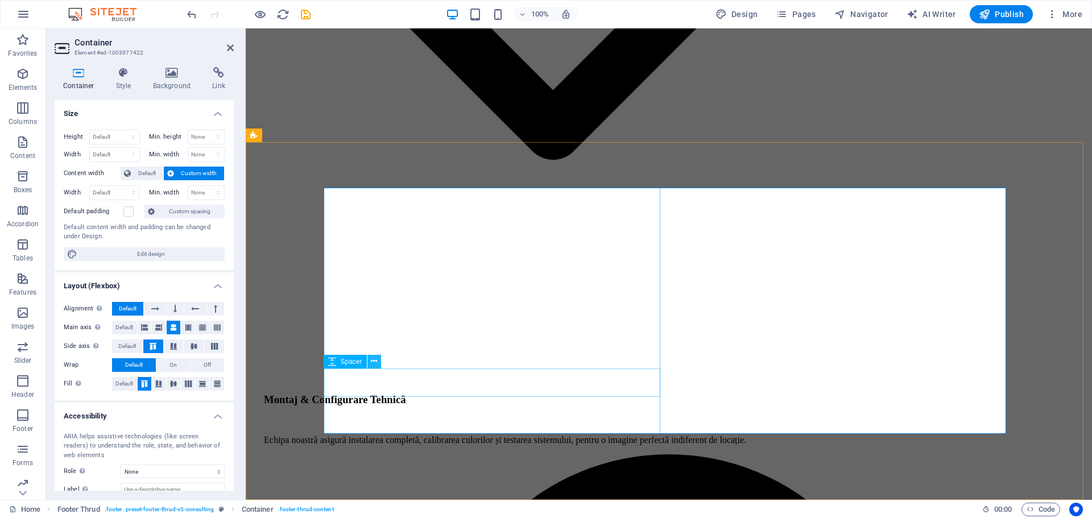
click at [370, 363] on button at bounding box center [374, 362] width 14 height 14
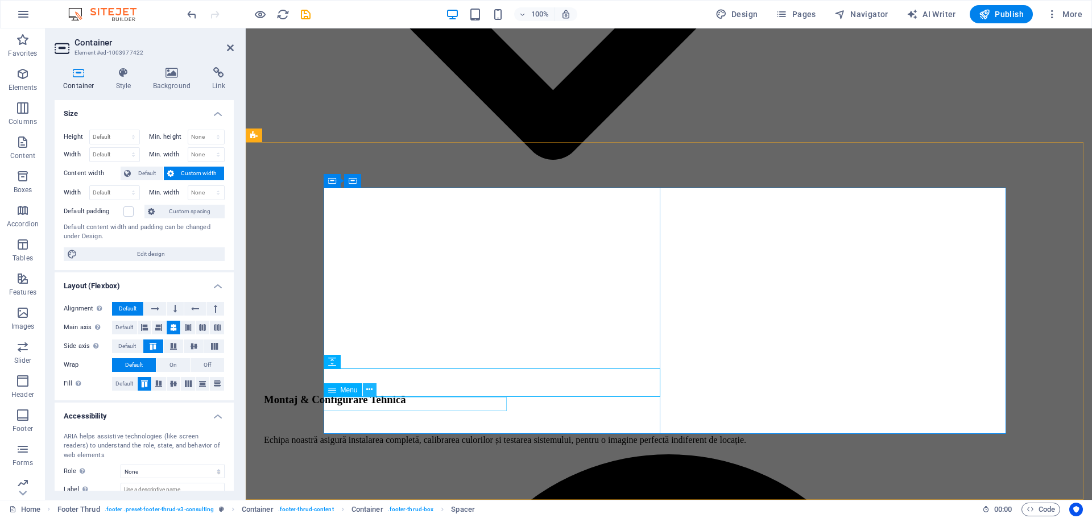
click at [373, 392] on button at bounding box center [370, 390] width 14 height 14
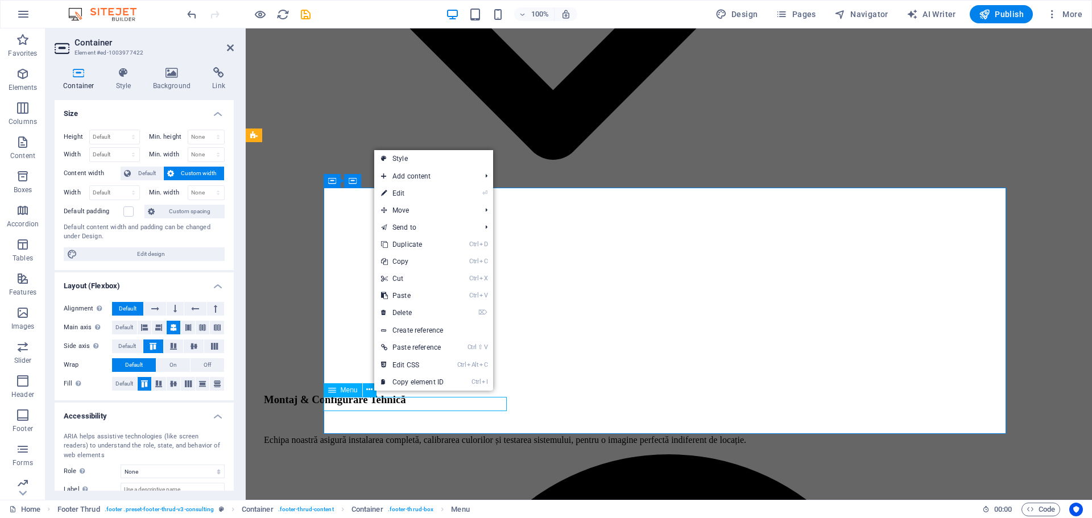
click at [345, 390] on span "Menu" at bounding box center [349, 390] width 17 height 7
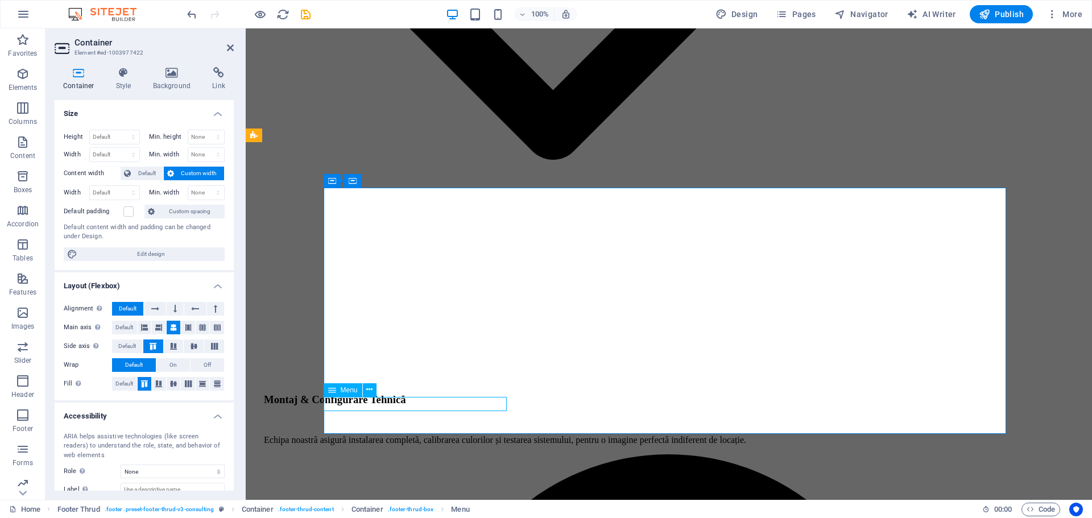
click at [345, 390] on span "Menu" at bounding box center [349, 390] width 17 height 7
select select "1"
select select
select select "2"
select select
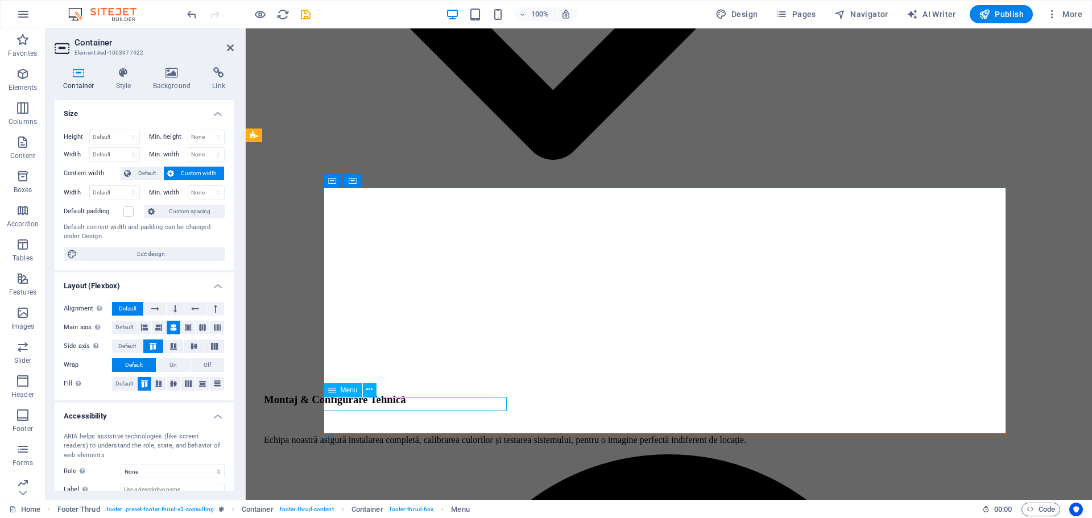
select select "3"
select select
select select "4"
select select
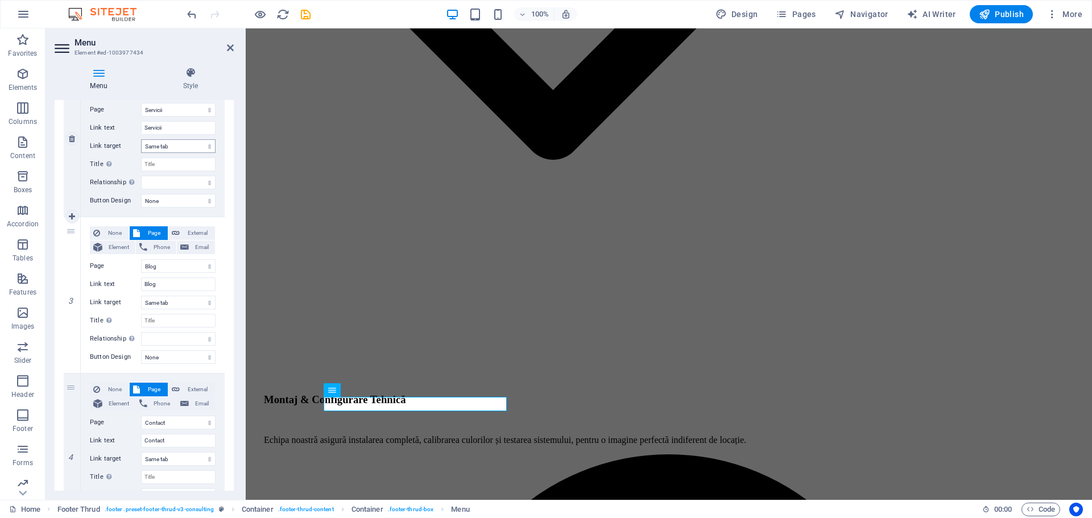
scroll to position [341, 0]
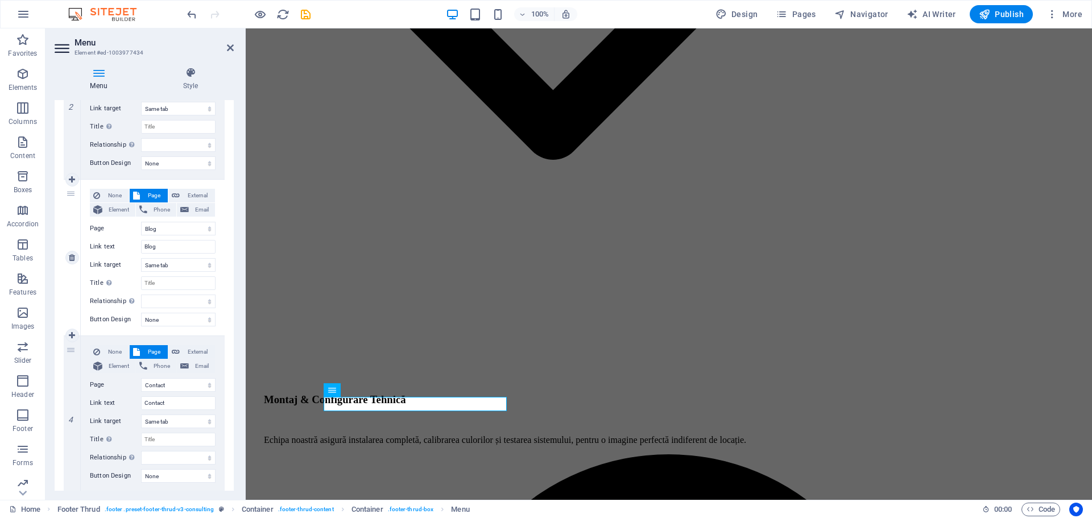
click at [188, 188] on div "None Page External Element Phone Email Page Home Despre noi Servicii Blog Conta…" at bounding box center [153, 258] width 144 height 156
click at [188, 189] on span "External" at bounding box center [197, 196] width 28 height 14
select select
select select "blank"
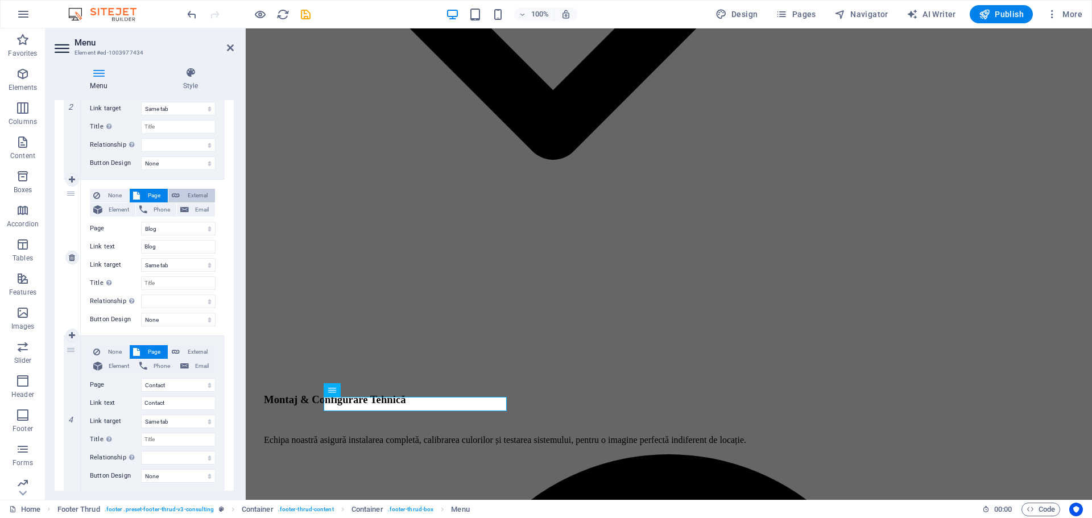
select select
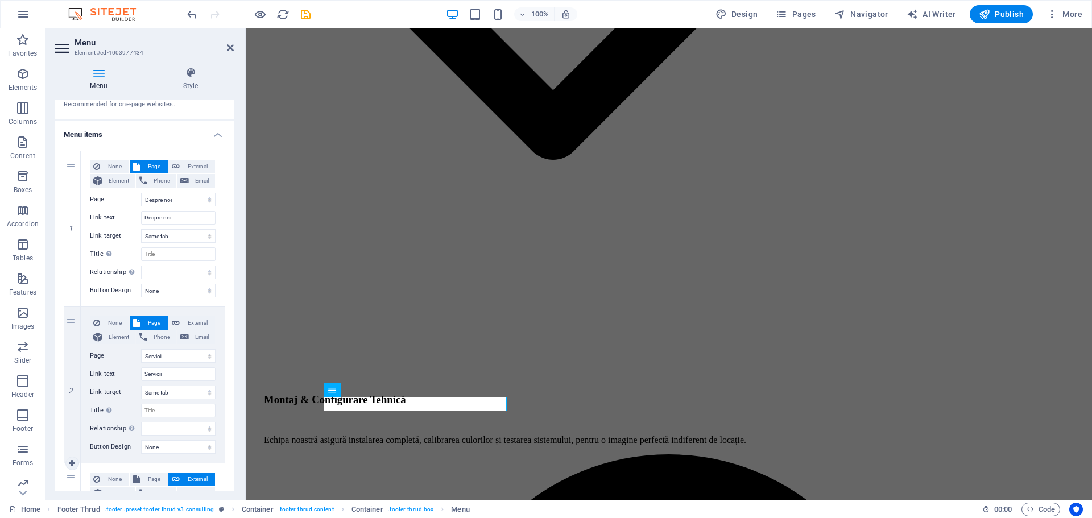
scroll to position [57, 0]
click at [192, 162] on span "External" at bounding box center [197, 167] width 28 height 14
select select "blank"
select select
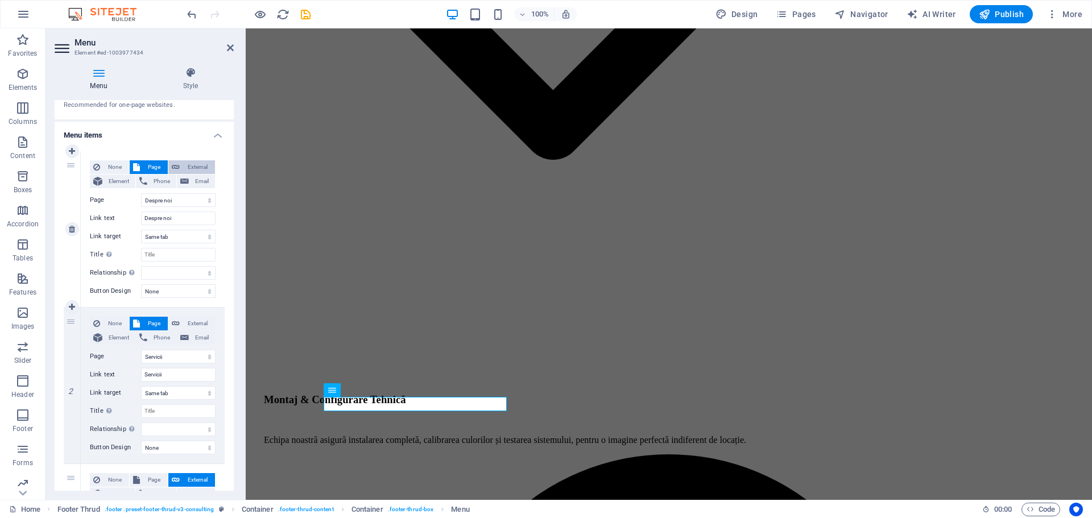
select select
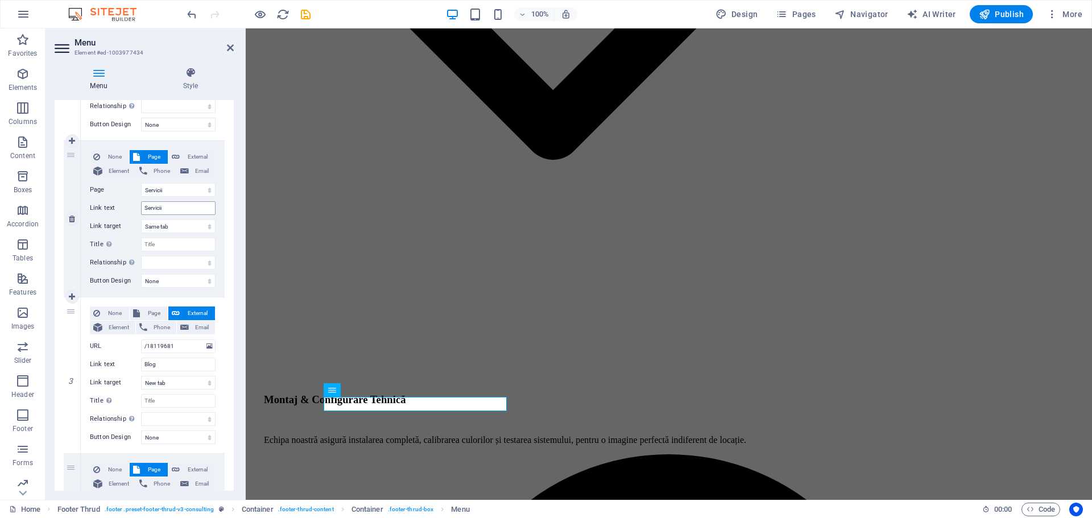
scroll to position [227, 0]
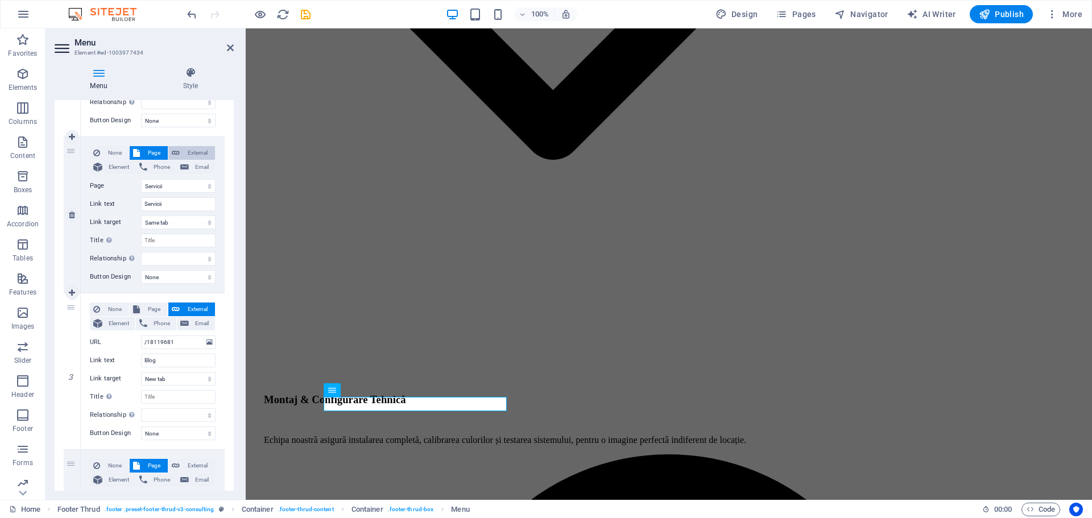
click at [196, 156] on span "External" at bounding box center [197, 153] width 28 height 14
select select
select select "blank"
select select
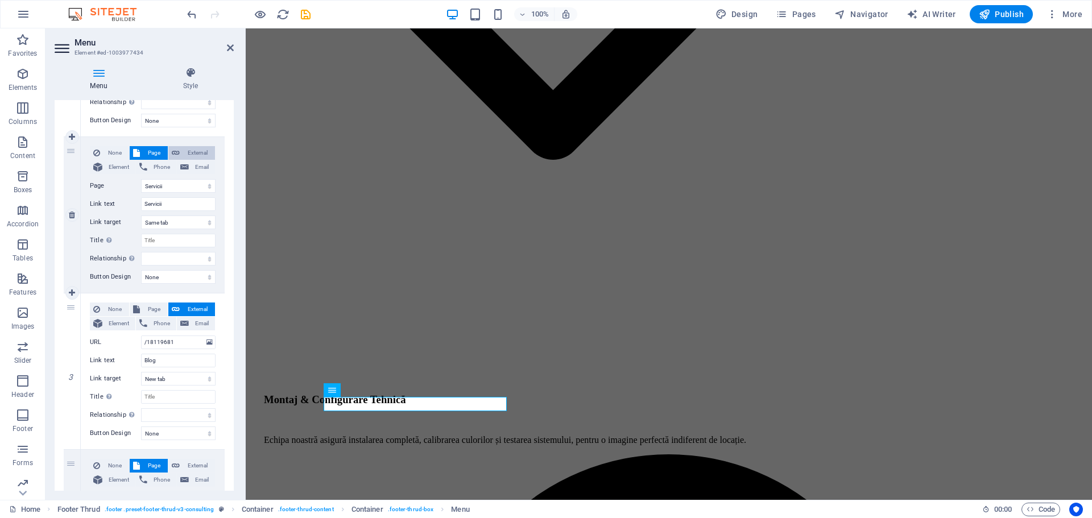
select select
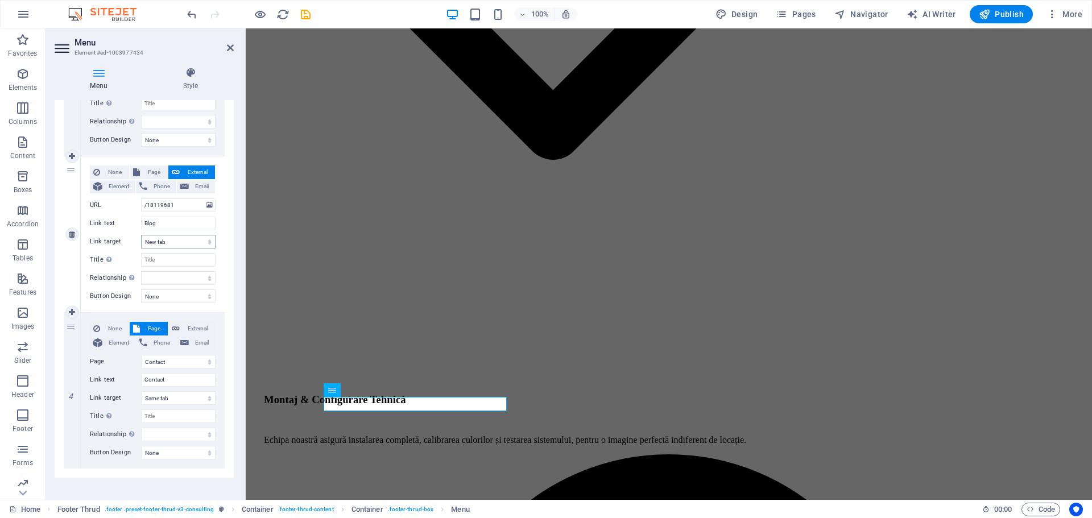
scroll to position [374, 0]
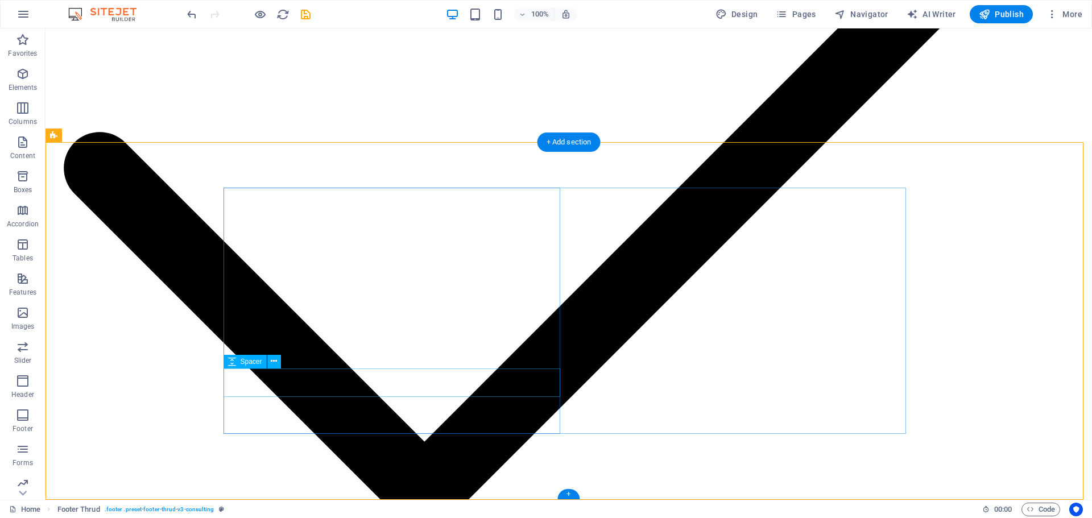
drag, startPoint x: 415, startPoint y: 463, endPoint x: 413, endPoint y: 378, distance: 84.7
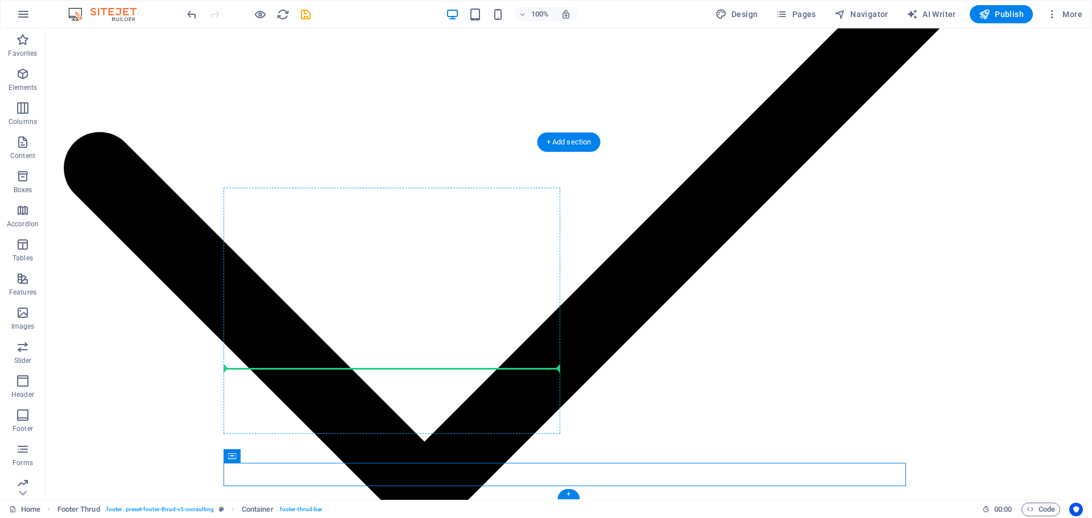
drag, startPoint x: 415, startPoint y: 465, endPoint x: 448, endPoint y: 372, distance: 99.1
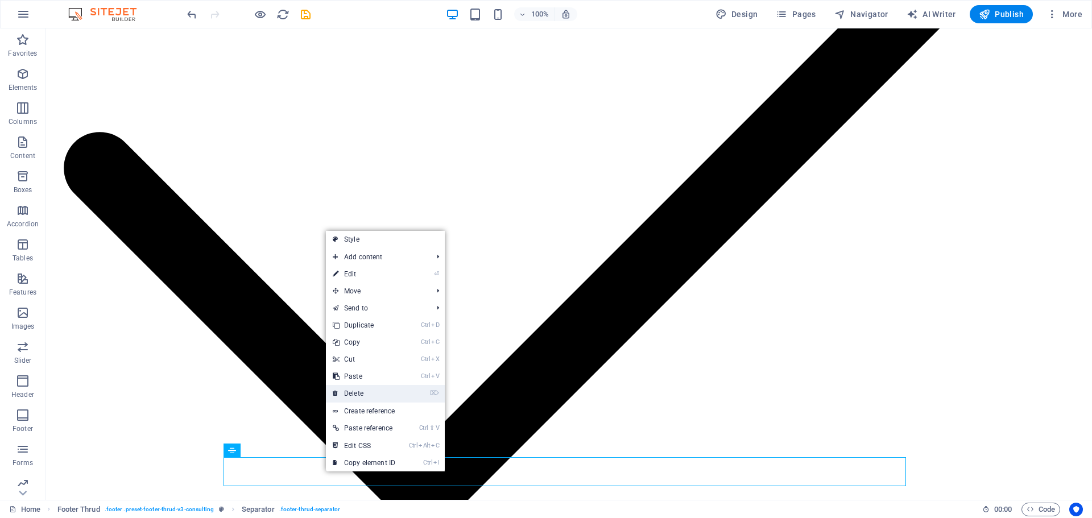
click at [359, 389] on link "⌦ Delete" at bounding box center [364, 393] width 76 height 17
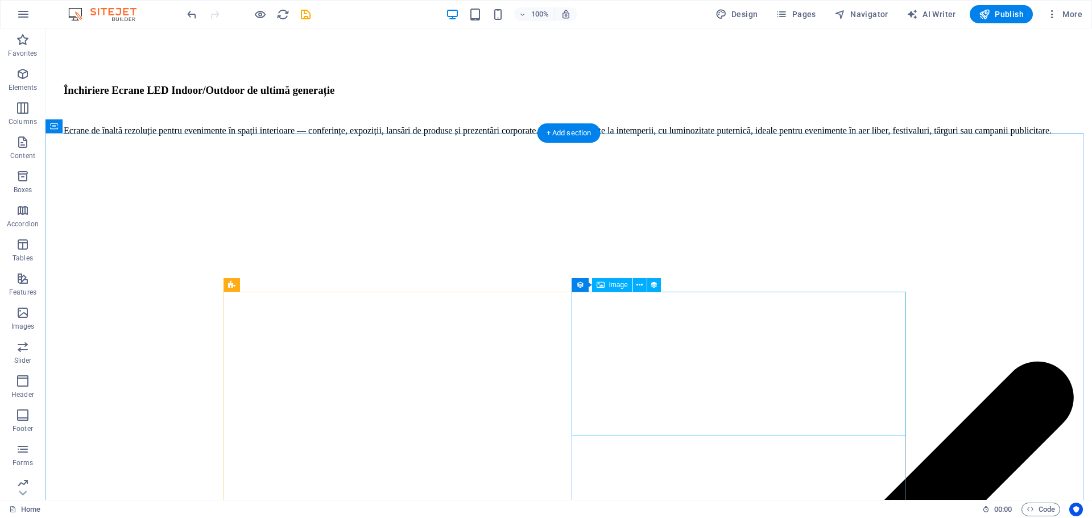
scroll to position [2331, 0]
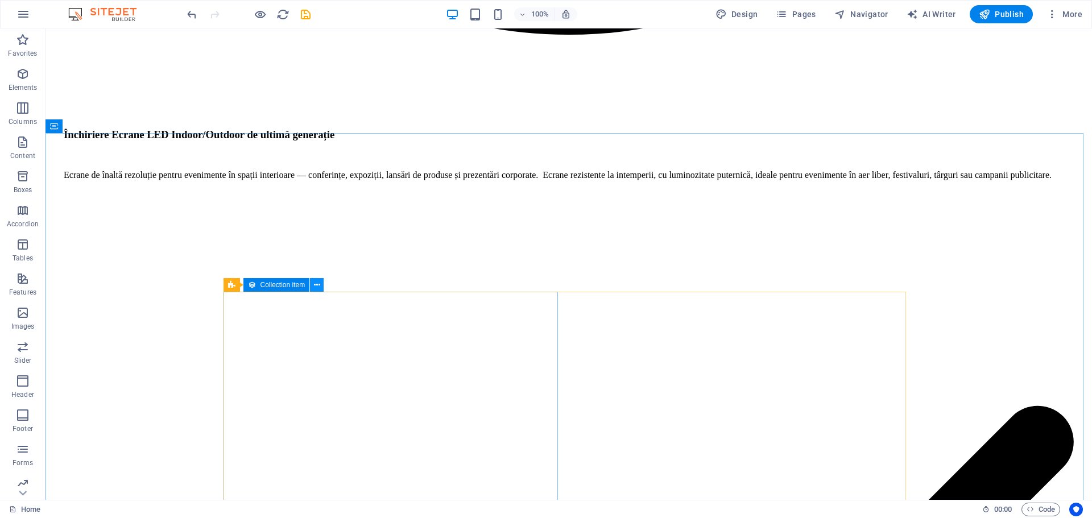
click at [317, 285] on icon at bounding box center [317, 285] width 6 height 12
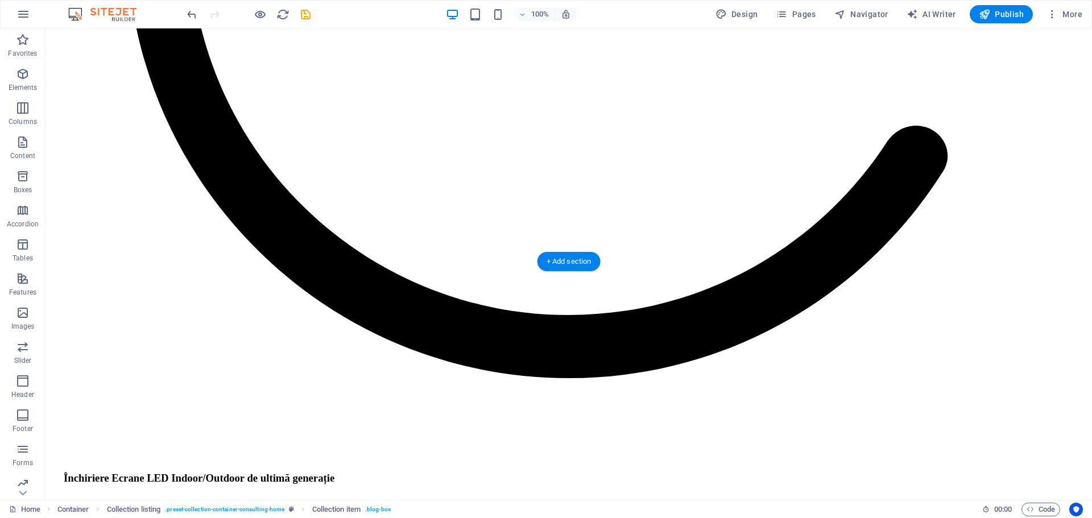
scroll to position [1933, 0]
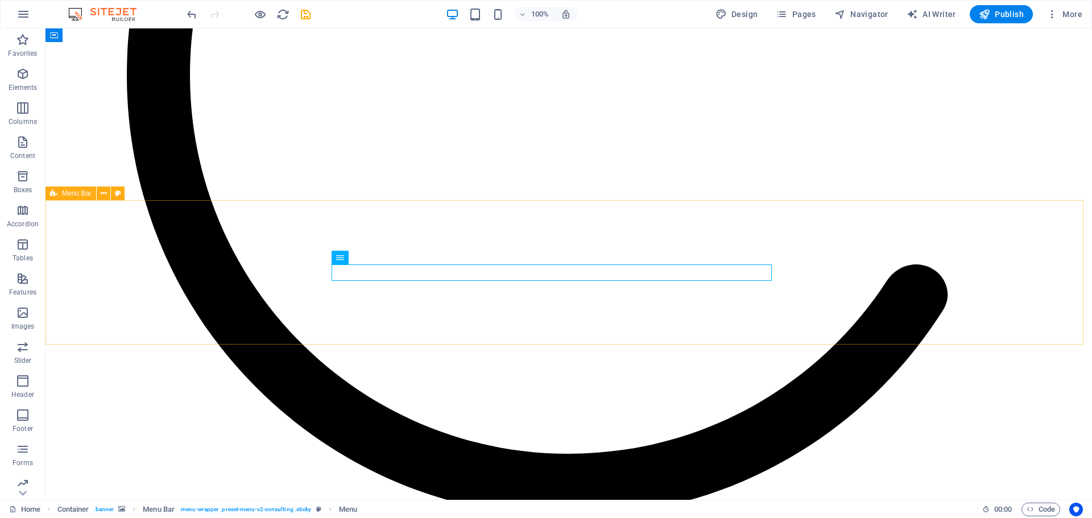
scroll to position [1706, 0]
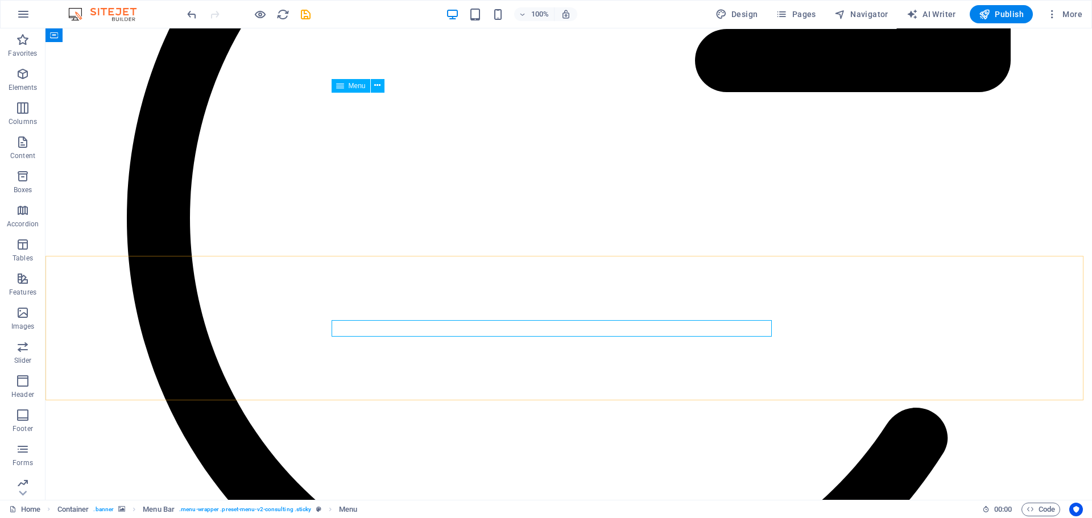
select select "1"
select select
select select "2"
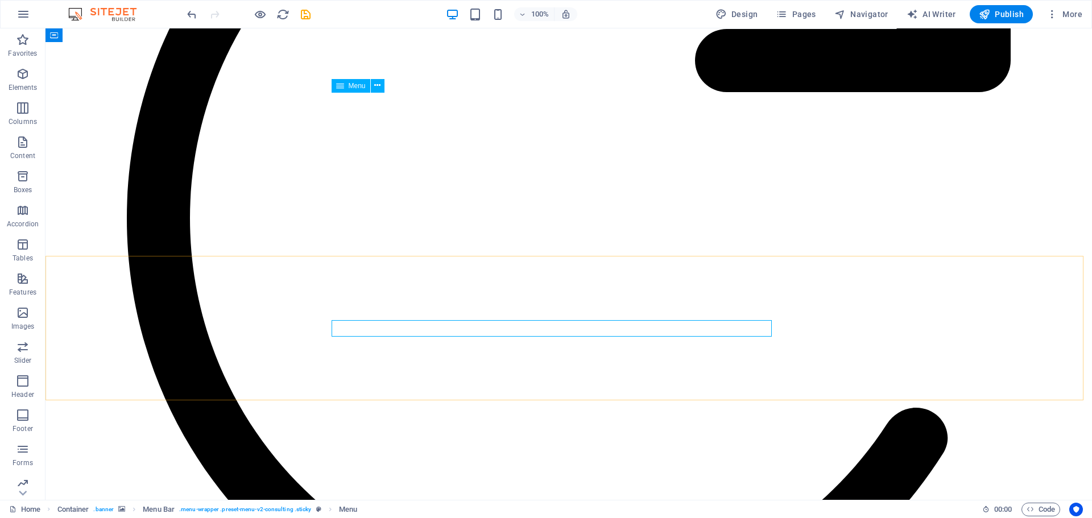
select select
select select "6"
select select
select select "3"
select select
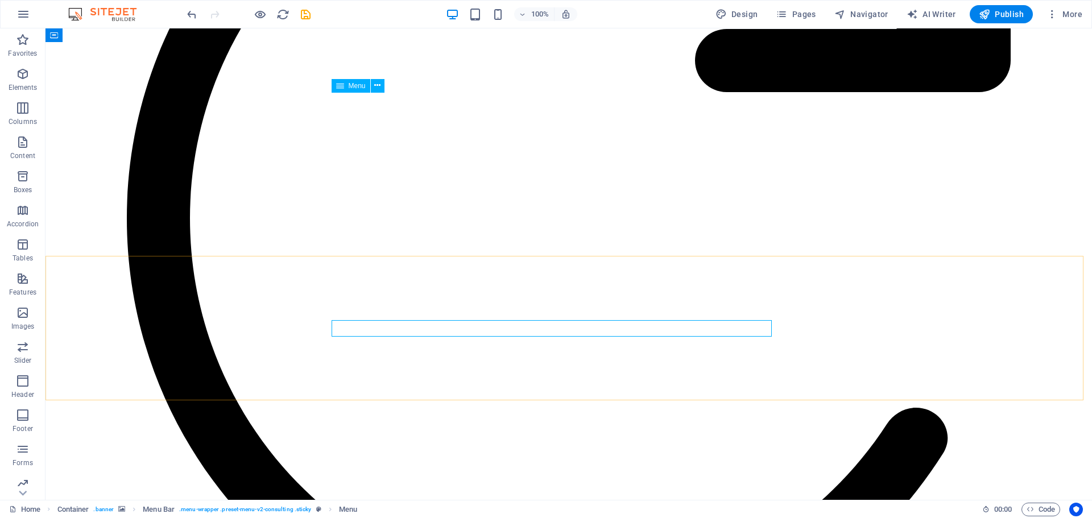
select select "4"
select select
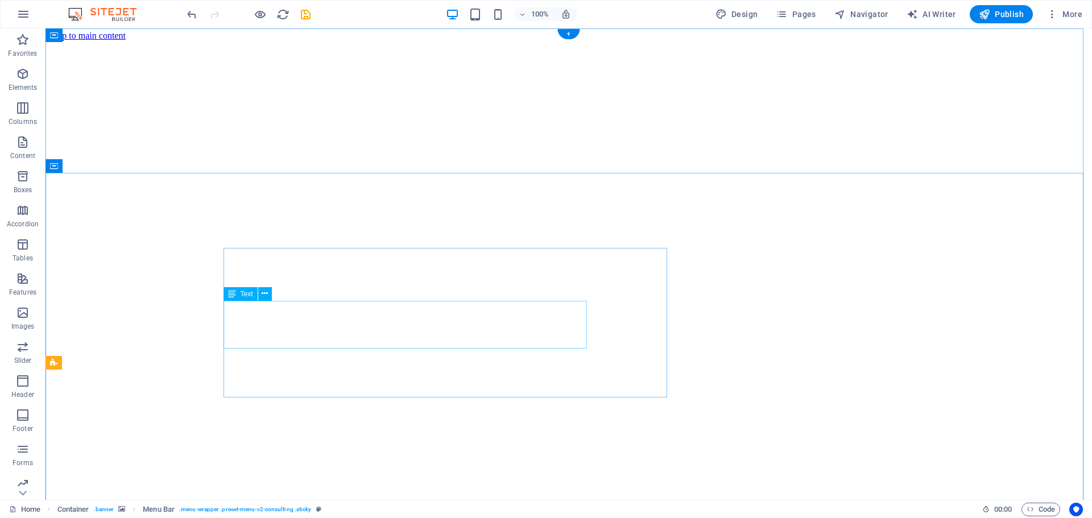
scroll to position [0, 0]
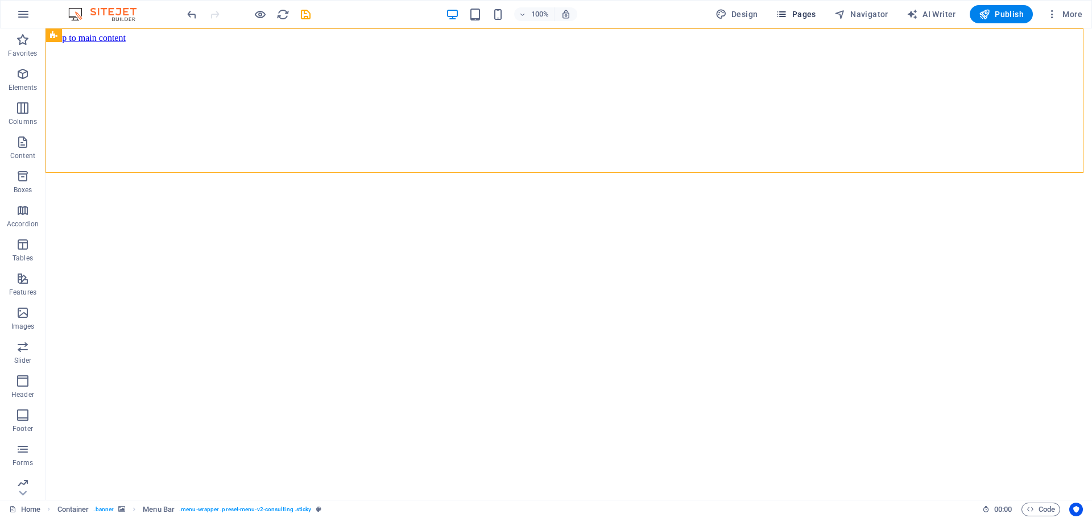
click at [790, 7] on button "Pages" at bounding box center [795, 14] width 49 height 18
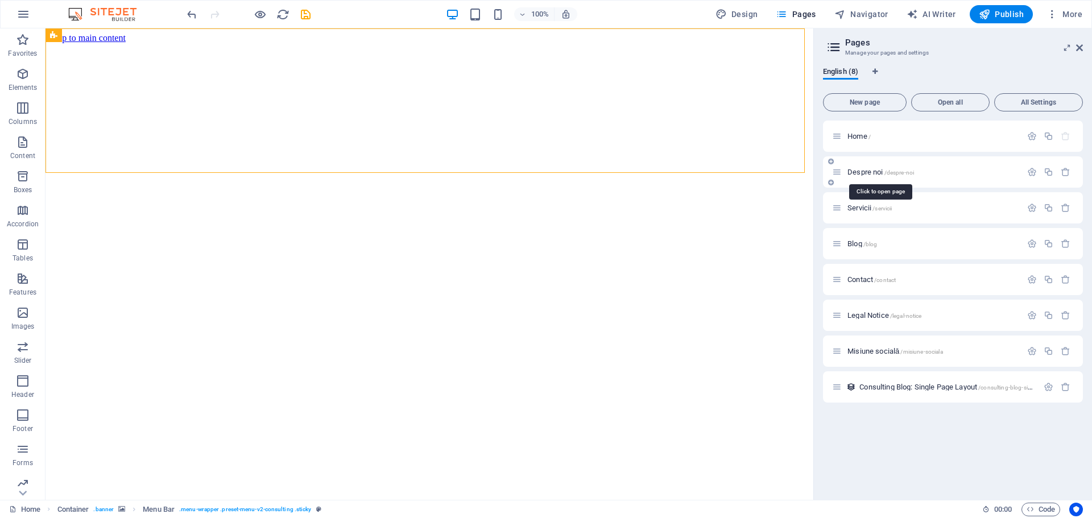
click at [868, 171] on span "Despre noi /despre-noi" at bounding box center [880, 172] width 67 height 9
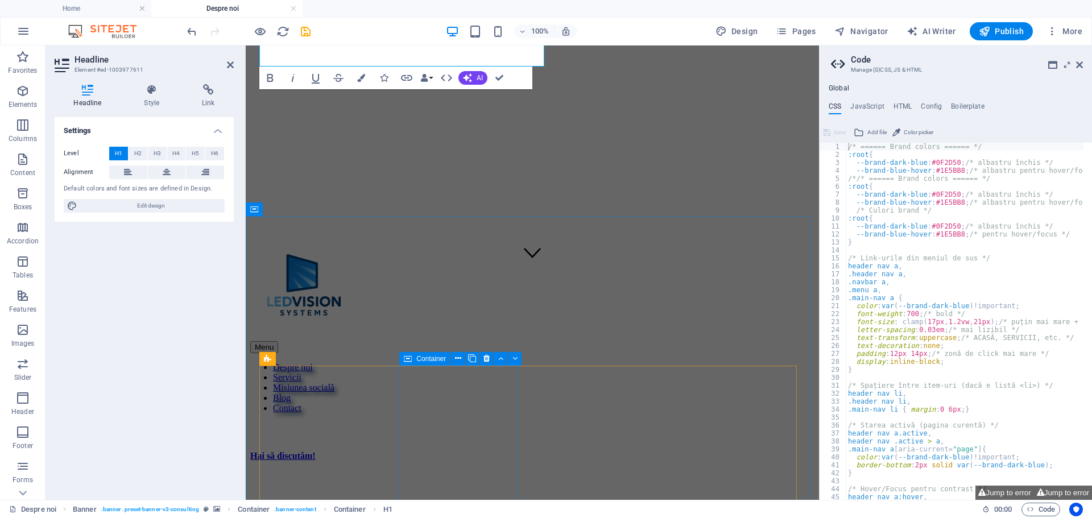
scroll to position [57, 0]
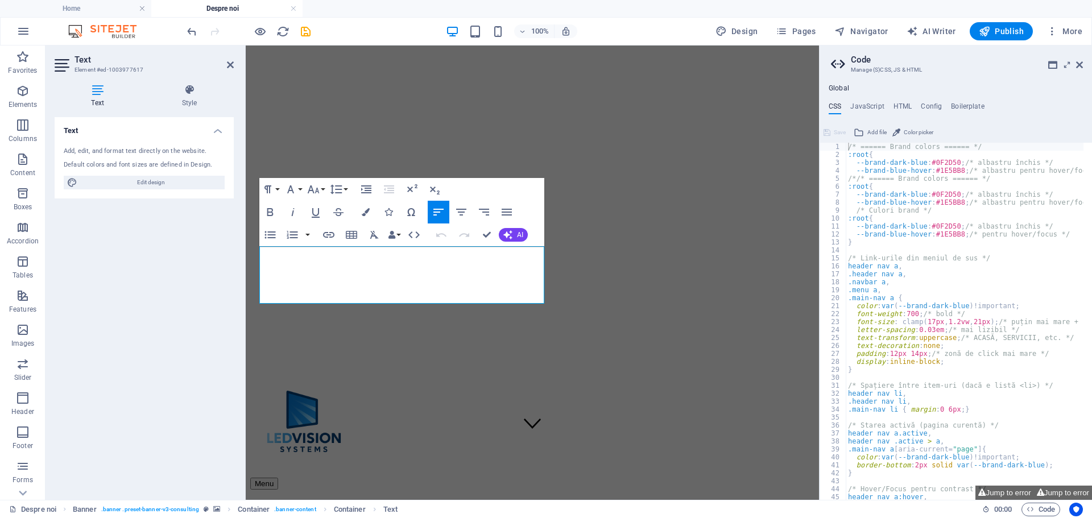
drag, startPoint x: 458, startPoint y: 297, endPoint x: 242, endPoint y: 251, distance: 221.6
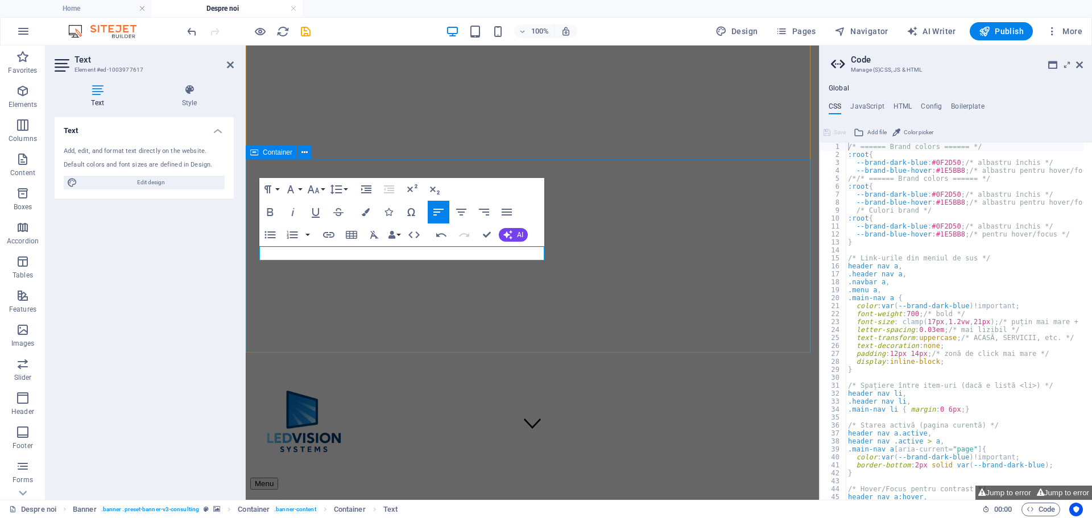
drag, startPoint x: 316, startPoint y: 254, endPoint x: 249, endPoint y: 251, distance: 66.6
click at [363, 214] on icon "button" at bounding box center [366, 212] width 8 height 8
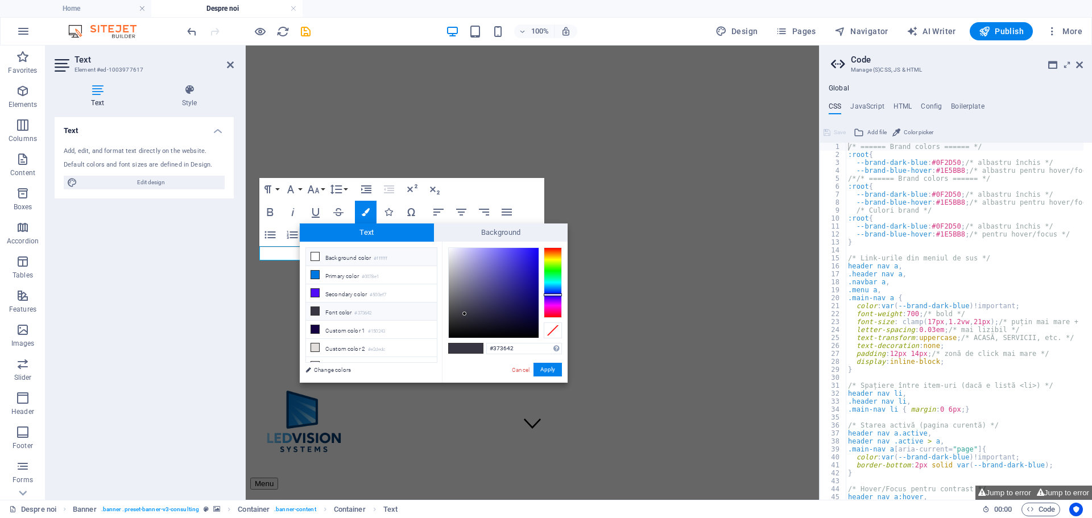
click at [339, 257] on li "Background color #ffffff" at bounding box center [371, 257] width 131 height 18
type input "#ffffff"
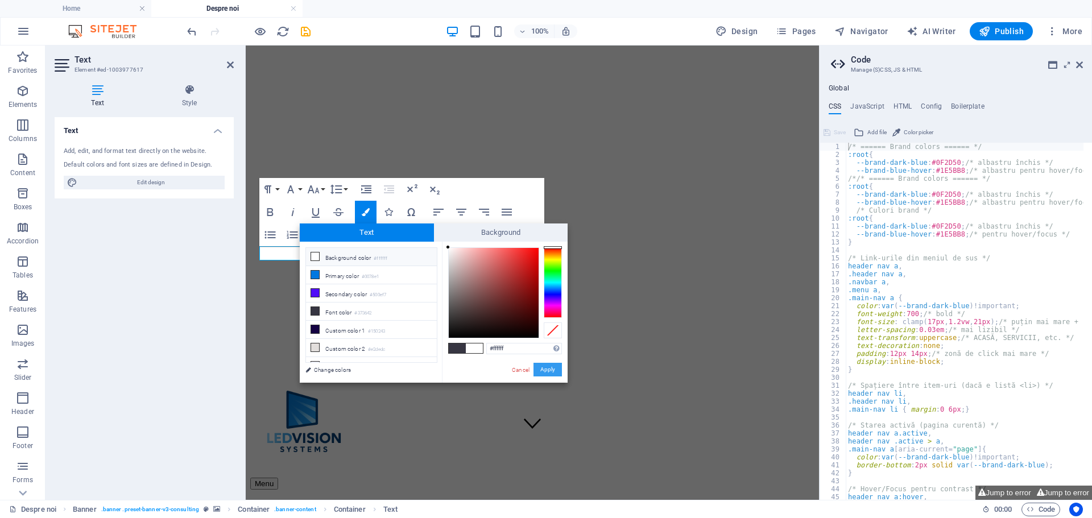
click at [552, 367] on button "Apply" at bounding box center [547, 370] width 28 height 14
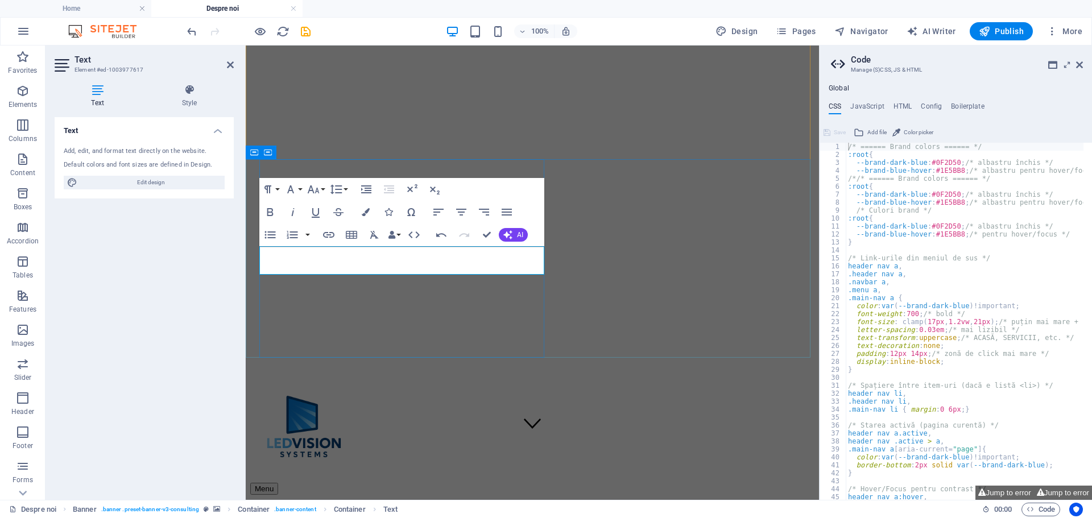
click at [228, 341] on div "Text Add, edit, and format text directly on the website. Default colors and fon…" at bounding box center [144, 304] width 179 height 374
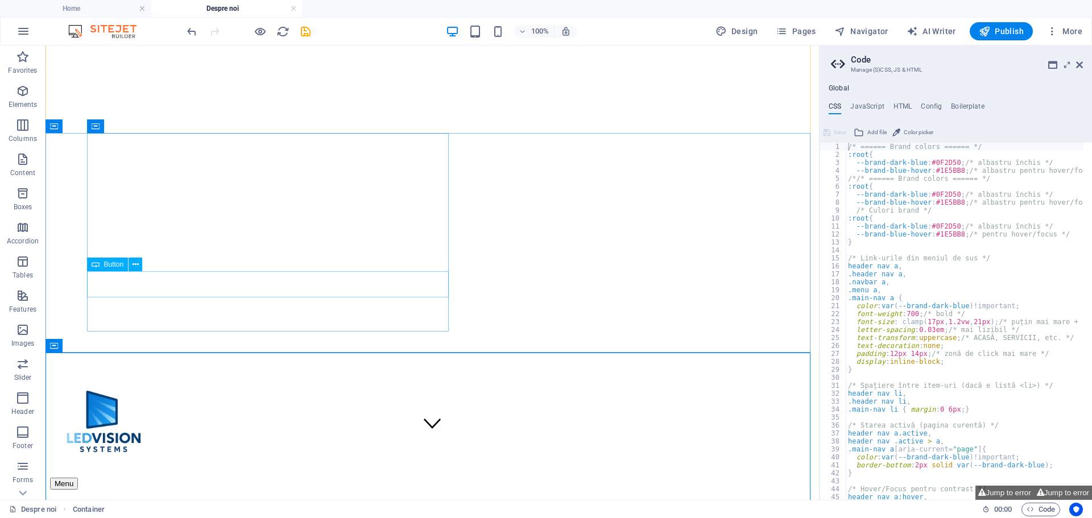
click at [115, 264] on span "Button" at bounding box center [114, 264] width 20 height 7
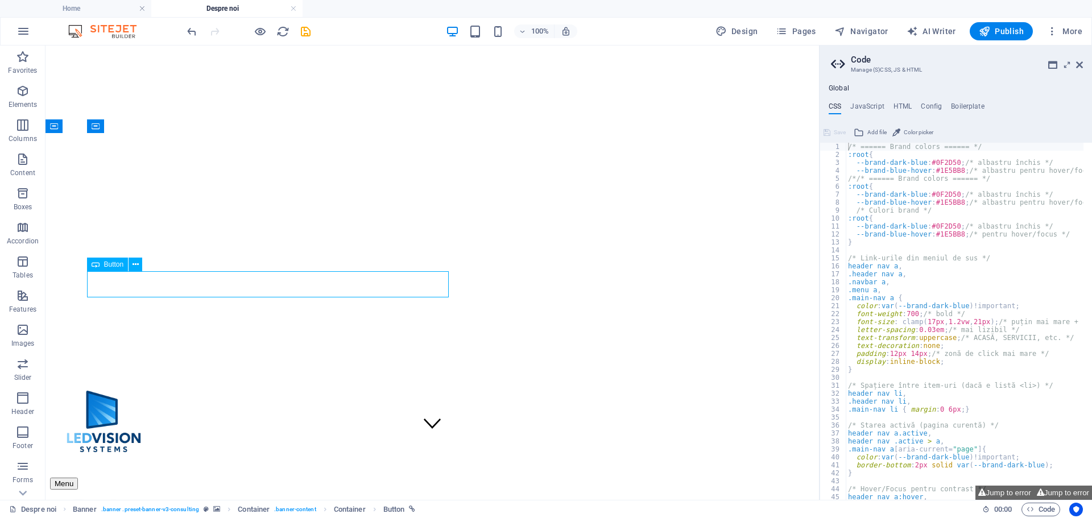
click at [111, 264] on span "Button" at bounding box center [114, 264] width 20 height 7
click at [105, 262] on span "Button" at bounding box center [114, 264] width 20 height 7
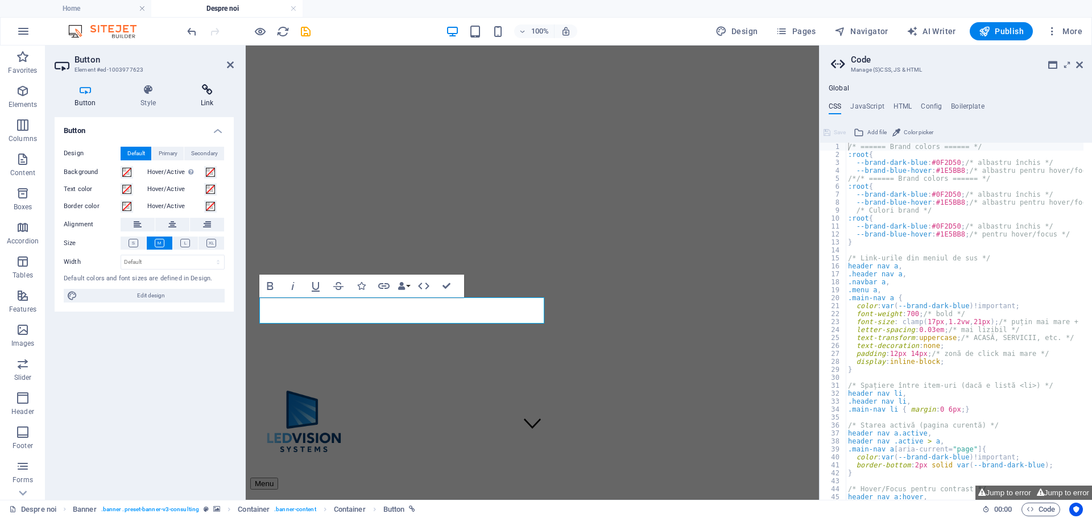
click at [209, 90] on icon at bounding box center [206, 89] width 53 height 11
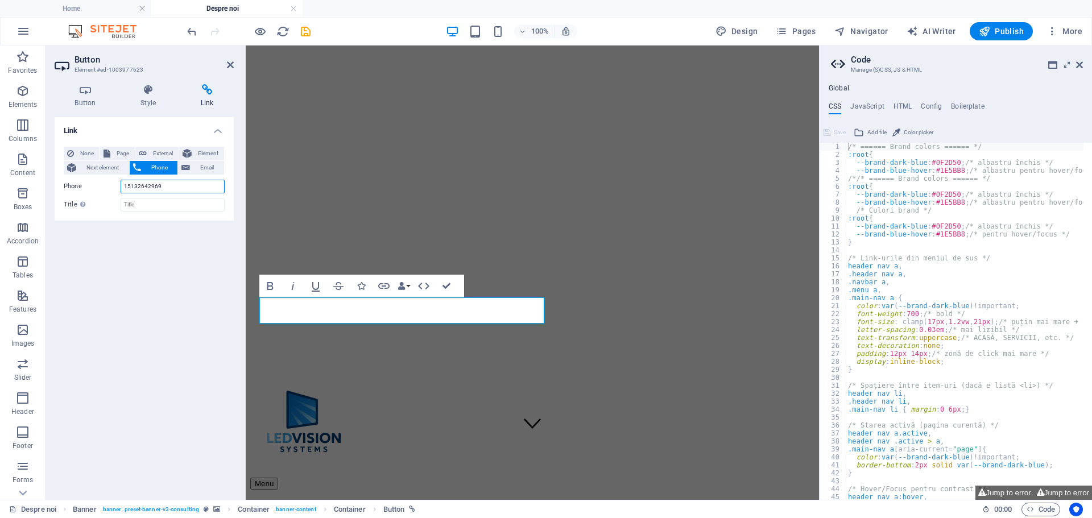
click at [164, 187] on input "15132642969" at bounding box center [173, 187] width 104 height 14
drag, startPoint x: 164, startPoint y: 187, endPoint x: 112, endPoint y: 189, distance: 51.8
click at [112, 189] on div "Phone 15132642969" at bounding box center [144, 187] width 161 height 14
type input "0747159125"
click at [228, 63] on icon at bounding box center [230, 64] width 7 height 9
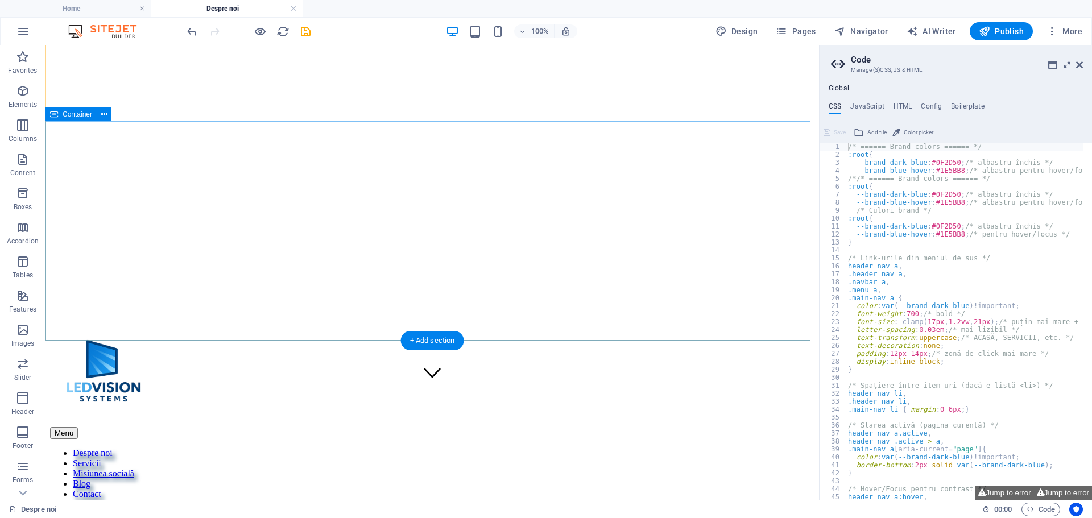
scroll to position [284, 0]
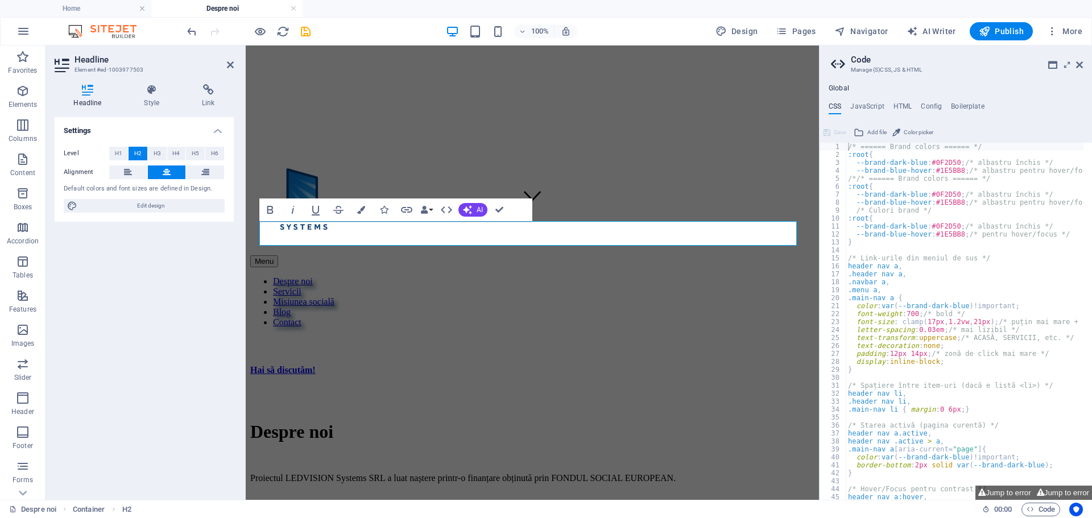
click at [231, 269] on div "Settings Level H1 H2 H3 H4 H5 H6 Alignment Default colors and font sizes are de…" at bounding box center [144, 304] width 179 height 374
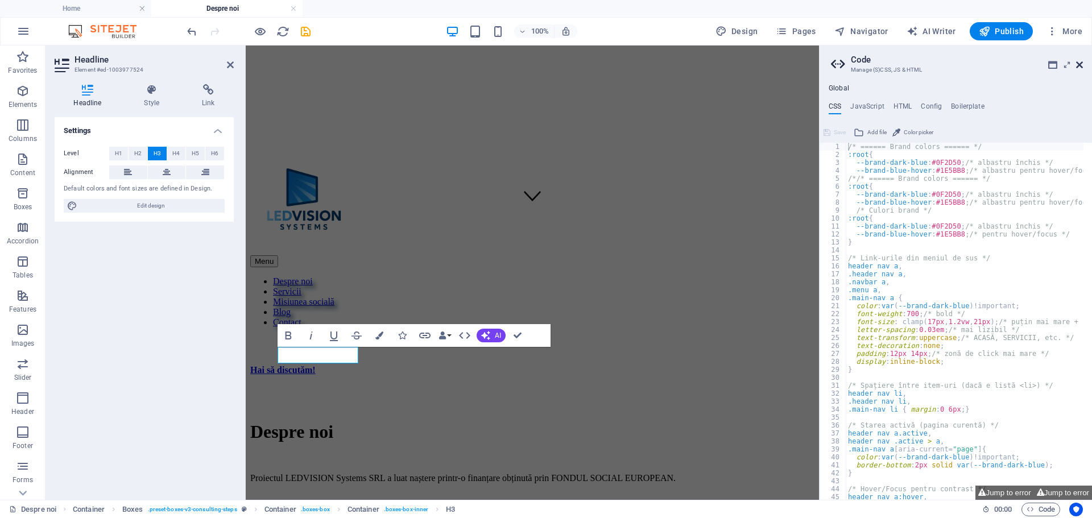
click at [1081, 64] on icon at bounding box center [1079, 64] width 7 height 9
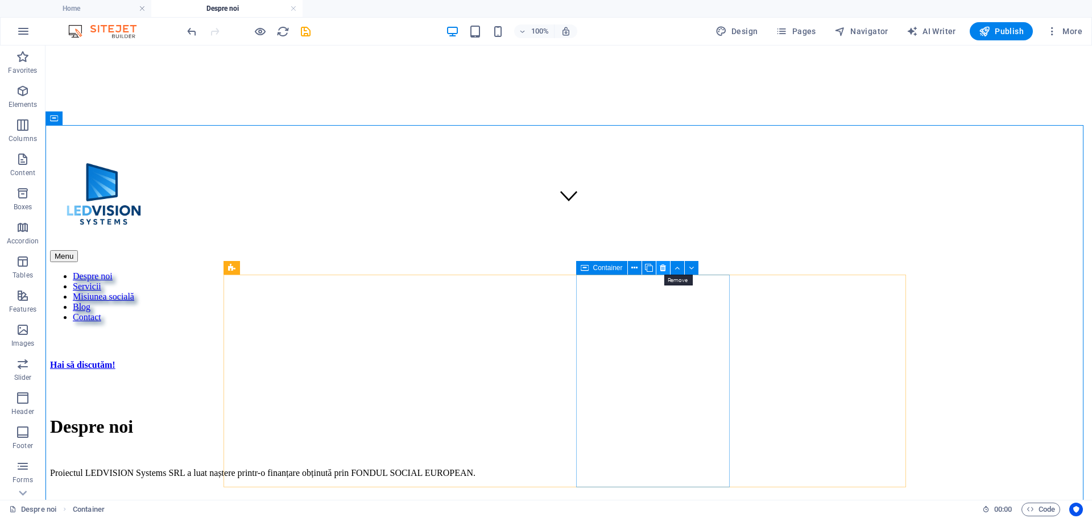
click at [664, 263] on icon at bounding box center [663, 268] width 6 height 12
click at [661, 265] on icon at bounding box center [663, 268] width 6 height 12
click at [267, 270] on button at bounding box center [271, 268] width 14 height 14
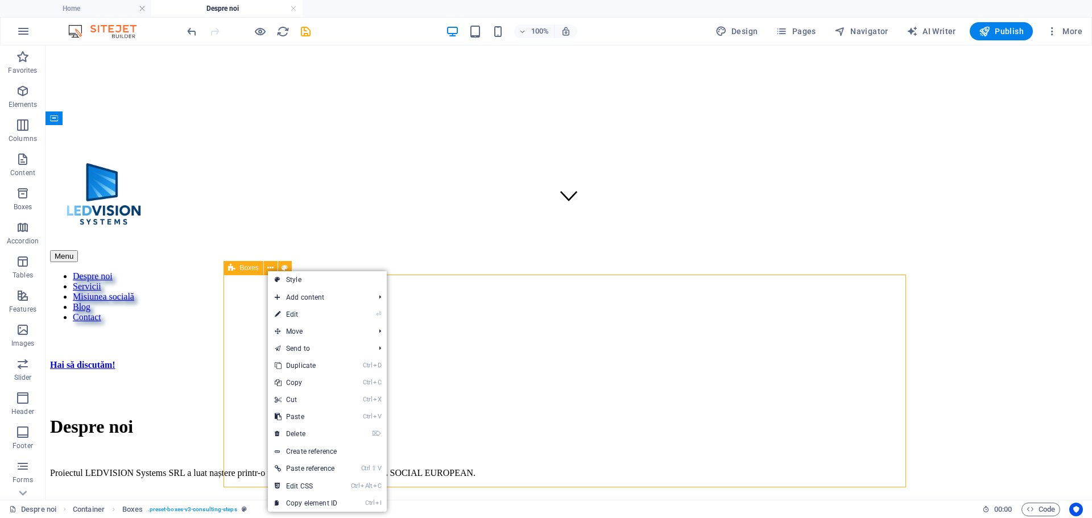
click at [250, 265] on span "Boxes" at bounding box center [249, 267] width 19 height 7
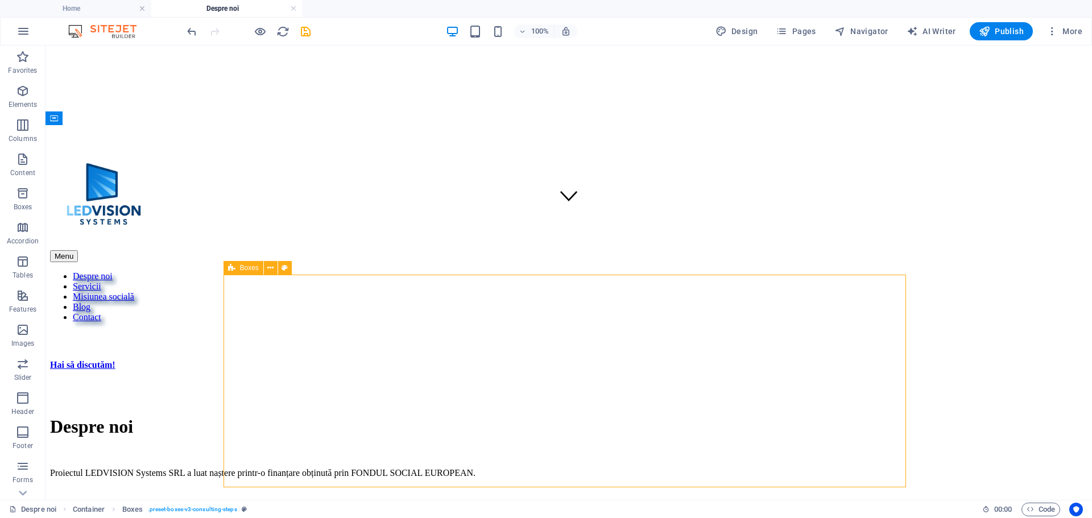
click at [249, 265] on span "Boxes" at bounding box center [249, 267] width 19 height 7
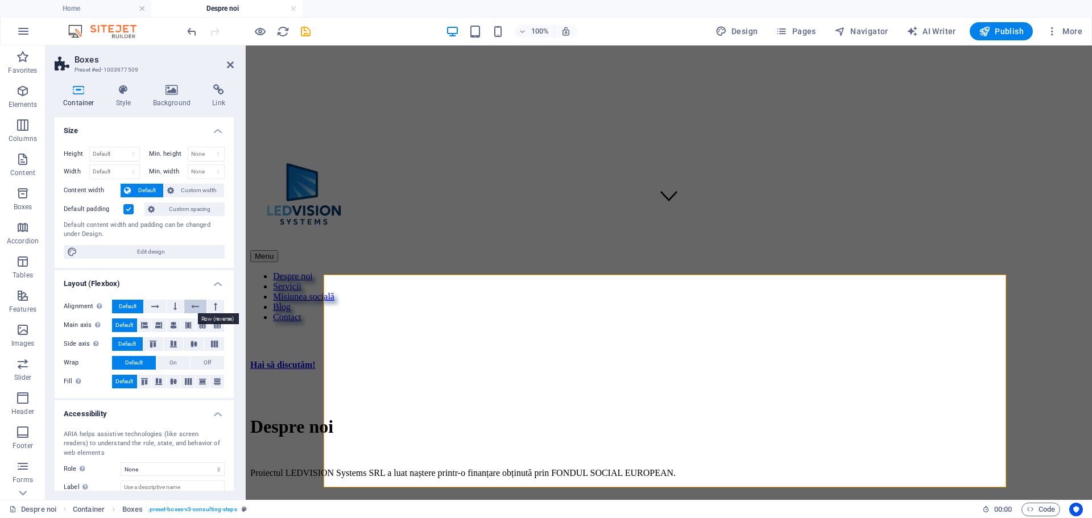
click at [187, 305] on button at bounding box center [195, 307] width 22 height 14
click at [172, 306] on button at bounding box center [175, 307] width 17 height 14
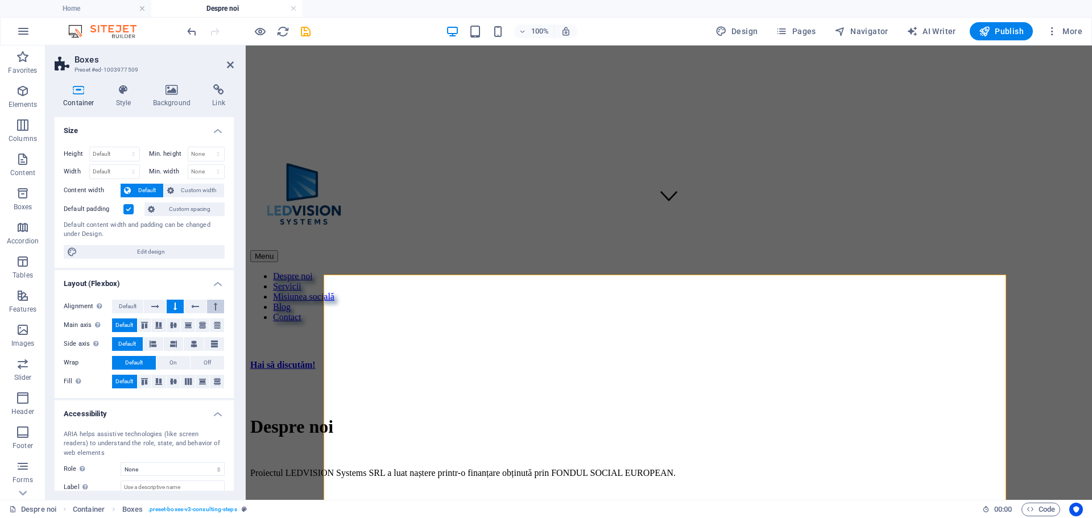
click at [214, 304] on icon at bounding box center [215, 307] width 3 height 14
click at [148, 306] on button at bounding box center [155, 307] width 22 height 14
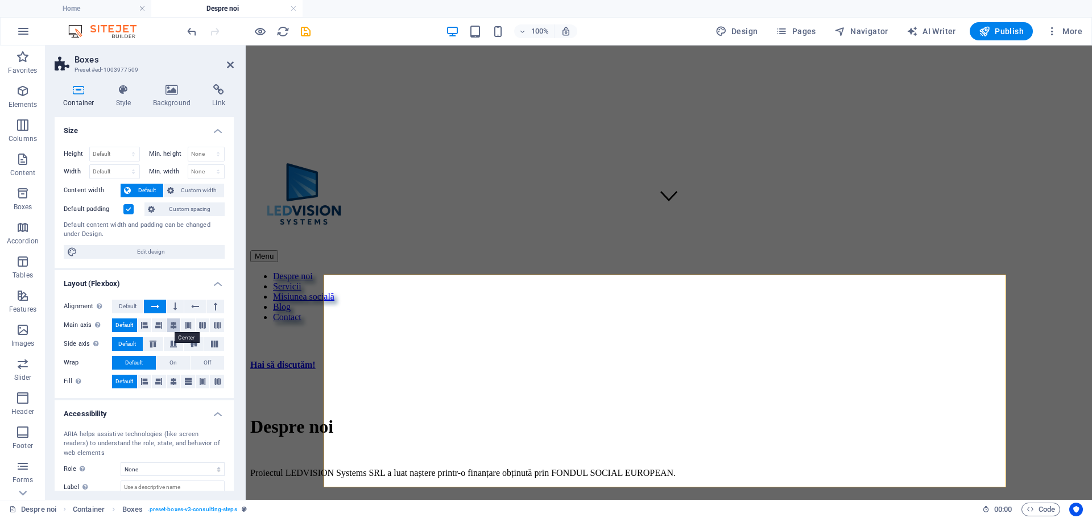
click at [172, 324] on icon at bounding box center [173, 325] width 7 height 14
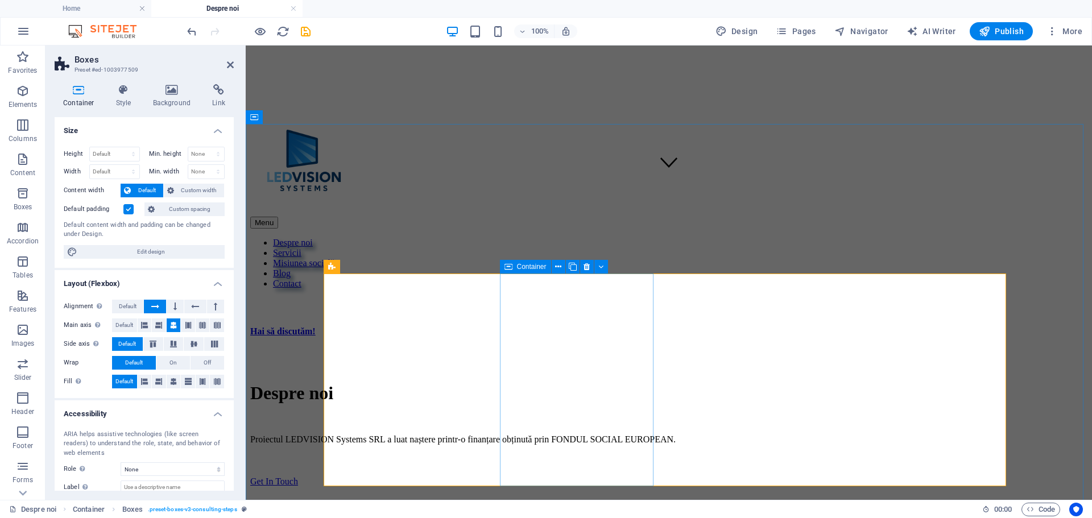
scroll to position [341, 0]
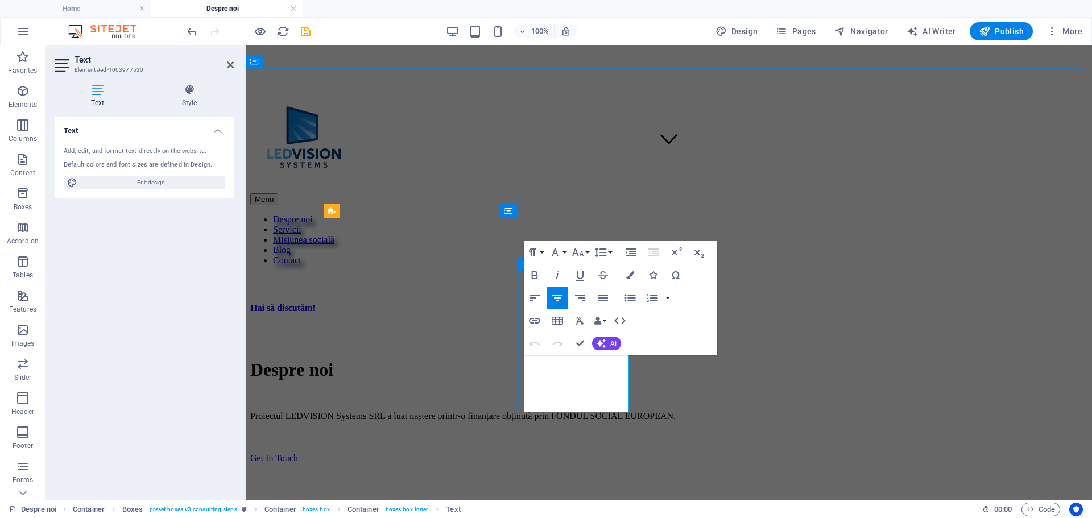
drag, startPoint x: 624, startPoint y: 407, endPoint x: 528, endPoint y: 359, distance: 106.8
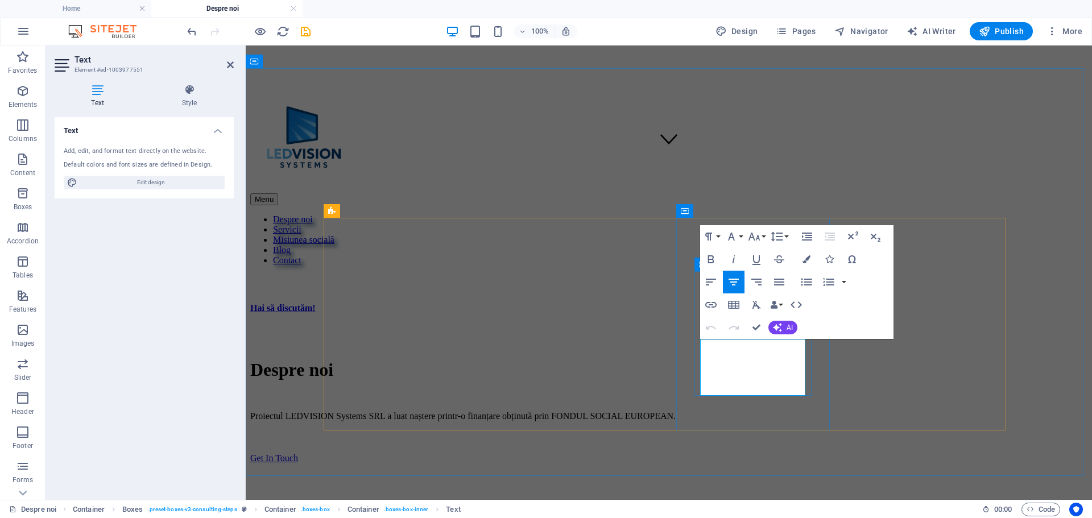
drag, startPoint x: 801, startPoint y: 389, endPoint x: 697, endPoint y: 344, distance: 113.3
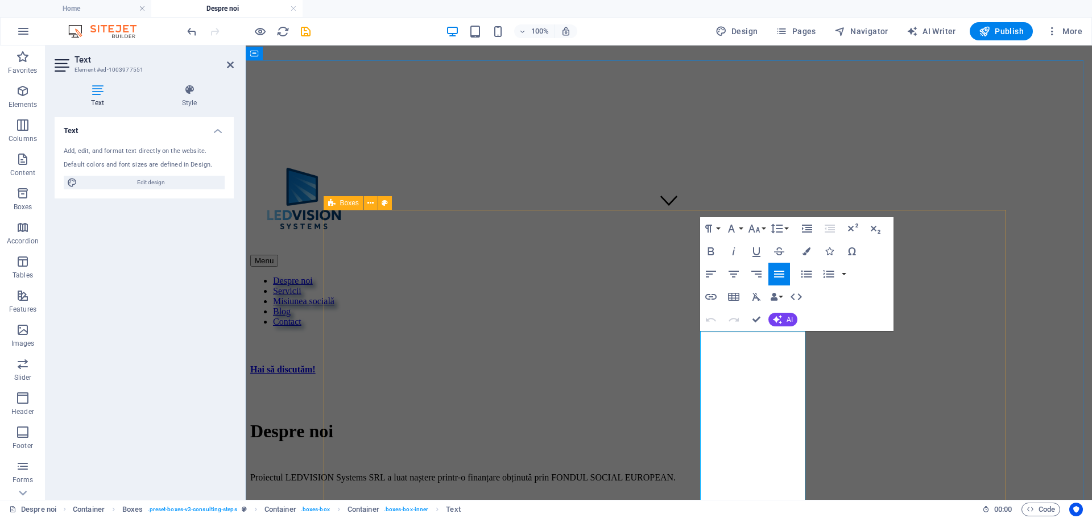
scroll to position [238, 0]
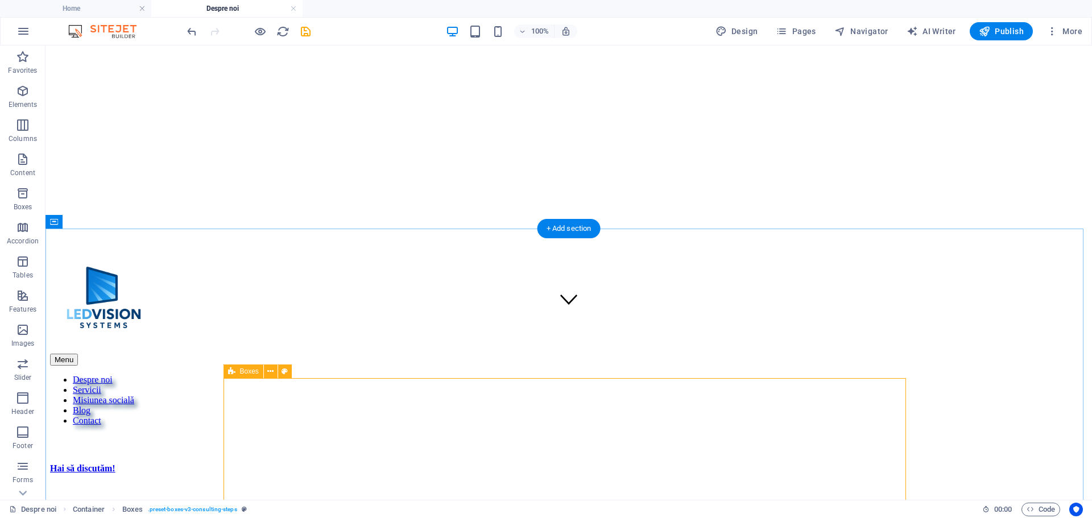
scroll to position [67, 0]
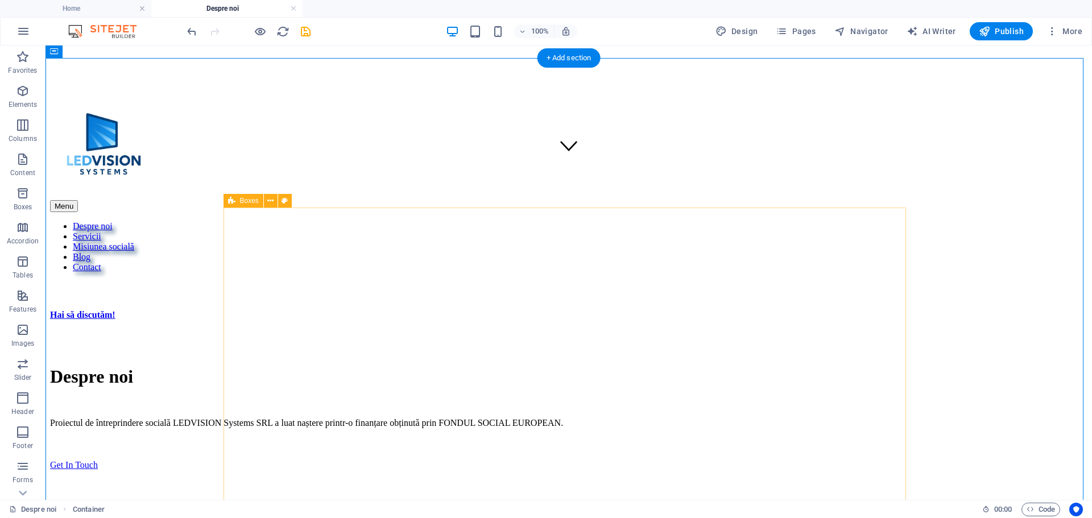
scroll to position [351, 0]
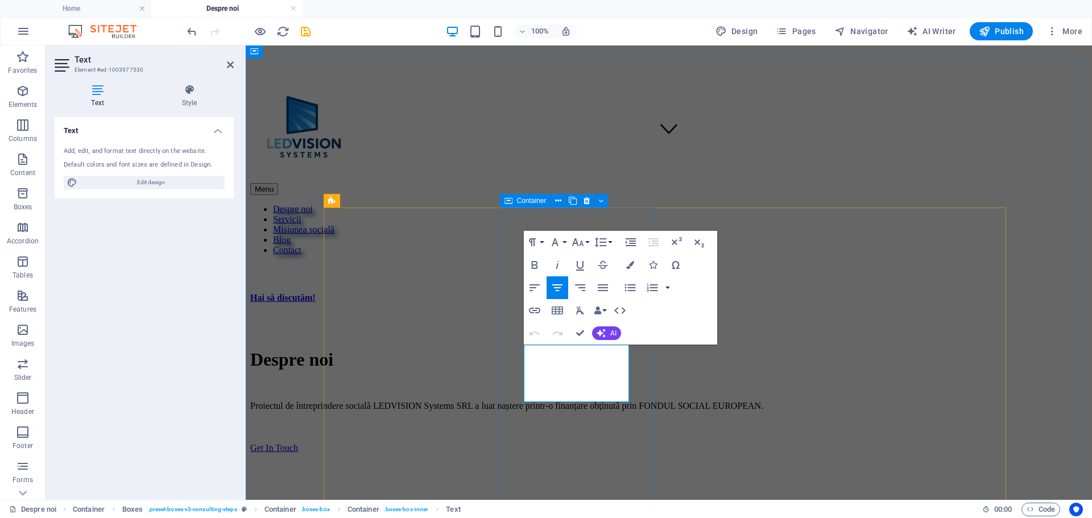
drag, startPoint x: 626, startPoint y: 397, endPoint x: 515, endPoint y: 350, distance: 120.0
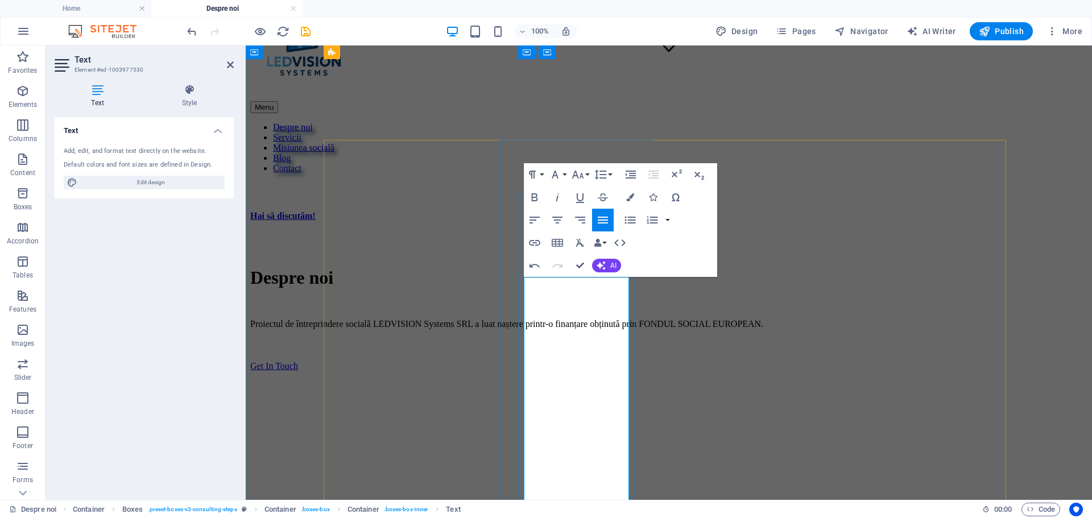
scroll to position [419, 0]
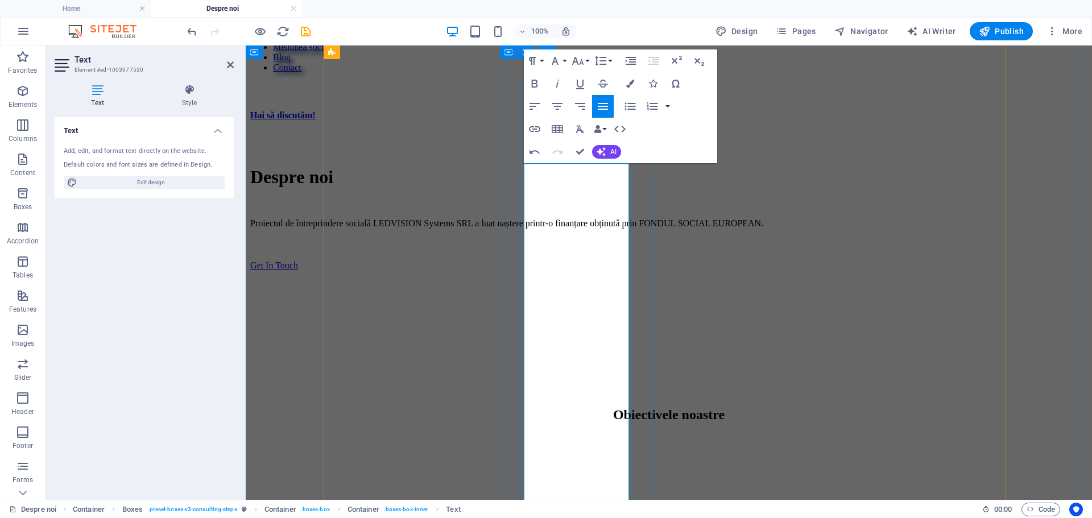
scroll to position [533, 0]
drag, startPoint x: 552, startPoint y: 403, endPoint x: 524, endPoint y: 220, distance: 184.6
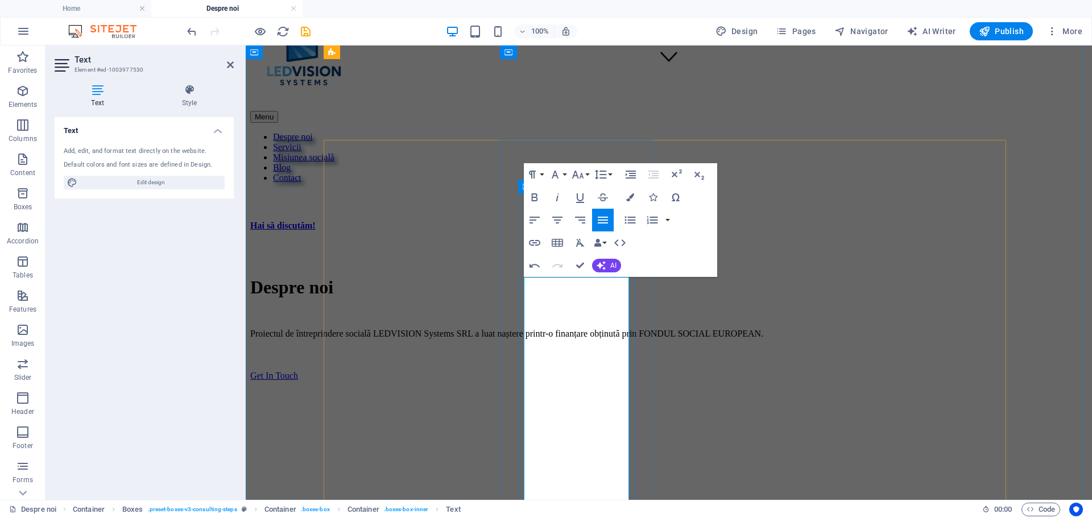
scroll to position [419, 0]
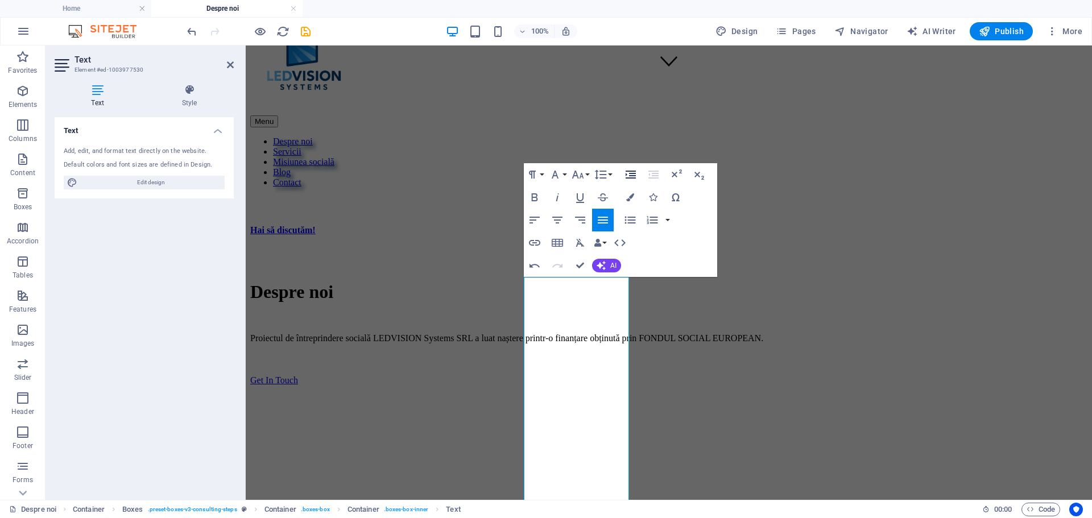
click at [633, 175] on icon "button" at bounding box center [631, 175] width 14 height 14
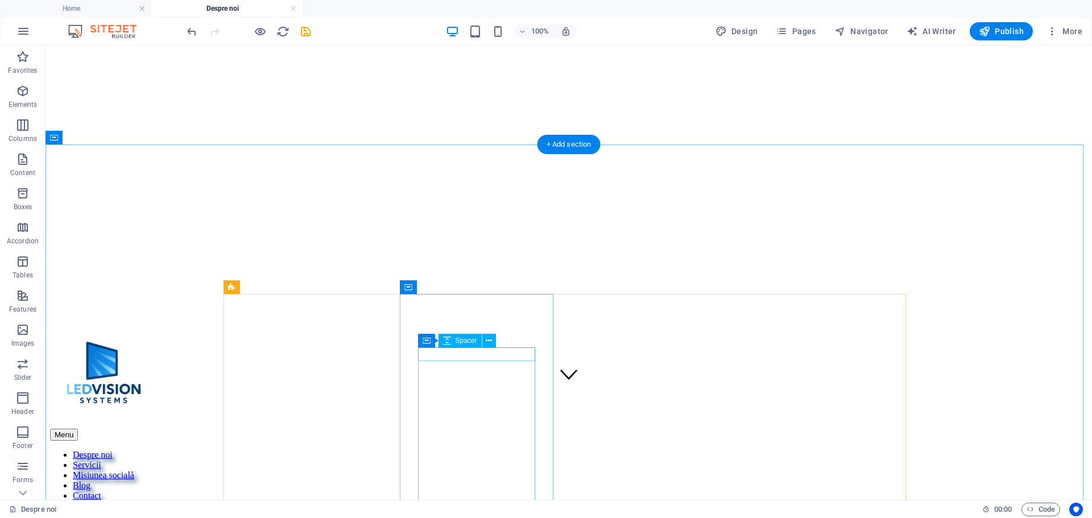
scroll to position [0, 0]
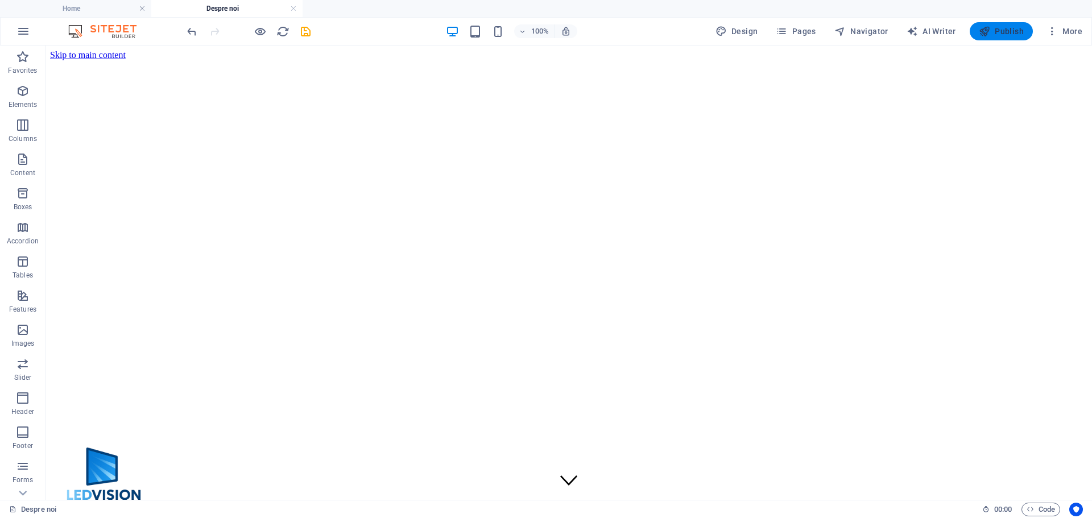
click at [1001, 32] on span "Publish" at bounding box center [1001, 31] width 45 height 11
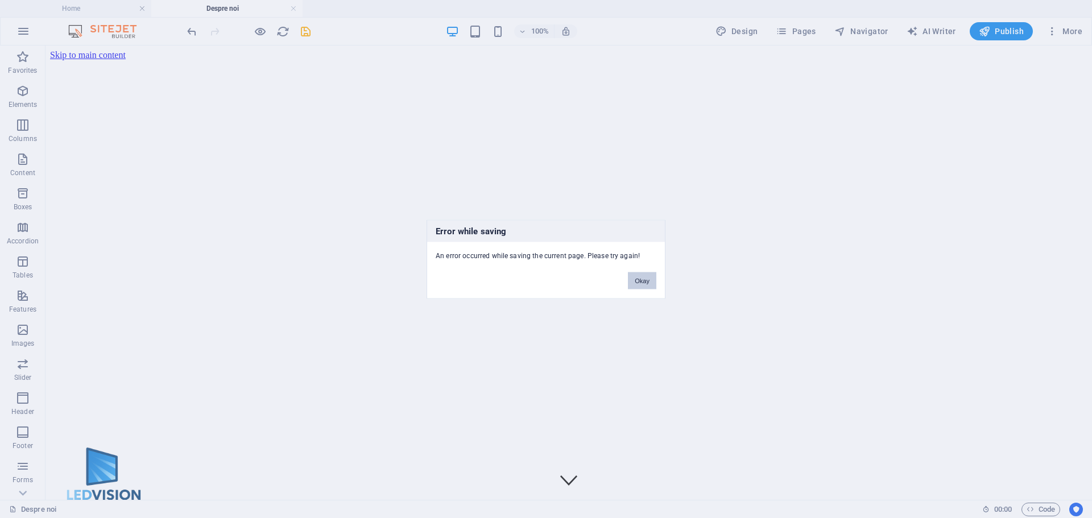
click at [638, 285] on button "Okay" at bounding box center [642, 280] width 28 height 17
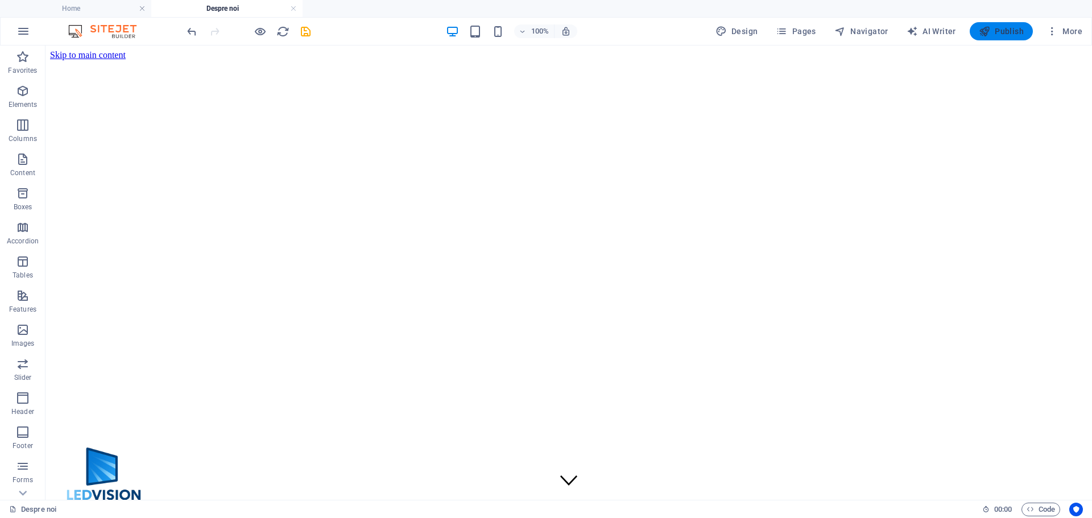
click at [1005, 32] on span "Publish" at bounding box center [1001, 31] width 45 height 11
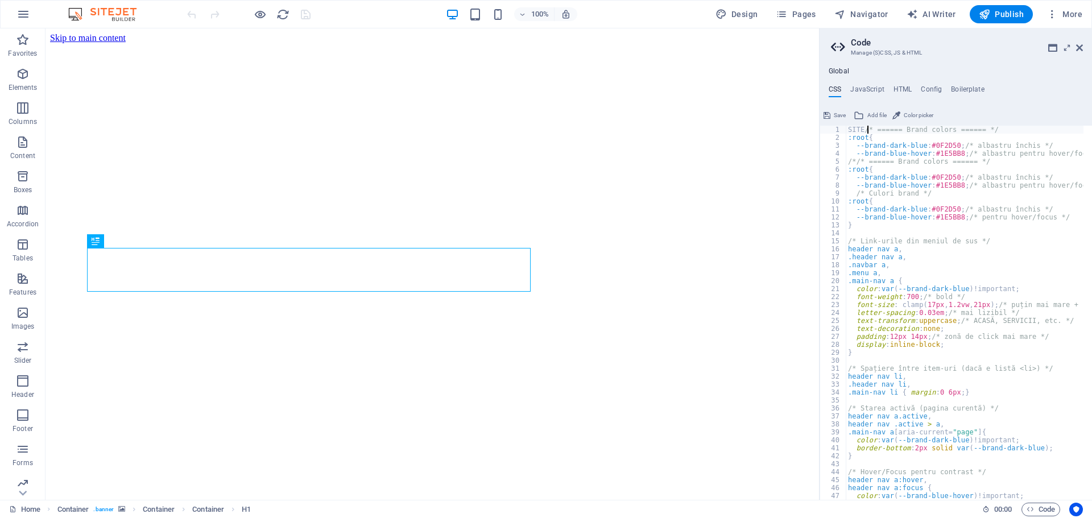
scroll to position [0, 2]
type textarea "/* ====== Brand colors ====== */"
click at [1082, 47] on icon at bounding box center [1079, 47] width 7 height 9
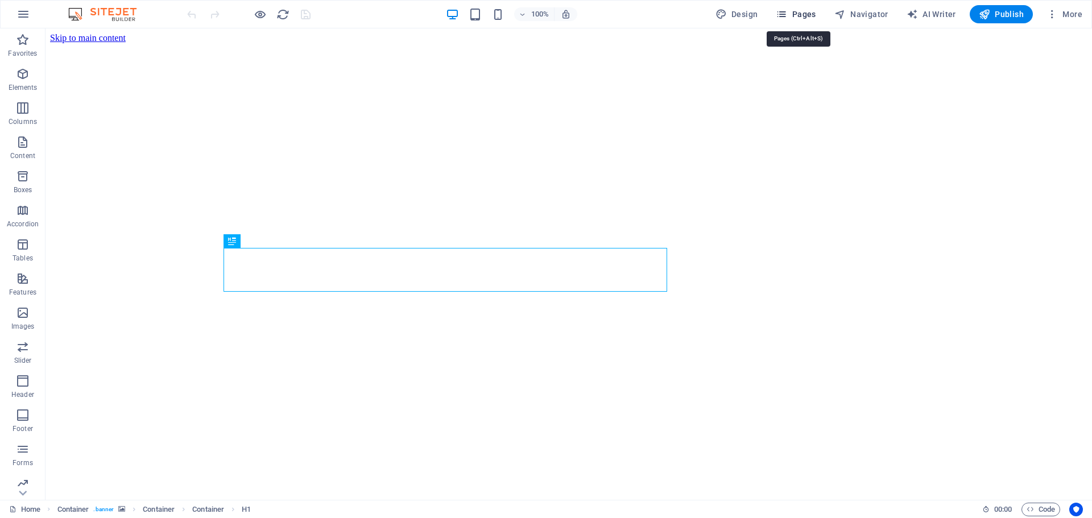
click at [801, 11] on span "Pages" at bounding box center [796, 14] width 40 height 11
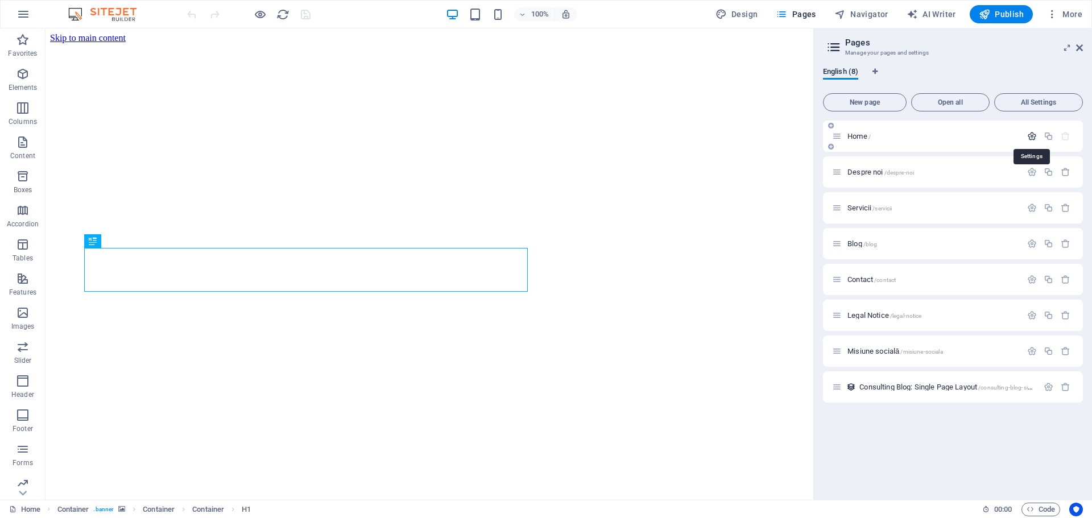
click at [1032, 138] on icon "button" at bounding box center [1032, 136] width 10 height 10
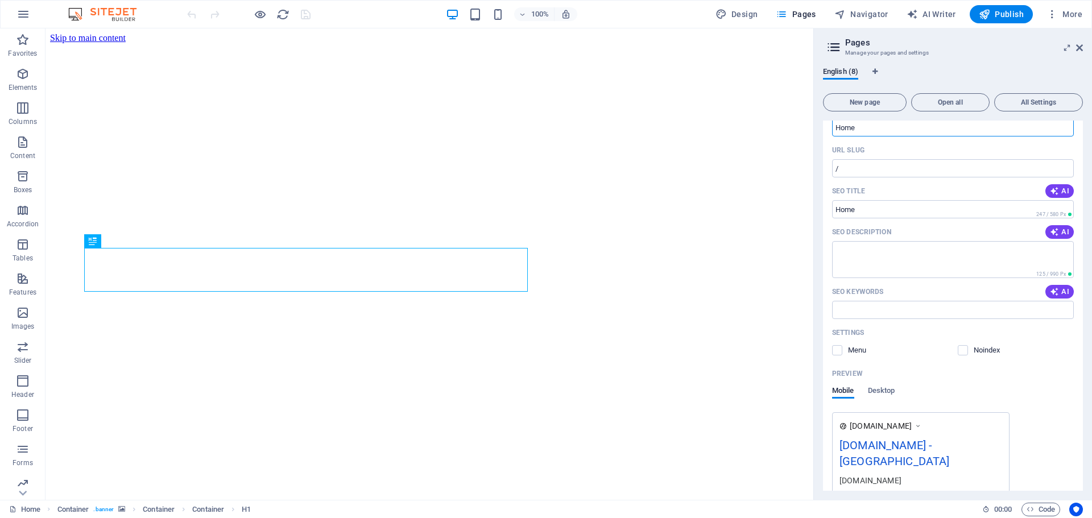
scroll to position [114, 0]
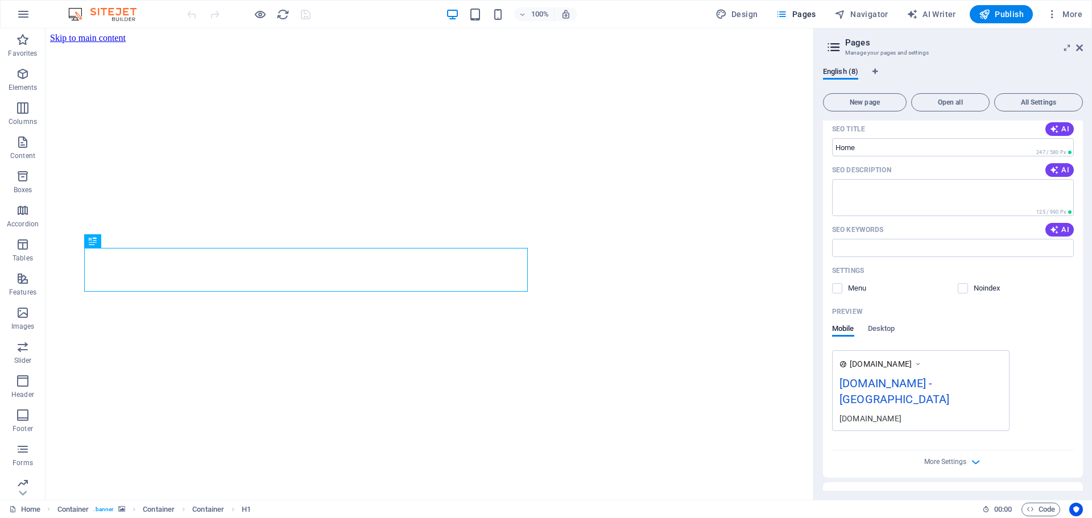
click at [965, 383] on div "[DOMAIN_NAME] - [GEOGRAPHIC_DATA]" at bounding box center [920, 394] width 163 height 38
click at [964, 383] on div "[DOMAIN_NAME] - [GEOGRAPHIC_DATA]" at bounding box center [920, 394] width 163 height 38
drag, startPoint x: 950, startPoint y: 371, endPoint x: 1025, endPoint y: 351, distance: 77.5
click at [1025, 351] on div "[DOMAIN_NAME] [DOMAIN_NAME] - Berlin [DOMAIN_NAME]" at bounding box center [953, 390] width 242 height 81
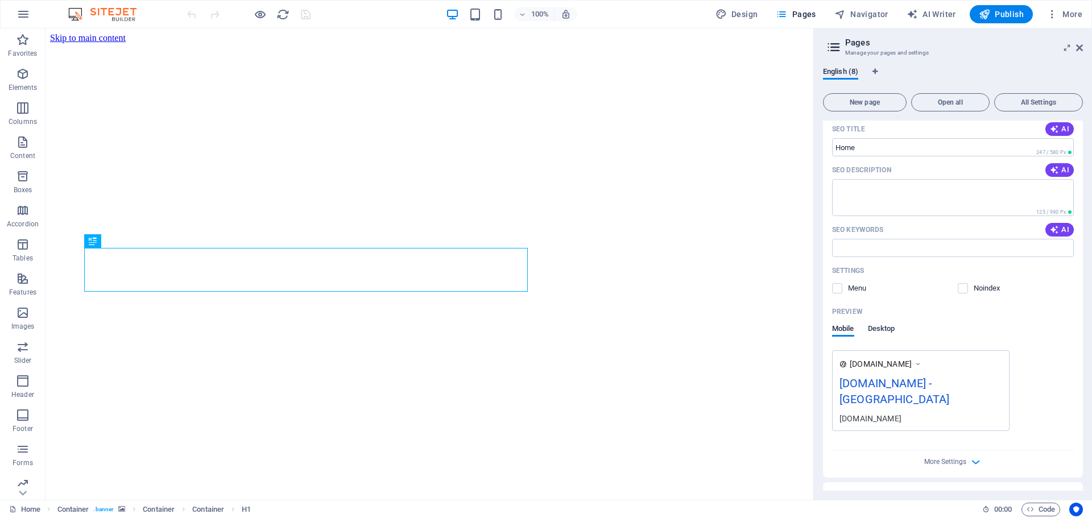
click at [876, 328] on span "Desktop" at bounding box center [881, 330] width 27 height 16
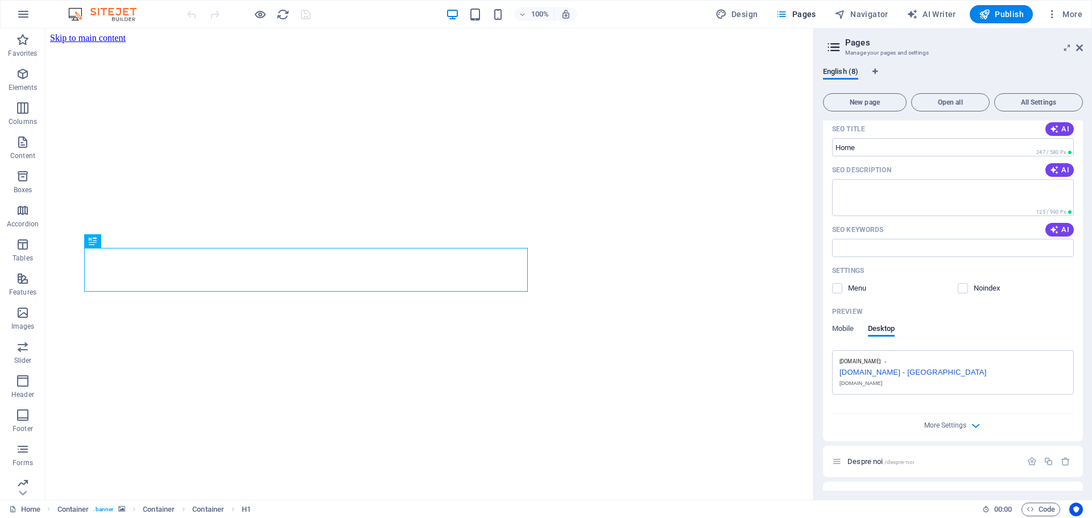
click at [930, 372] on div "[DOMAIN_NAME] - [GEOGRAPHIC_DATA]" at bounding box center [952, 371] width 227 height 12
click at [954, 423] on span "More Settings" at bounding box center [945, 425] width 42 height 8
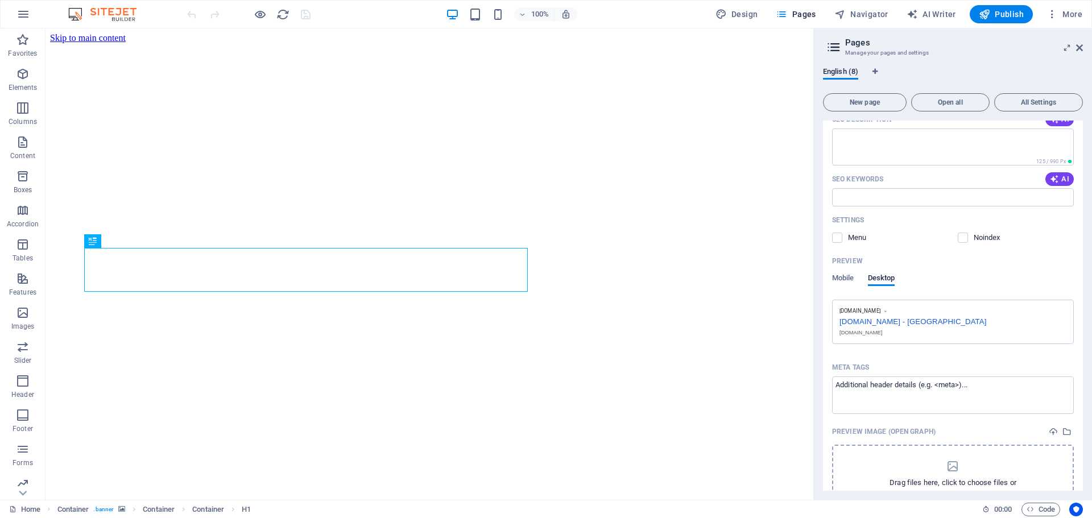
scroll to position [227, 0]
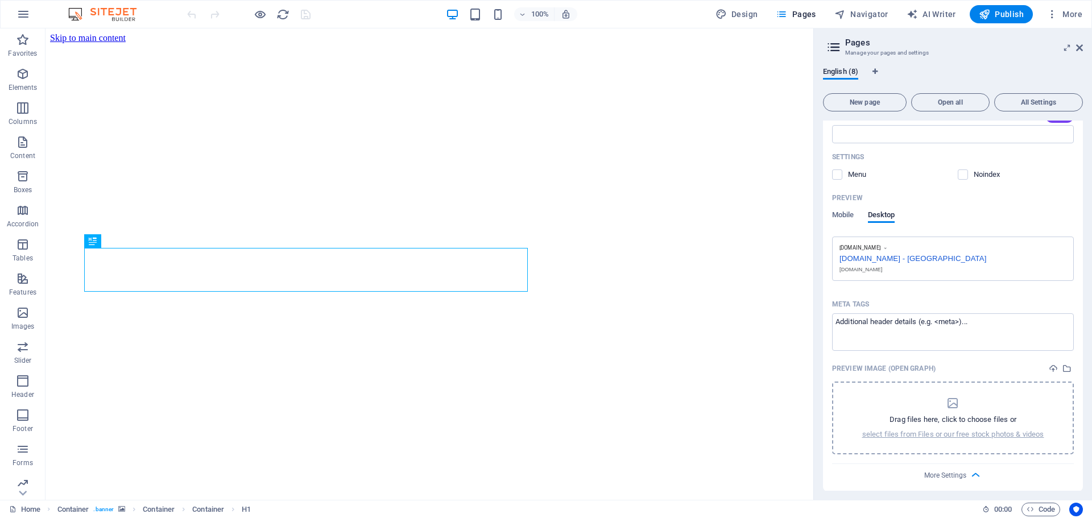
click at [947, 401] on icon "dropzone" at bounding box center [953, 403] width 14 height 14
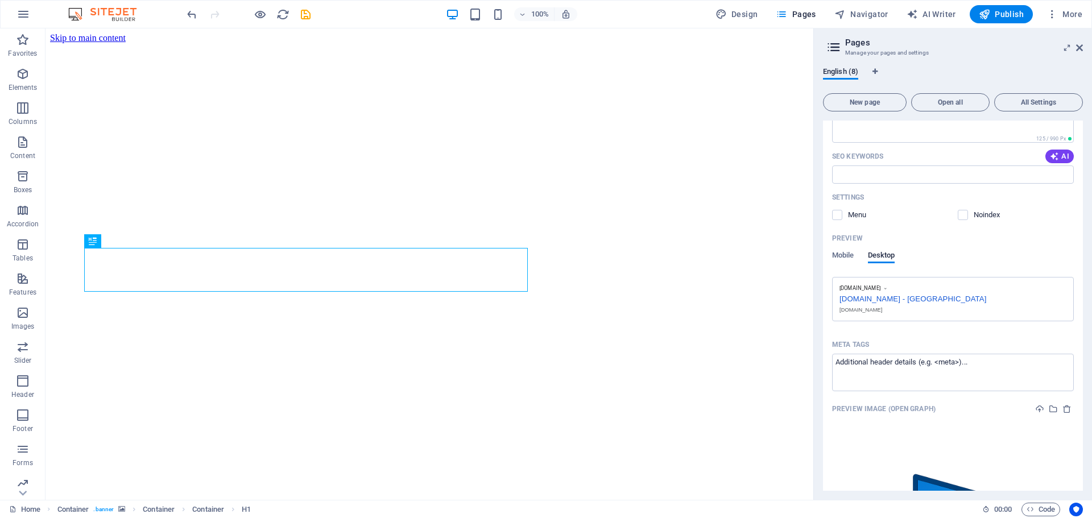
scroll to position [171, 0]
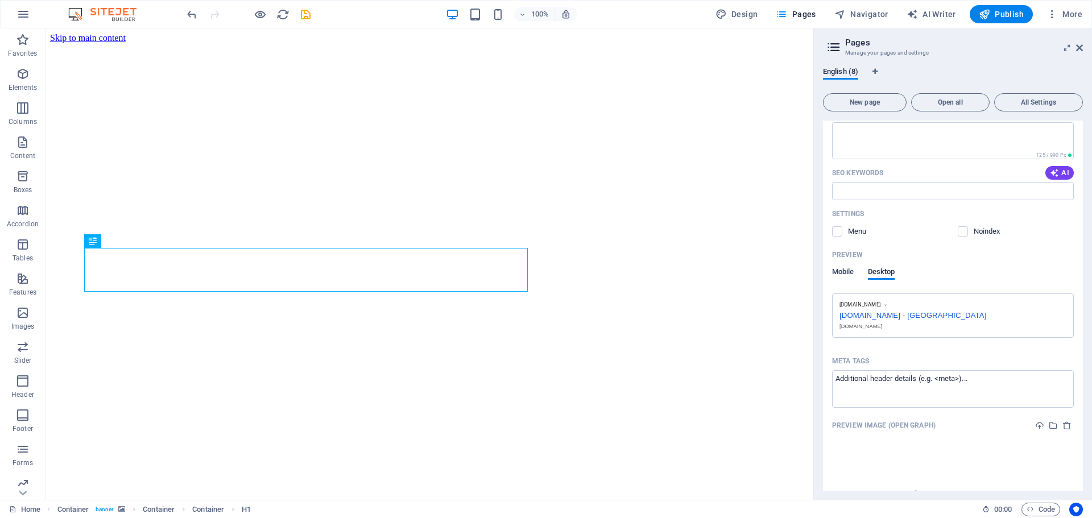
click at [846, 271] on span "Mobile" at bounding box center [843, 273] width 22 height 16
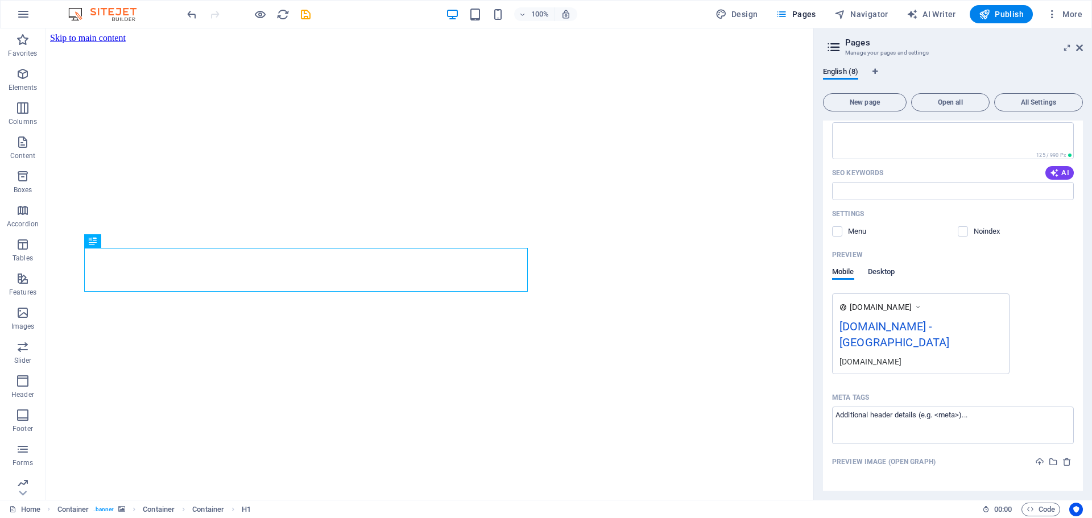
click at [888, 270] on span "Desktop" at bounding box center [881, 273] width 27 height 16
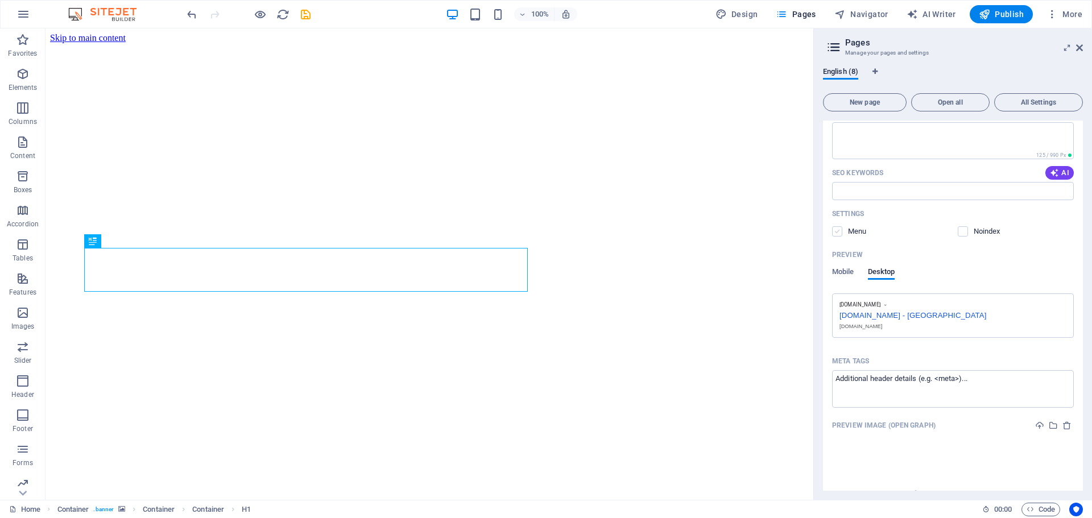
click at [835, 229] on label at bounding box center [837, 231] width 10 height 10
click at [0, 0] on input "checkbox" at bounding box center [0, 0] width 0 height 0
click at [839, 230] on label at bounding box center [837, 231] width 10 height 10
click at [0, 0] on input "checkbox" at bounding box center [0, 0] width 0 height 0
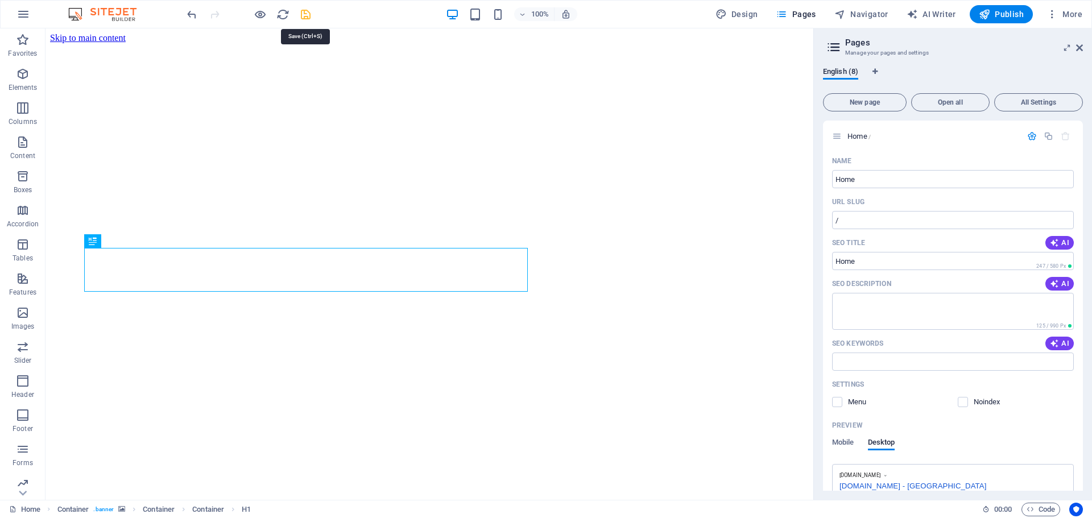
click at [306, 15] on icon "save" at bounding box center [305, 14] width 13 height 13
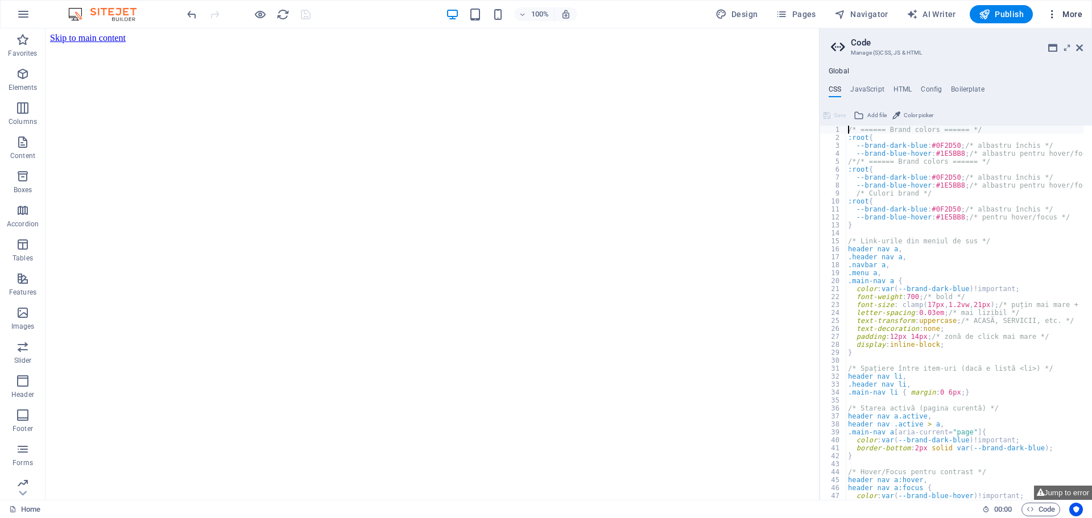
click at [1064, 14] on span "More" at bounding box center [1064, 14] width 36 height 11
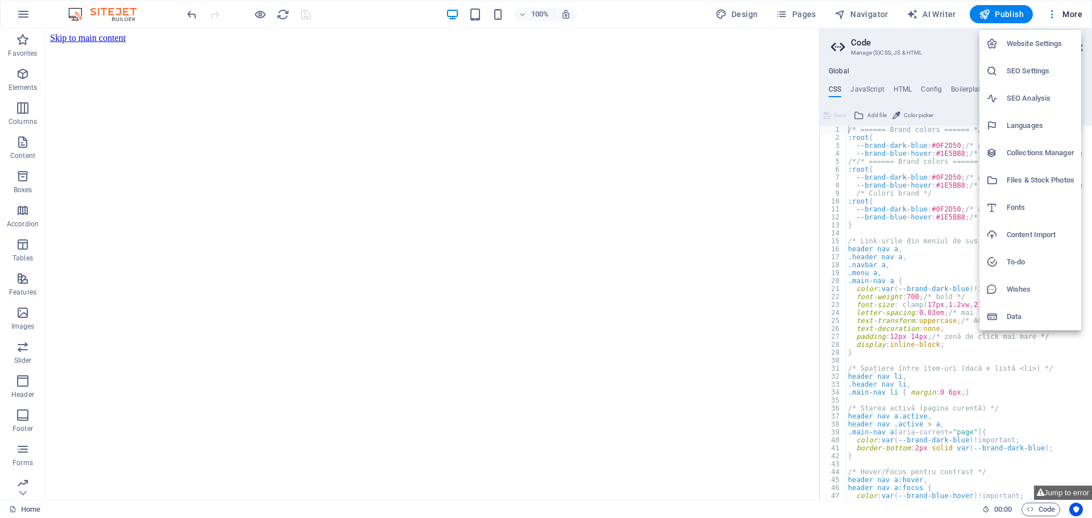
click at [1061, 14] on div at bounding box center [546, 259] width 1092 height 518
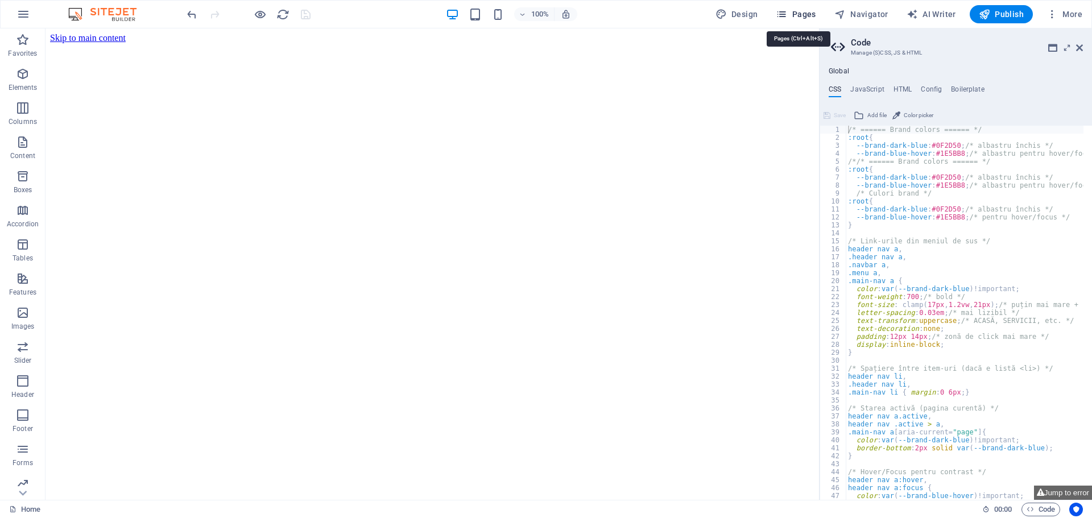
click at [806, 15] on span "Pages" at bounding box center [796, 14] width 40 height 11
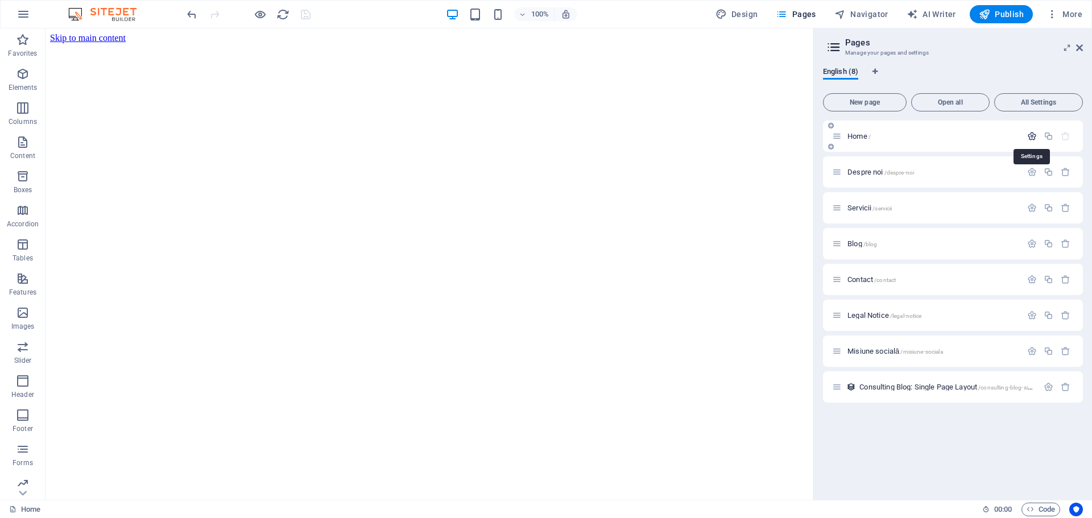
click at [1030, 133] on icon "button" at bounding box center [1032, 136] width 10 height 10
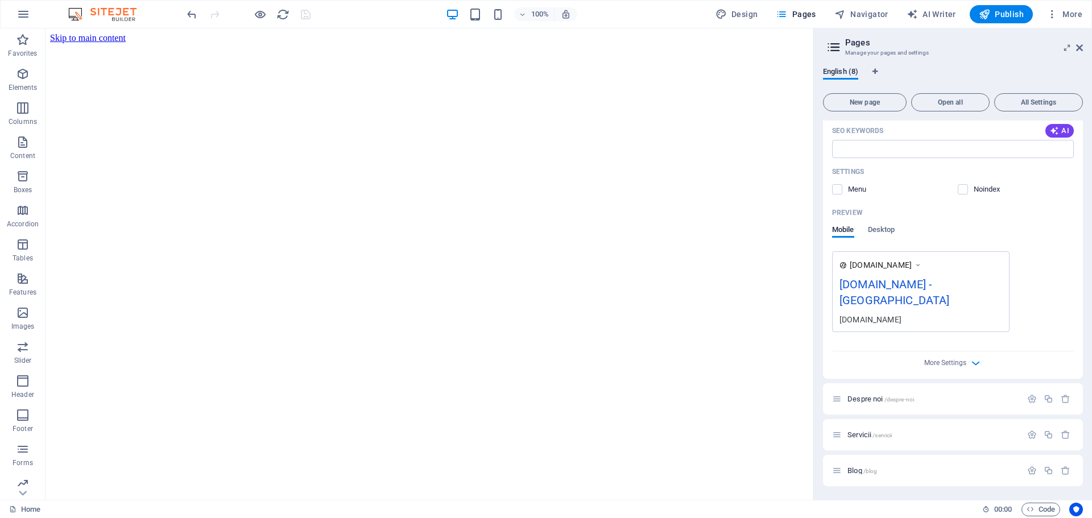
scroll to position [284, 0]
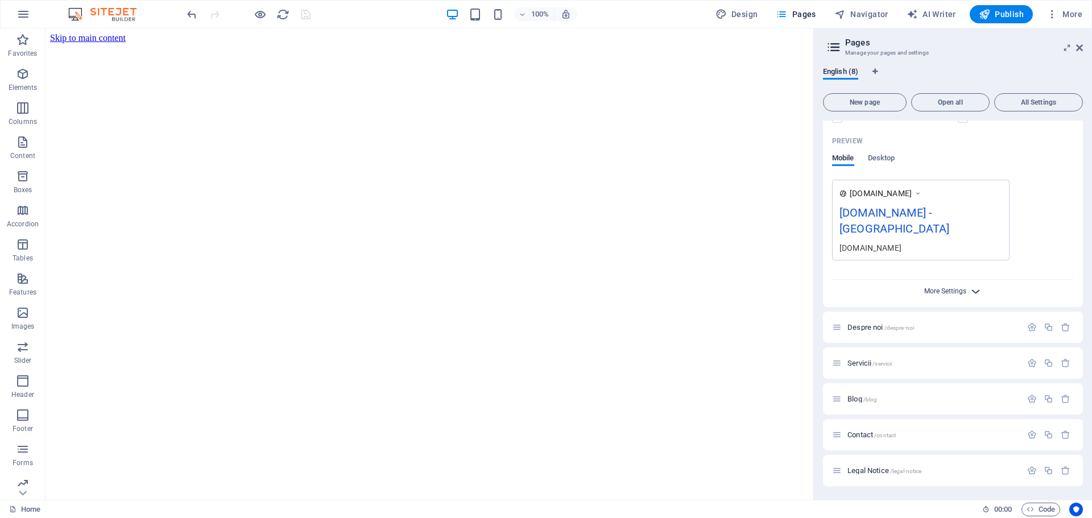
click at [956, 287] on span "More Settings" at bounding box center [945, 291] width 42 height 8
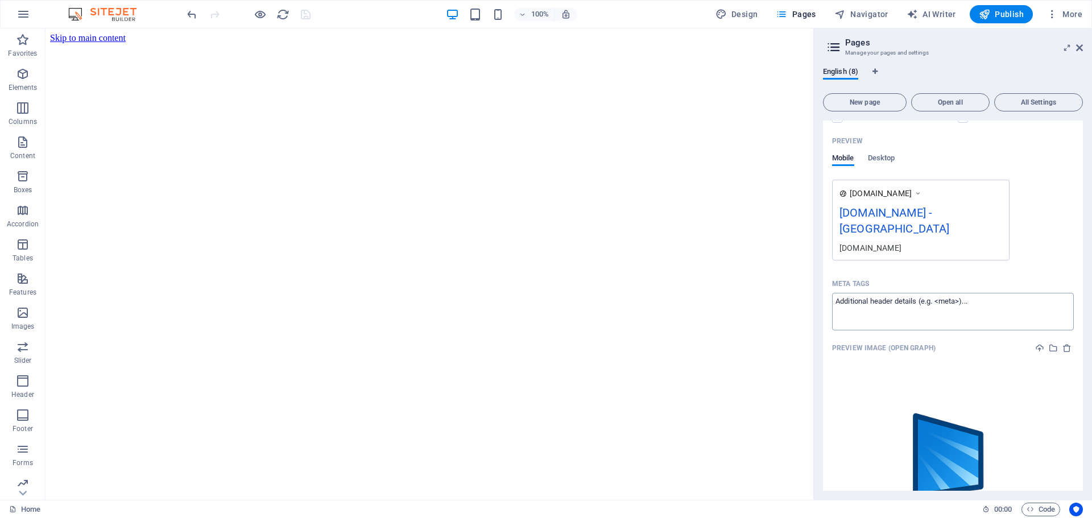
click at [929, 293] on textarea "Meta tags ​" at bounding box center [953, 311] width 242 height 37
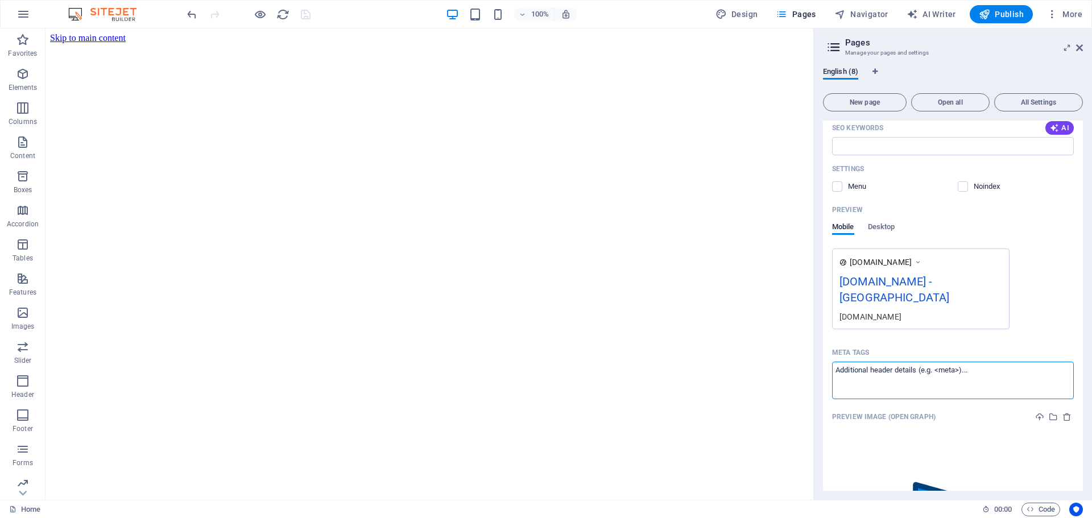
scroll to position [0, 0]
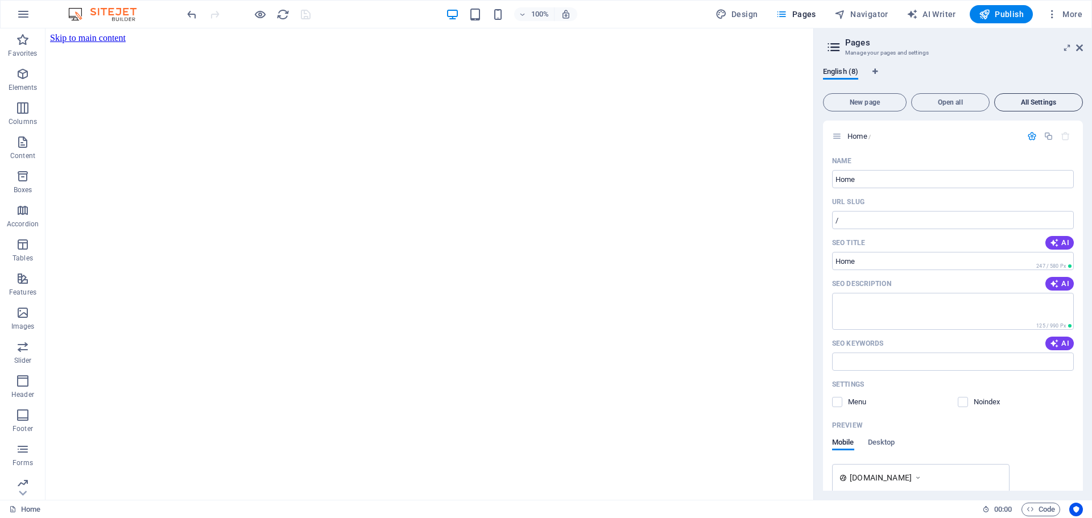
click at [1030, 102] on span "All Settings" at bounding box center [1038, 102] width 78 height 7
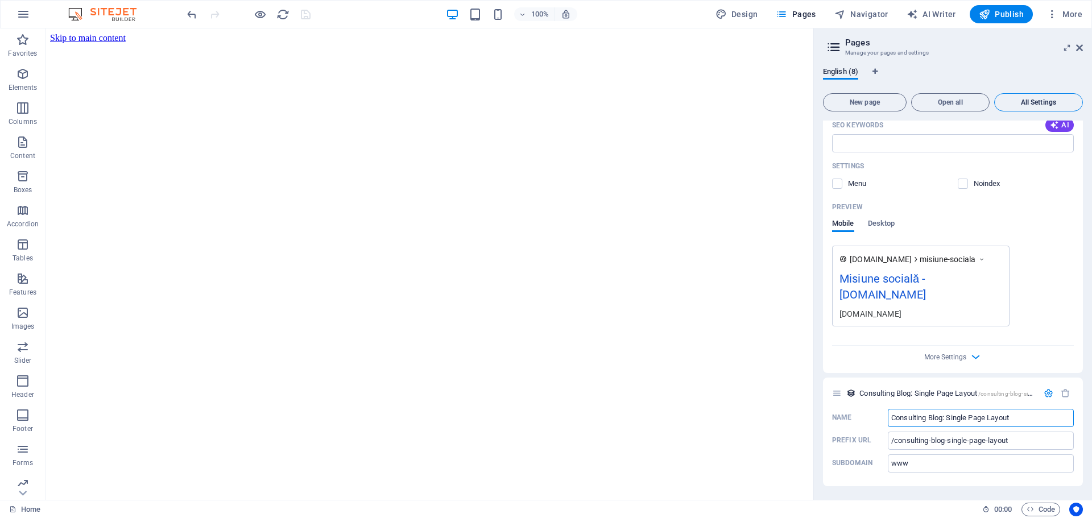
click at [1030, 93] on button "All Settings" at bounding box center [1038, 102] width 89 height 18
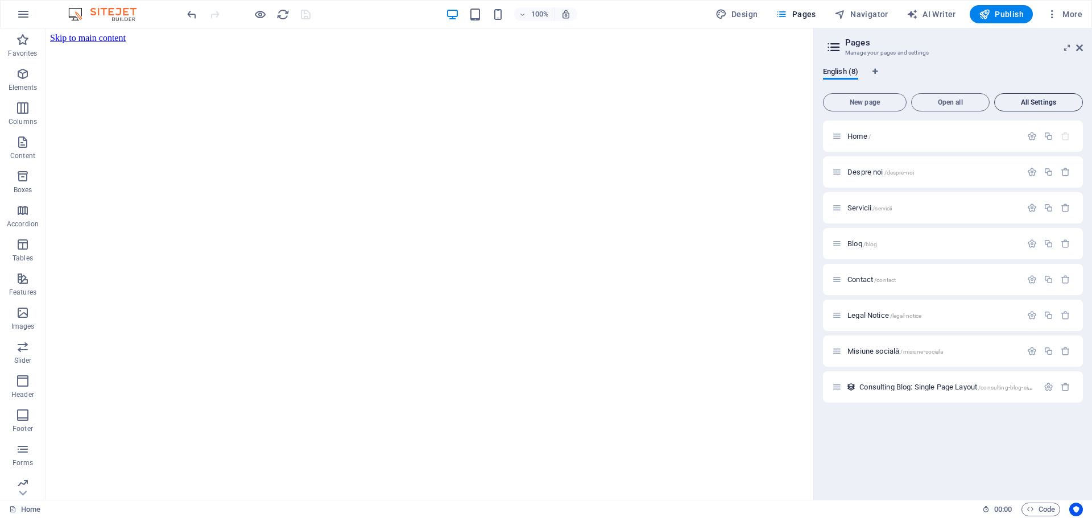
scroll to position [0, 0]
click at [1022, 103] on span "All Settings" at bounding box center [1038, 102] width 78 height 7
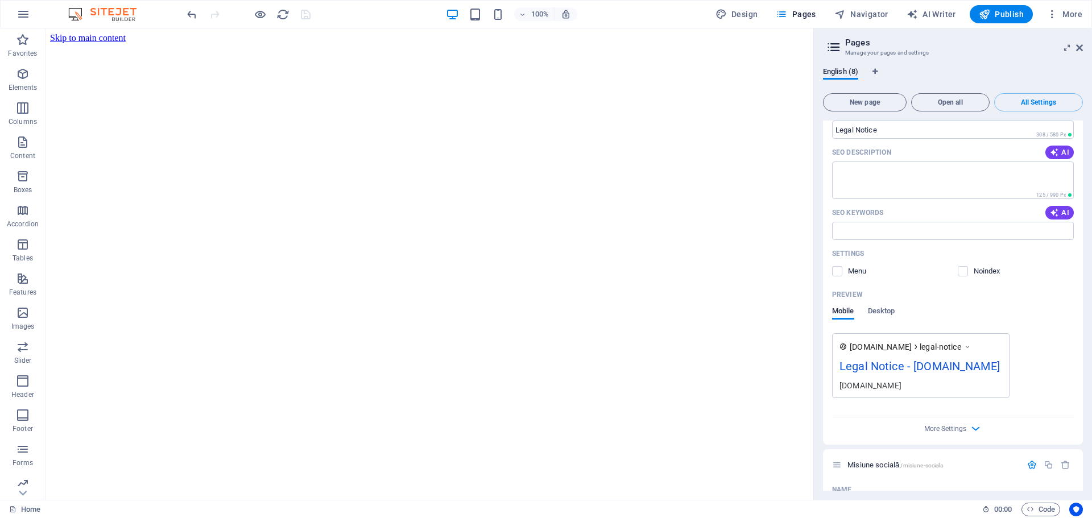
scroll to position [2554, 0]
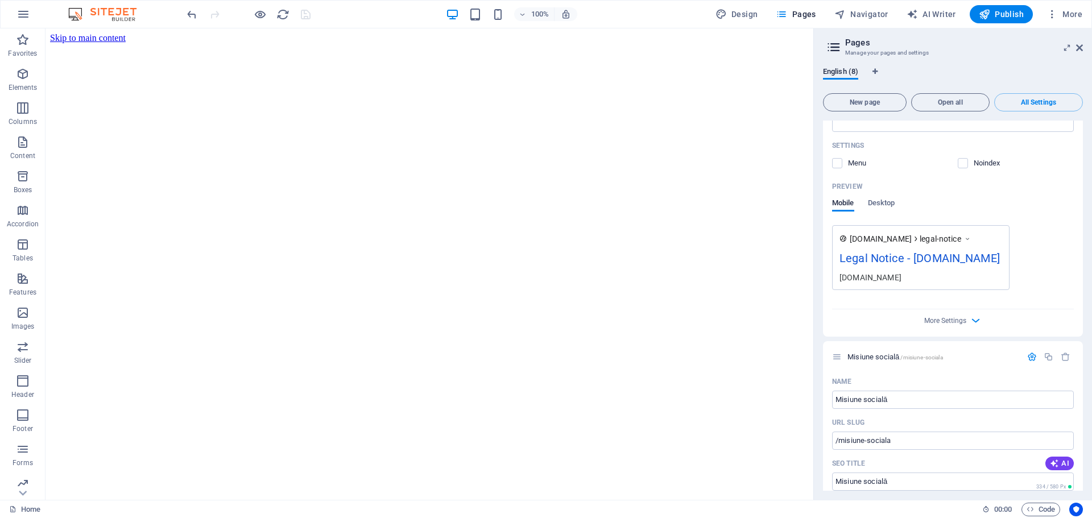
click at [865, 260] on div "Legal Notice - [DOMAIN_NAME]" at bounding box center [920, 261] width 163 height 22
click at [867, 256] on div "Legal Notice - [DOMAIN_NAME]" at bounding box center [920, 261] width 163 height 22
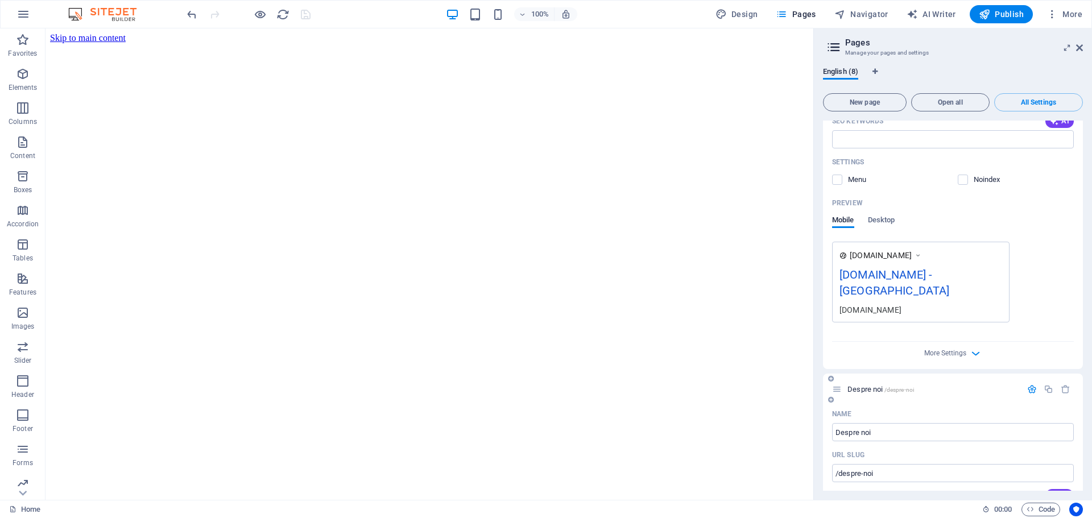
scroll to position [0, 0]
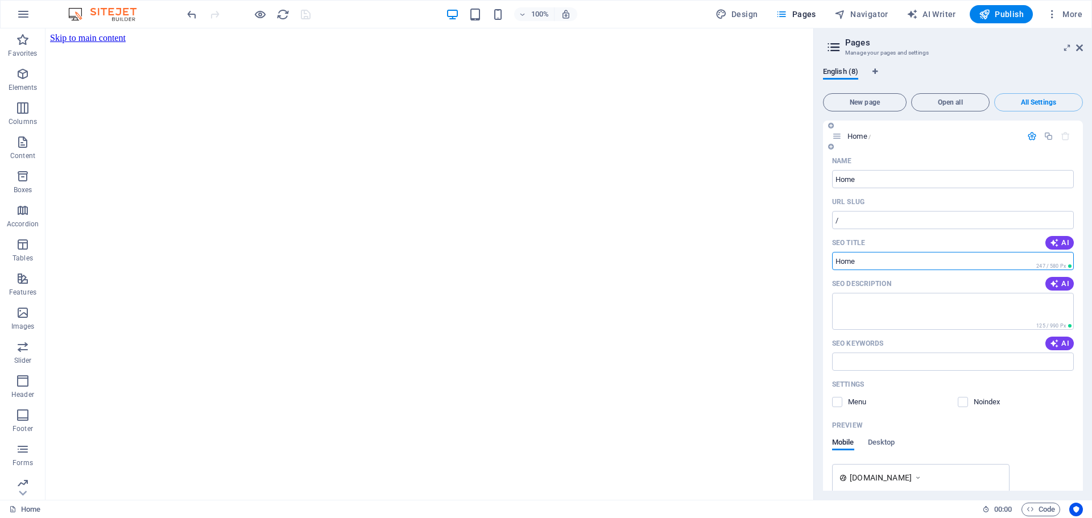
click at [866, 256] on input "SEO Title" at bounding box center [953, 261] width 242 height 18
click at [857, 210] on div "URL SLUG" at bounding box center [953, 202] width 242 height 18
click at [854, 214] on input "/" at bounding box center [953, 220] width 242 height 18
click at [852, 310] on textarea "SEO Description" at bounding box center [953, 311] width 242 height 37
click at [872, 362] on input "SEO Keywords" at bounding box center [953, 362] width 242 height 18
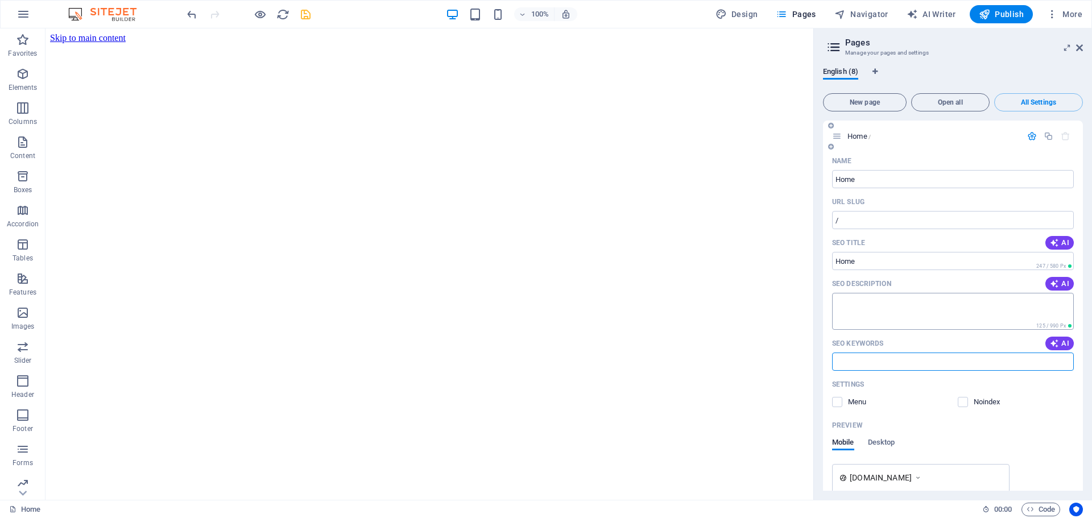
click at [849, 304] on textarea "SEO Description" at bounding box center [953, 311] width 242 height 37
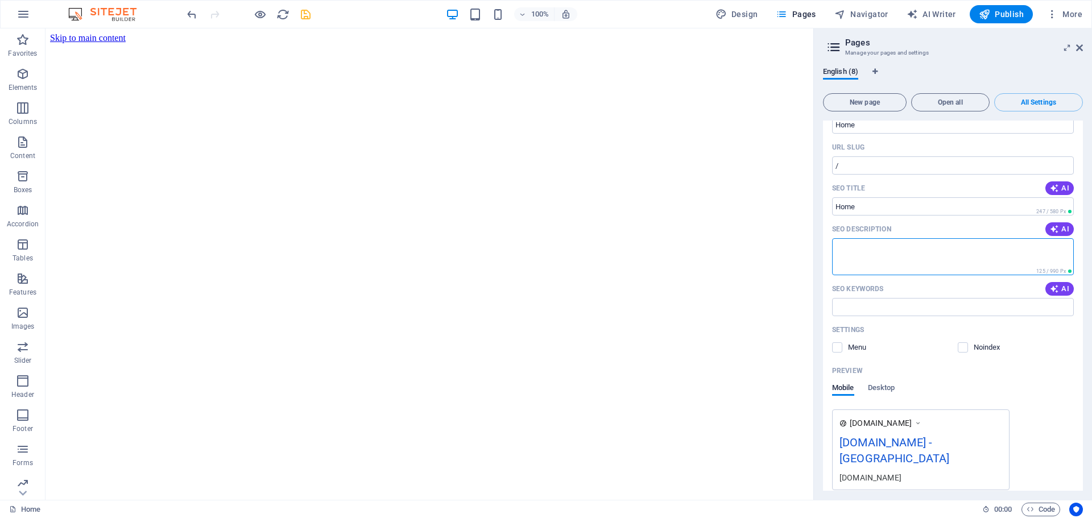
scroll to position [114, 0]
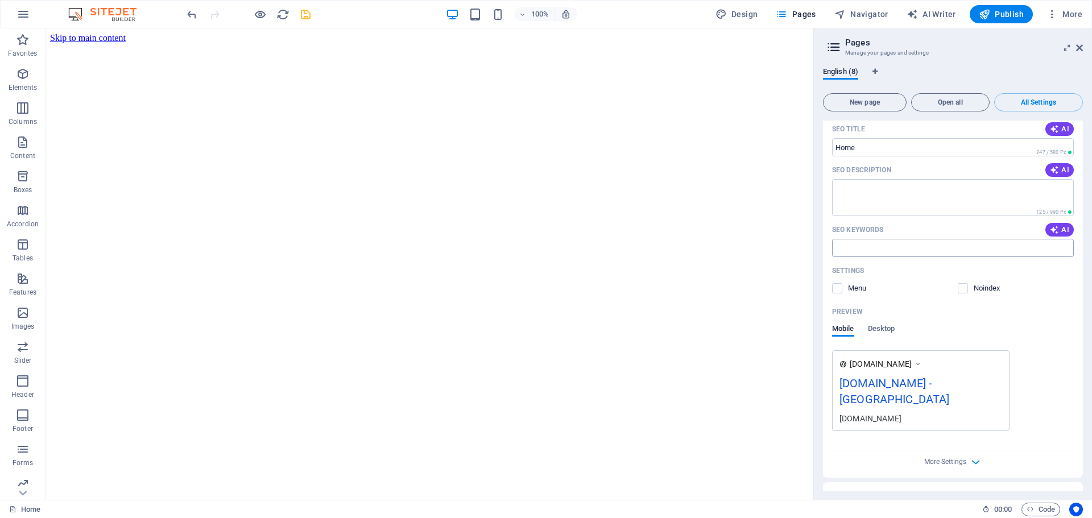
click at [845, 242] on input "SEO Keywords" at bounding box center [953, 248] width 242 height 18
click at [859, 189] on textarea "SEO Description" at bounding box center [953, 197] width 242 height 37
paste textarea "Ecrane LED profesionale"
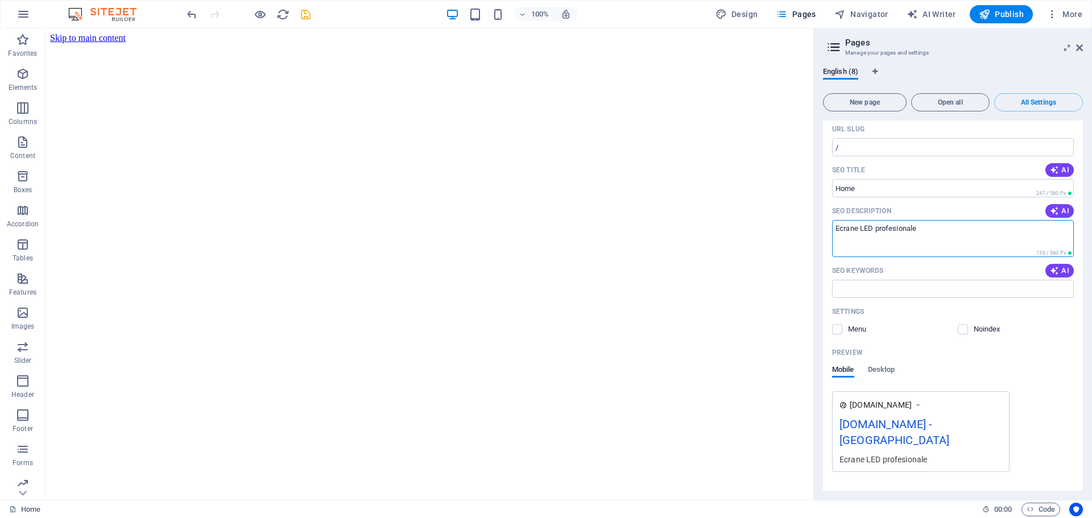
scroll to position [57, 0]
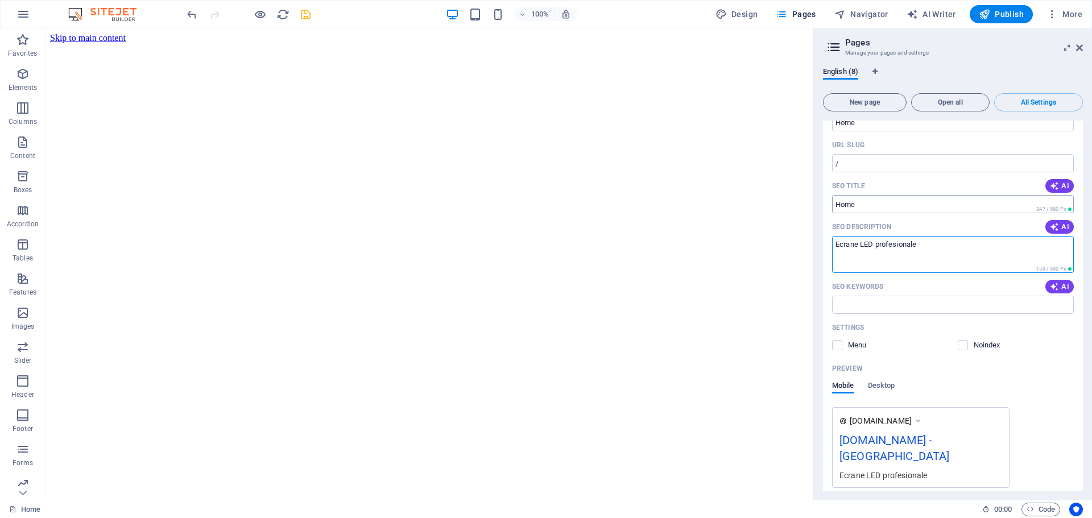
type textarea "Ecrane LED profesionale"
click at [864, 210] on input "SEO Title" at bounding box center [953, 204] width 242 height 18
click at [853, 159] on input "/" at bounding box center [953, 163] width 242 height 18
type input "/"
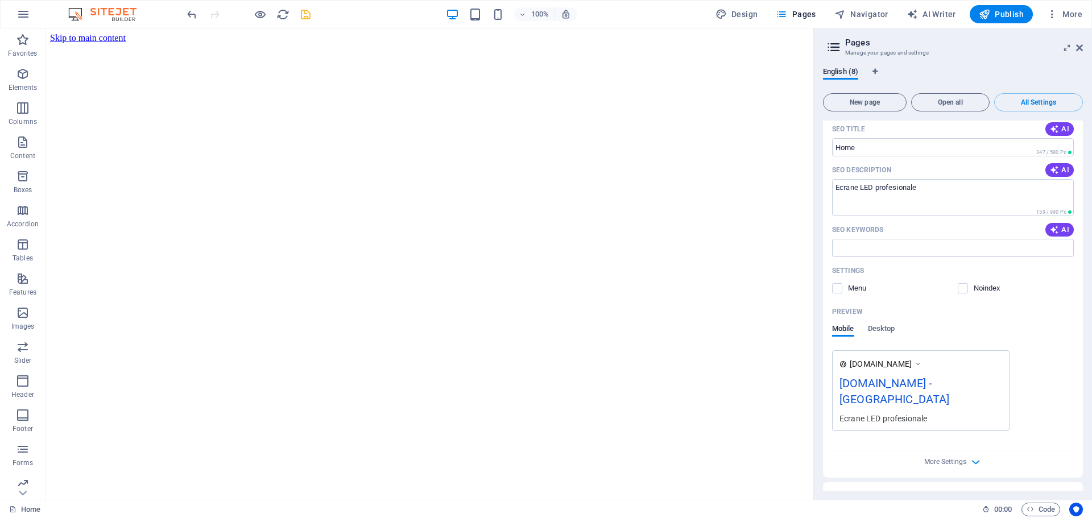
scroll to position [0, 0]
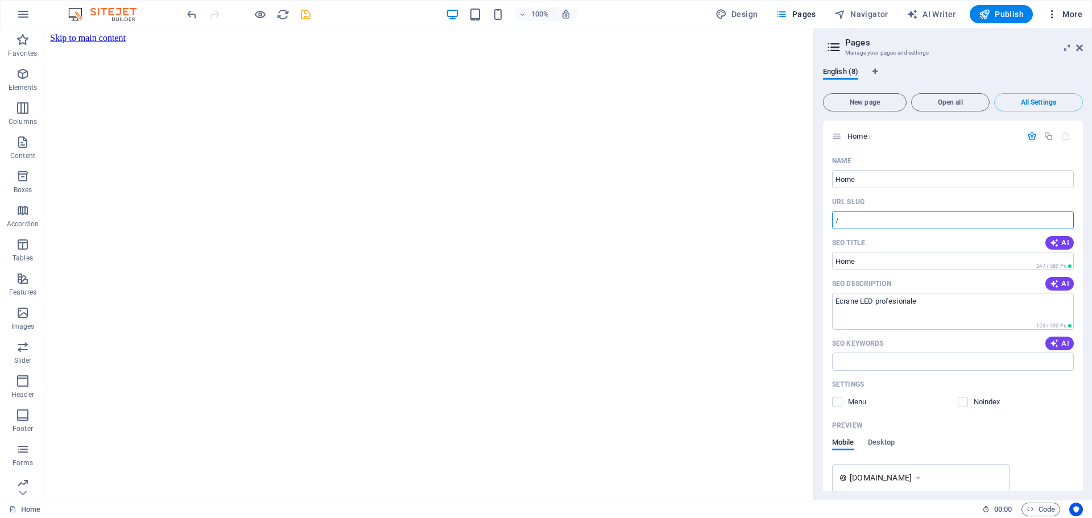
click at [1050, 16] on icon "button" at bounding box center [1051, 14] width 11 height 11
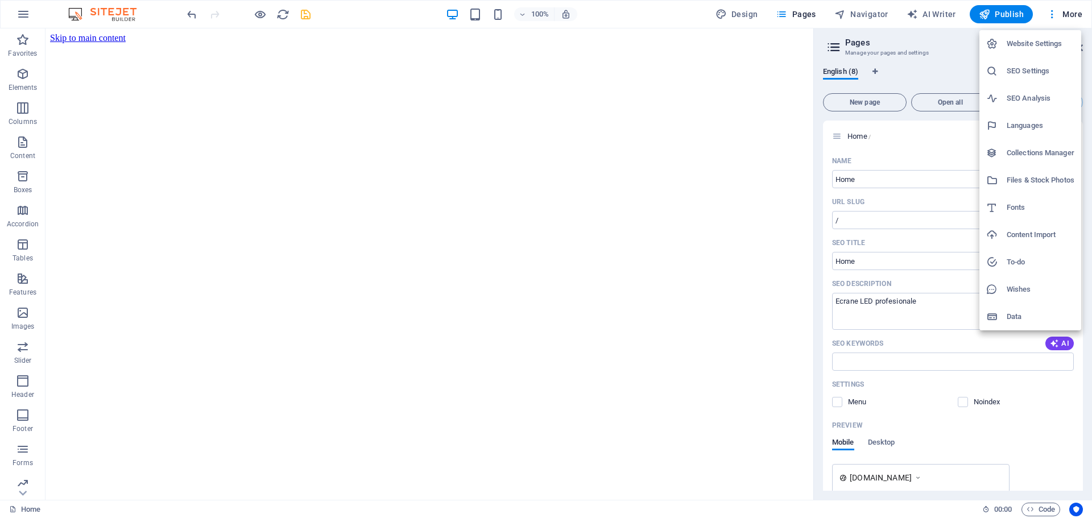
click at [1049, 41] on h6 "Website Settings" at bounding box center [1040, 44] width 68 height 14
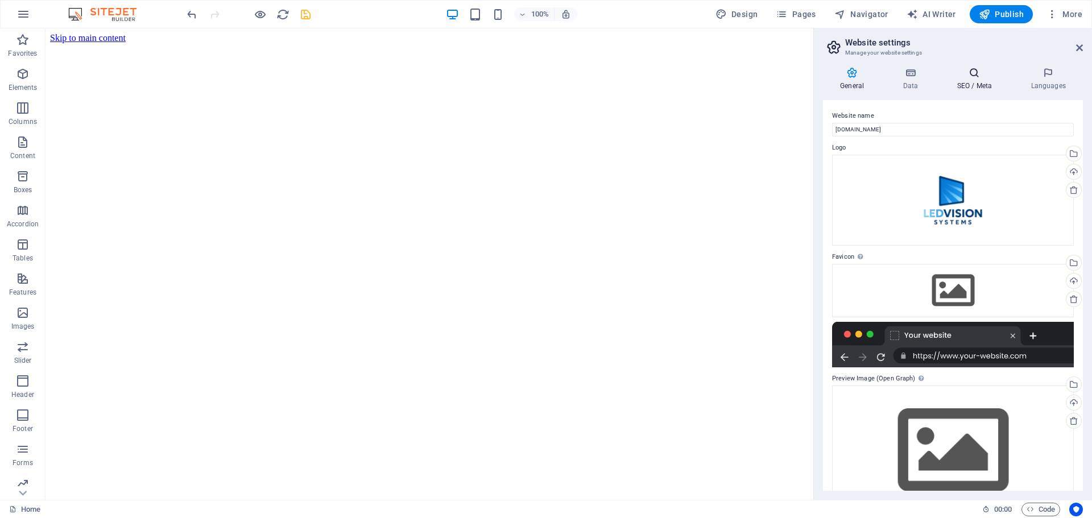
click at [970, 77] on icon at bounding box center [973, 72] width 69 height 11
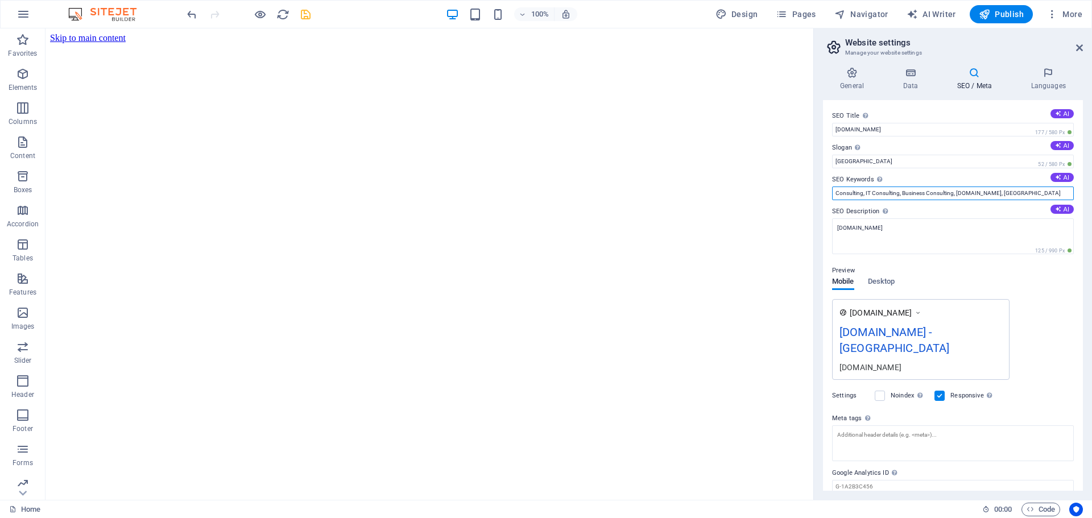
click at [1026, 194] on input "Consulting, IT Consulting, Business Consulting, ledvisionsystems.ro, Berlin" at bounding box center [953, 194] width 242 height 14
type input "C"
type input "ecrane LED, LED DISPLAY"
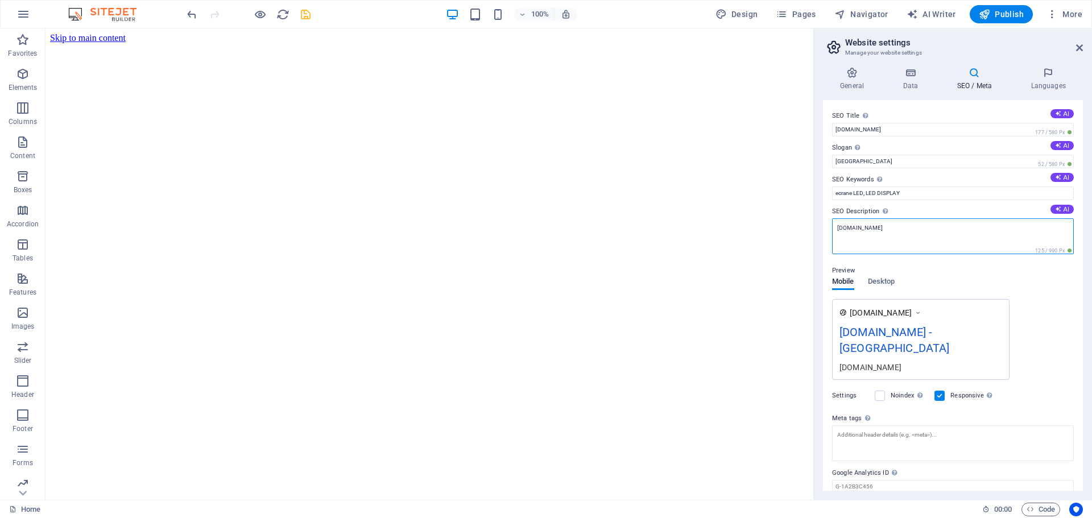
click at [898, 229] on textarea "[DOMAIN_NAME]" at bounding box center [953, 236] width 242 height 36
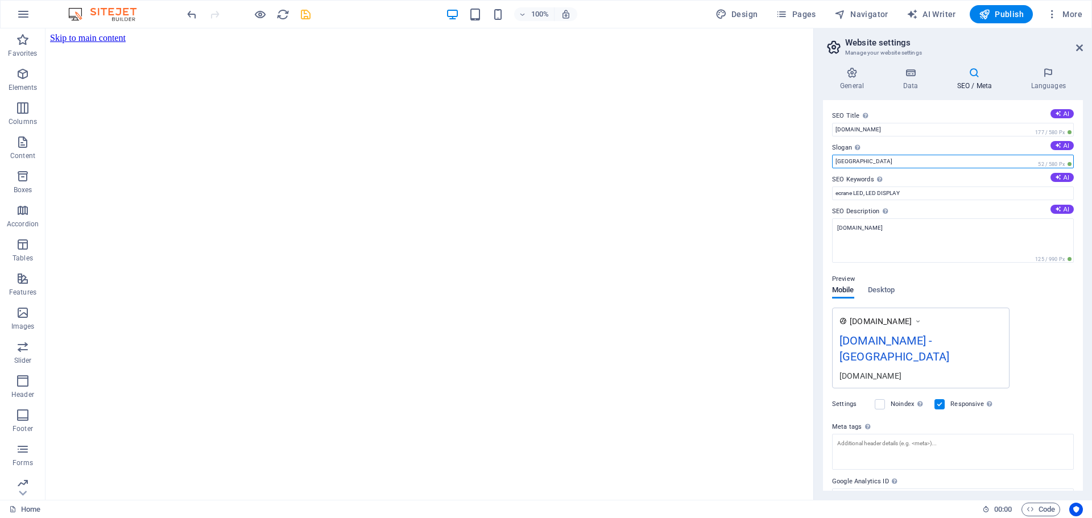
click at [858, 162] on input "[GEOGRAPHIC_DATA]" at bounding box center [953, 162] width 242 height 14
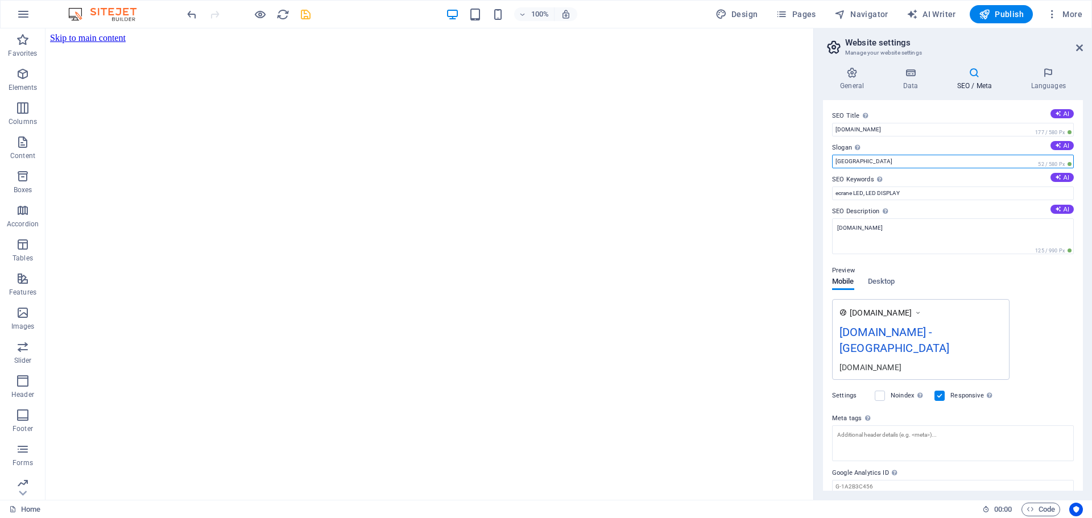
drag, startPoint x: 859, startPoint y: 161, endPoint x: 828, endPoint y: 156, distance: 31.8
click at [828, 156] on div "SEO Title The title of your website - make it something that stands out in sear…" at bounding box center [953, 295] width 260 height 391
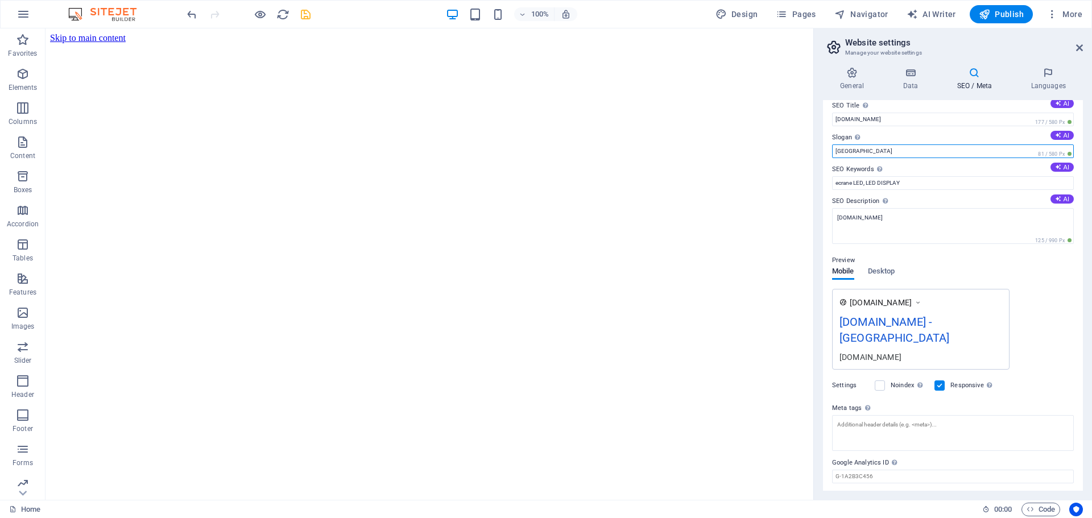
scroll to position [28, 0]
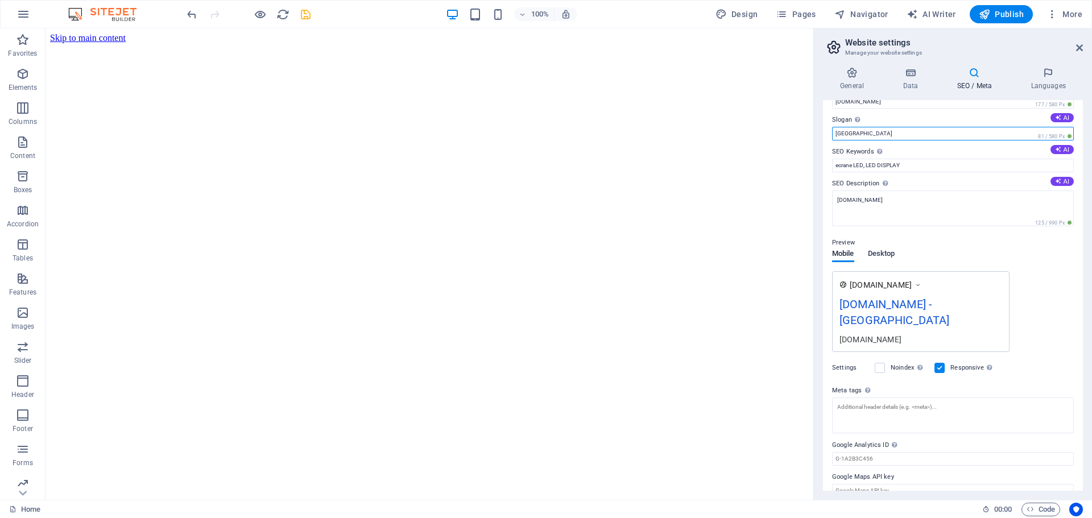
type input "Romania"
click at [881, 252] on span "Desktop" at bounding box center [881, 255] width 27 height 16
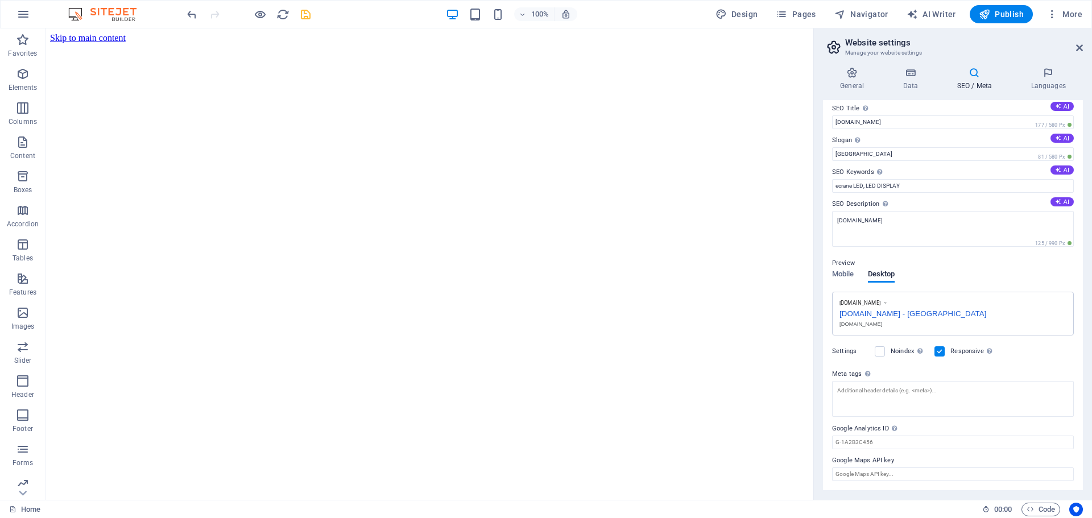
scroll to position [7, 0]
click at [843, 275] on span "Mobile" at bounding box center [843, 275] width 22 height 16
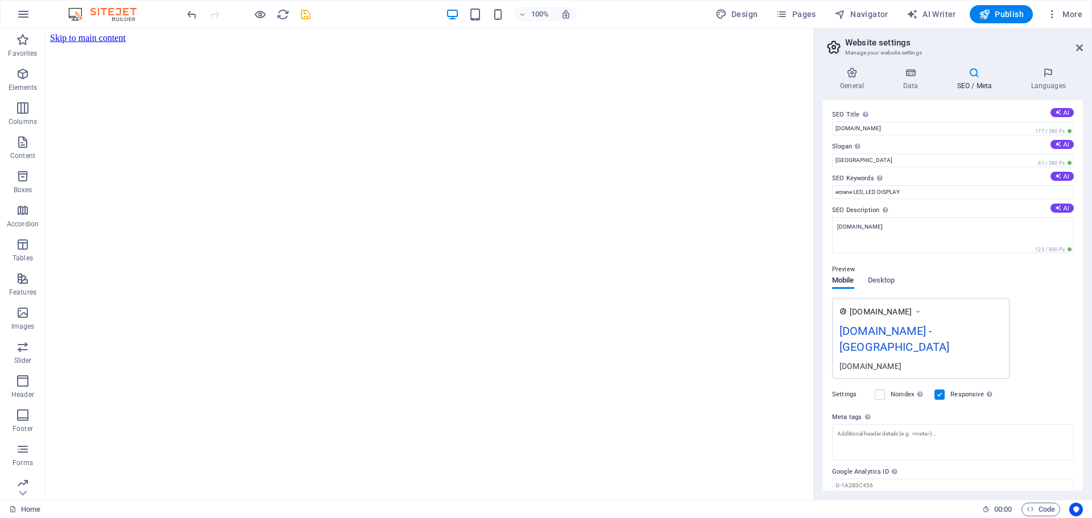
scroll to position [0, 0]
click at [1046, 81] on h4 "Languages" at bounding box center [1047, 79] width 69 height 24
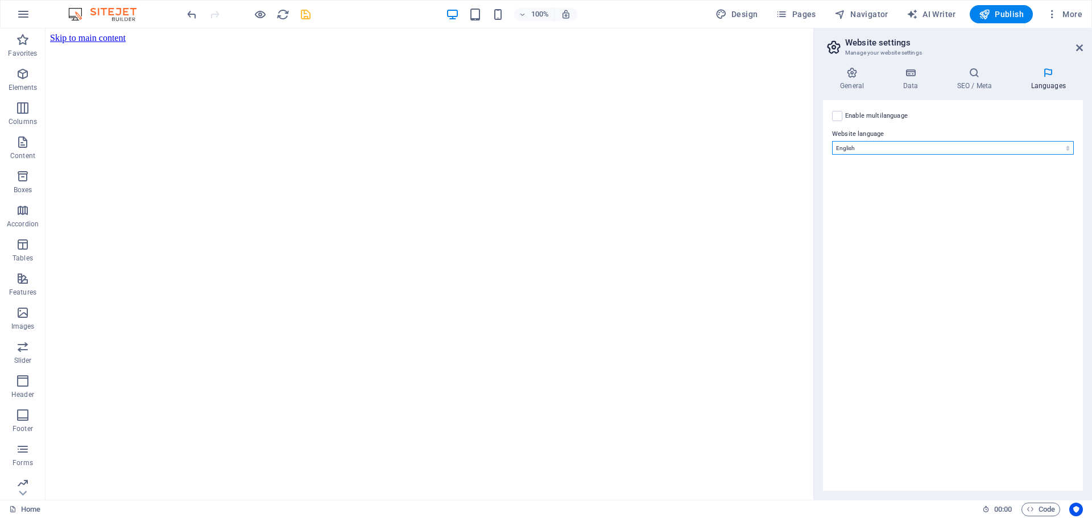
click at [892, 144] on select "Abkhazian Afar Afrikaans Akan Albanian Amharic Arabic Aragonese Armenian Assame…" at bounding box center [953, 148] width 242 height 14
select select "131"
click at [832, 141] on select "Abkhazian Afar Afrikaans Akan Albanian Amharic Arabic Aragonese Armenian Assame…" at bounding box center [953, 148] width 242 height 14
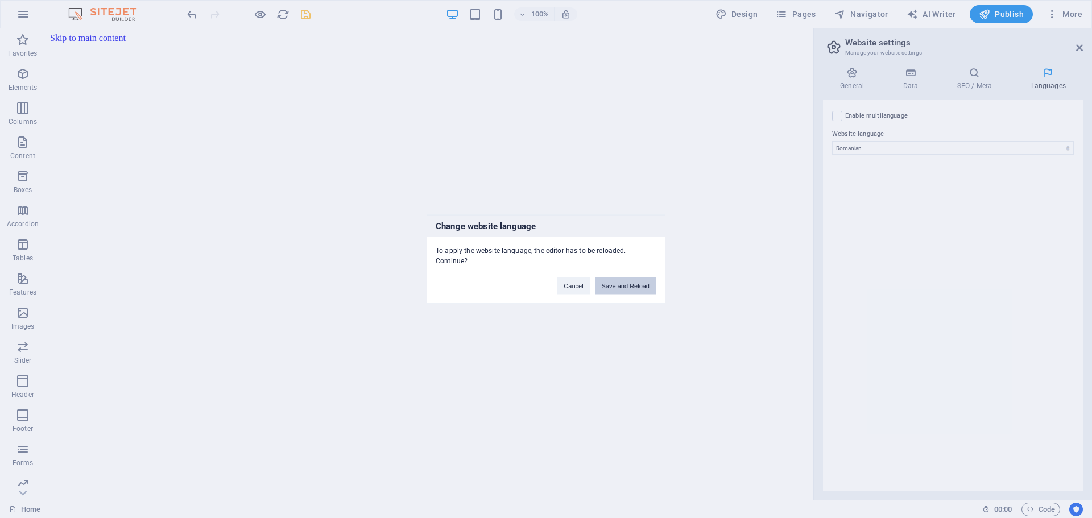
click at [628, 288] on button "Save and Reload" at bounding box center [625, 285] width 61 height 17
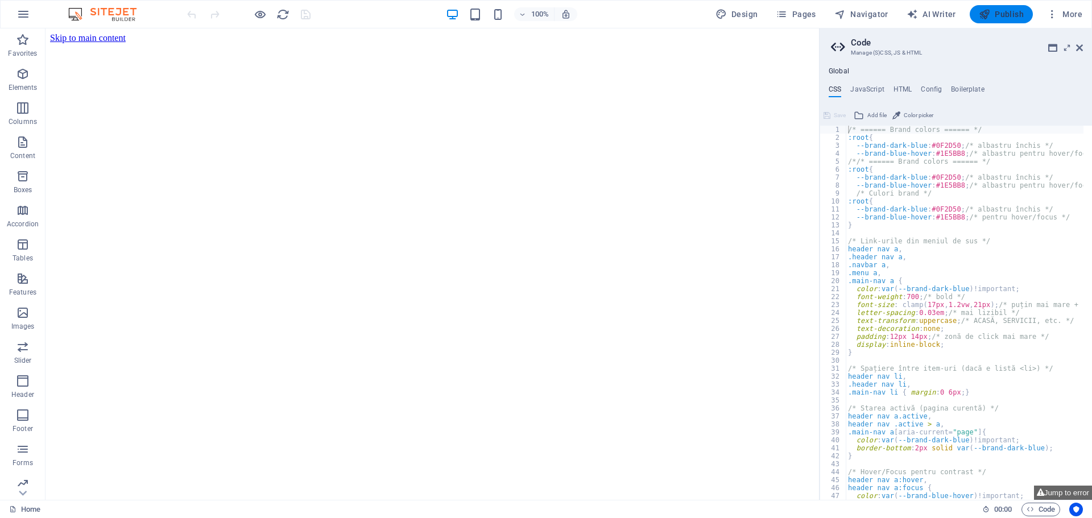
click at [1010, 18] on span "Publish" at bounding box center [1001, 14] width 45 height 11
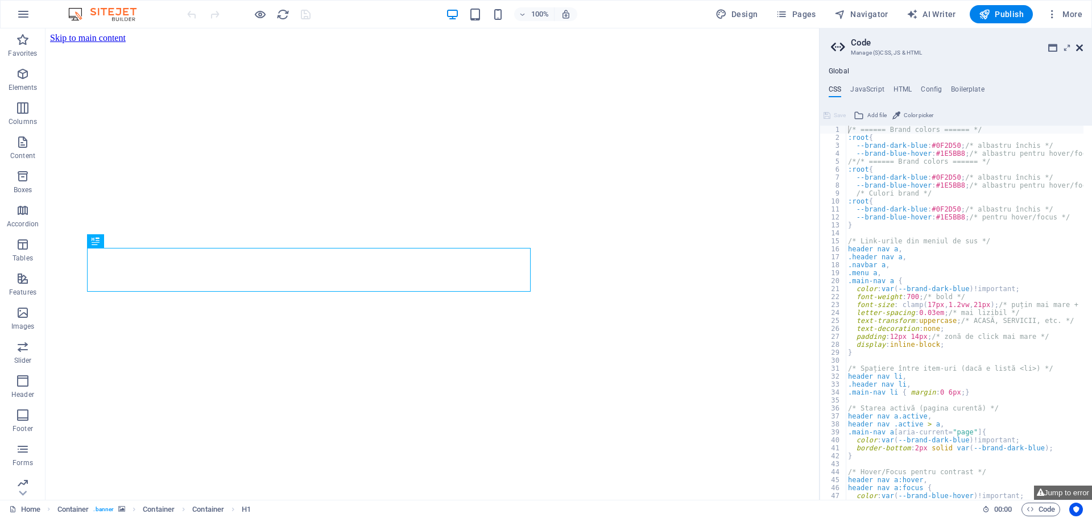
click at [1080, 47] on icon at bounding box center [1079, 47] width 7 height 9
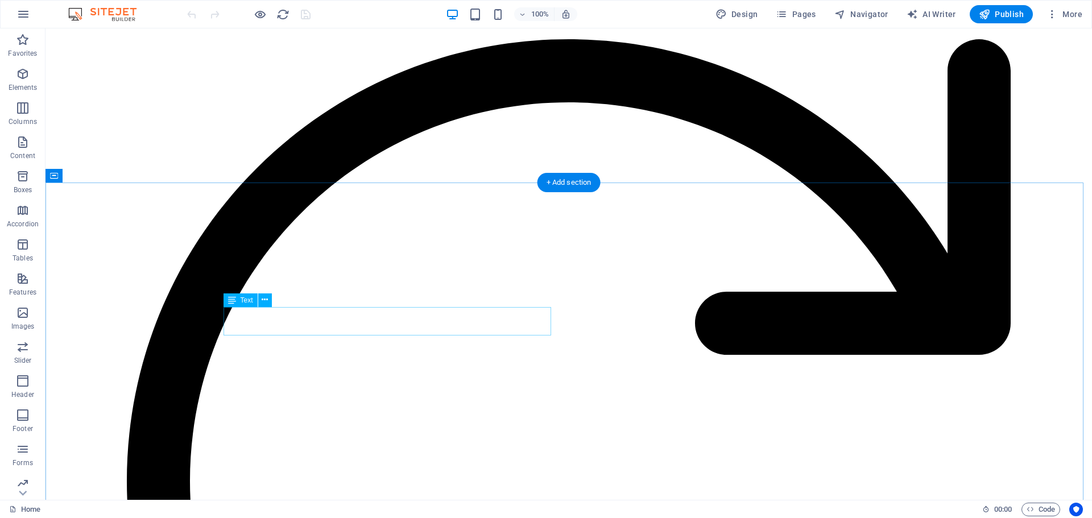
scroll to position [1045, 0]
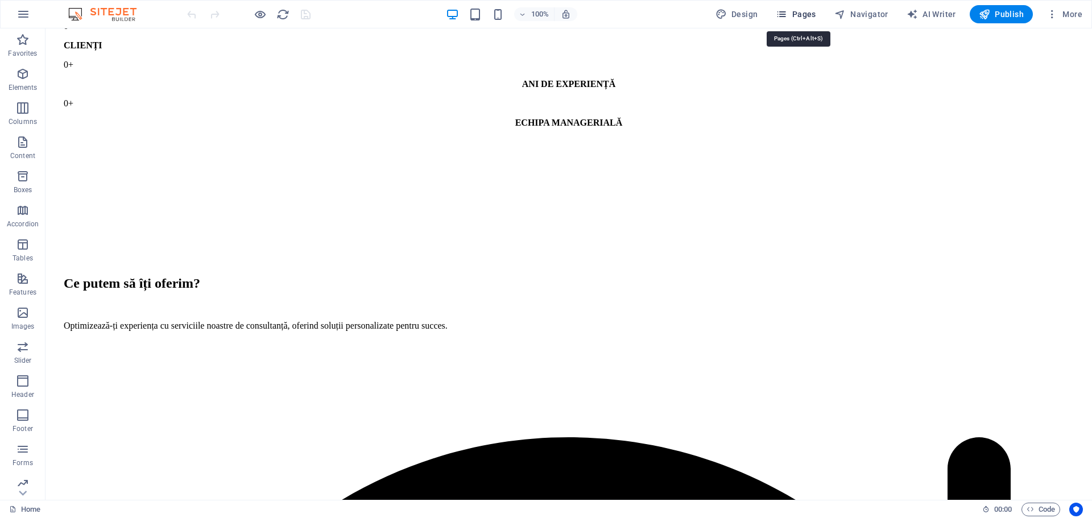
click at [796, 16] on span "Pages" at bounding box center [796, 14] width 40 height 11
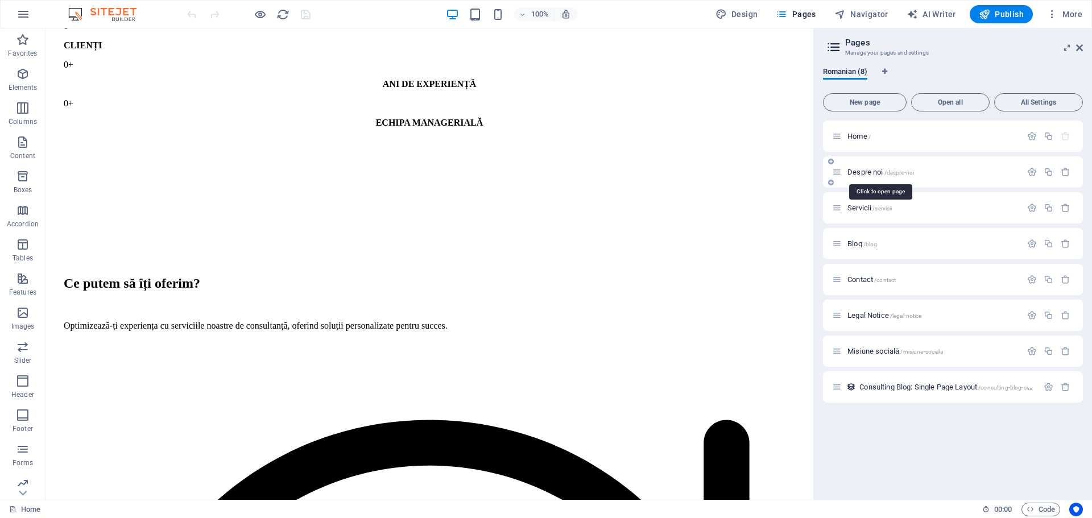
click at [857, 172] on span "Despre noi /despre-noi" at bounding box center [880, 172] width 67 height 9
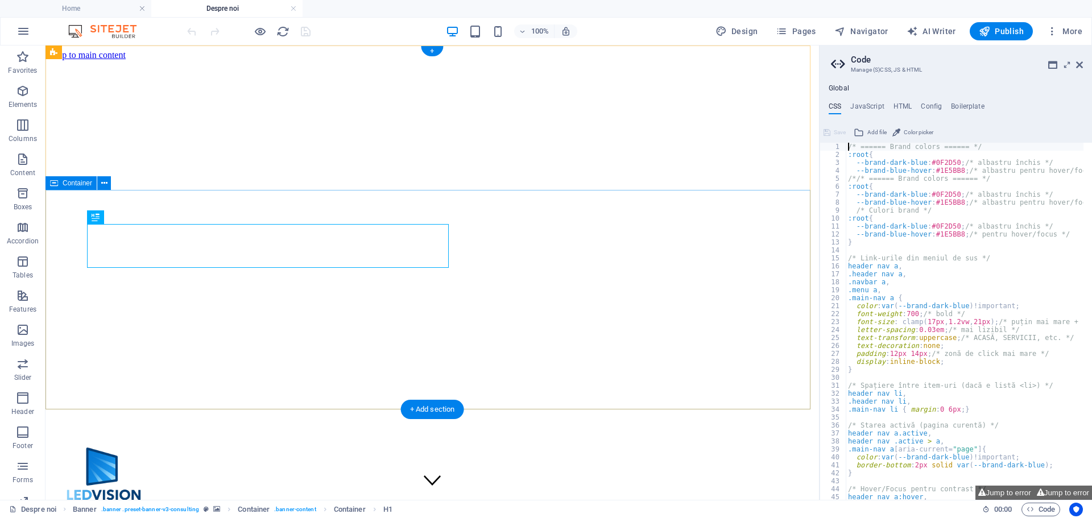
scroll to position [0, 0]
click at [1081, 60] on h2 "Code" at bounding box center [967, 60] width 232 height 10
click at [1080, 64] on icon at bounding box center [1079, 64] width 7 height 9
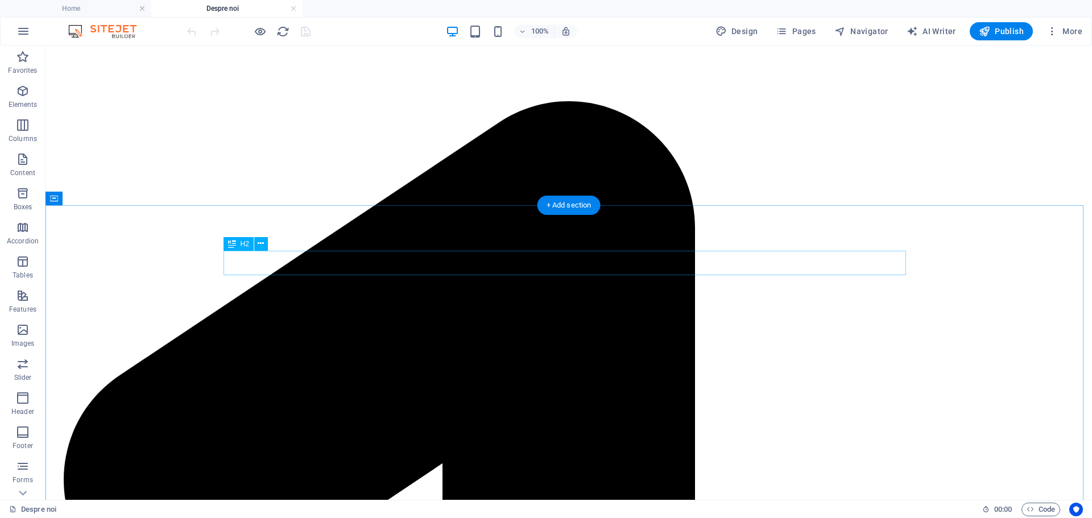
scroll to position [1024, 0]
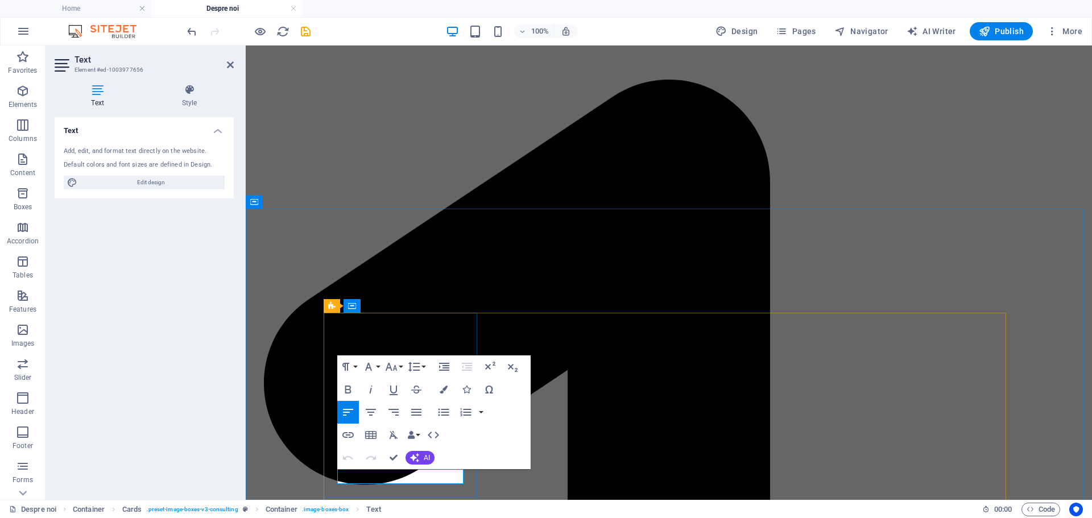
drag, startPoint x: 359, startPoint y: 477, endPoint x: 338, endPoint y: 473, distance: 20.8
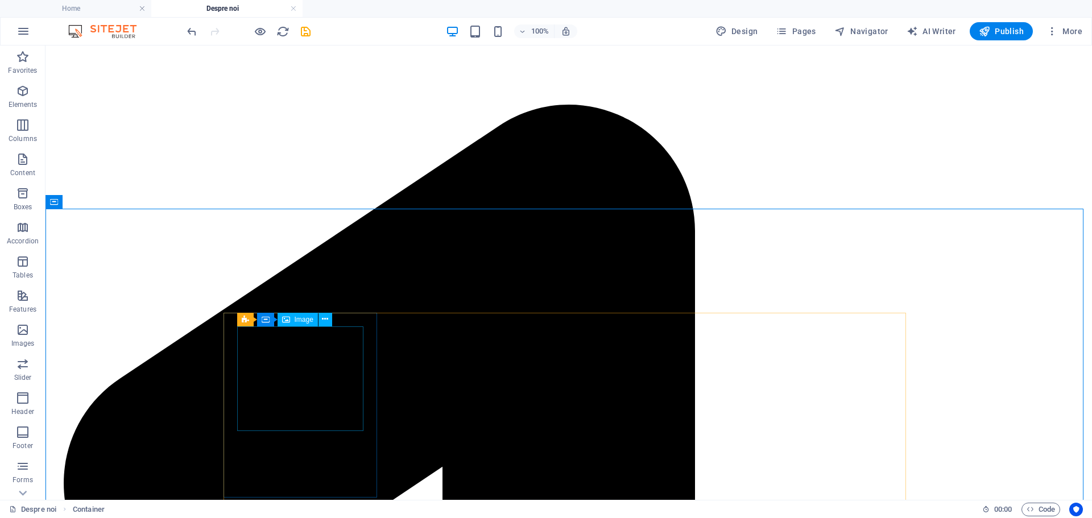
click at [299, 316] on span "Image" at bounding box center [304, 319] width 19 height 7
click at [298, 321] on span "Image" at bounding box center [304, 319] width 19 height 7
click at [297, 318] on span "Image" at bounding box center [304, 319] width 19 height 7
click at [291, 318] on div "Image" at bounding box center [297, 320] width 40 height 14
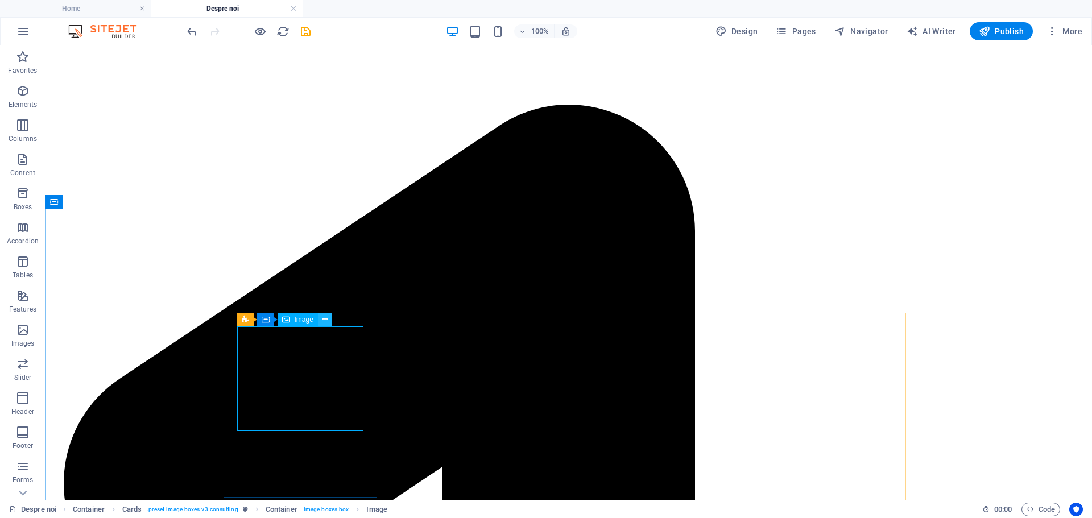
click at [324, 318] on icon at bounding box center [325, 319] width 6 height 12
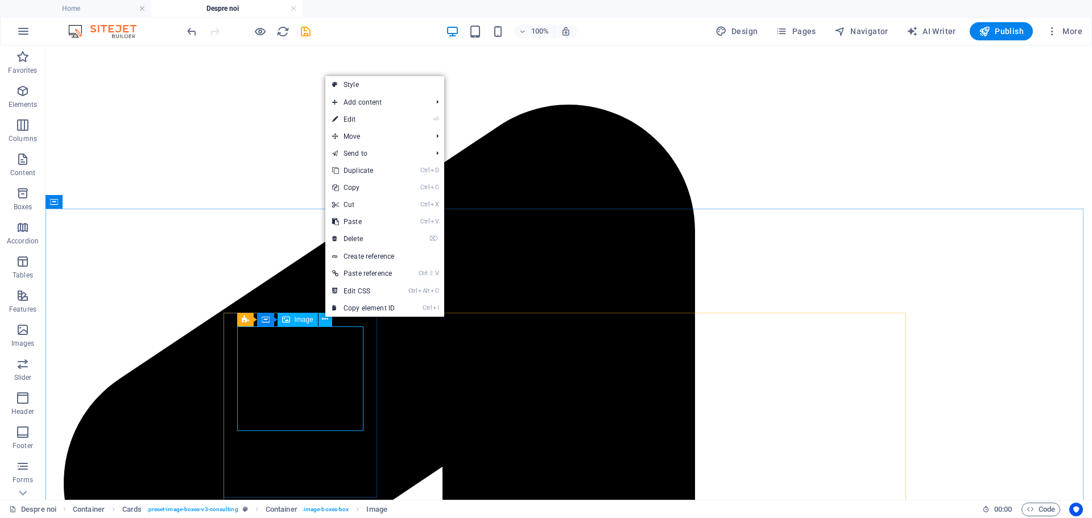
click at [306, 321] on span "Image" at bounding box center [304, 319] width 19 height 7
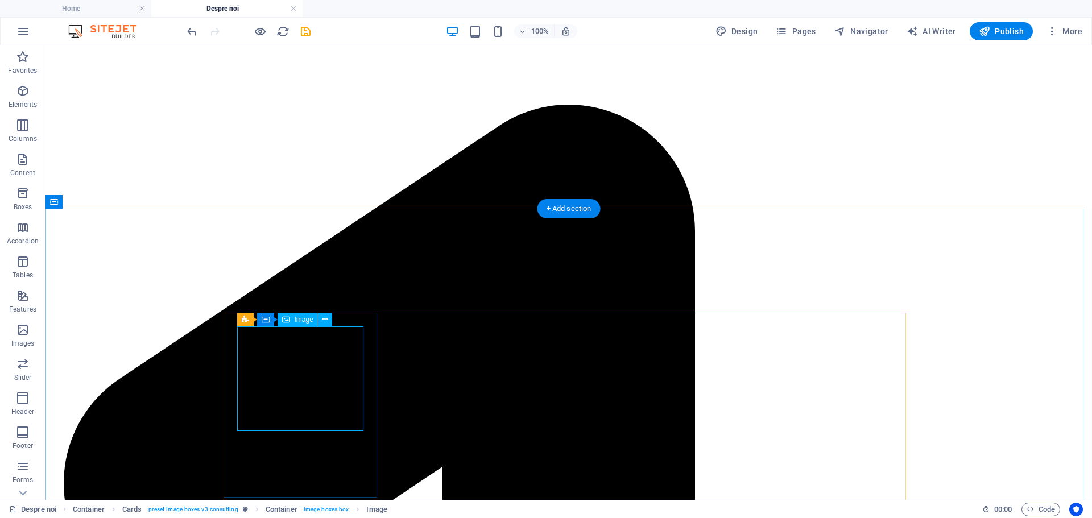
select select "vw"
select select "px"
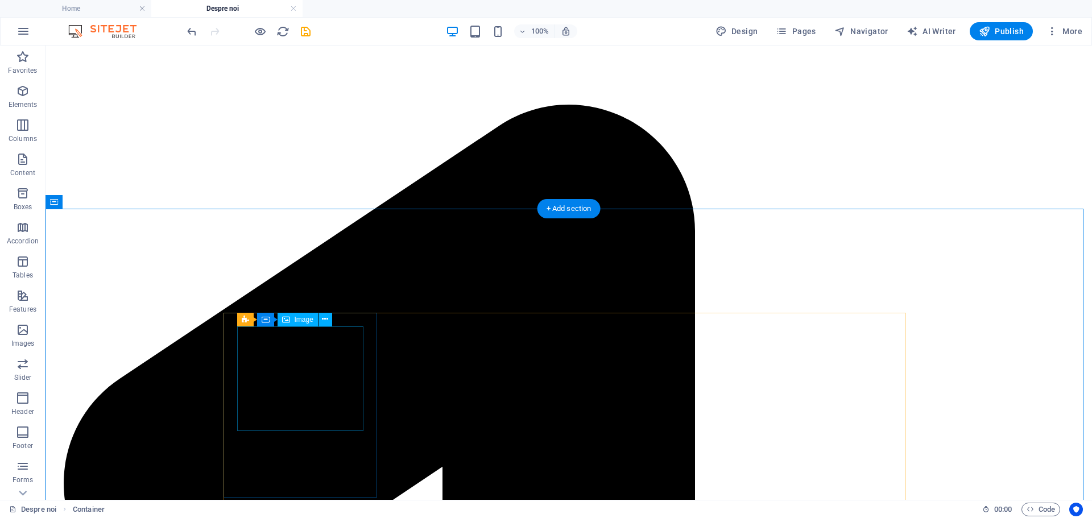
select select "vw"
select select "px"
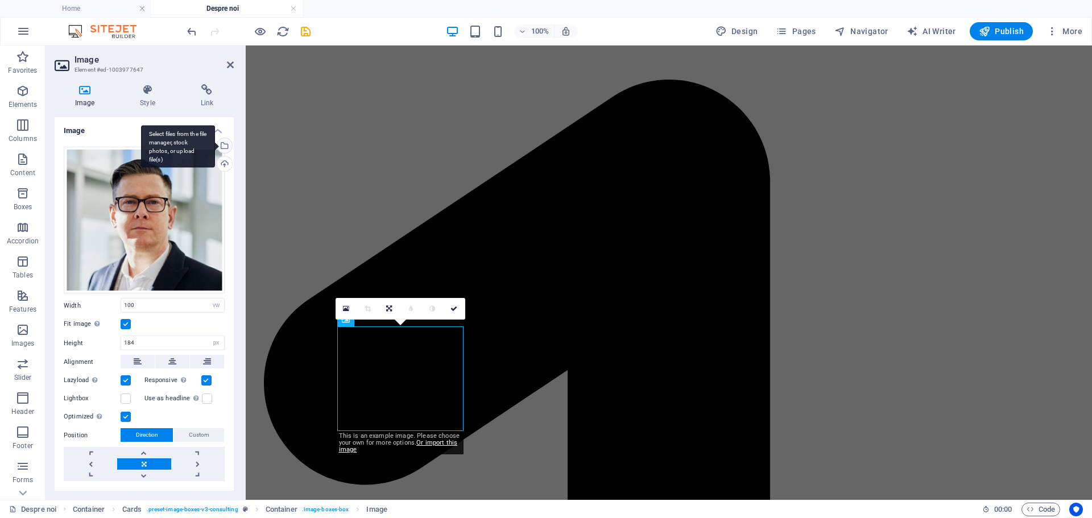
click at [223, 144] on div "Select files from the file manager, stock photos, or upload file(s)" at bounding box center [223, 146] width 17 height 17
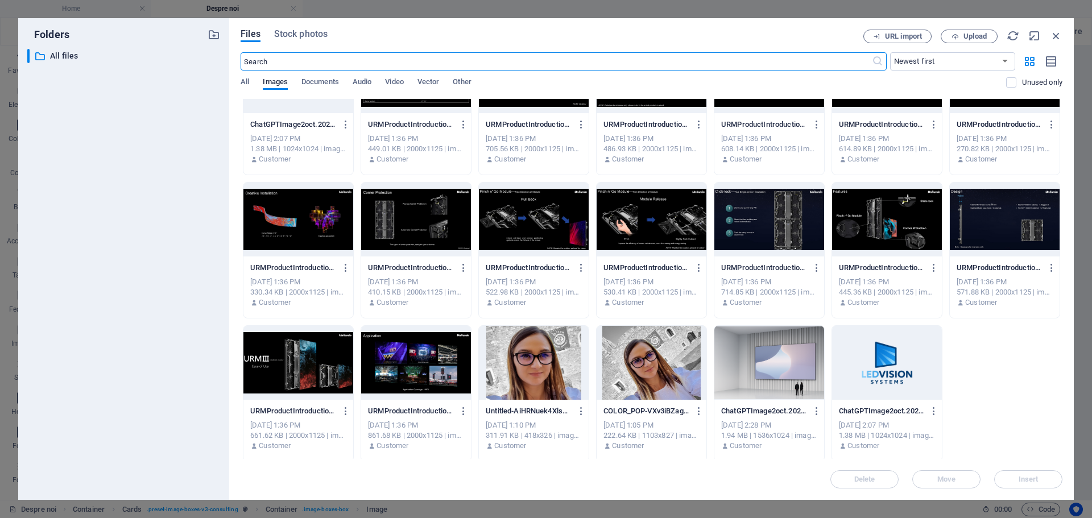
scroll to position [63, 0]
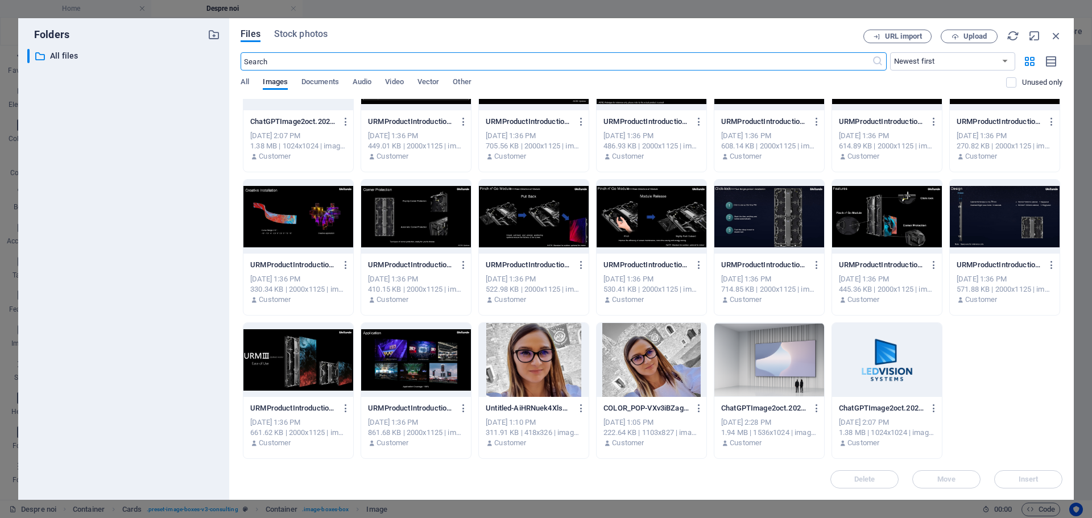
click at [544, 367] on div at bounding box center [534, 360] width 110 height 74
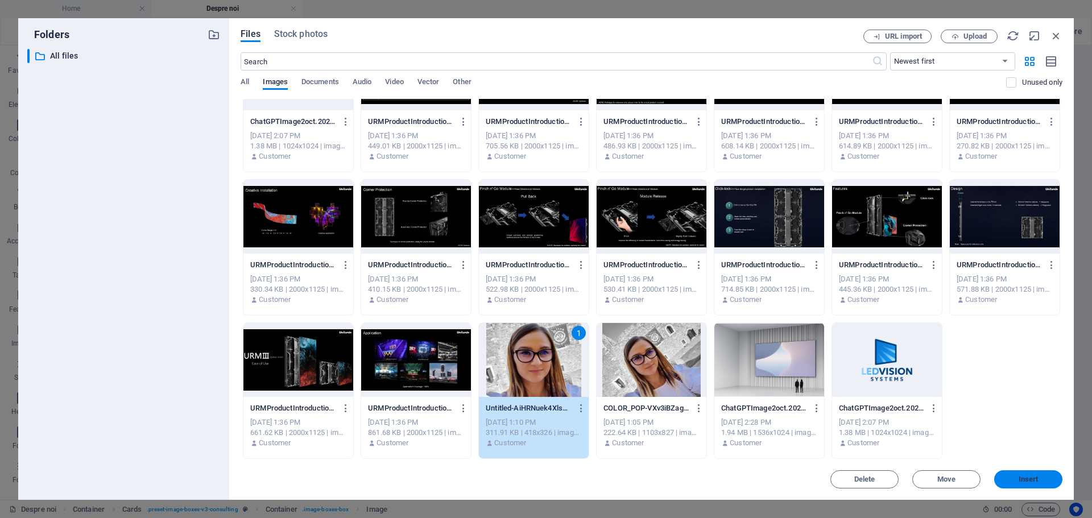
click at [1032, 477] on span "Insert" at bounding box center [1028, 479] width 20 height 7
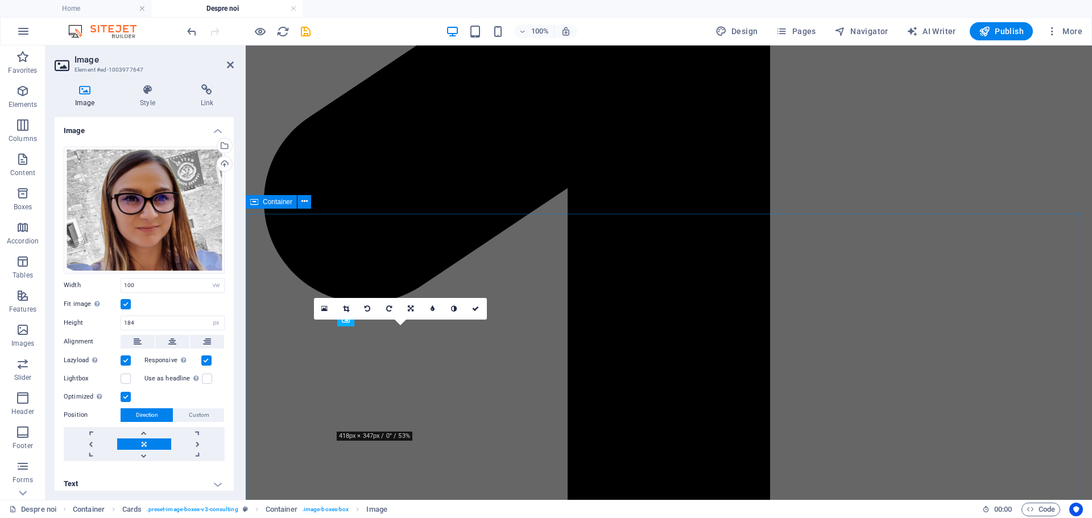
scroll to position [1024, 0]
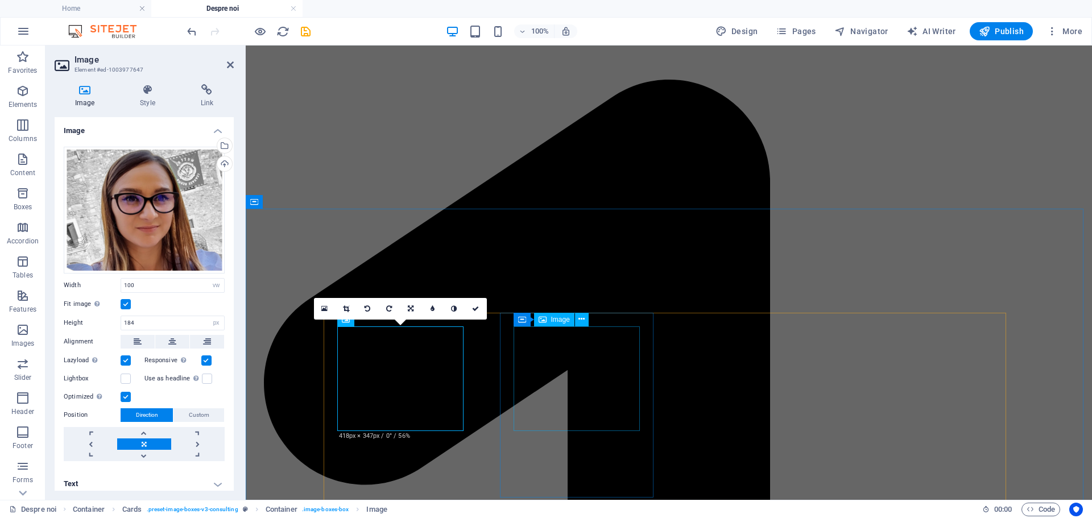
select select "vw"
select select "px"
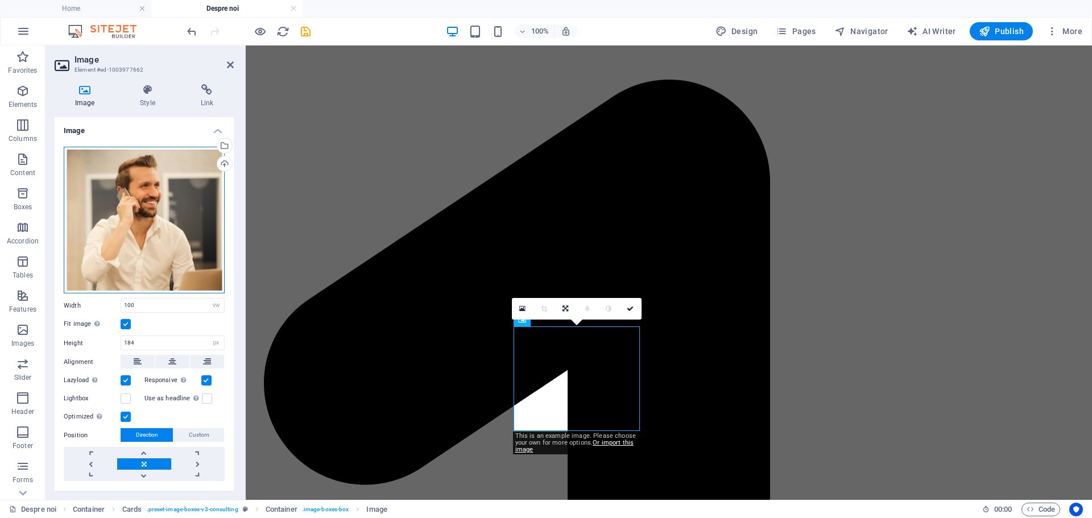
click at [156, 210] on div "Drag files here, click to choose files or select files from Files or our free s…" at bounding box center [144, 220] width 161 height 147
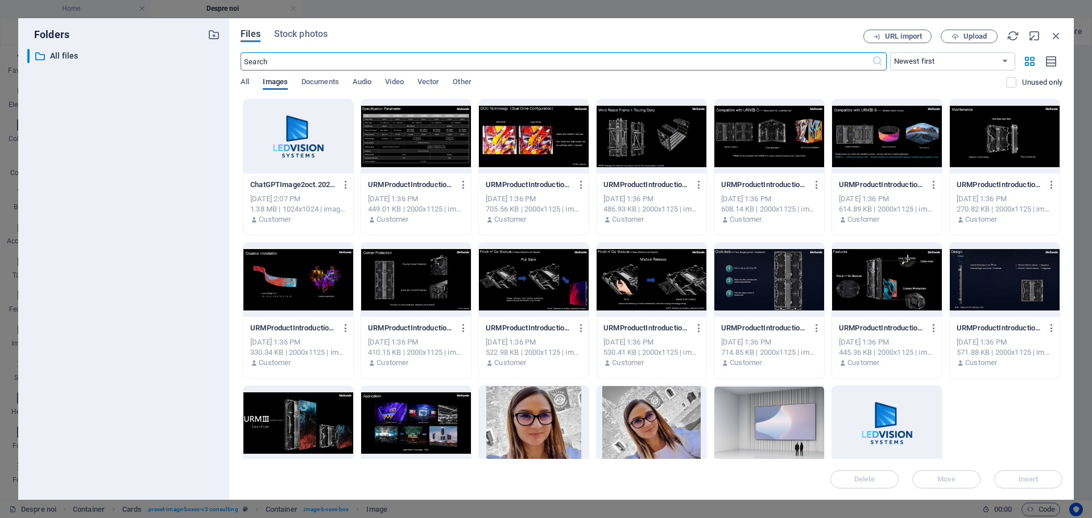
scroll to position [1225, 0]
click at [295, 132] on div at bounding box center [298, 137] width 110 height 74
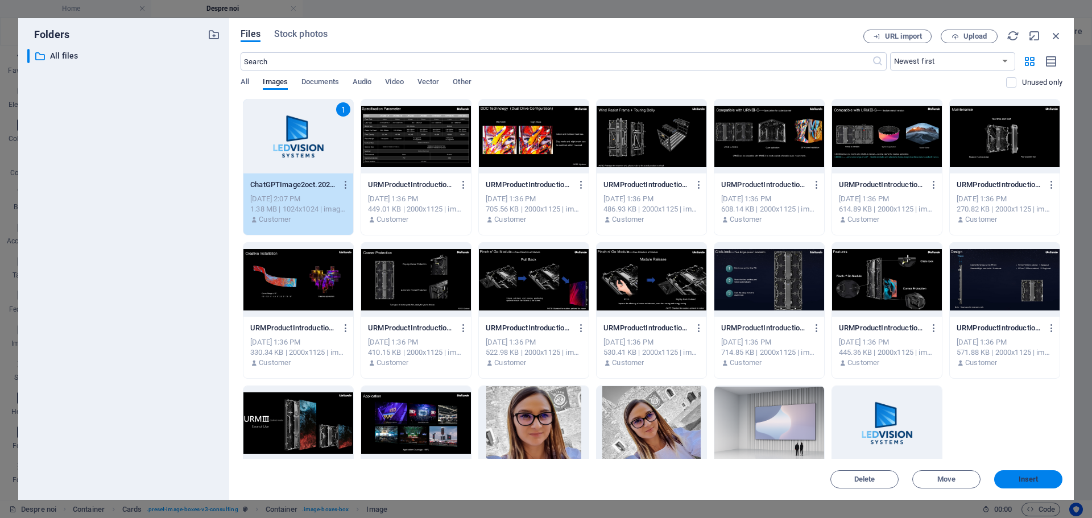
click at [1039, 482] on span "Insert" at bounding box center [1028, 479] width 59 height 7
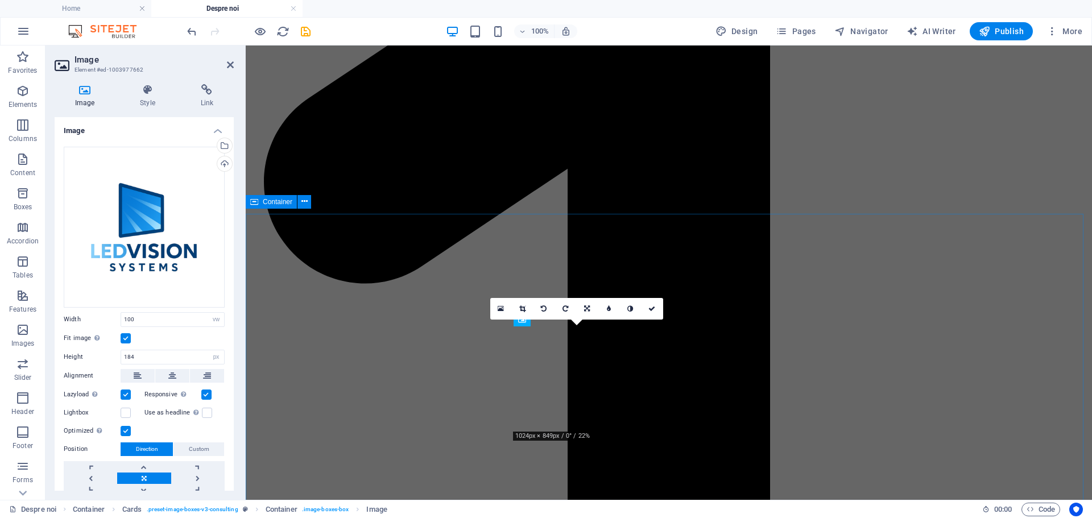
scroll to position [1024, 0]
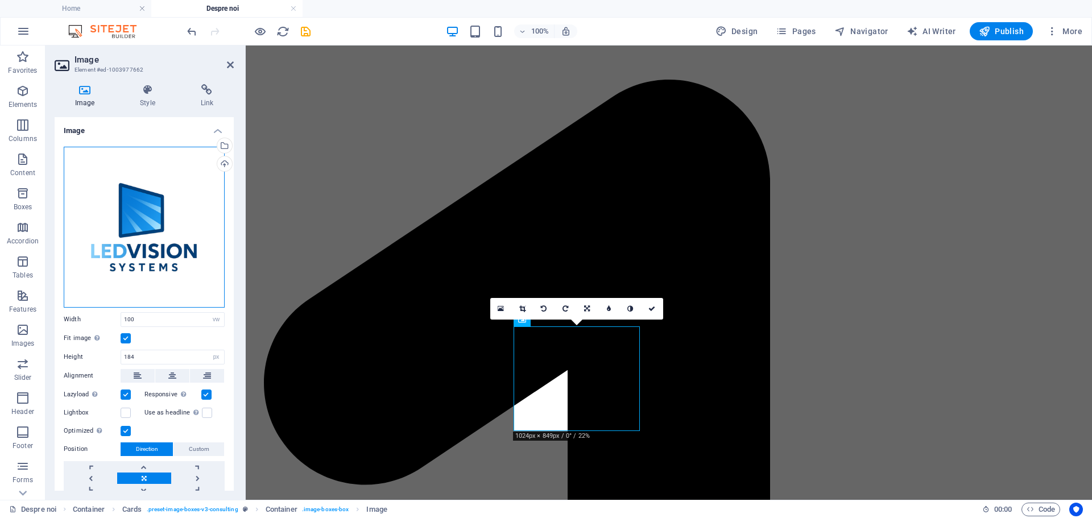
click at [148, 243] on div "Drag files here, click to choose files or select files from Files or our free s…" at bounding box center [144, 227] width 161 height 161
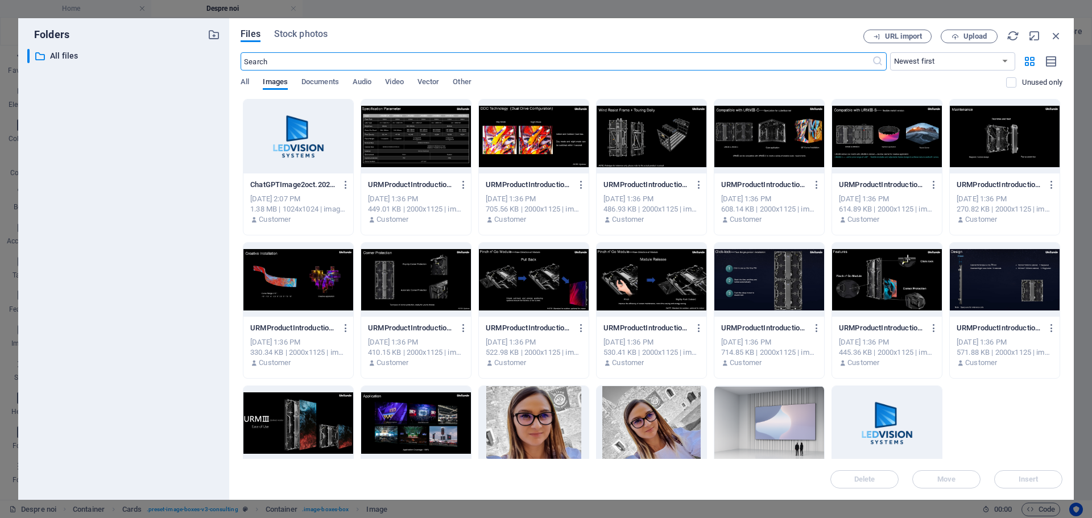
scroll to position [1225, 0]
click at [891, 421] on div at bounding box center [887, 423] width 110 height 74
drag, startPoint x: 780, startPoint y: 429, endPoint x: 1026, endPoint y: 474, distance: 249.8
click at [1026, 474] on button "Insert" at bounding box center [1028, 479] width 68 height 18
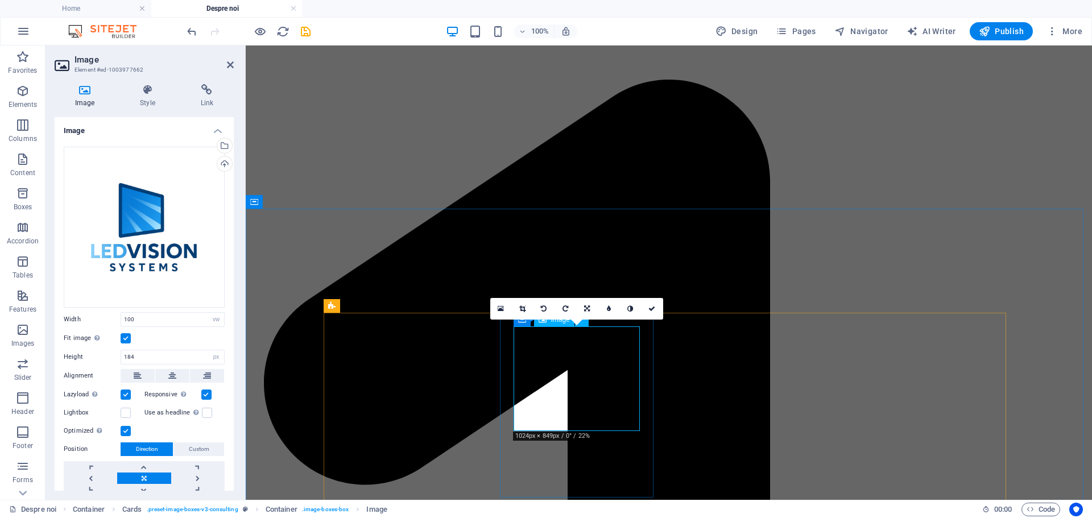
scroll to position [1137, 0]
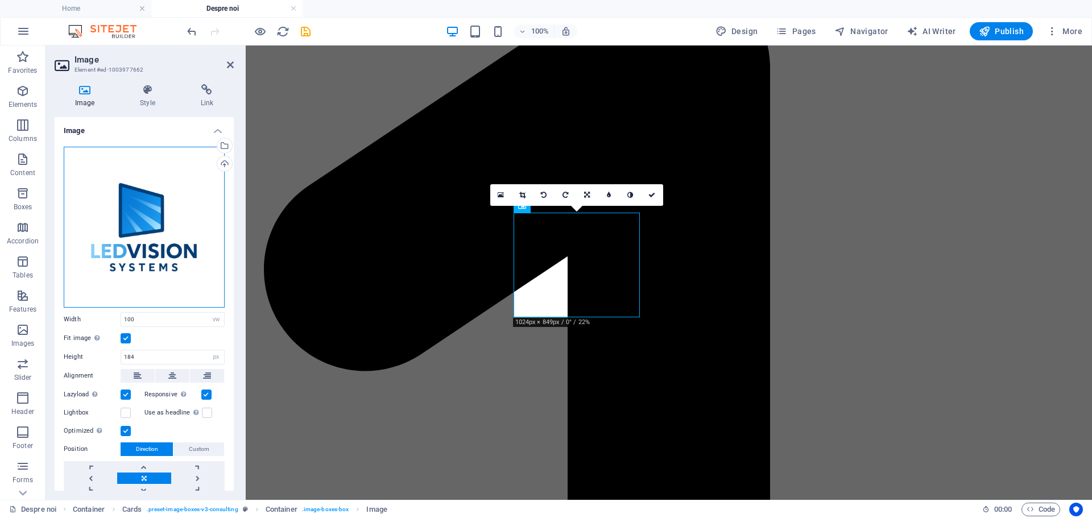
click at [146, 223] on div "Drag files here, click to choose files or select files from Files or our free s…" at bounding box center [144, 227] width 161 height 161
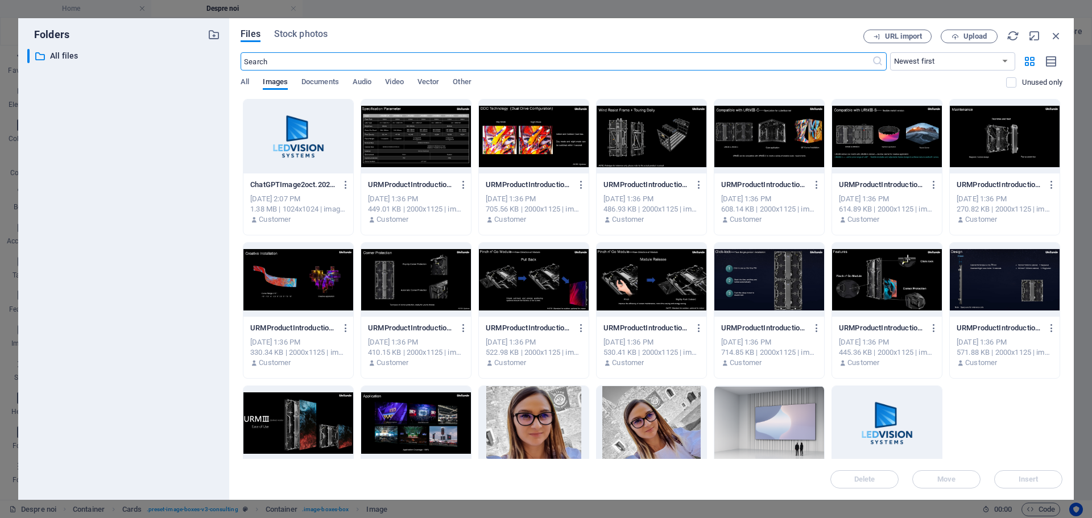
click at [288, 132] on div at bounding box center [298, 137] width 110 height 74
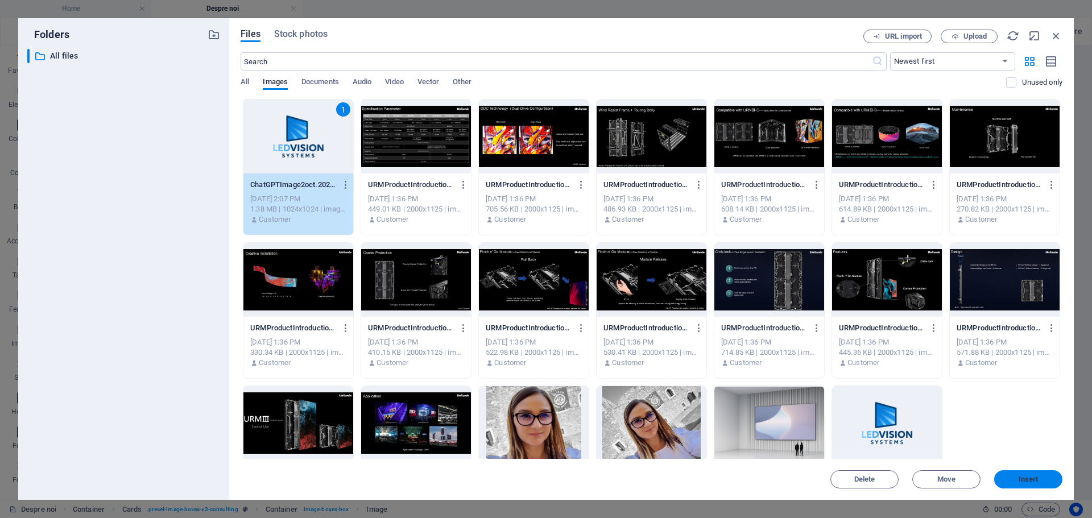
click at [1018, 476] on span "Insert" at bounding box center [1028, 479] width 20 height 7
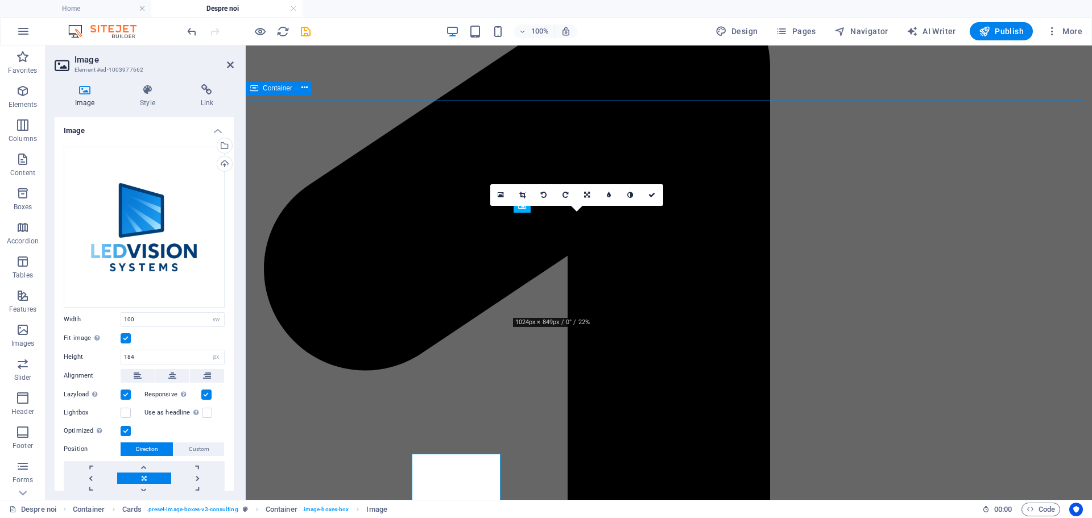
scroll to position [1137, 0]
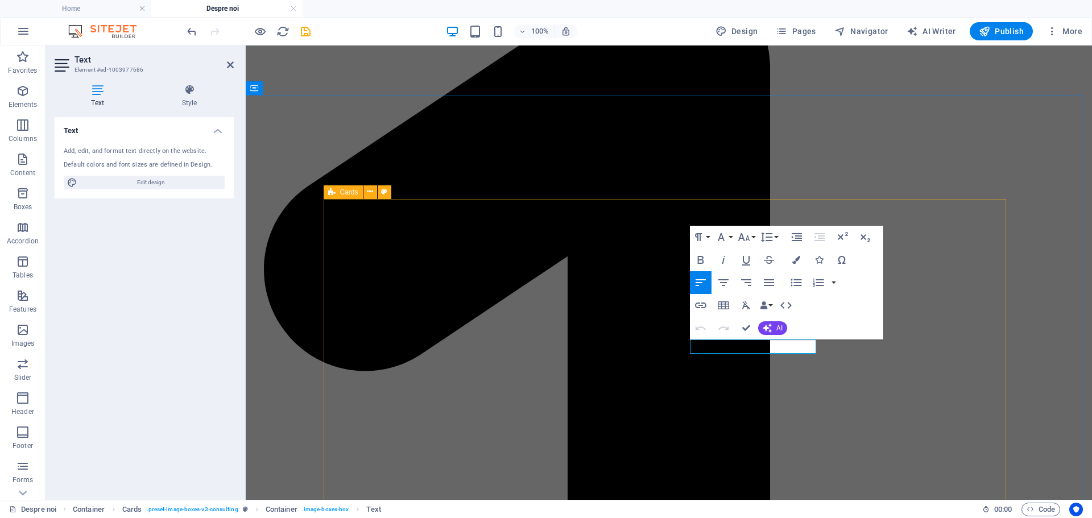
drag, startPoint x: 773, startPoint y: 349, endPoint x: 671, endPoint y: 352, distance: 101.8
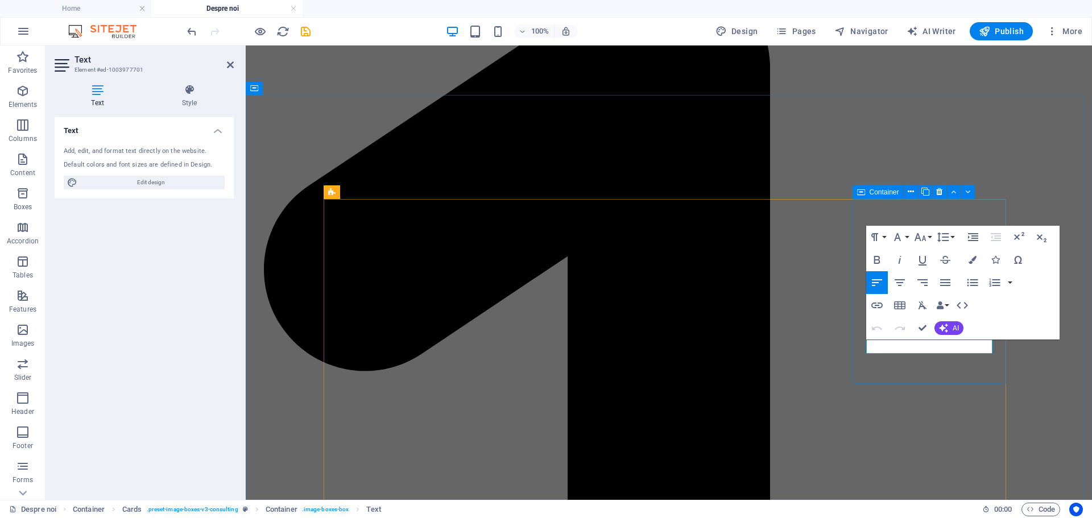
drag, startPoint x: 964, startPoint y: 346, endPoint x: 861, endPoint y: 347, distance: 102.9
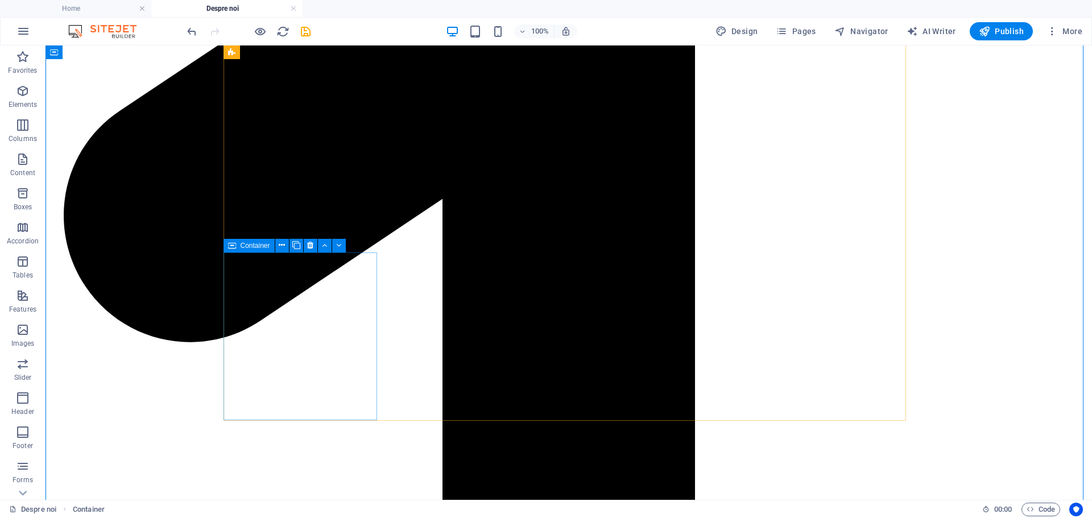
scroll to position [1308, 0]
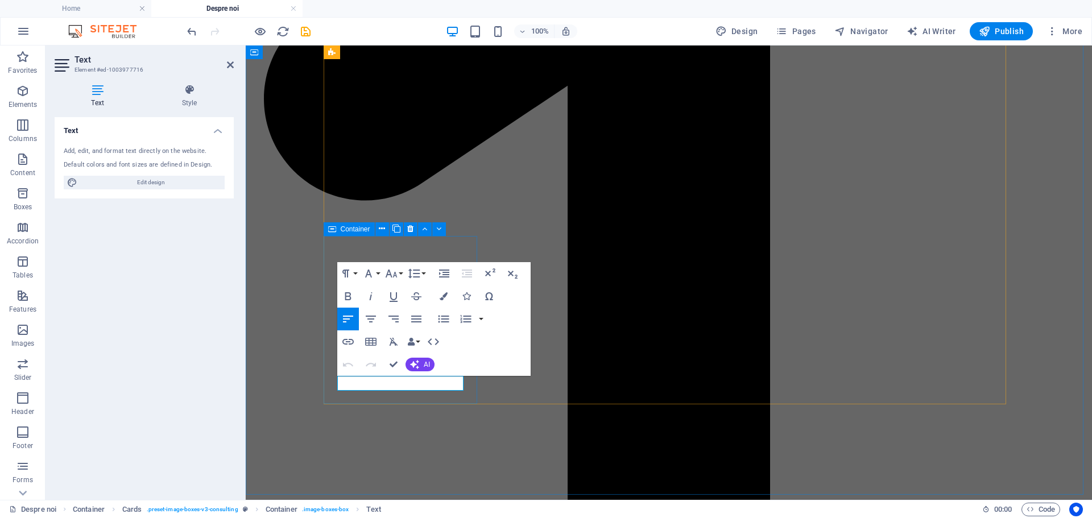
drag, startPoint x: 401, startPoint y: 386, endPoint x: 335, endPoint y: 386, distance: 66.0
drag, startPoint x: 430, startPoint y: 384, endPoint x: 336, endPoint y: 384, distance: 94.4
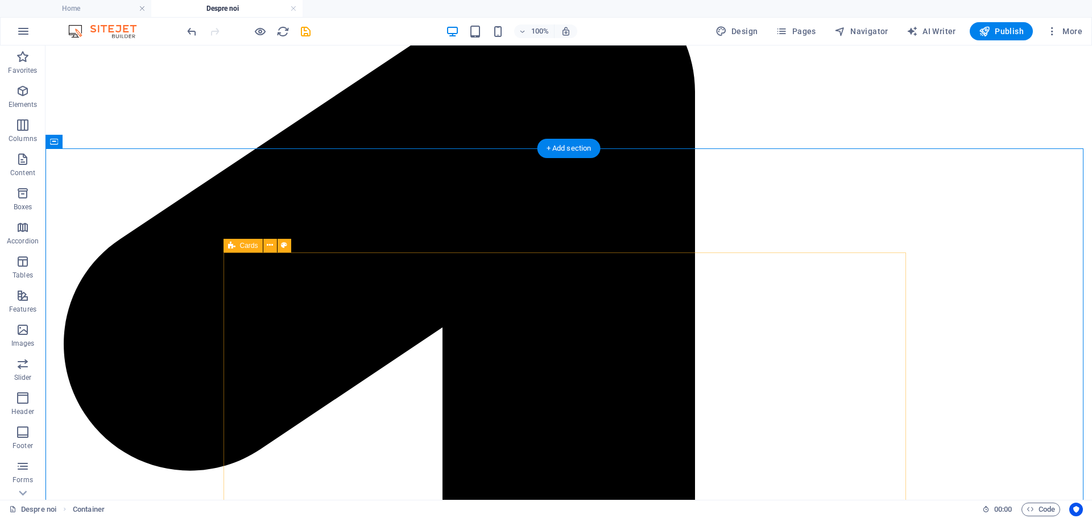
scroll to position [1251, 0]
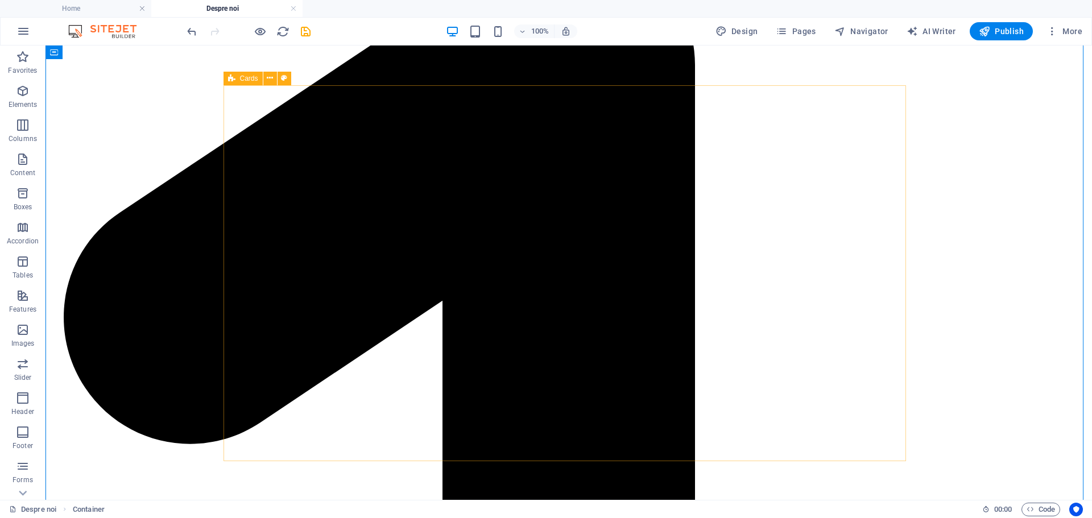
scroll to position [1137, 0]
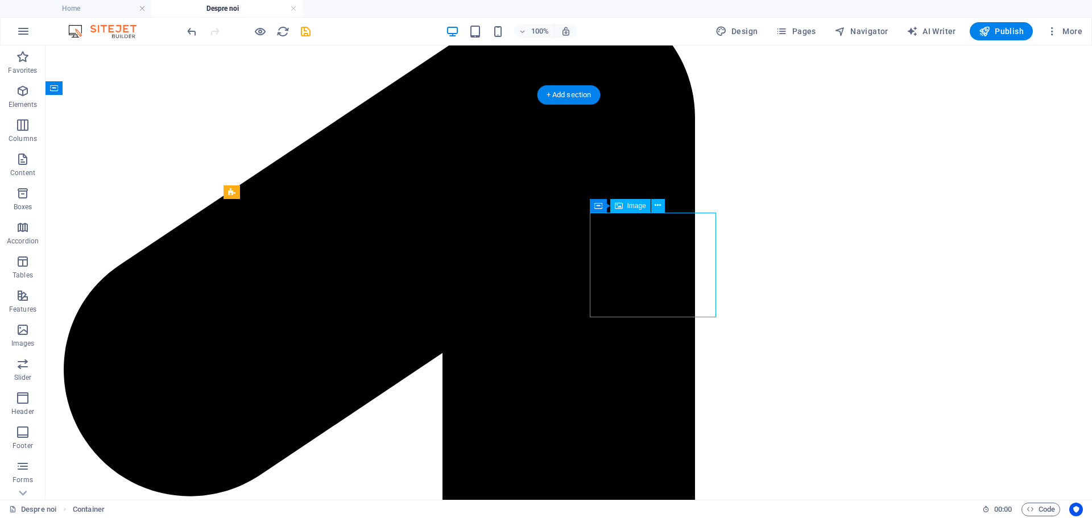
select select "vw"
select select "px"
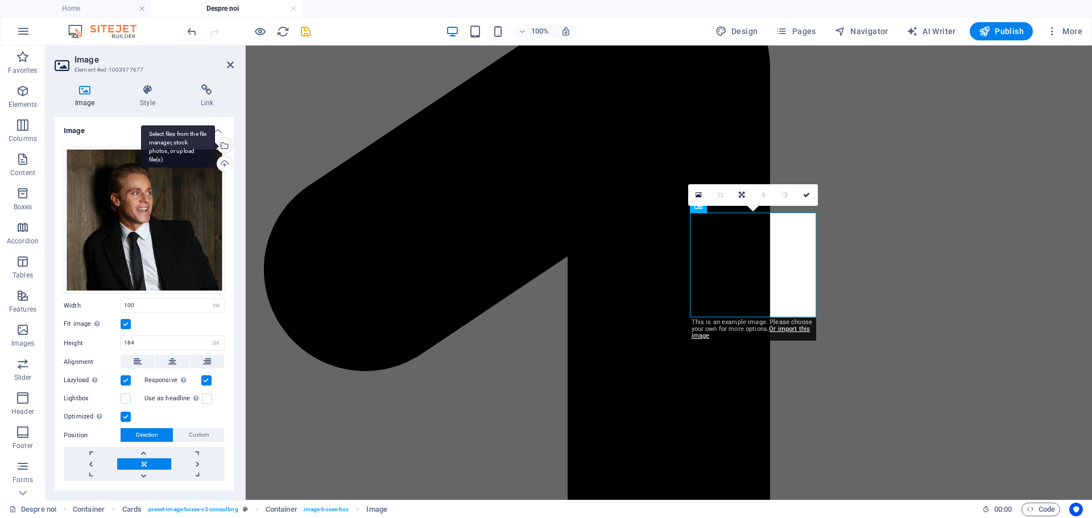
click at [221, 143] on div "Select files from the file manager, stock photos, or upload file(s)" at bounding box center [223, 146] width 17 height 17
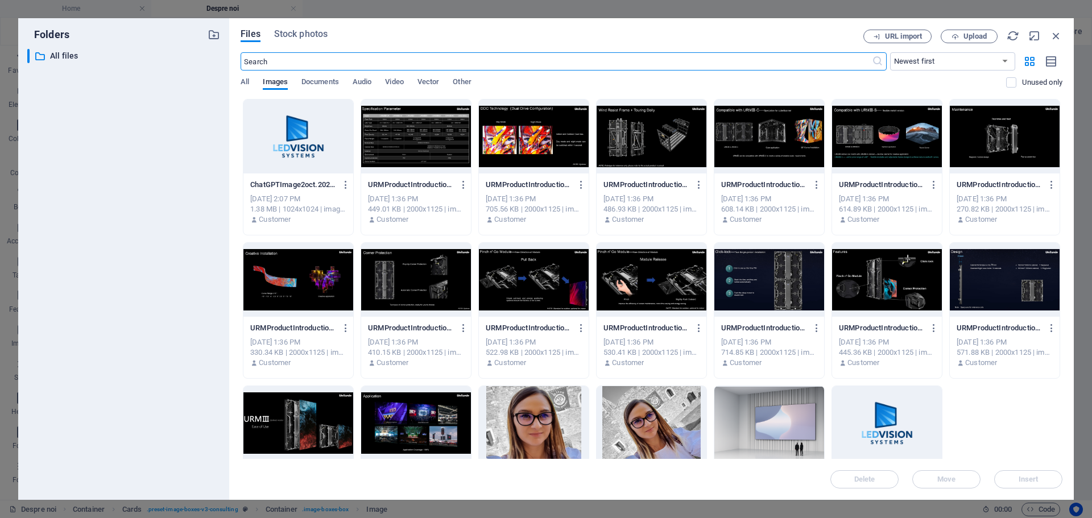
scroll to position [1157, 0]
click at [916, 415] on div at bounding box center [887, 423] width 110 height 74
click at [1038, 479] on span "Insert" at bounding box center [1028, 479] width 59 height 7
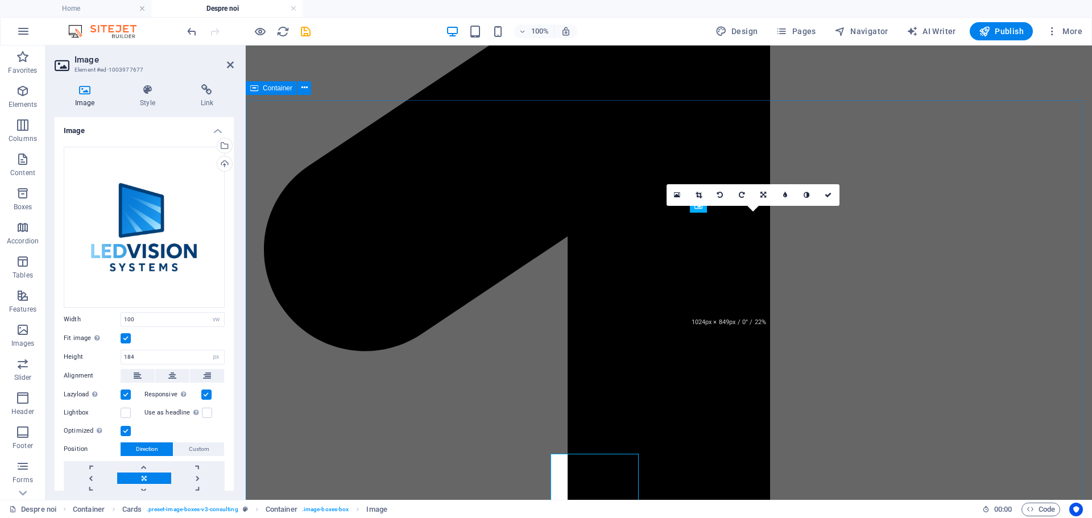
scroll to position [1137, 0]
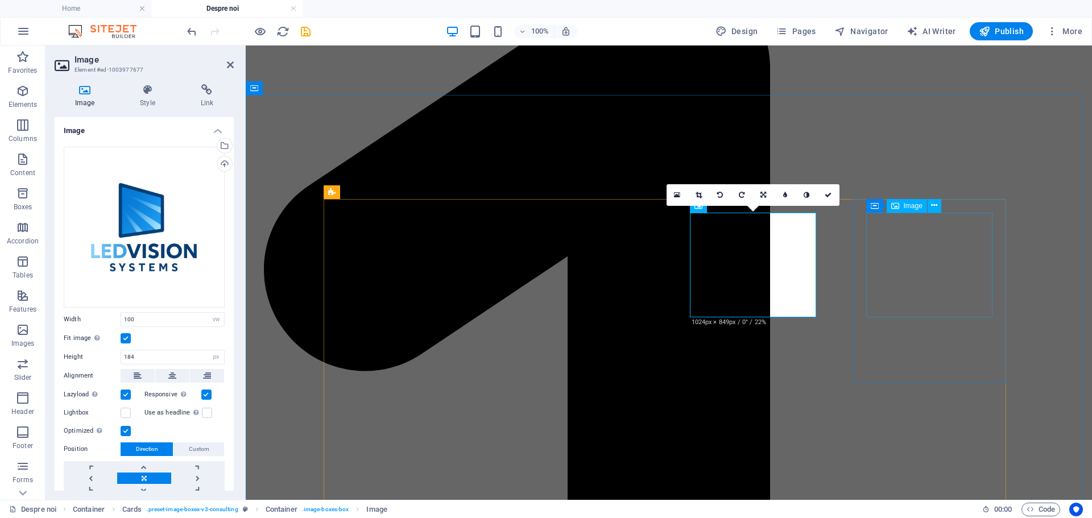
select select "vw"
select select "px"
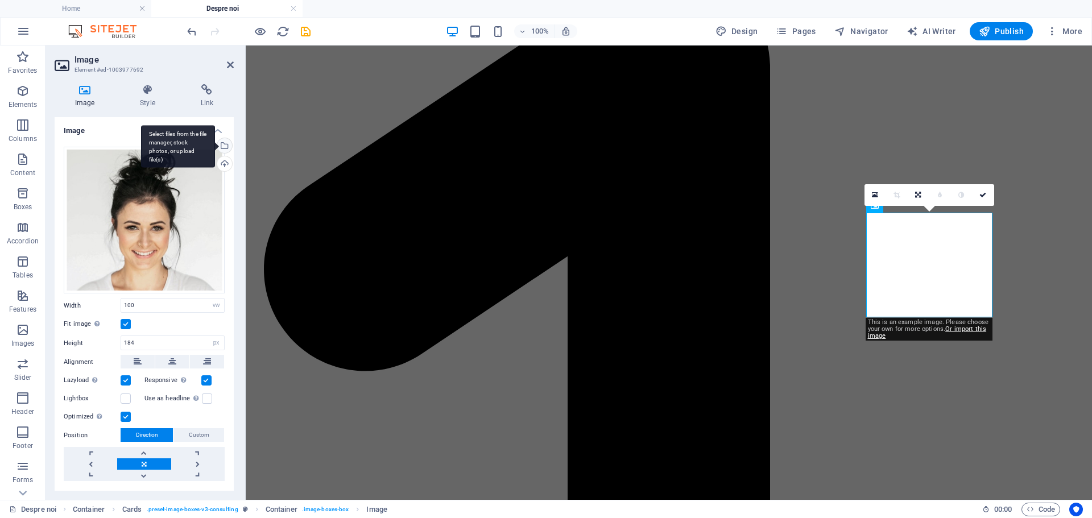
click at [226, 146] on div "Select files from the file manager, stock photos, or upload file(s)" at bounding box center [223, 146] width 17 height 17
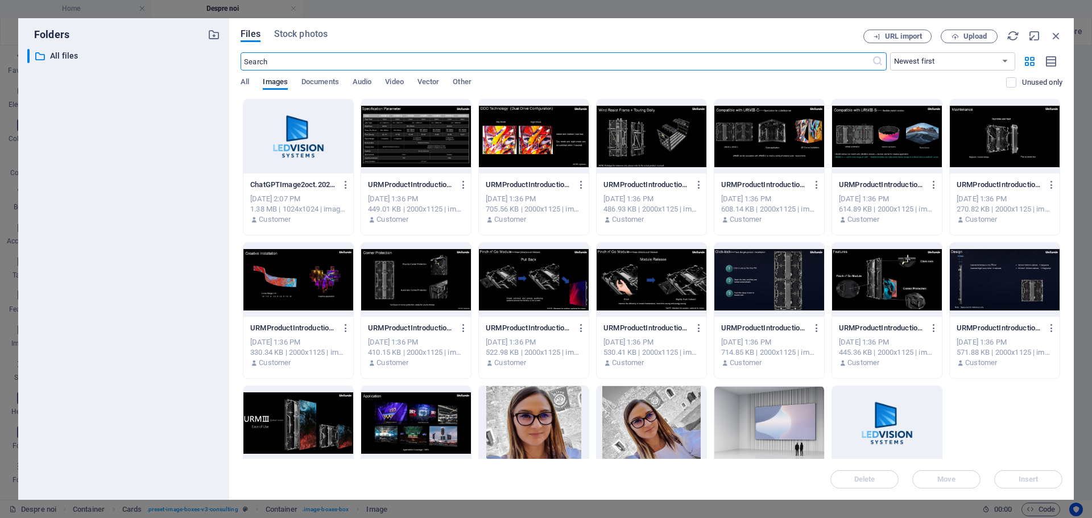
scroll to position [1157, 0]
click at [884, 420] on div at bounding box center [887, 423] width 110 height 74
click at [1049, 479] on span "Insert" at bounding box center [1028, 479] width 59 height 7
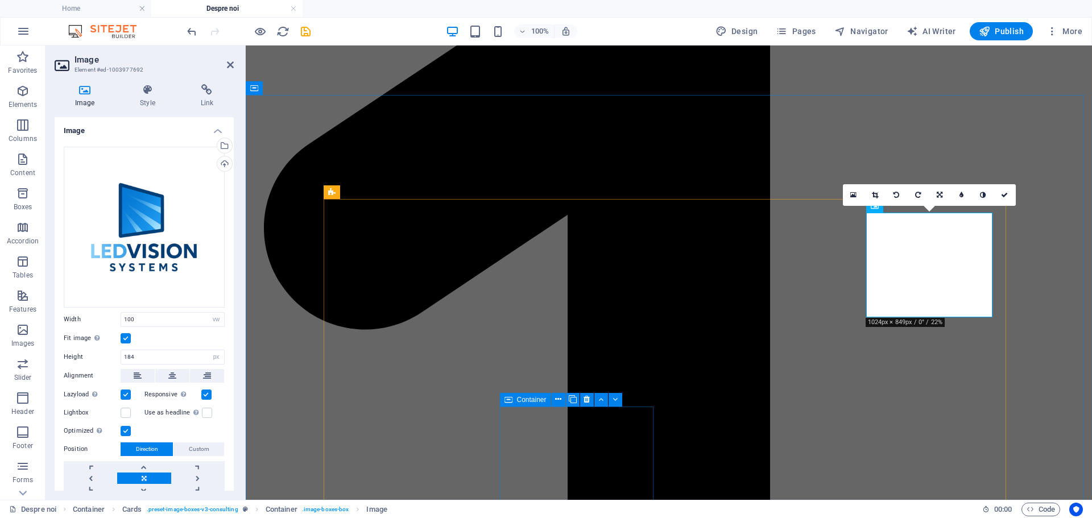
scroll to position [1194, 0]
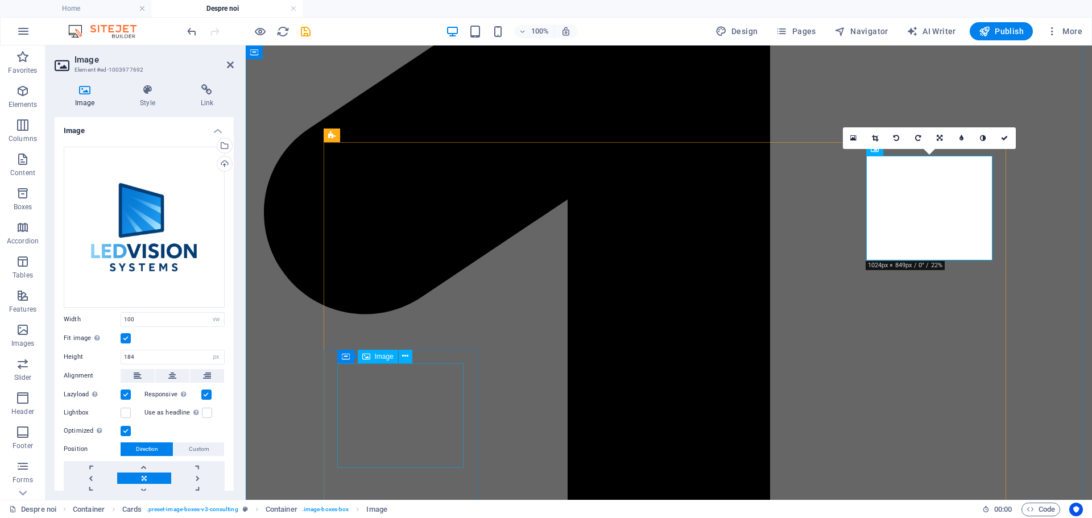
select select "vw"
select select "px"
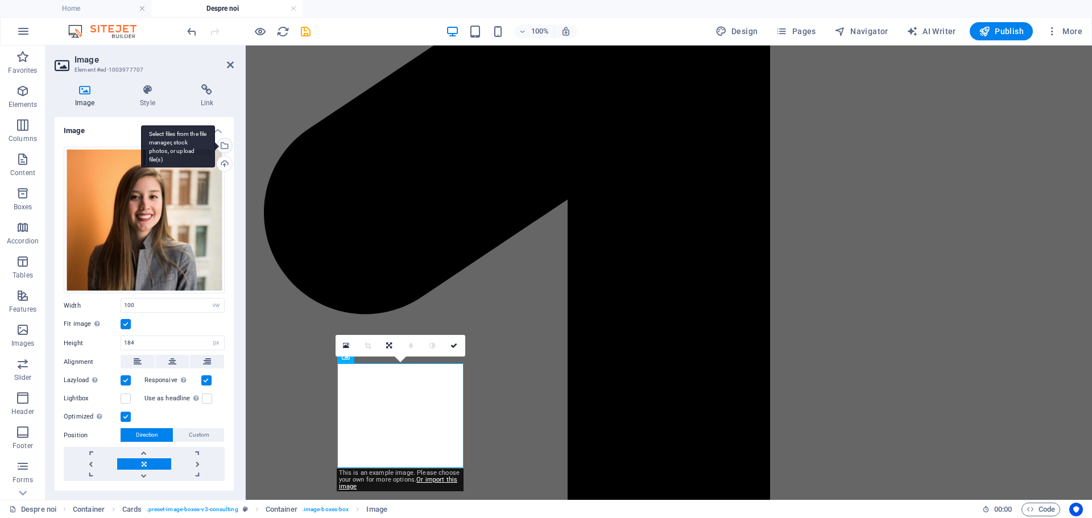
click at [227, 144] on div "Select files from the file manager, stock photos, or upload file(s)" at bounding box center [223, 146] width 17 height 17
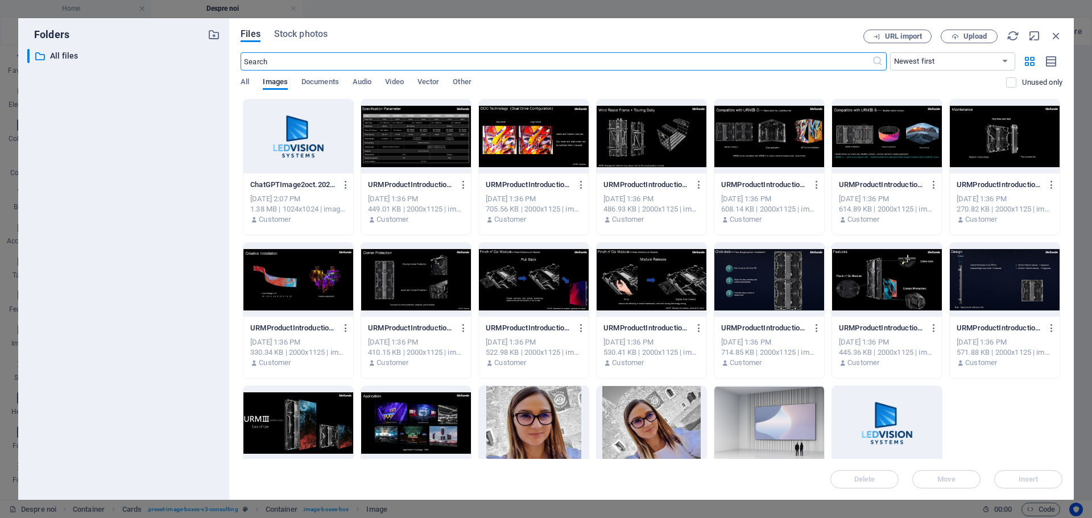
scroll to position [1435, 0]
click at [859, 397] on div at bounding box center [887, 423] width 110 height 74
click at [1049, 481] on span "Insert" at bounding box center [1028, 479] width 59 height 7
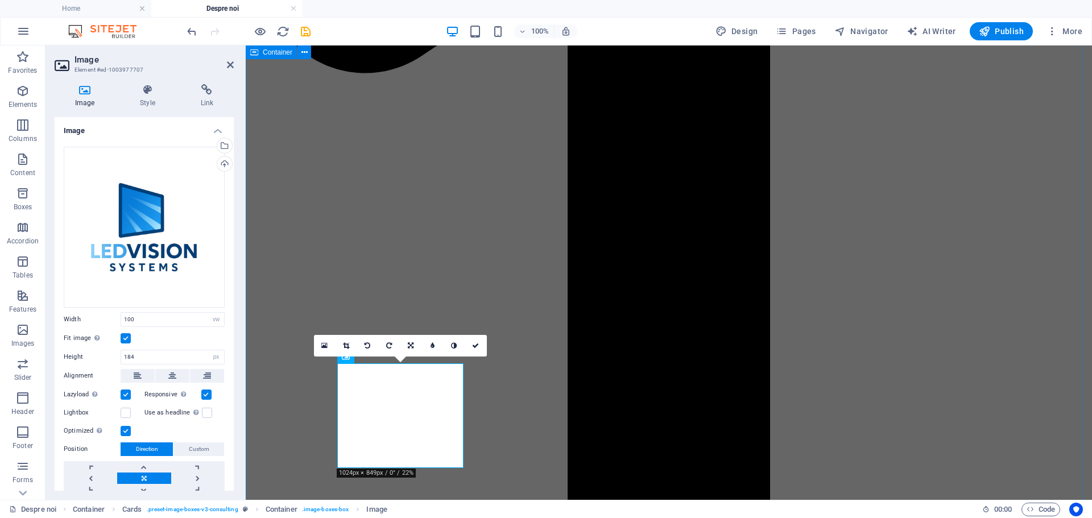
scroll to position [1194, 0]
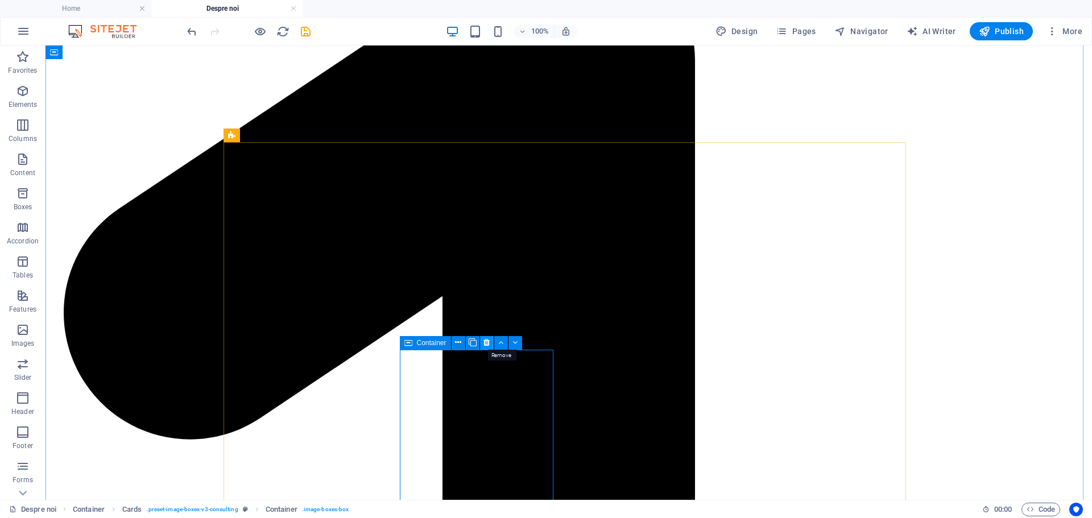
click at [484, 342] on icon at bounding box center [486, 343] width 6 height 12
click at [486, 341] on icon at bounding box center [486, 343] width 6 height 12
drag, startPoint x: 487, startPoint y: 341, endPoint x: 440, endPoint y: 296, distance: 65.2
click at [487, 341] on icon at bounding box center [486, 343] width 6 height 12
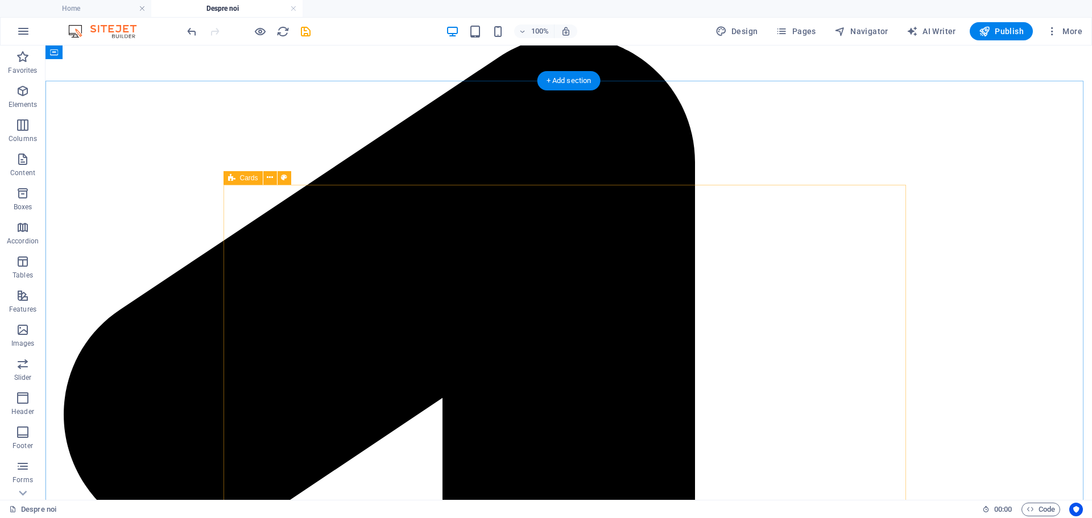
scroll to position [1080, 0]
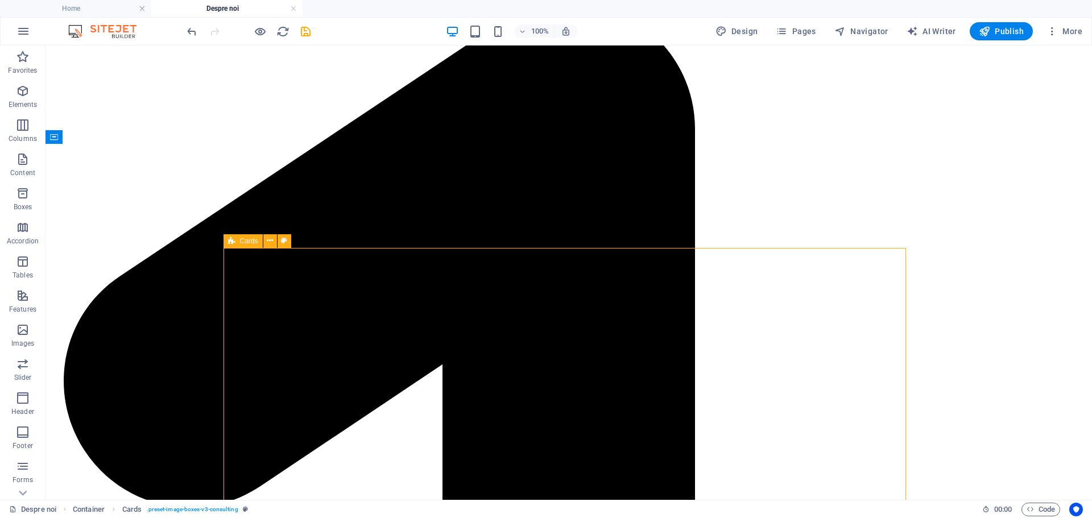
scroll to position [1194, 0]
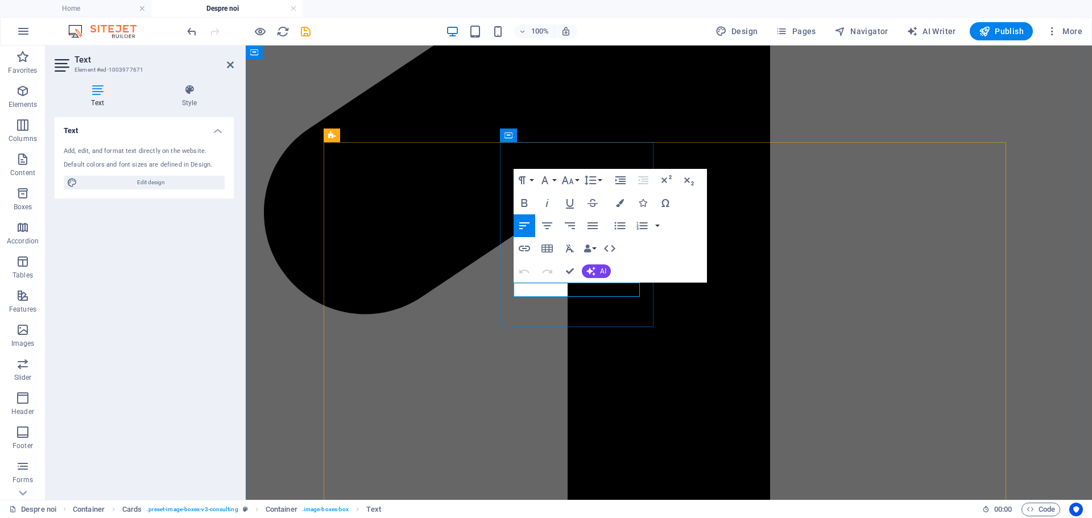
drag, startPoint x: 627, startPoint y: 291, endPoint x: 514, endPoint y: 287, distance: 112.6
click at [626, 196] on button "Colors" at bounding box center [620, 203] width 22 height 23
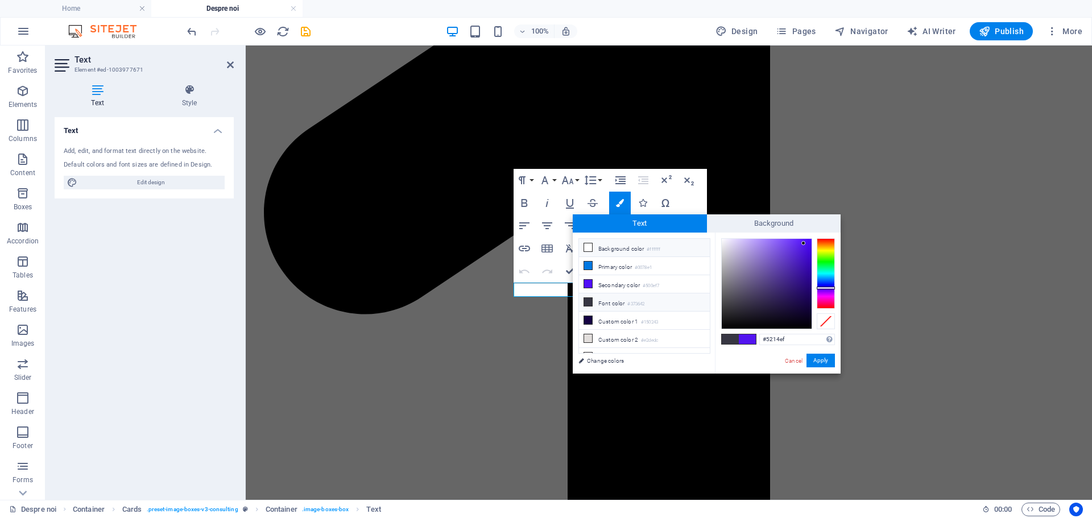
click at [590, 250] on icon at bounding box center [588, 247] width 8 height 8
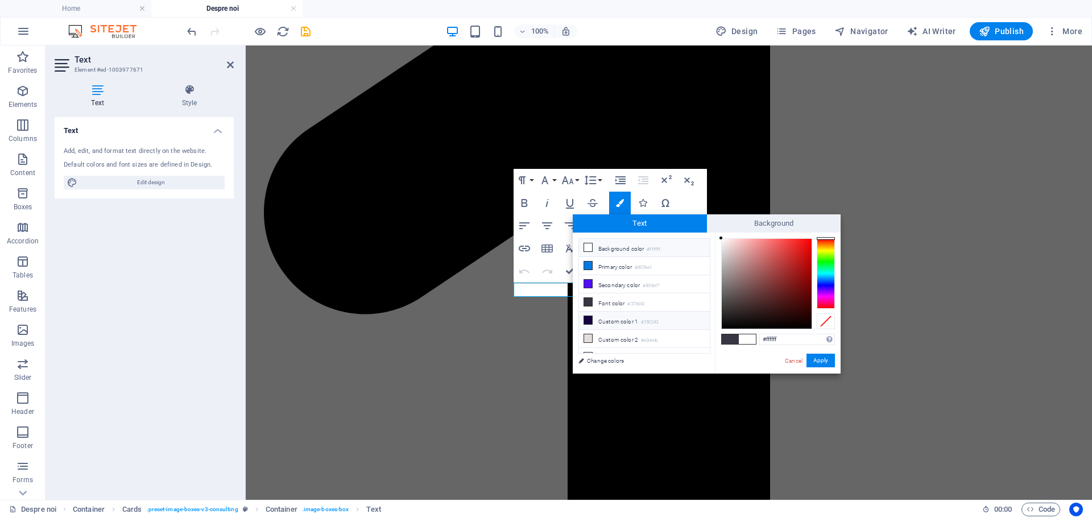
click at [592, 318] on span at bounding box center [587, 320] width 9 height 9
type input "#150243"
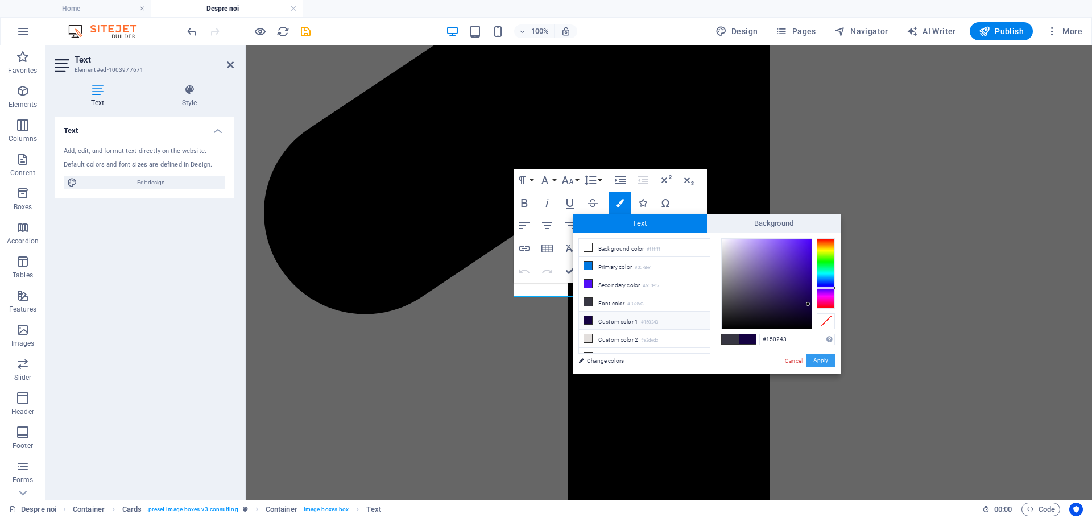
click at [826, 363] on button "Apply" at bounding box center [820, 361] width 28 height 14
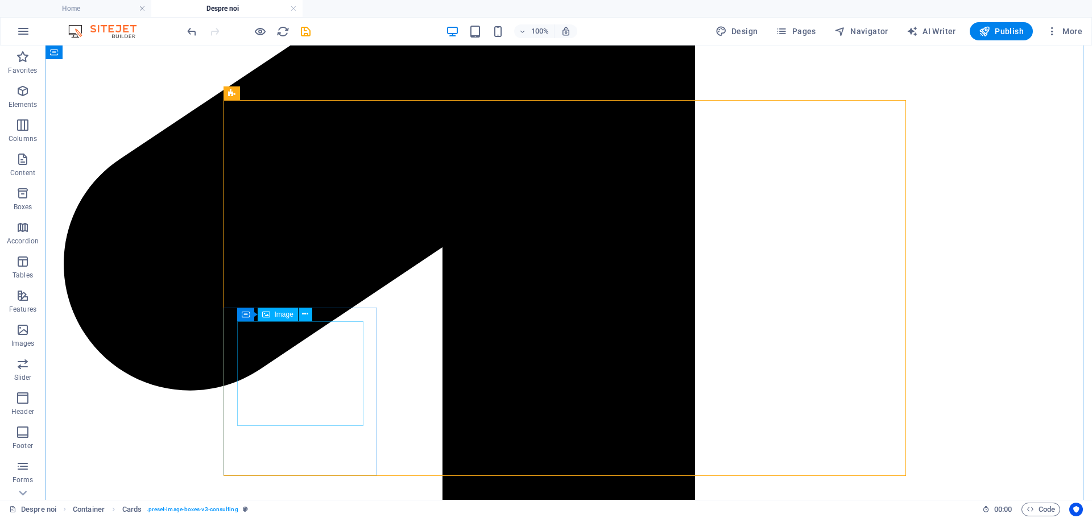
scroll to position [1137, 0]
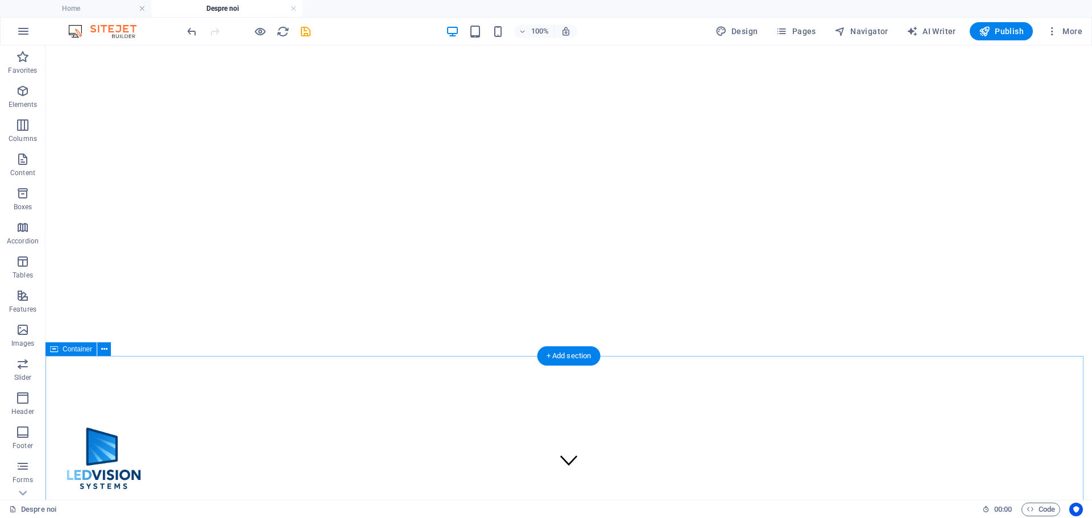
scroll to position [0, 0]
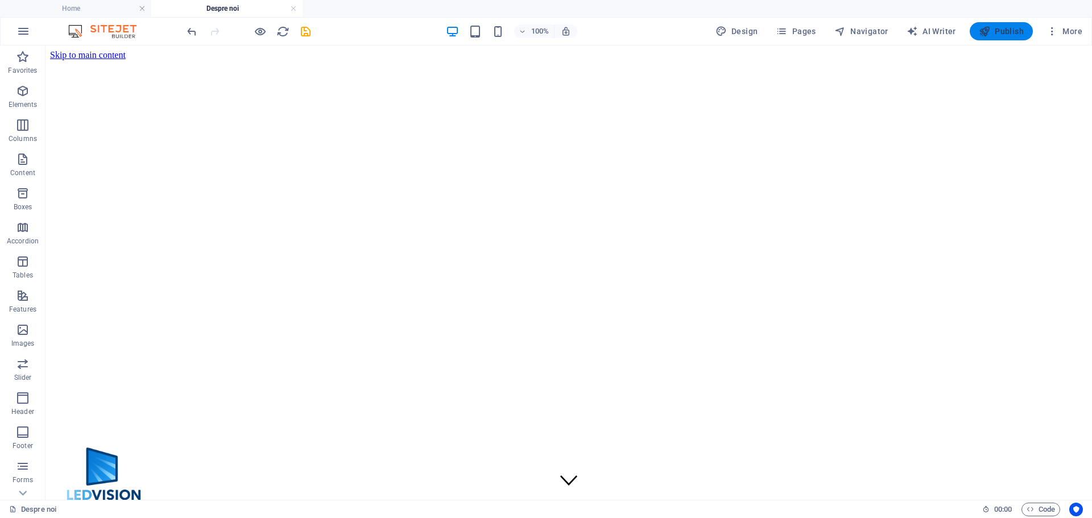
click at [1005, 31] on span "Publish" at bounding box center [1001, 31] width 45 height 11
